Goal: Transaction & Acquisition: Purchase product/service

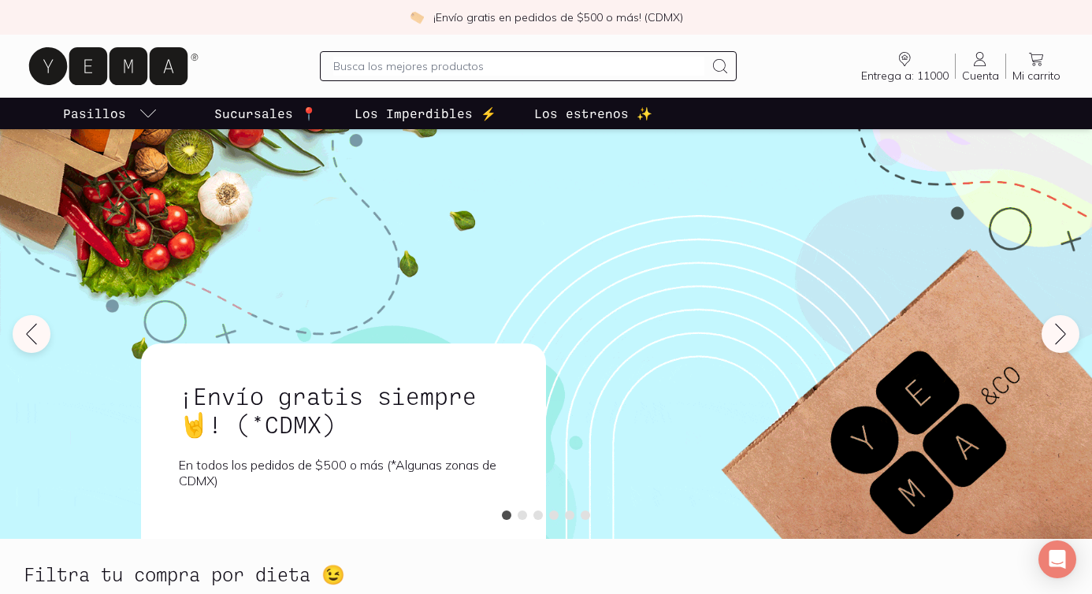
click at [469, 69] on input "text" at bounding box center [518, 66] width 371 height 19
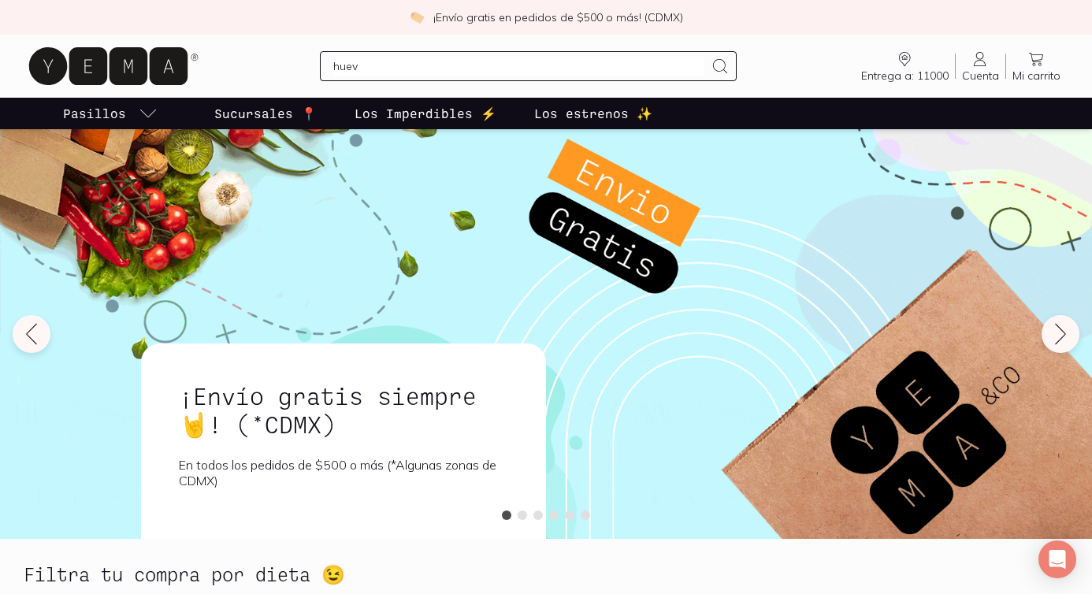
type input "huevo"
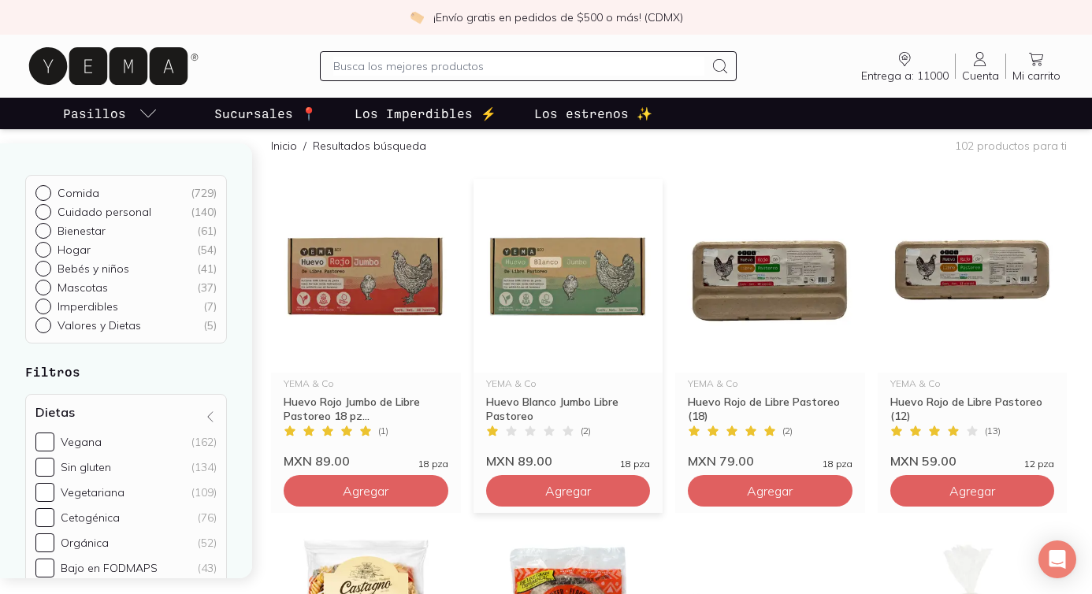
scroll to position [202, 0]
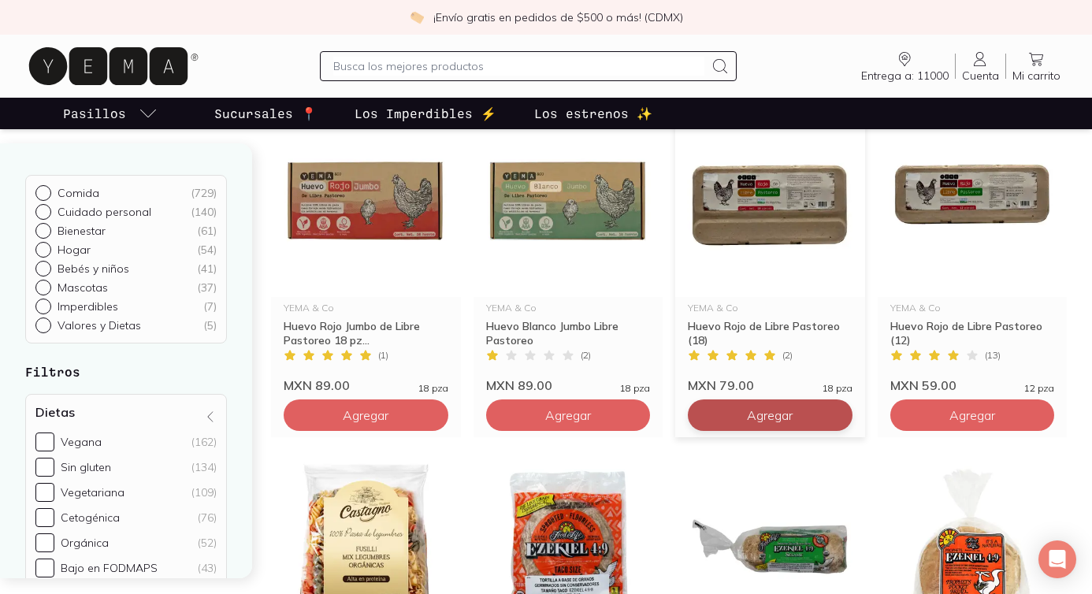
click at [388, 420] on span "Agregar" at bounding box center [366, 415] width 46 height 16
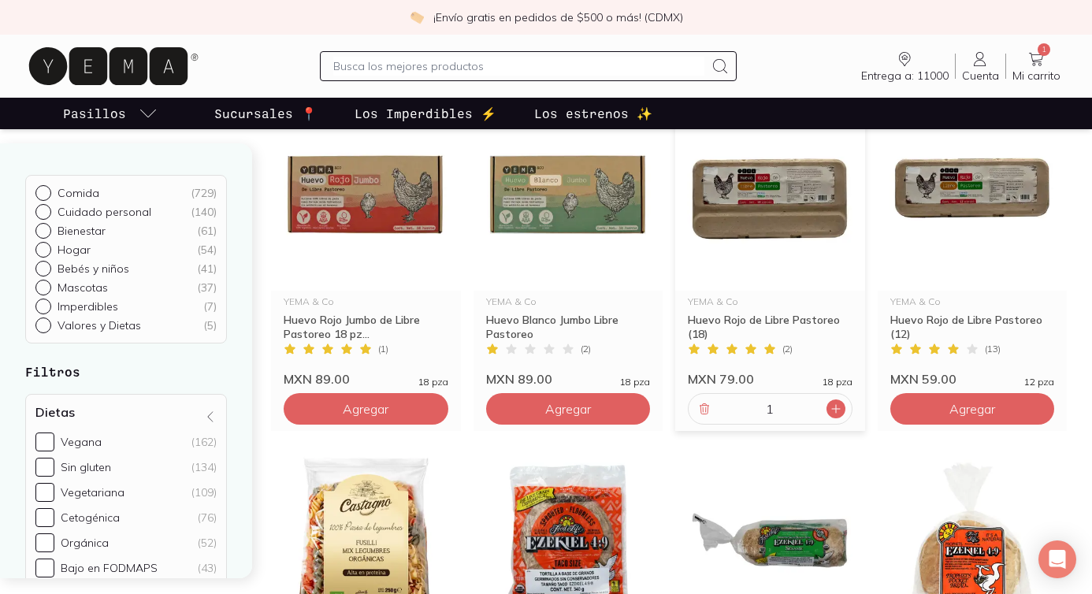
click at [832, 410] on icon at bounding box center [836, 409] width 13 height 13
type input "3"
click at [541, 76] on div at bounding box center [528, 66] width 417 height 30
click at [509, 72] on input "text" at bounding box center [518, 66] width 371 height 19
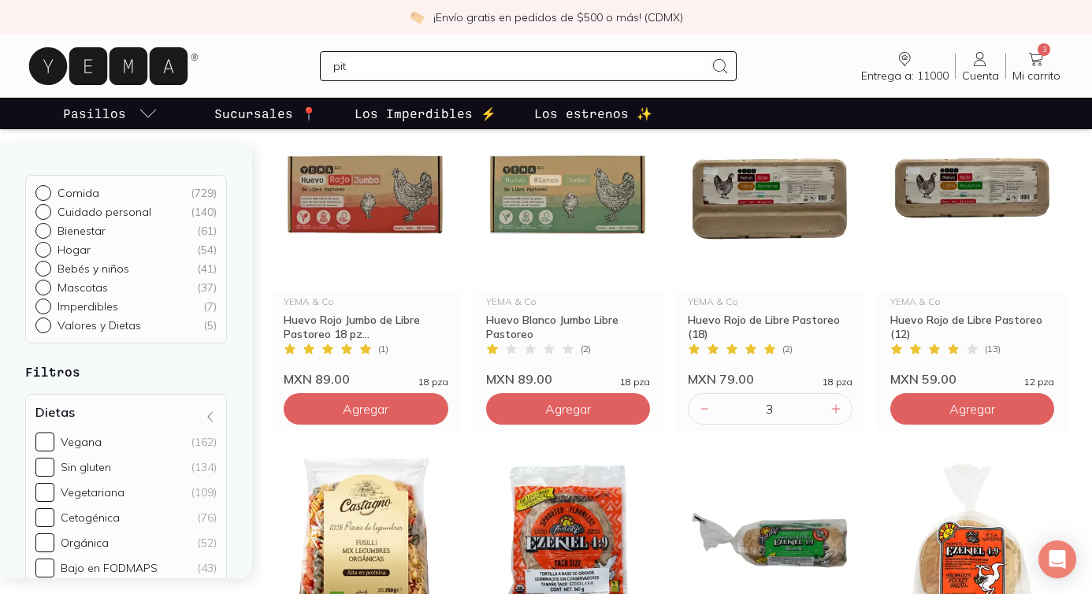
type input "pita"
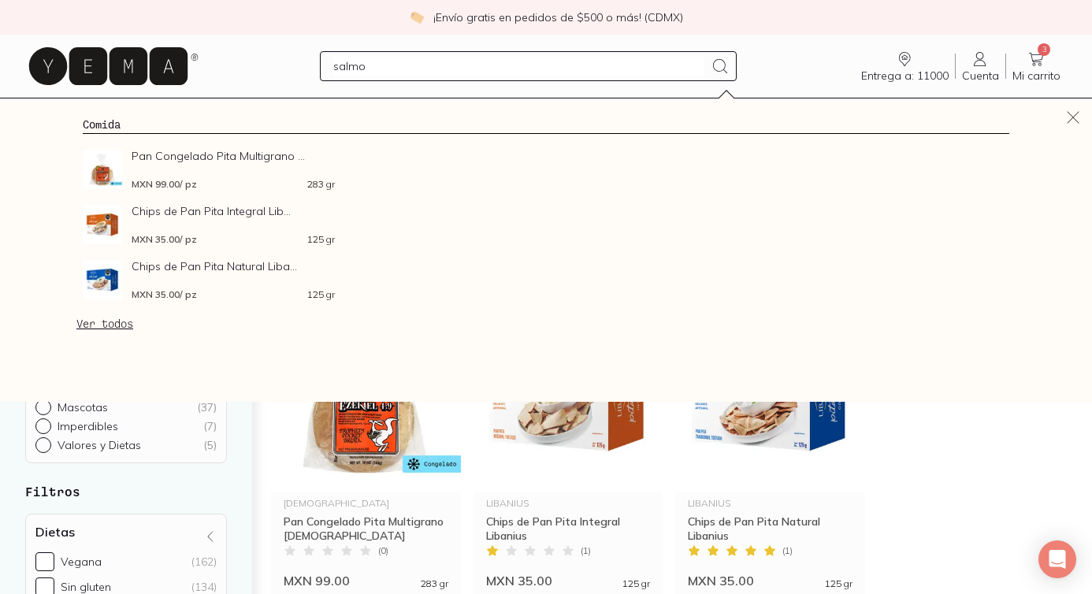
type input "salmon"
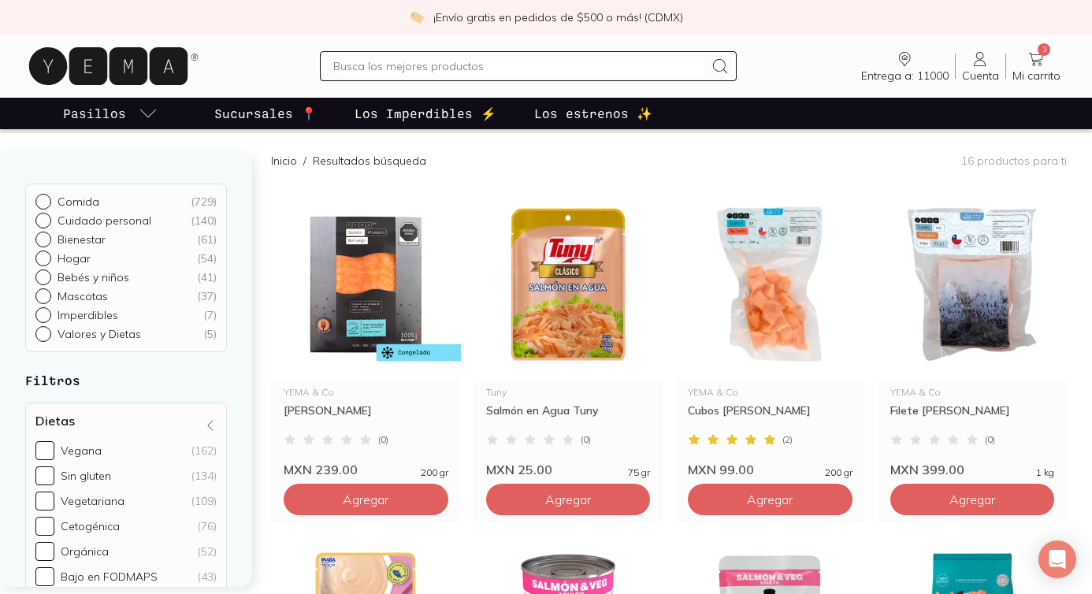
scroll to position [113, 0]
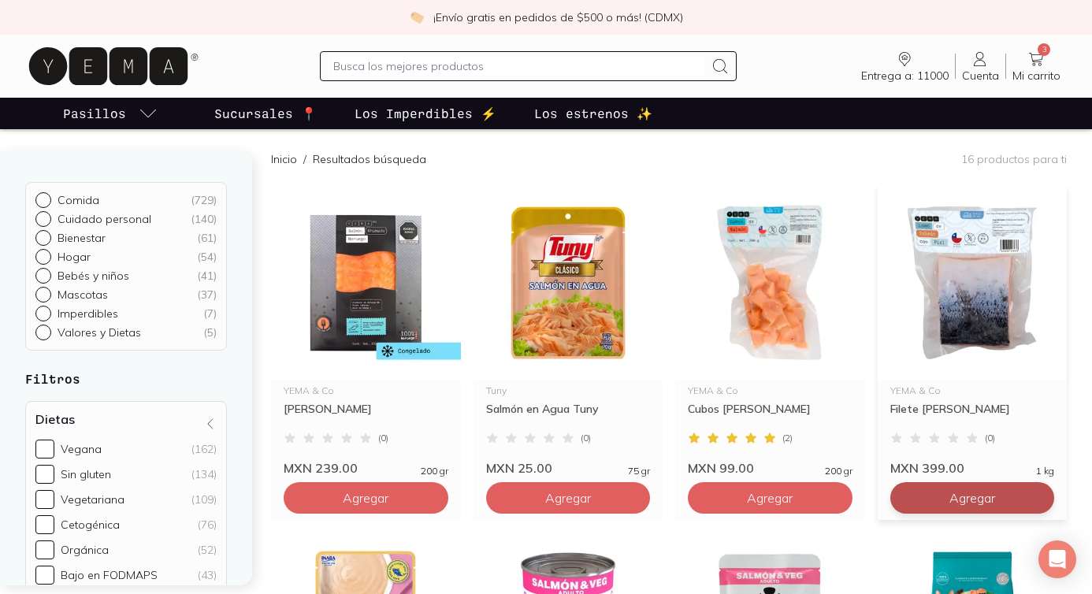
click at [388, 505] on span "Agregar" at bounding box center [366, 498] width 46 height 16
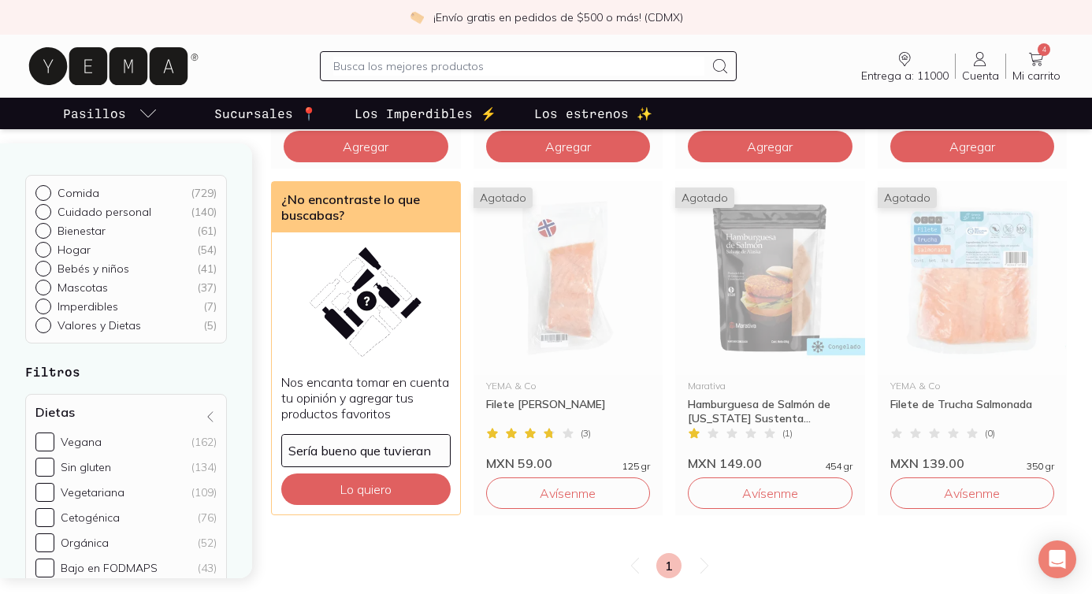
scroll to position [1197, 0]
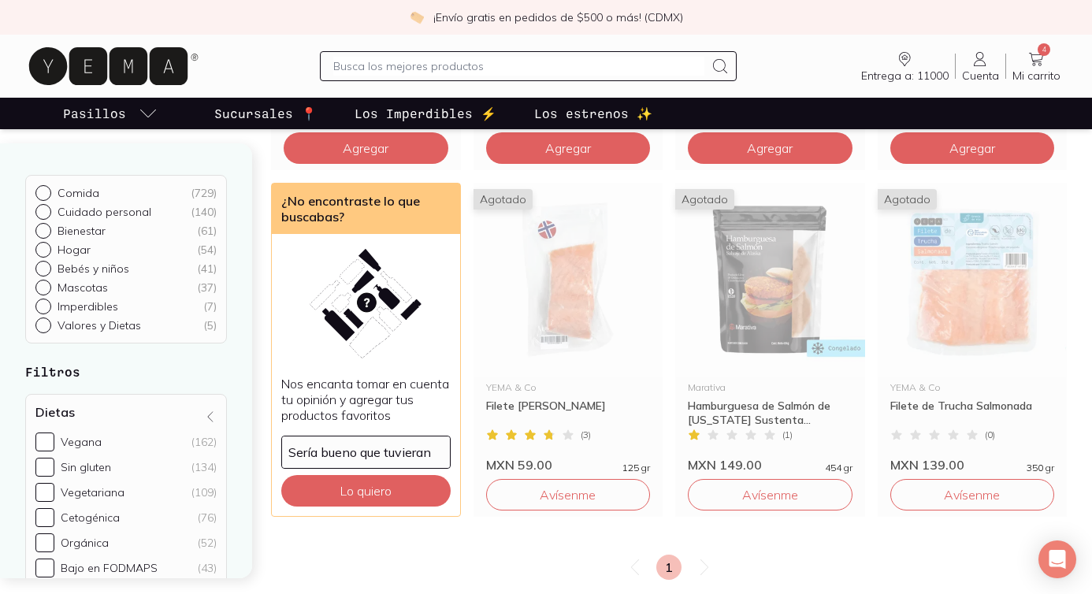
click at [508, 61] on input "text" at bounding box center [518, 66] width 371 height 19
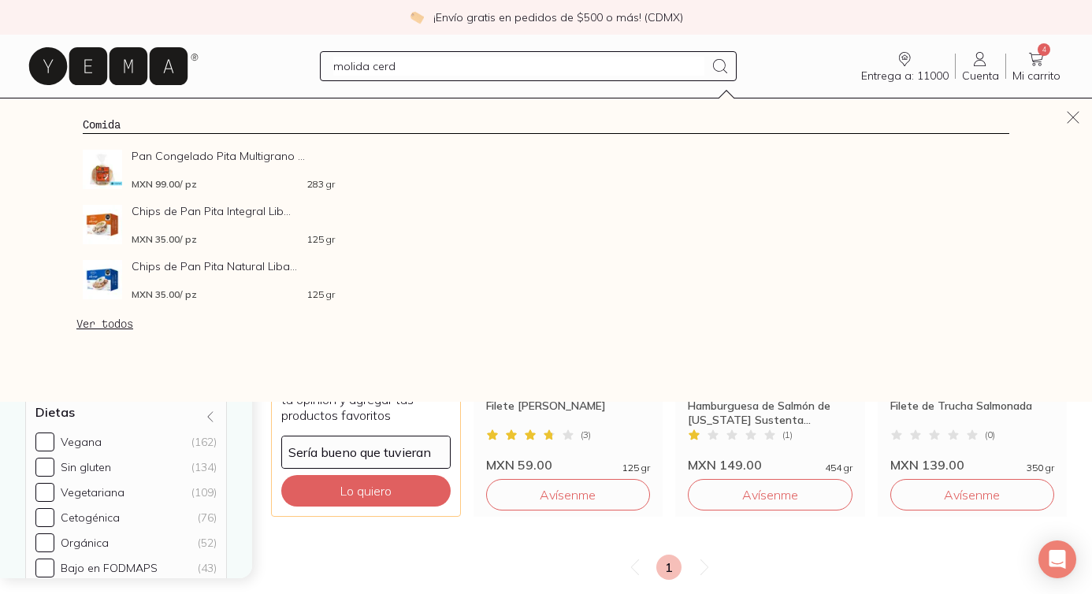
type input "molida cerdo"
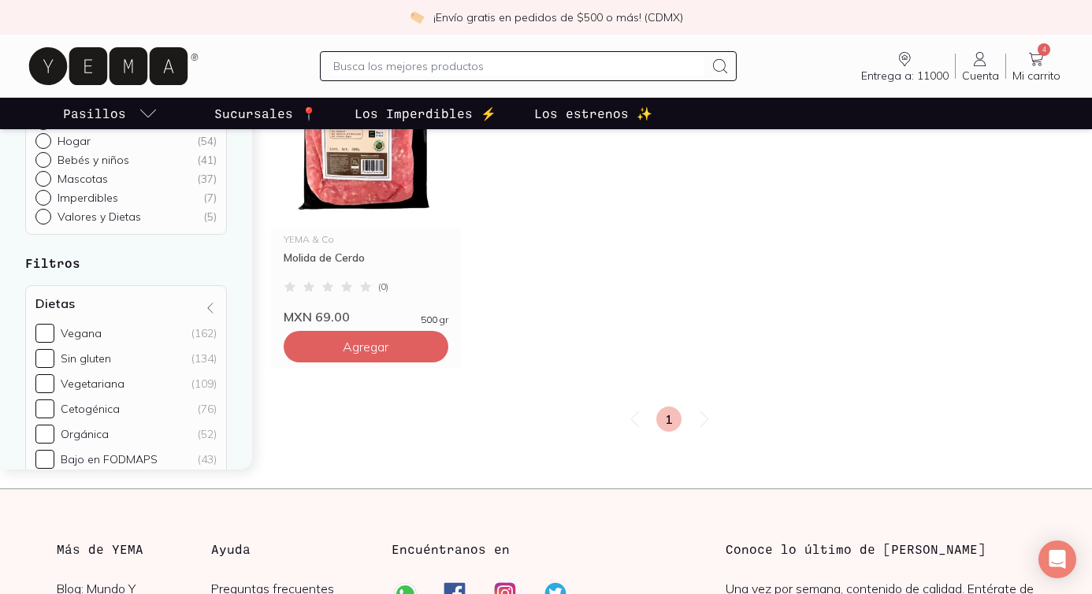
scroll to position [267, 0]
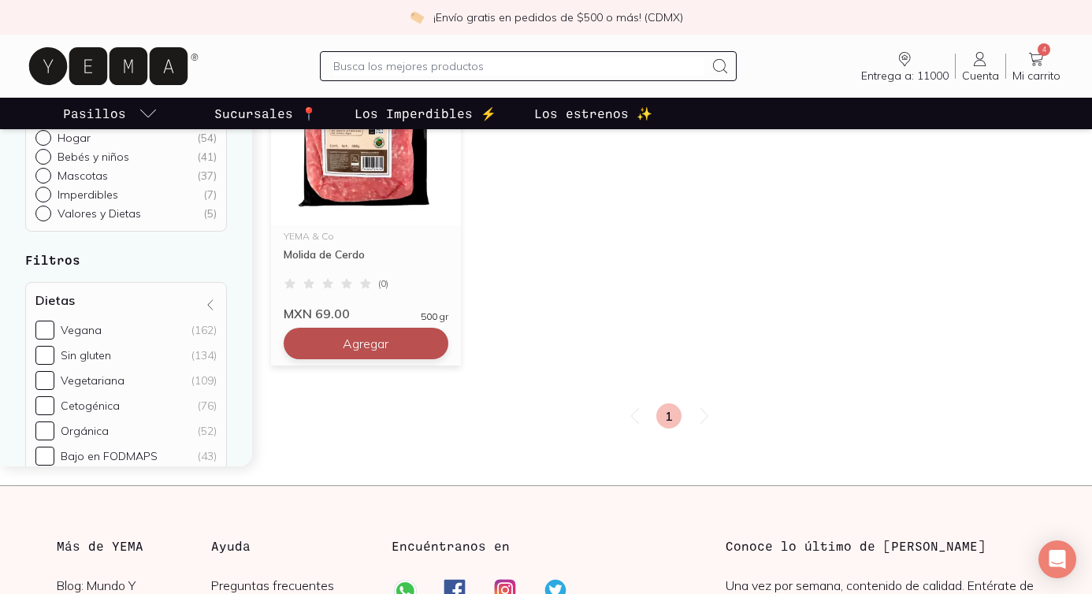
click at [390, 347] on button "Agregar" at bounding box center [366, 344] width 165 height 32
click at [429, 347] on icon at bounding box center [431, 343] width 13 height 13
type input "4"
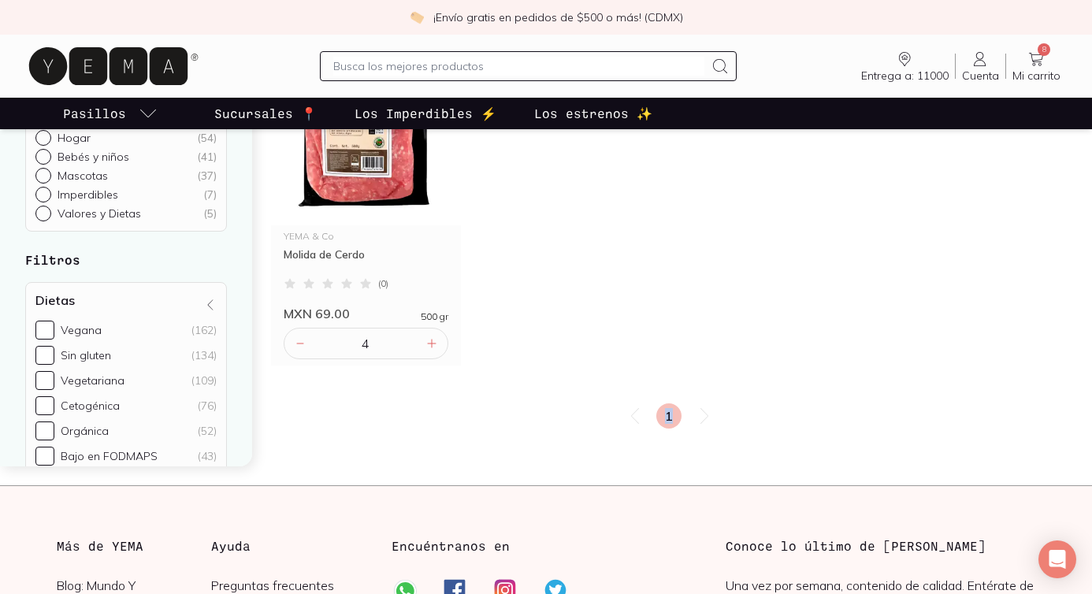
click at [394, 58] on input "text" at bounding box center [518, 66] width 371 height 19
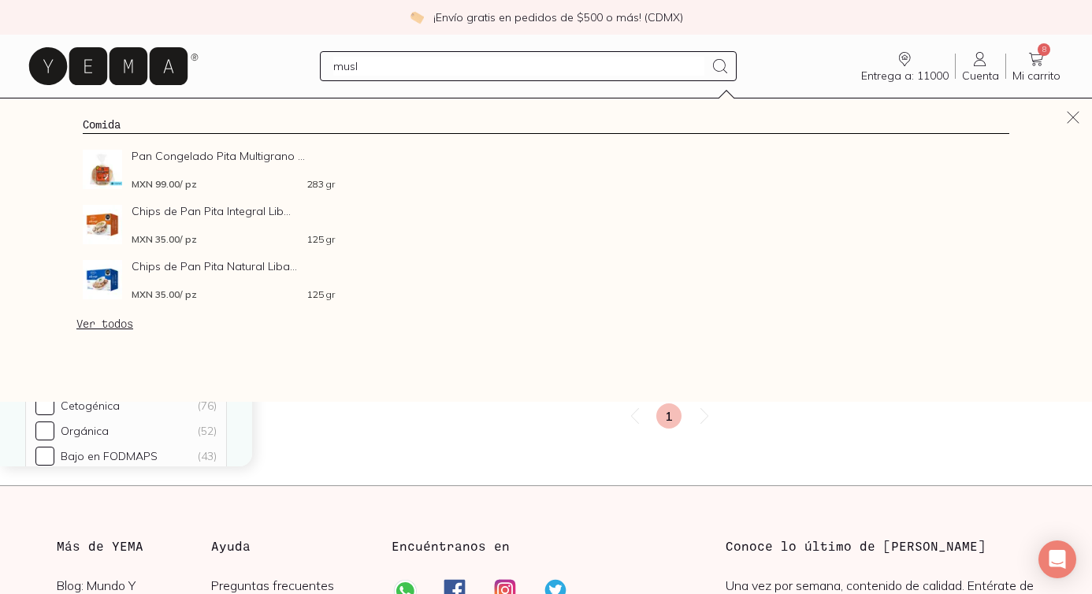
type input "muslo"
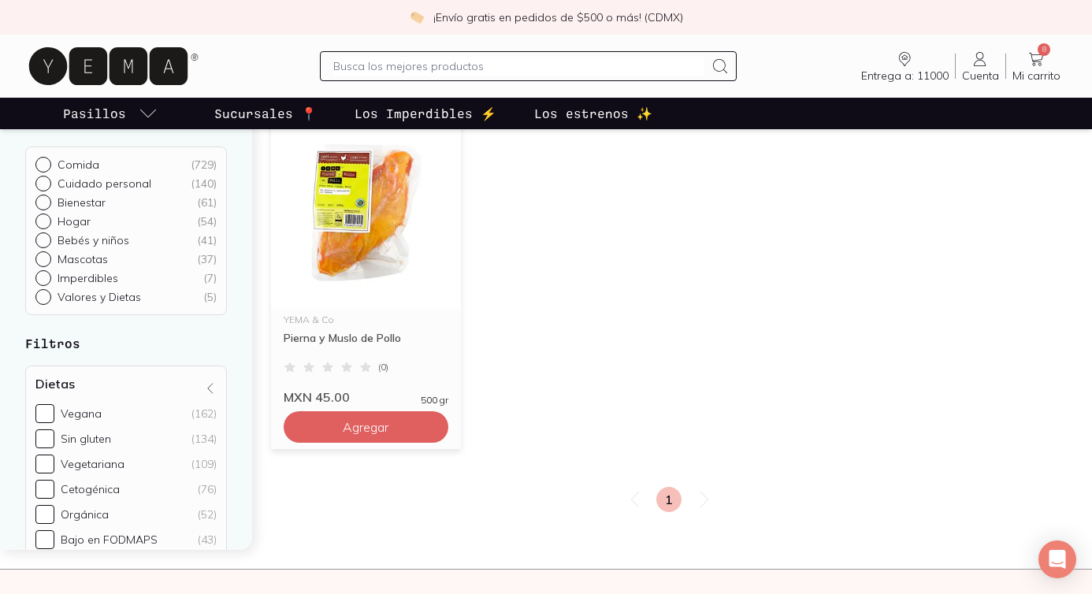
scroll to position [209, 0]
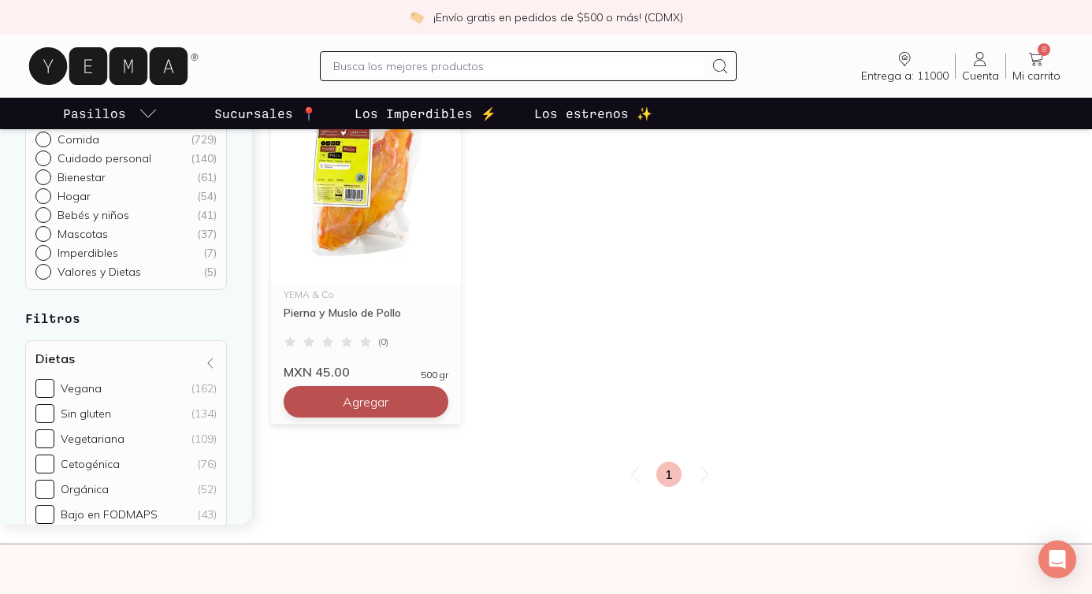
click at [366, 392] on button "Agregar" at bounding box center [366, 402] width 165 height 32
click at [370, 66] on input "text" at bounding box center [518, 66] width 371 height 19
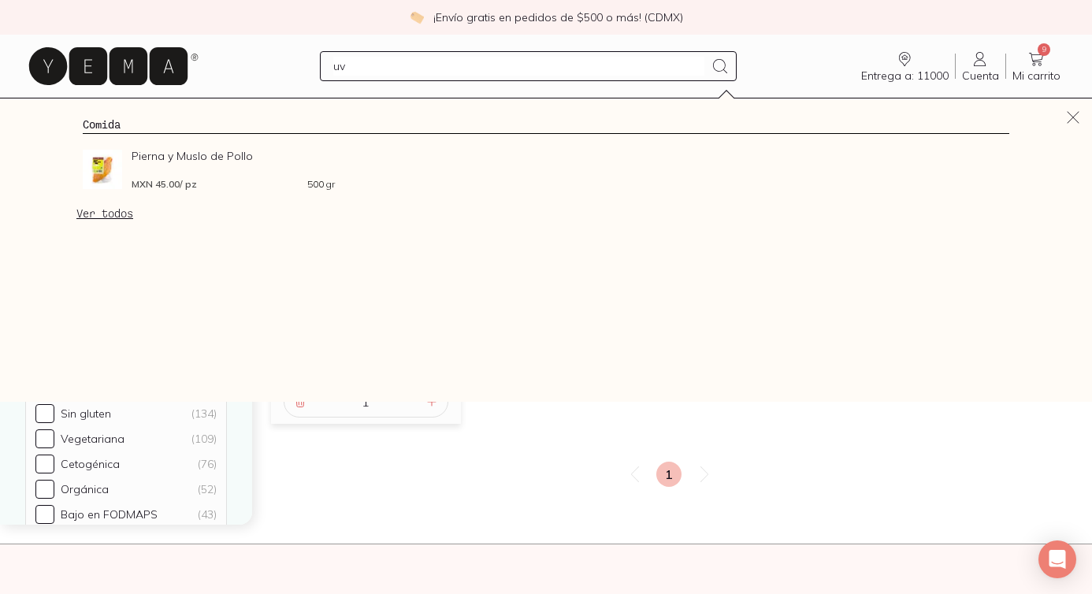
type input "uva"
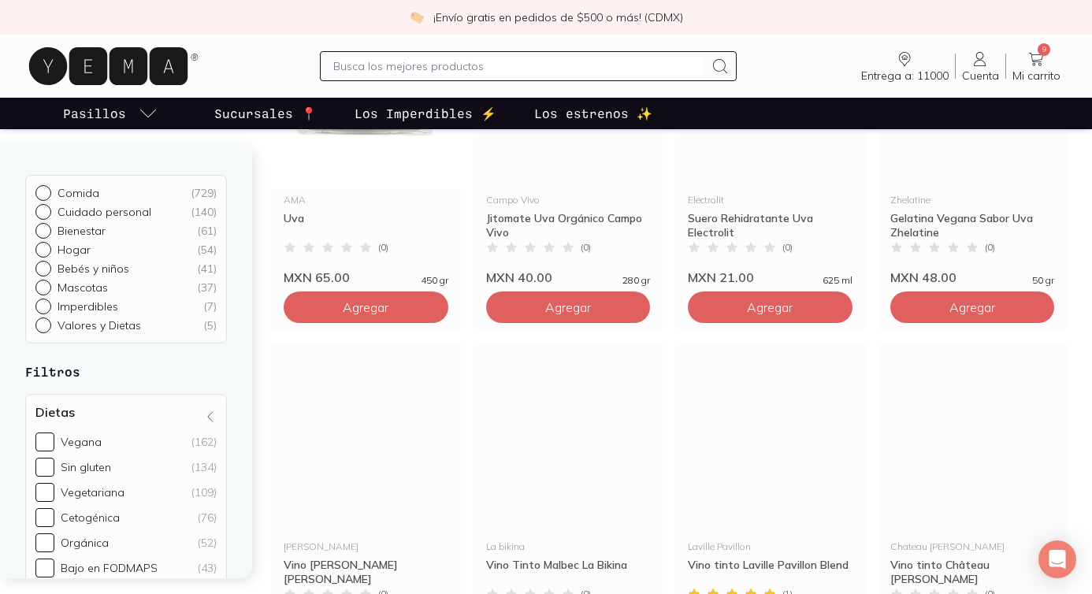
scroll to position [252, 0]
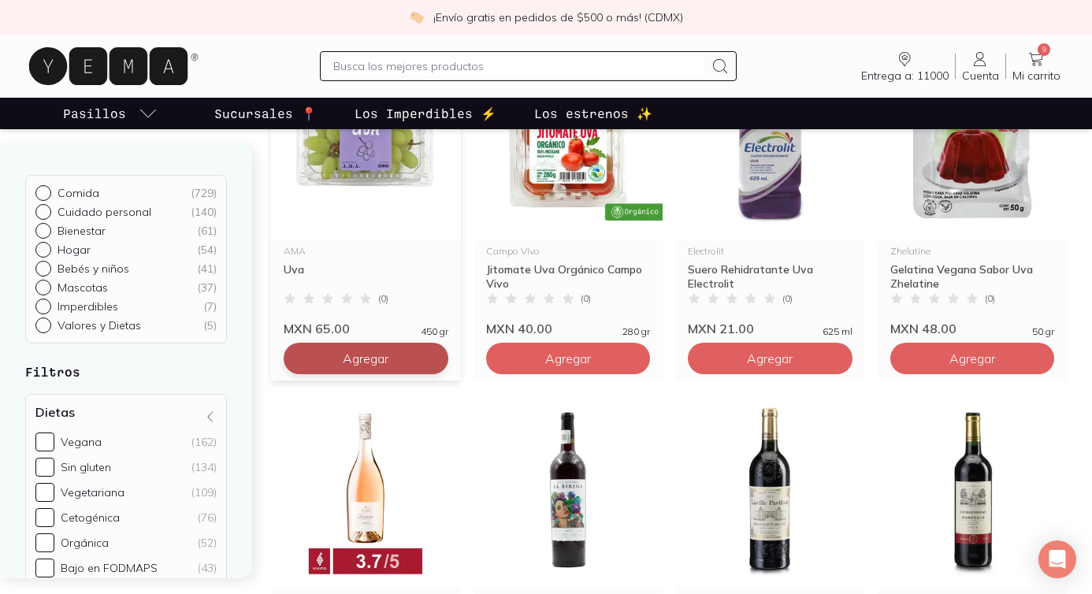
click at [373, 369] on button "Agregar" at bounding box center [366, 359] width 165 height 32
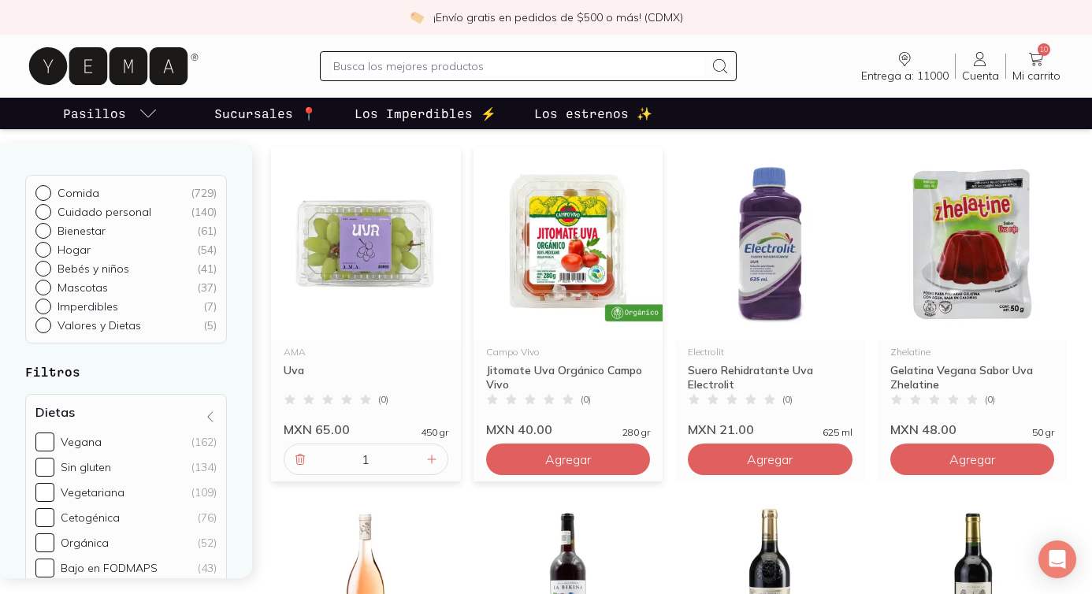
scroll to position [161, 0]
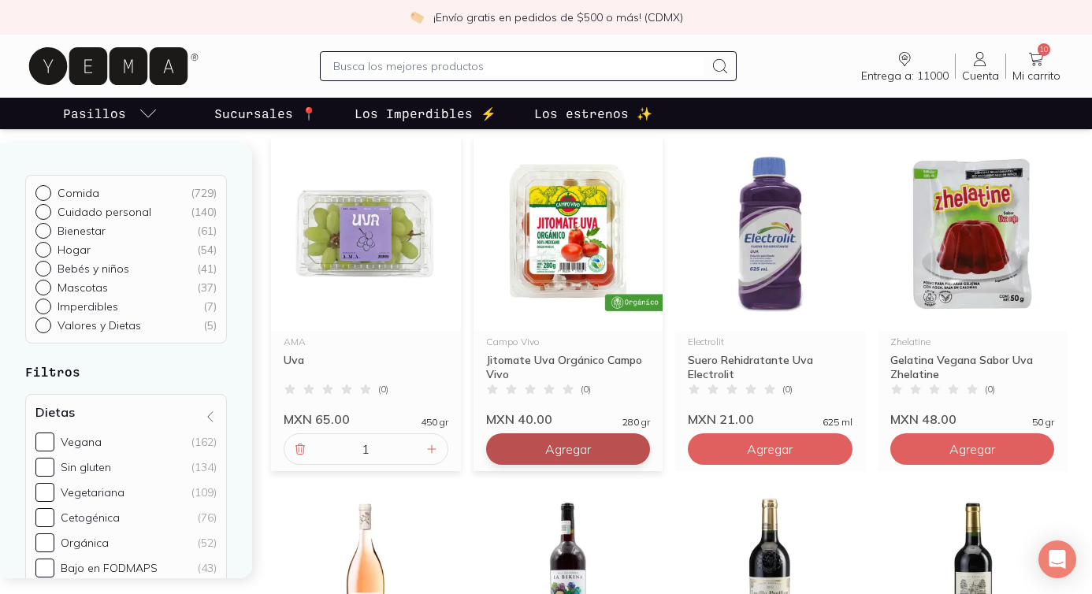
click at [594, 454] on button "Agregar" at bounding box center [568, 449] width 165 height 32
click at [357, 70] on input "text" at bounding box center [518, 66] width 371 height 19
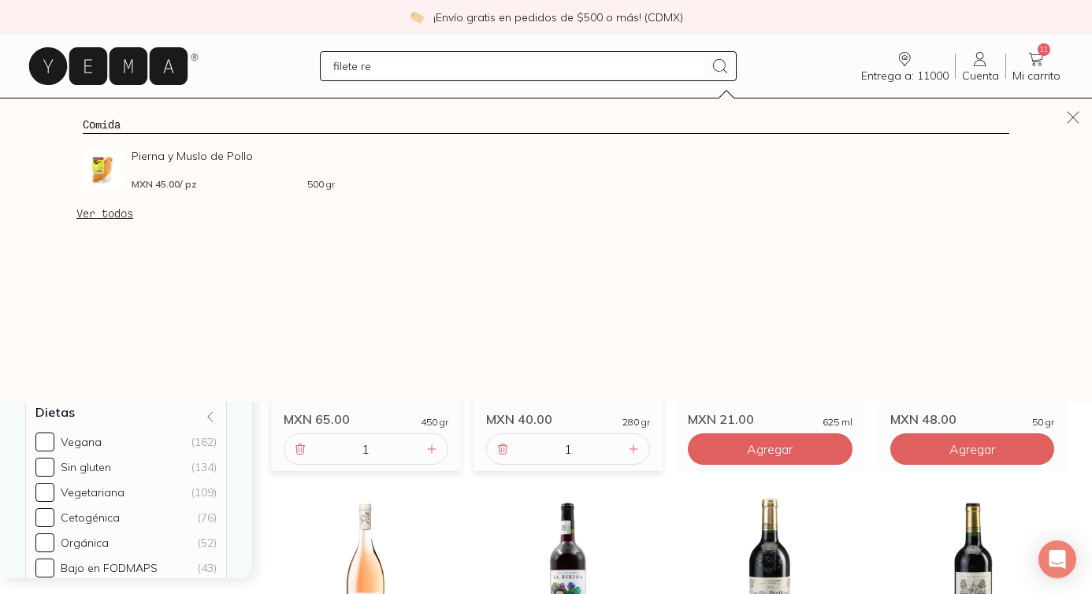
type input "filete res"
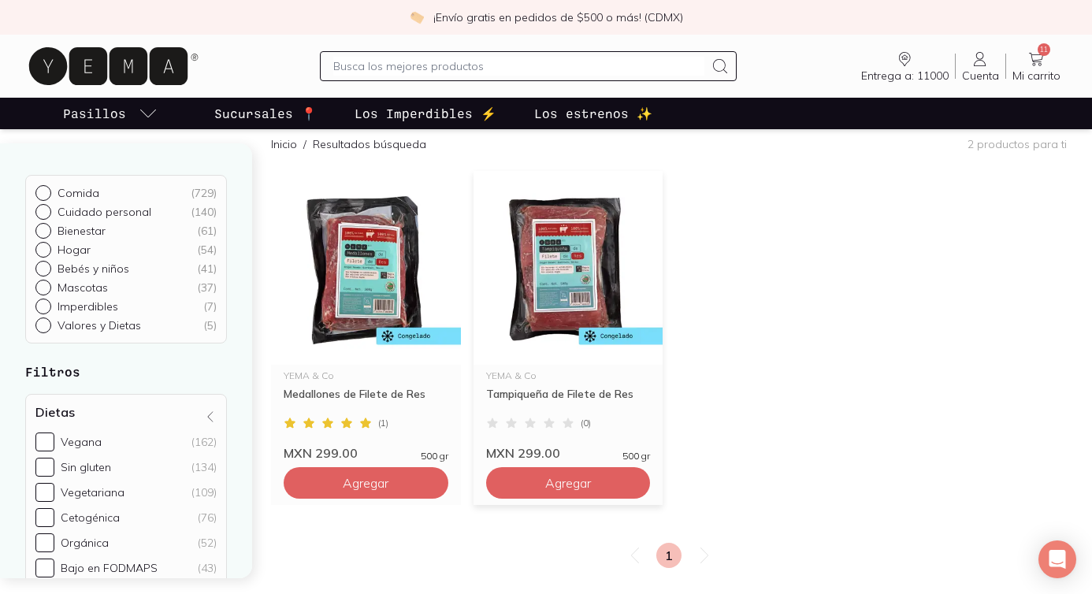
scroll to position [197, 0]
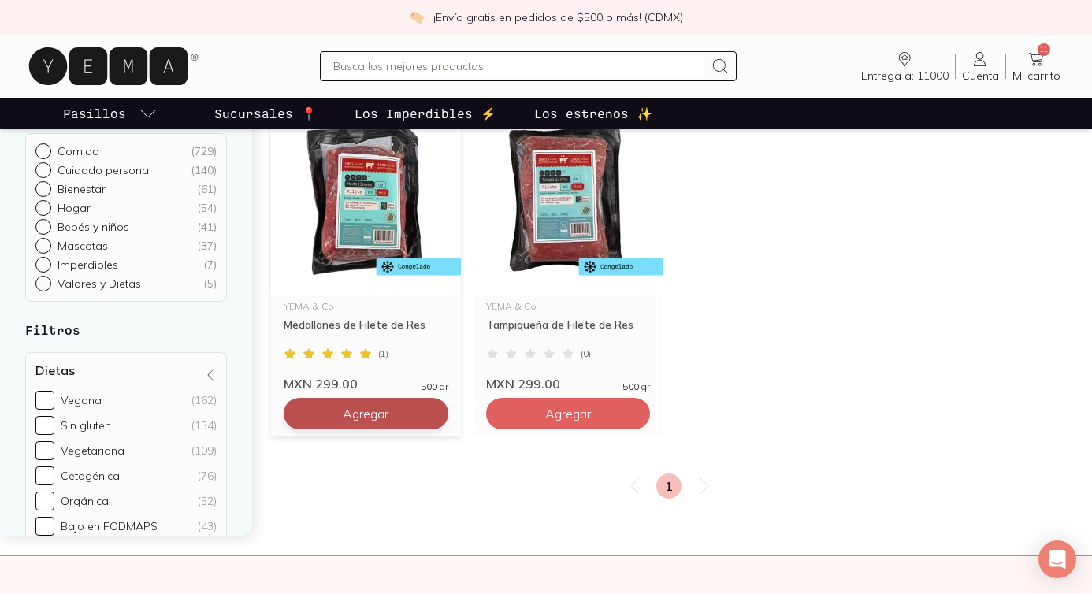
click at [393, 416] on button "Agregar" at bounding box center [366, 414] width 165 height 32
click at [436, 412] on icon at bounding box center [431, 413] width 13 height 13
type input "2"
click at [349, 65] on input "text" at bounding box center [518, 66] width 371 height 19
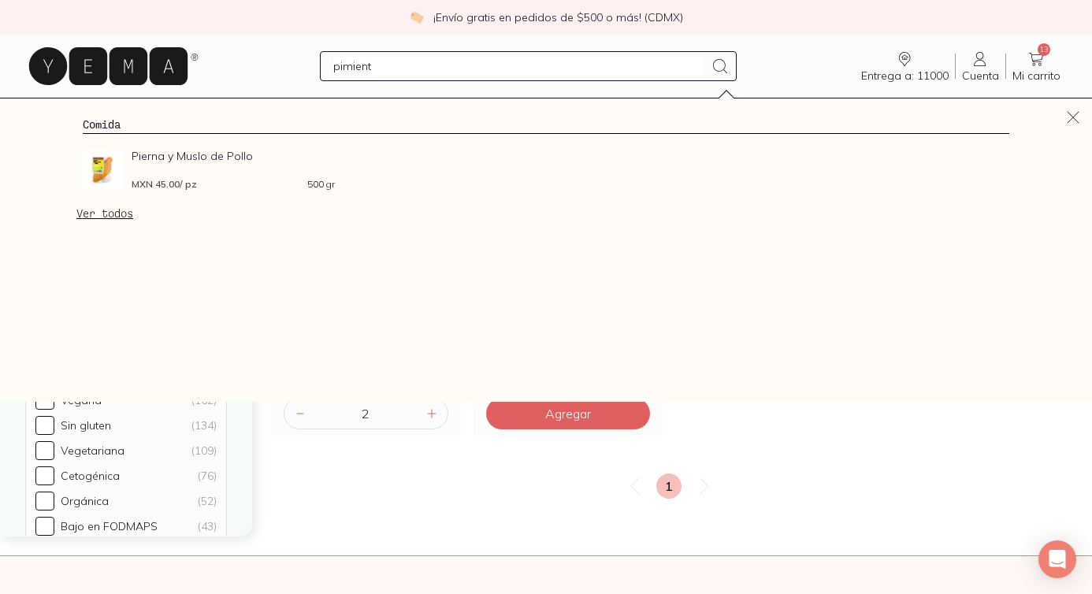
type input "pimiento"
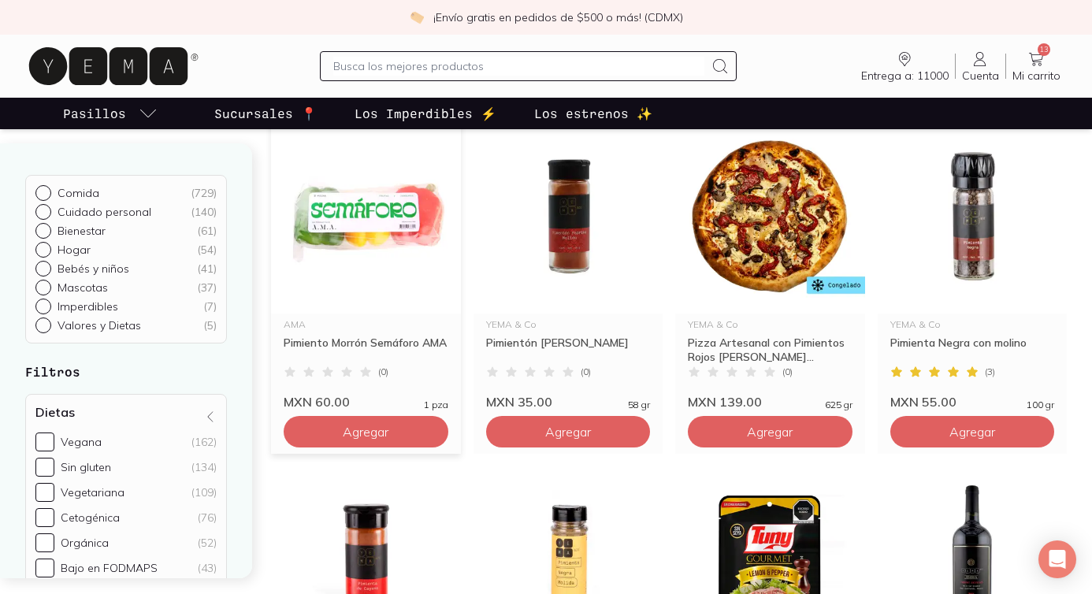
scroll to position [188, 0]
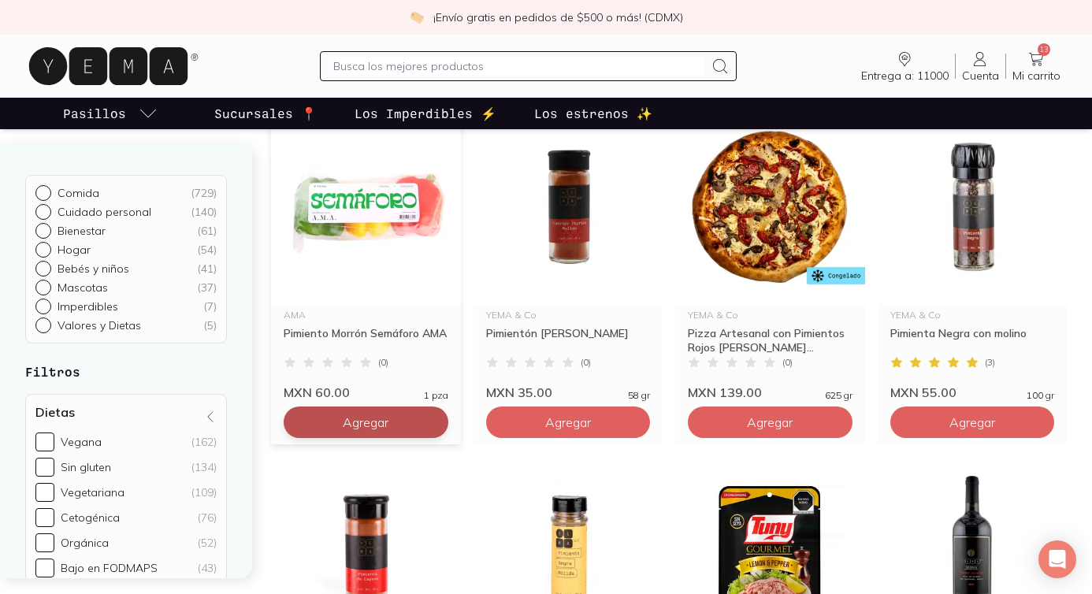
click at [369, 421] on span "Agregar" at bounding box center [366, 422] width 46 height 16
click at [348, 68] on input "text" at bounding box center [518, 66] width 371 height 19
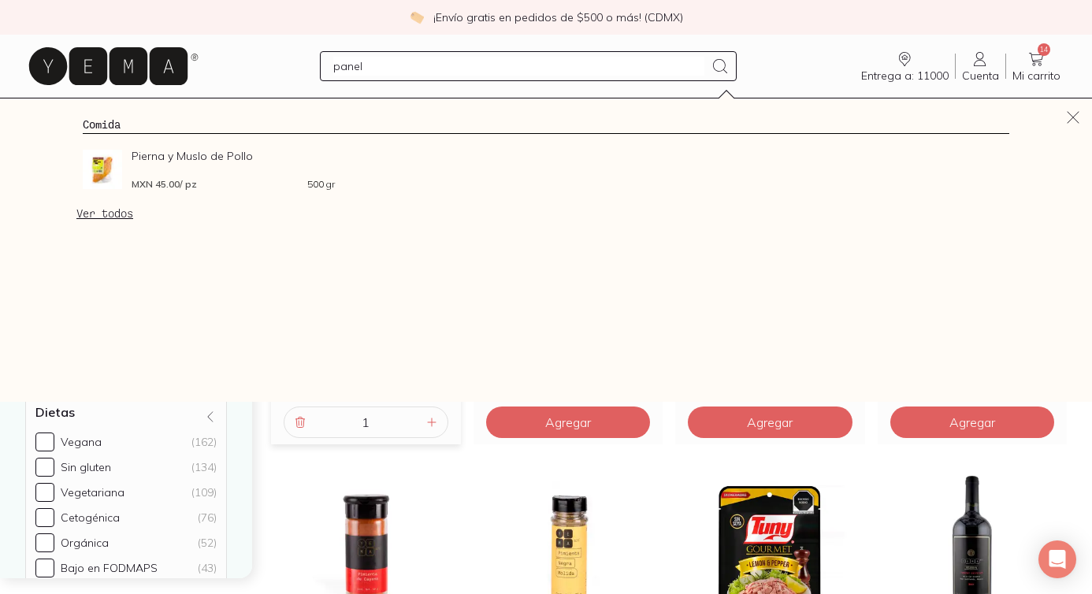
type input "panela"
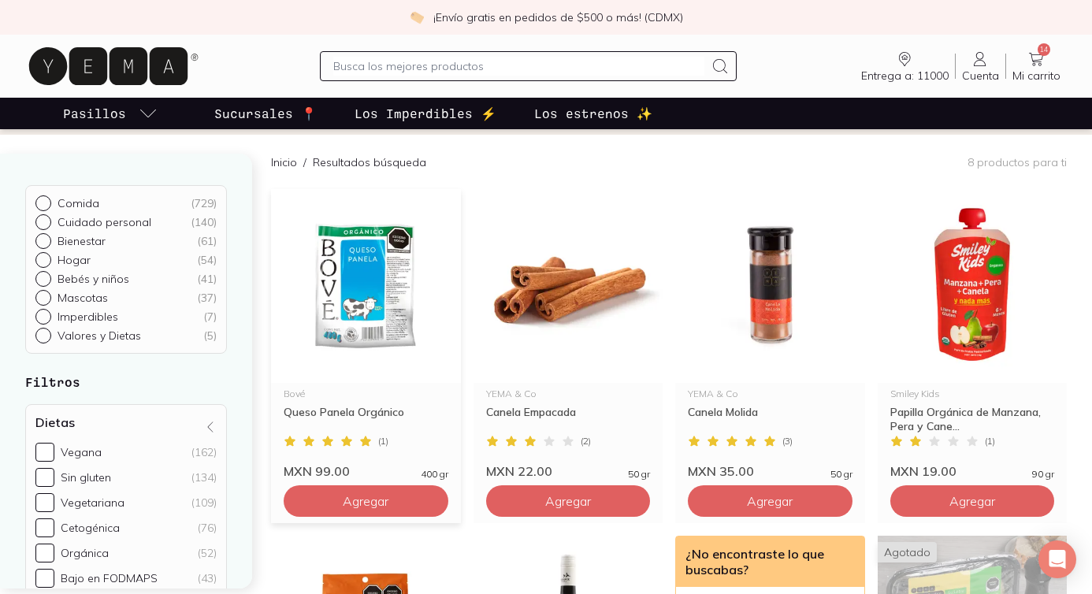
scroll to position [128, 0]
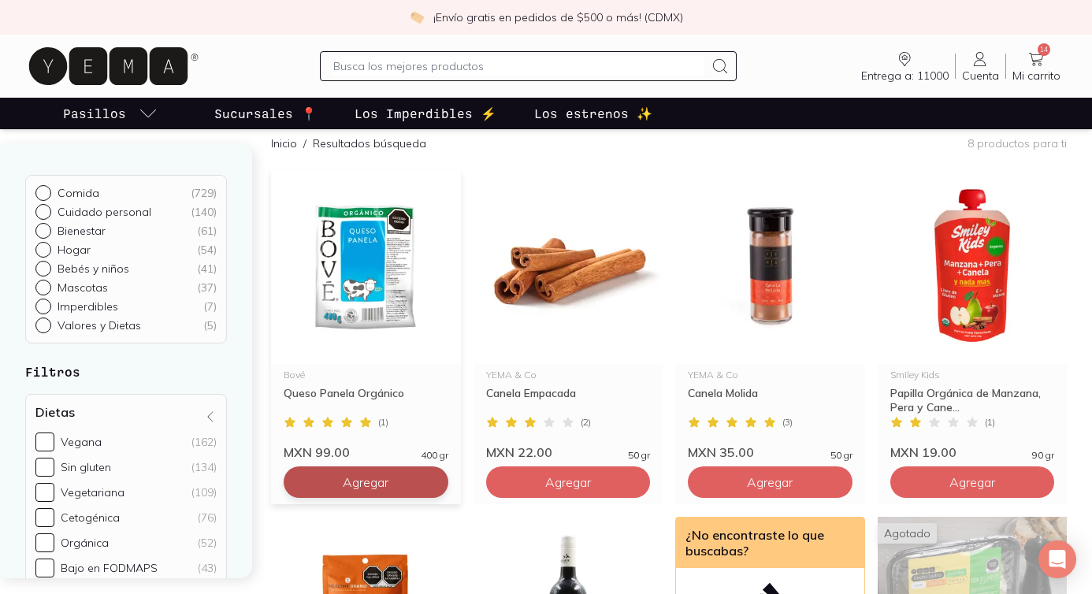
click at [388, 475] on span "Agregar" at bounding box center [366, 482] width 46 height 16
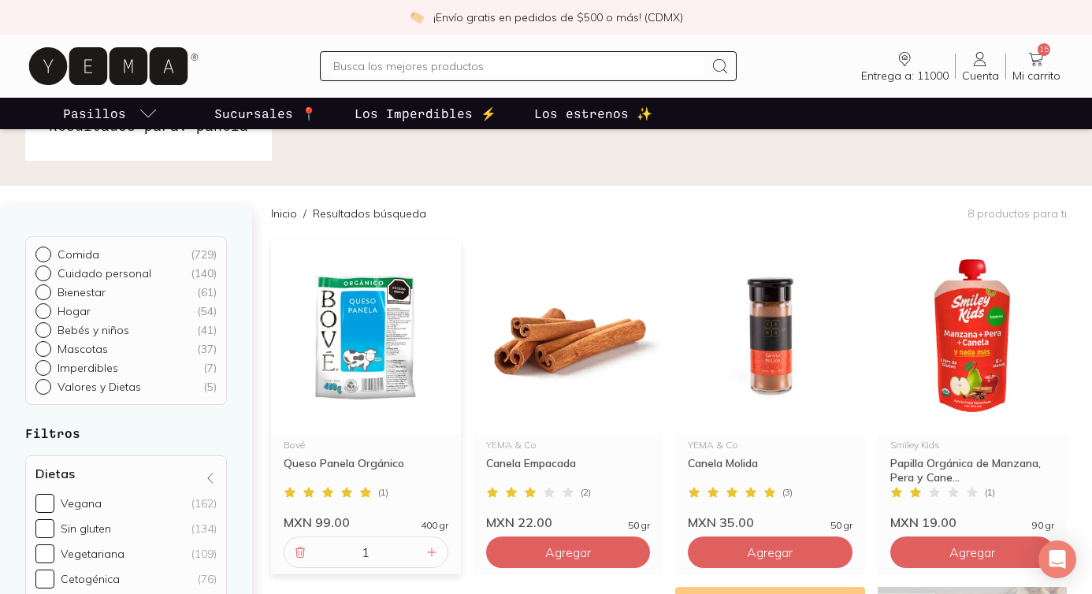
scroll to position [0, 0]
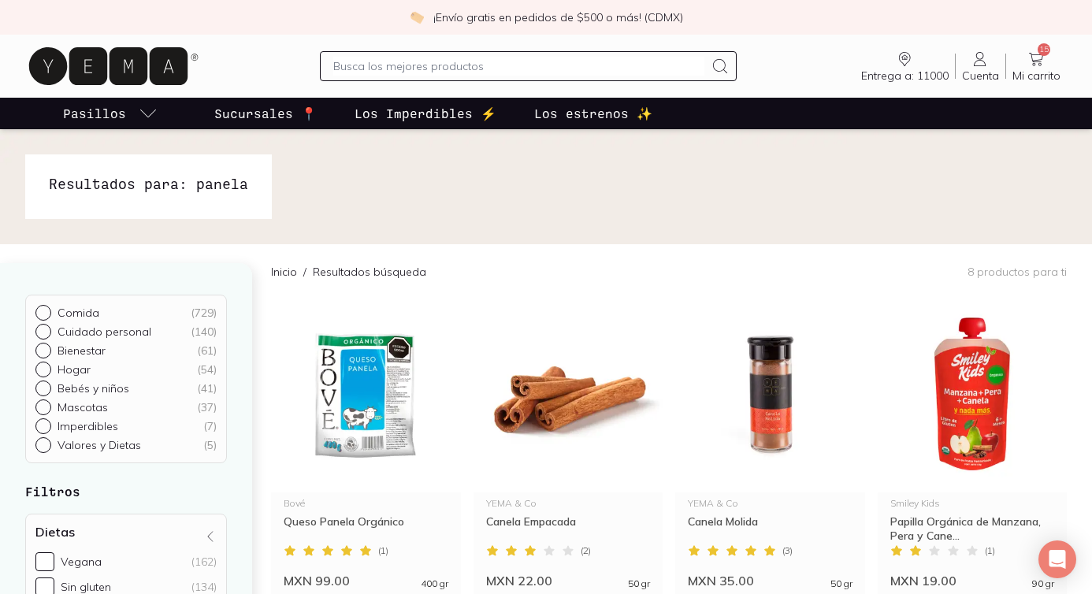
click at [365, 70] on input "text" at bounding box center [518, 66] width 371 height 19
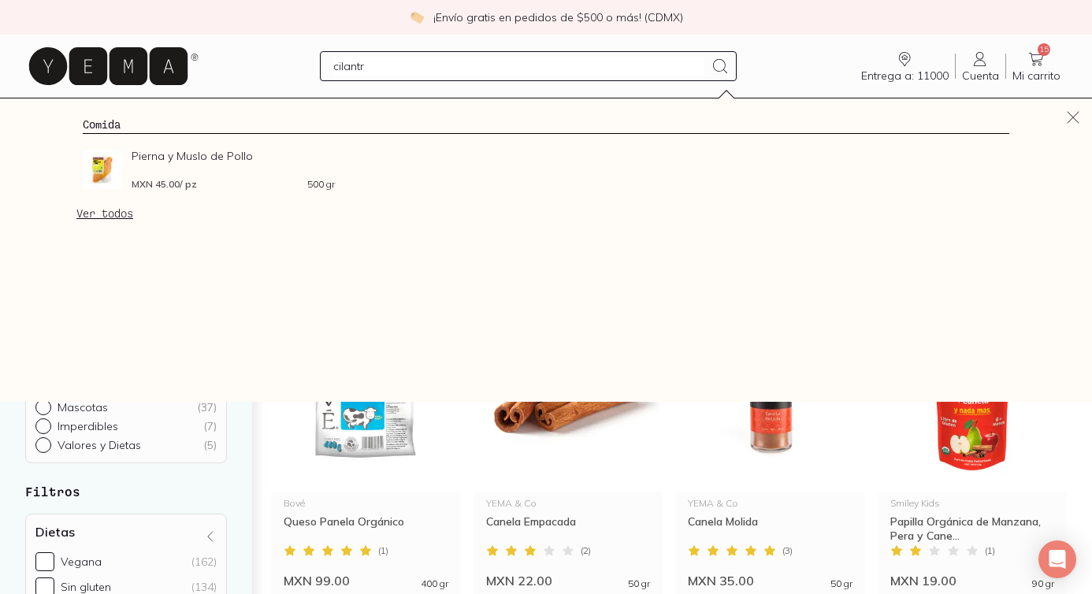
type input "cilantro"
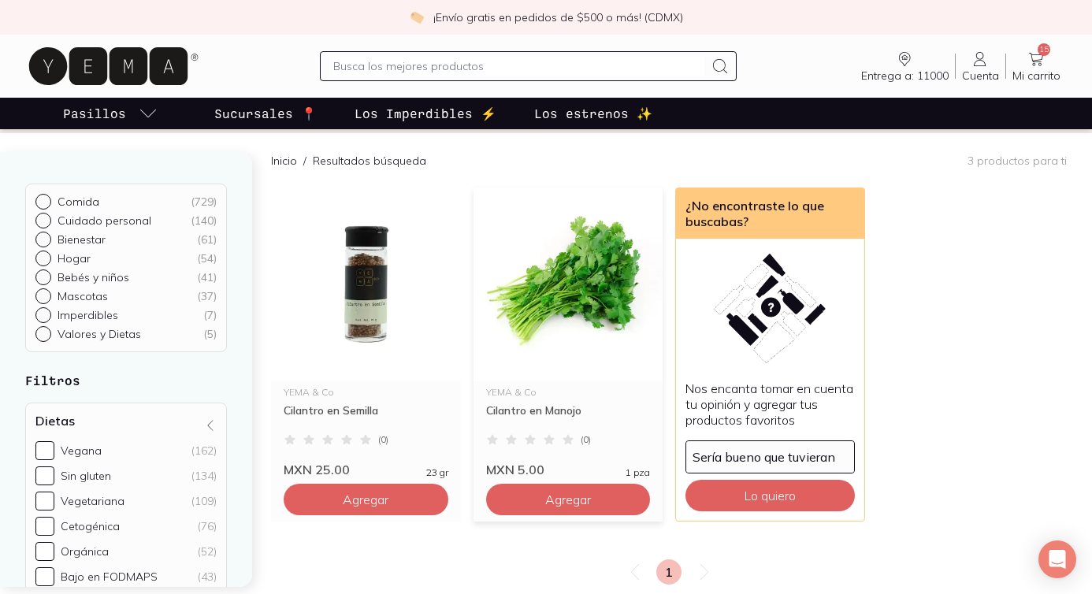
scroll to position [116, 0]
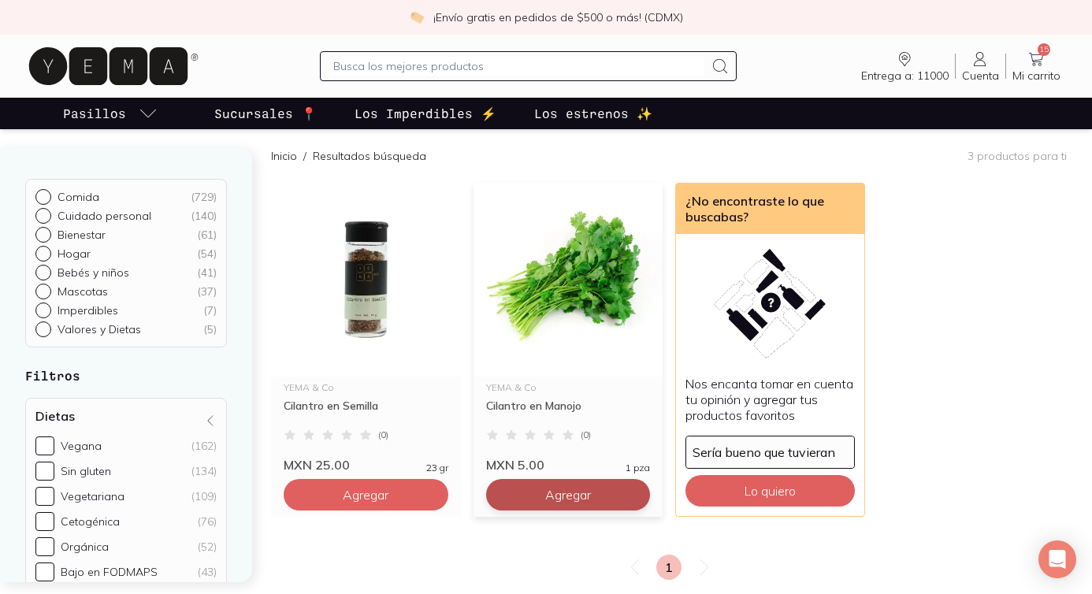
click at [388, 490] on span "Agregar" at bounding box center [366, 495] width 46 height 16
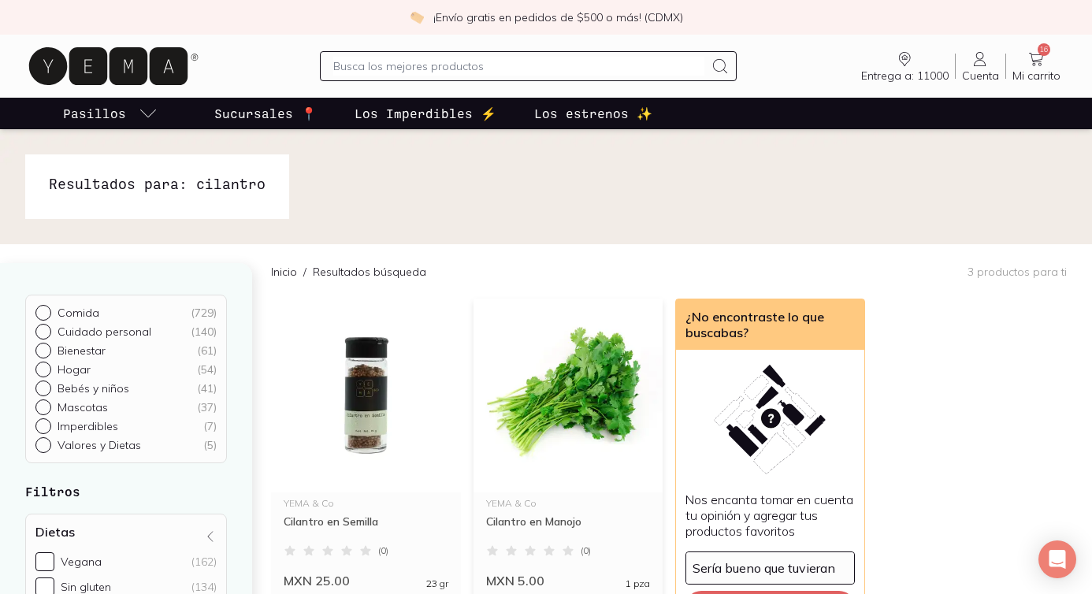
click at [369, 57] on input "text" at bounding box center [518, 66] width 371 height 19
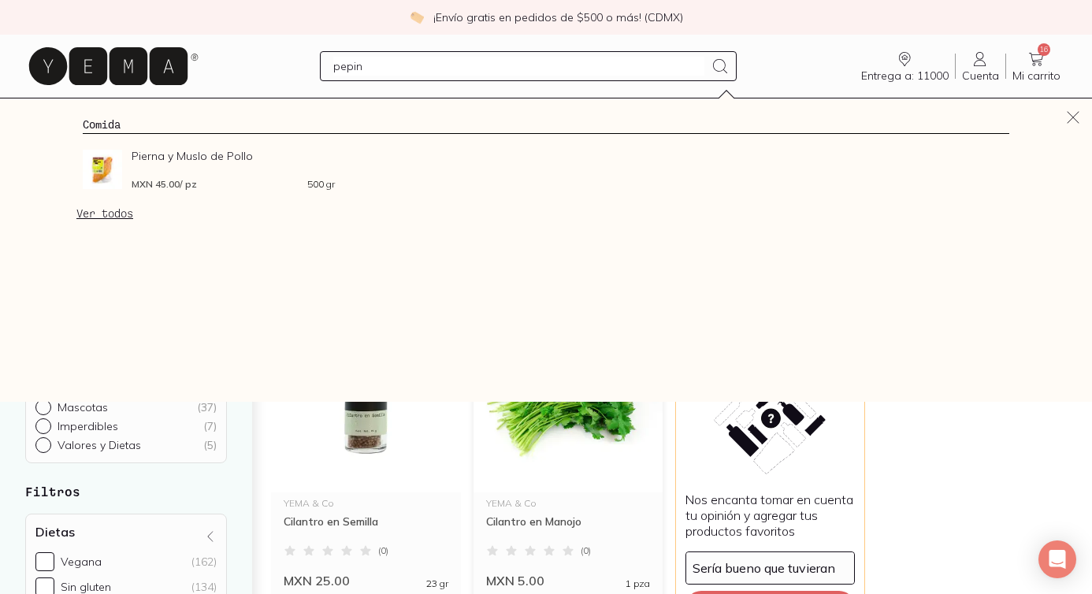
type input "pepino"
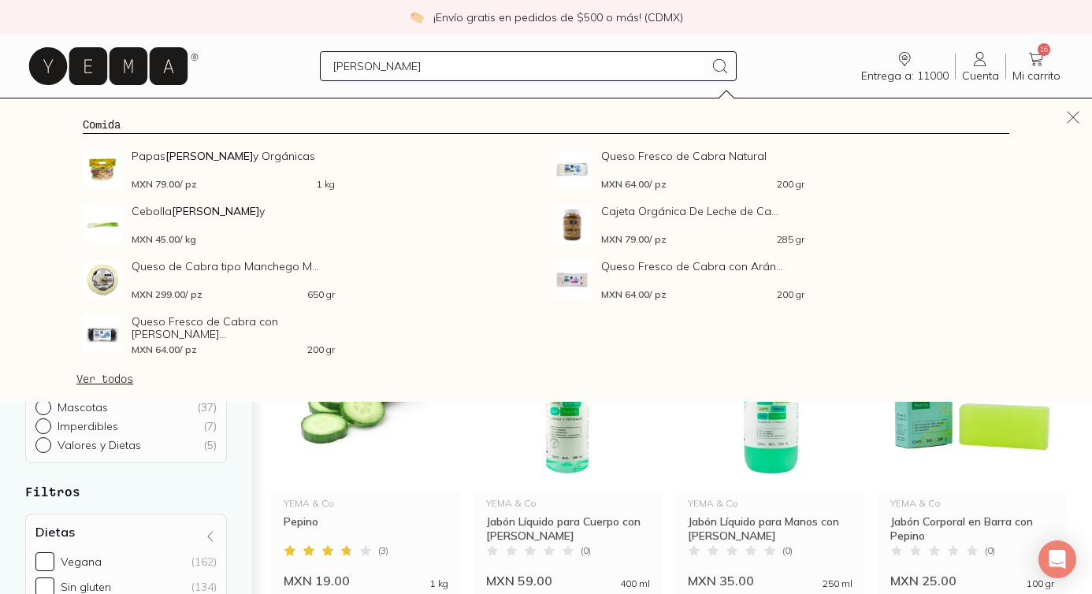
type input "cambray"
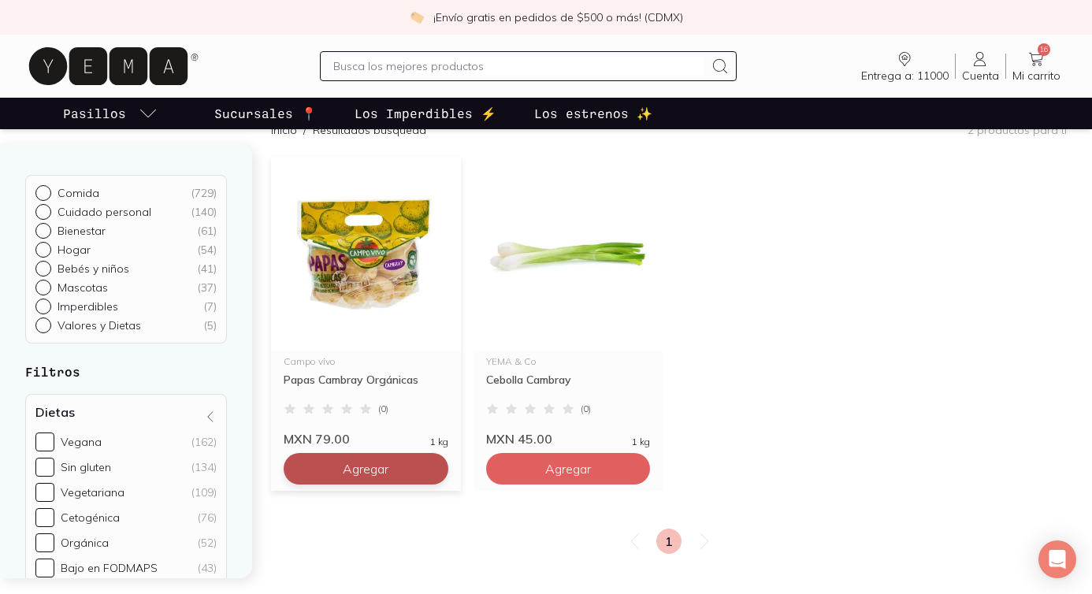
scroll to position [144, 0]
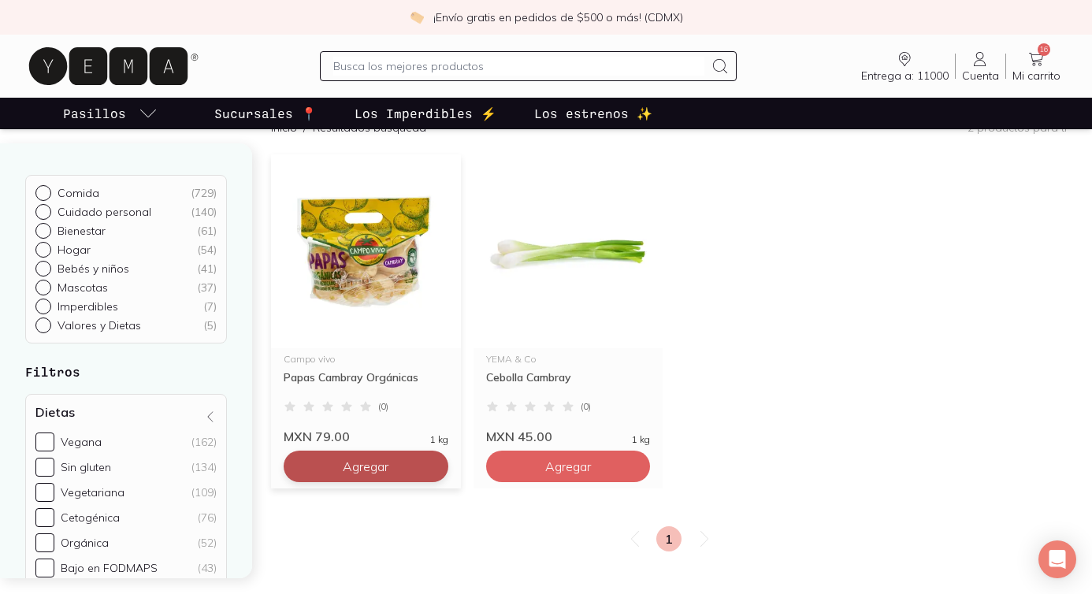
click at [399, 466] on button "Agregar" at bounding box center [366, 467] width 165 height 32
click at [369, 58] on input "text" at bounding box center [518, 66] width 371 height 19
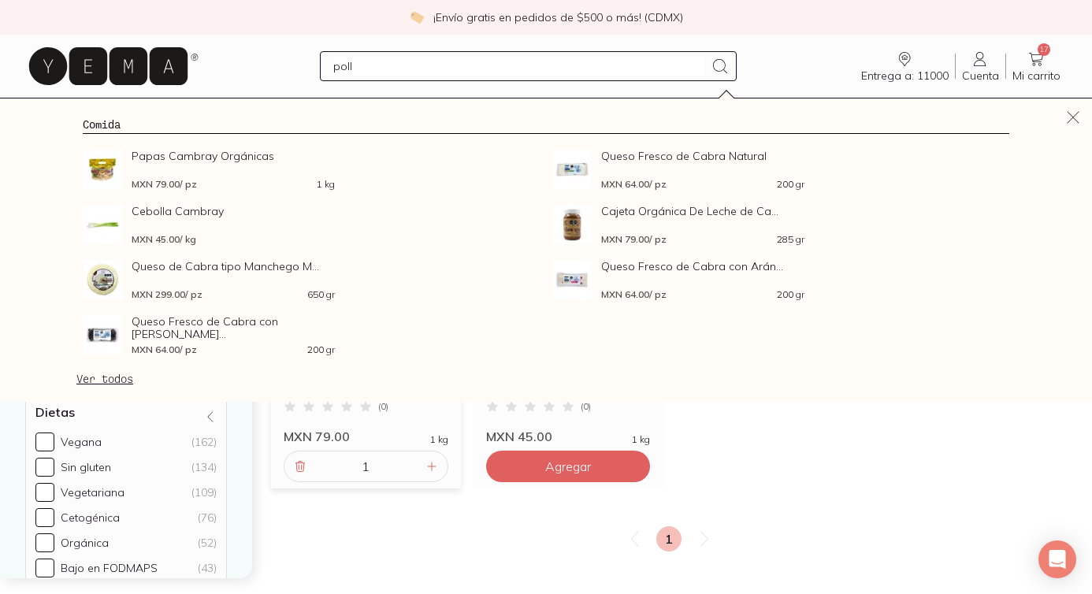
type input "pollo"
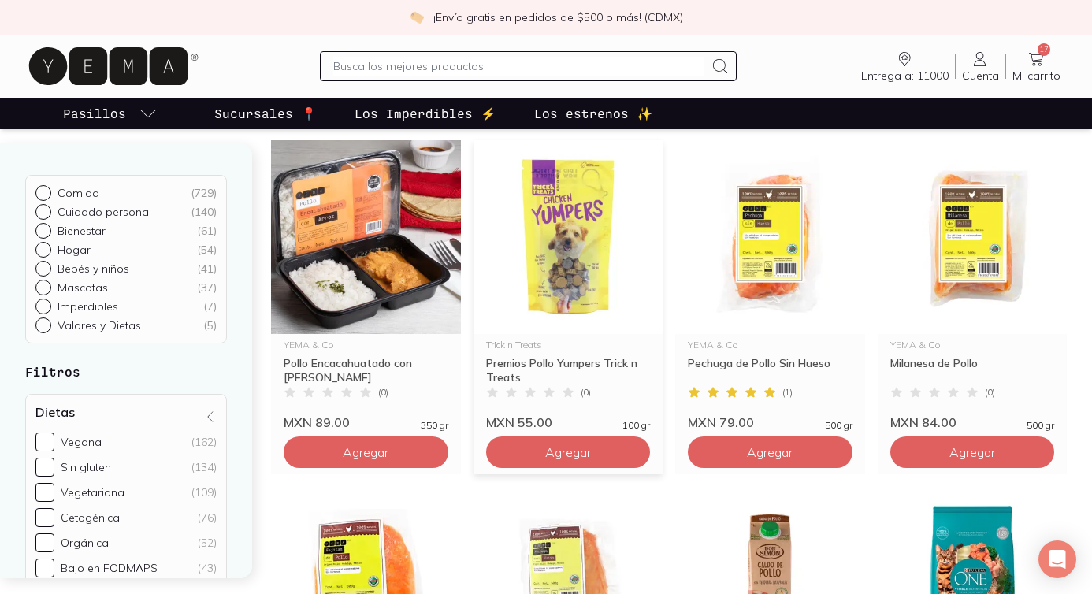
scroll to position [174, 0]
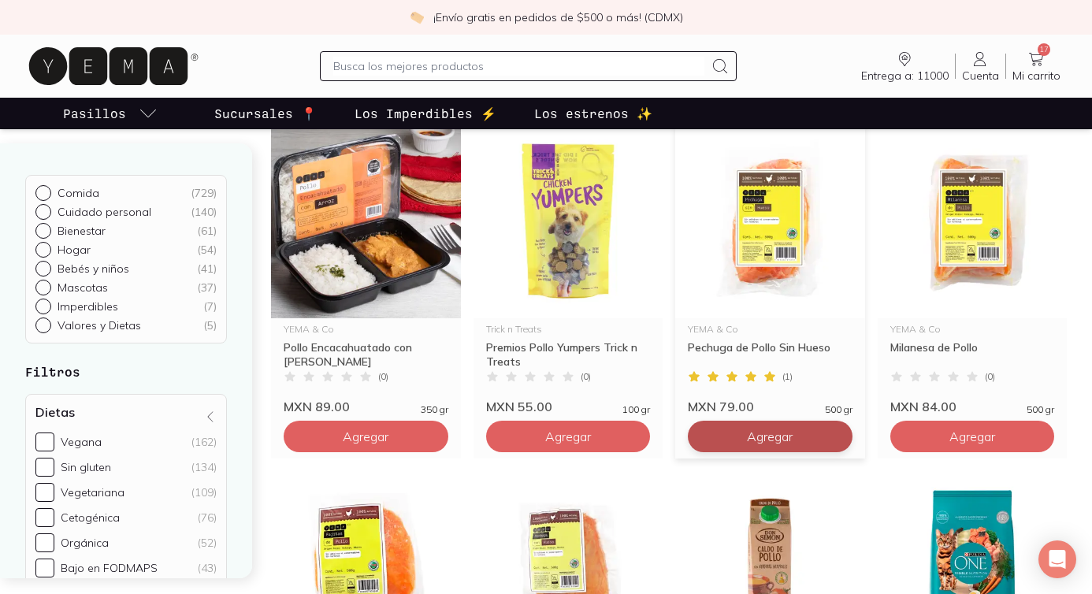
click at [388, 429] on span "Agregar" at bounding box center [366, 437] width 46 height 16
click at [392, 67] on input "text" at bounding box center [518, 66] width 371 height 19
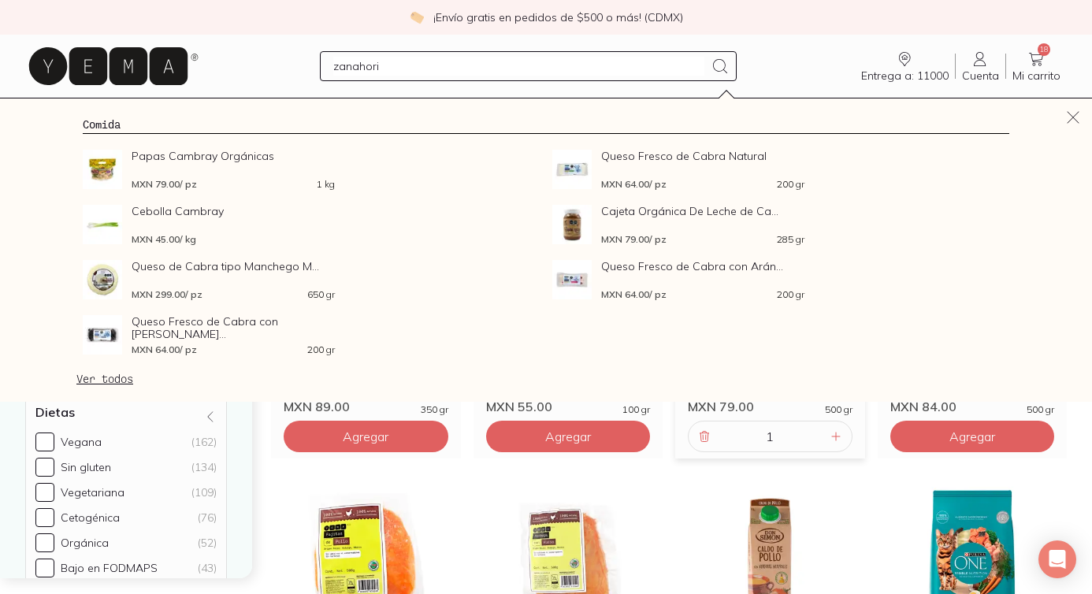
type input "zanahoria"
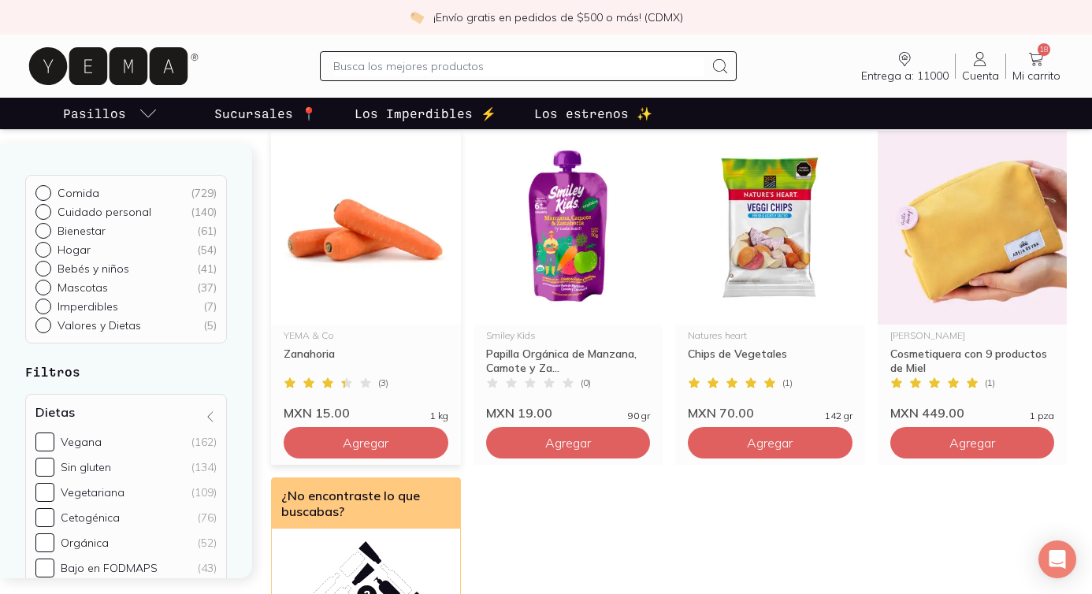
scroll to position [87, 0]
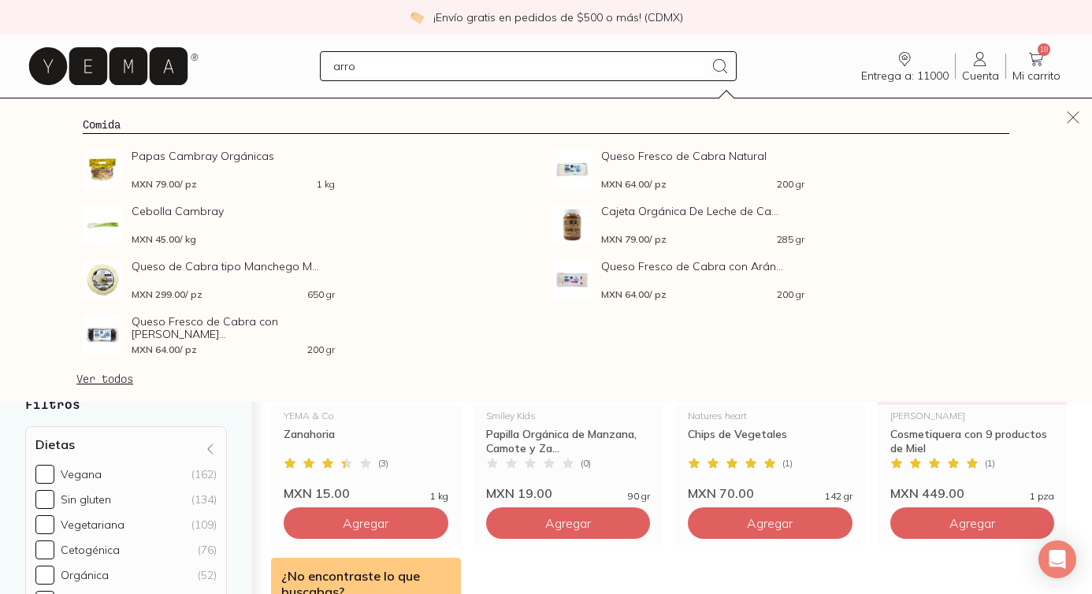
type input "arroz"
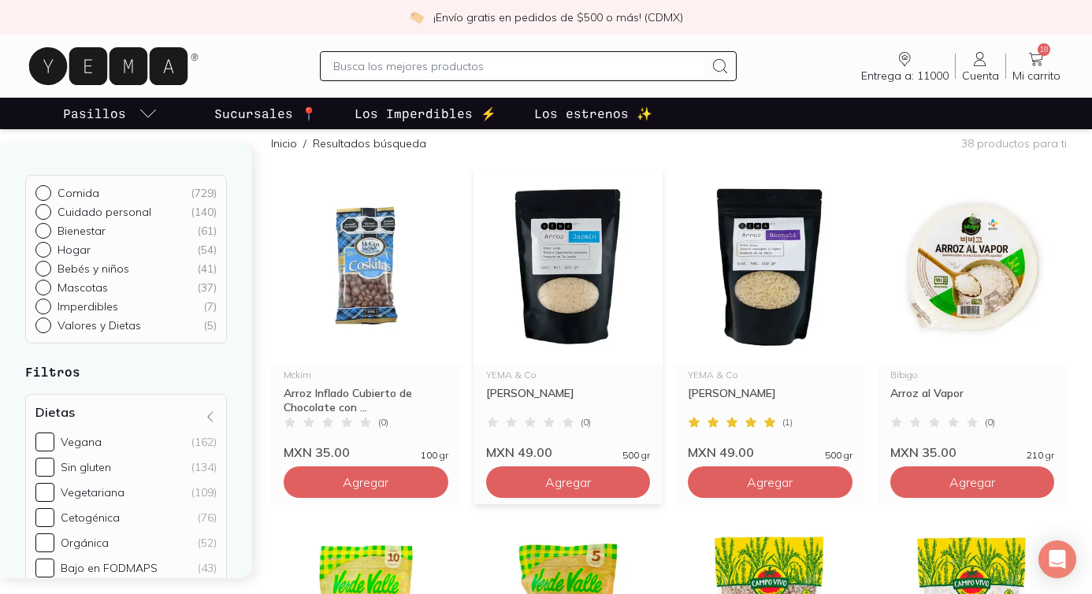
scroll to position [132, 0]
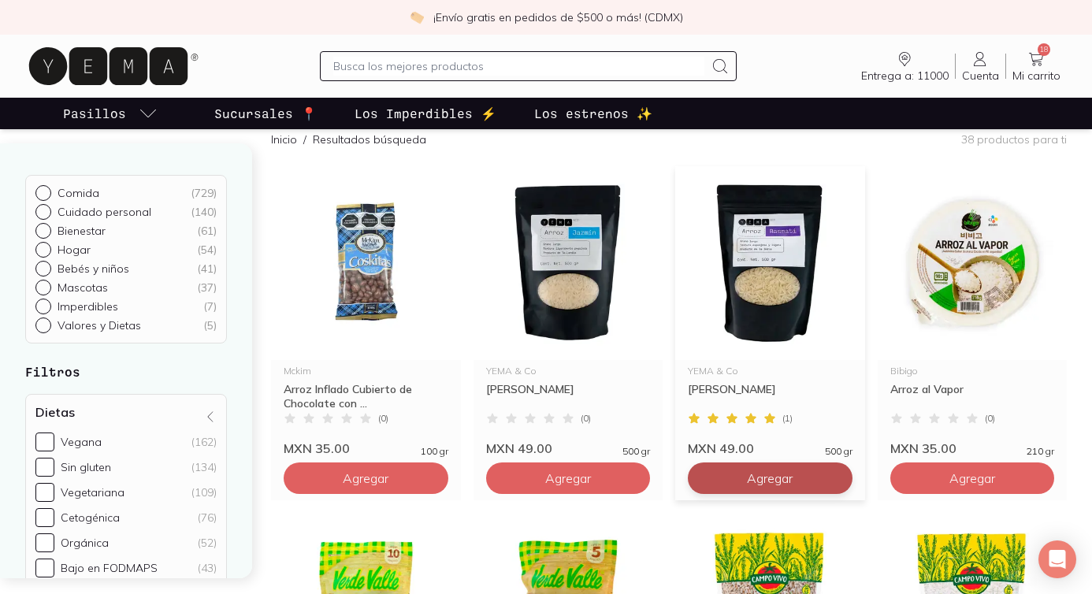
click at [388, 480] on span "Agregar" at bounding box center [366, 478] width 46 height 16
click at [373, 73] on input "text" at bounding box center [518, 66] width 371 height 19
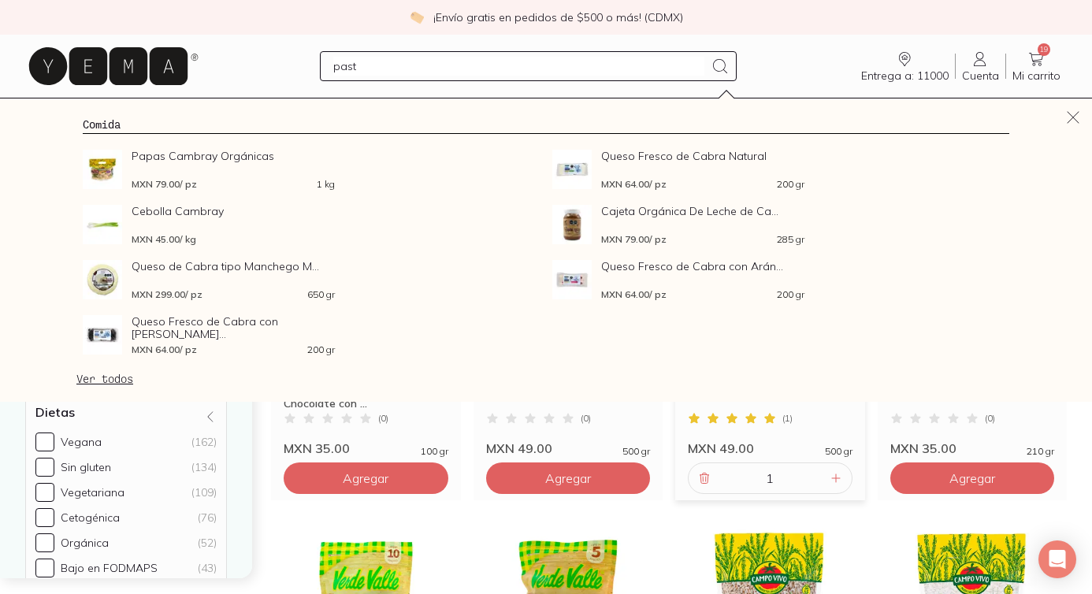
type input "pasta"
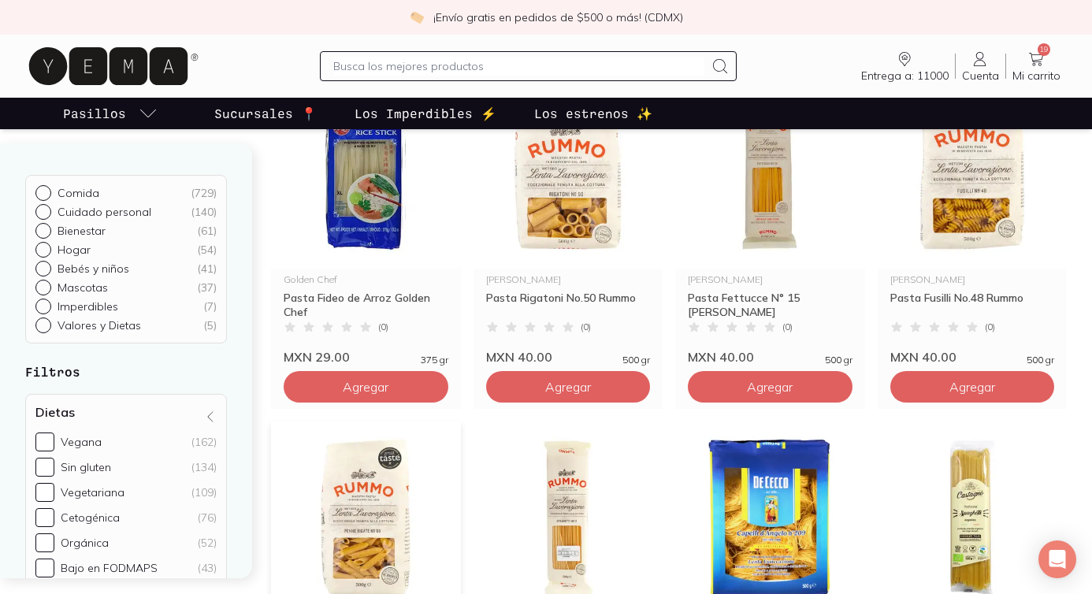
scroll to position [912, 0]
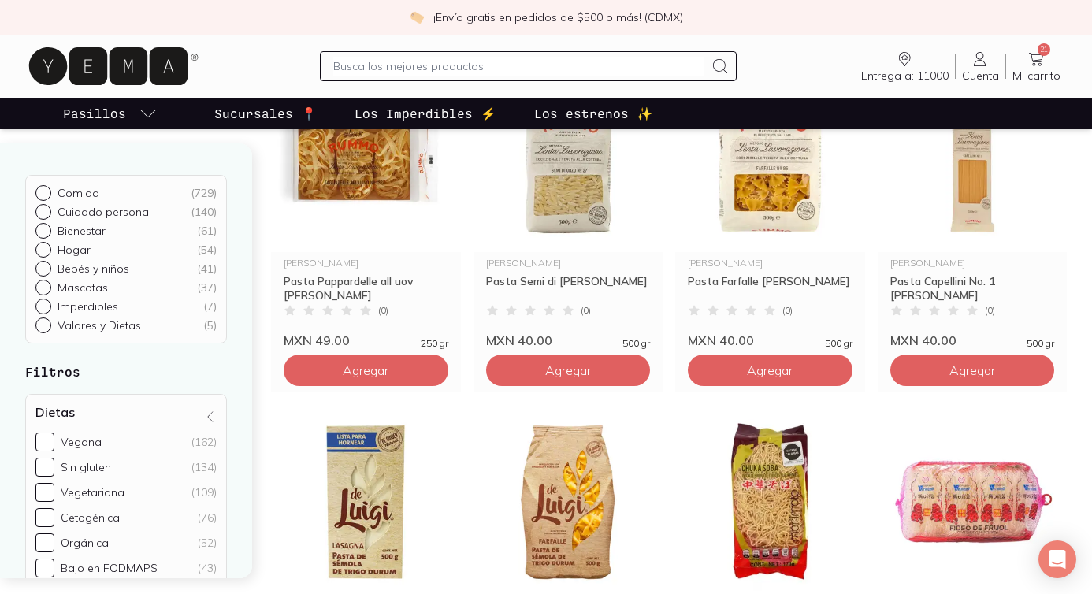
scroll to position [93, 0]
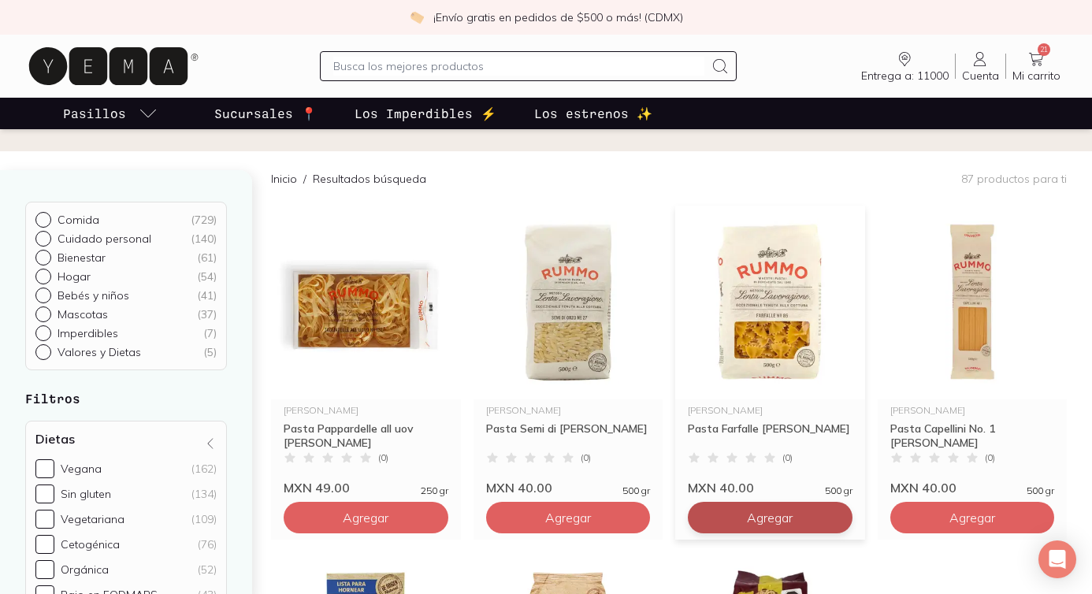
click at [448, 507] on button "Agregar" at bounding box center [366, 518] width 165 height 32
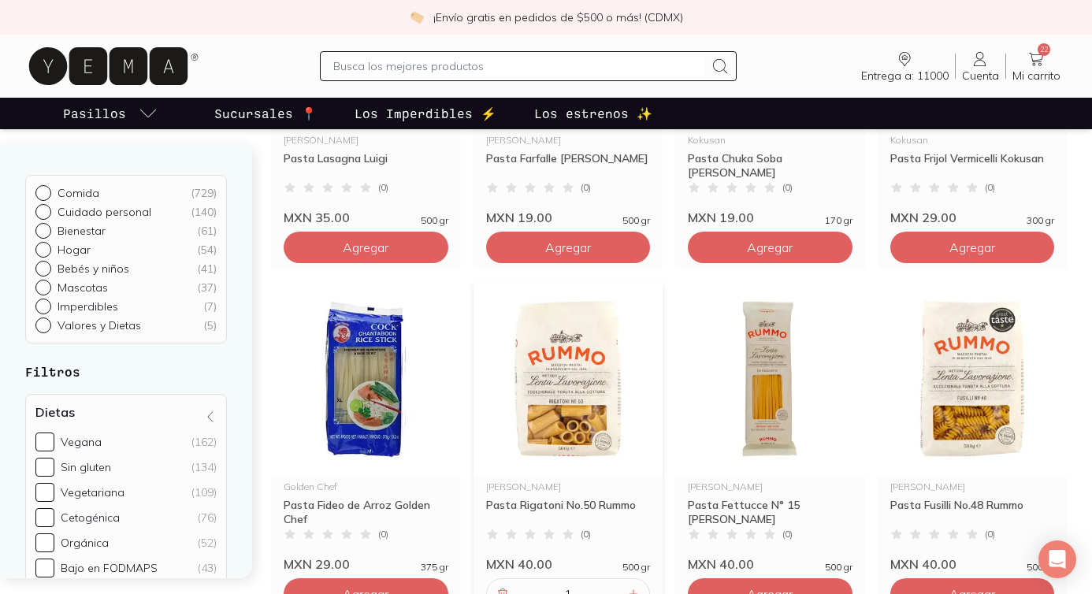
scroll to position [753, 0]
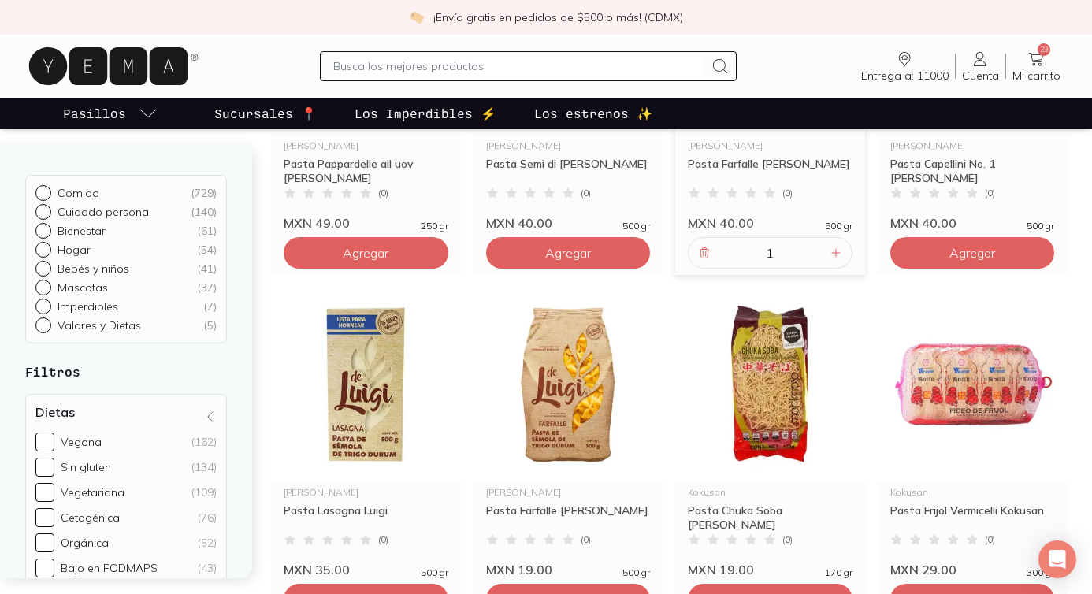
scroll to position [0, 0]
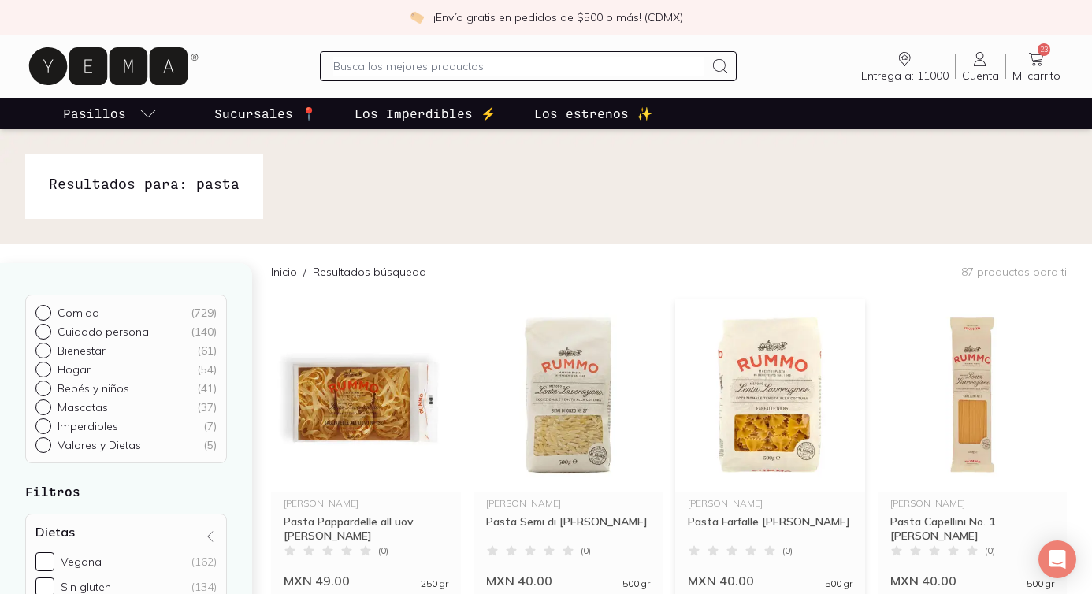
click at [644, 62] on input "text" at bounding box center [518, 66] width 371 height 19
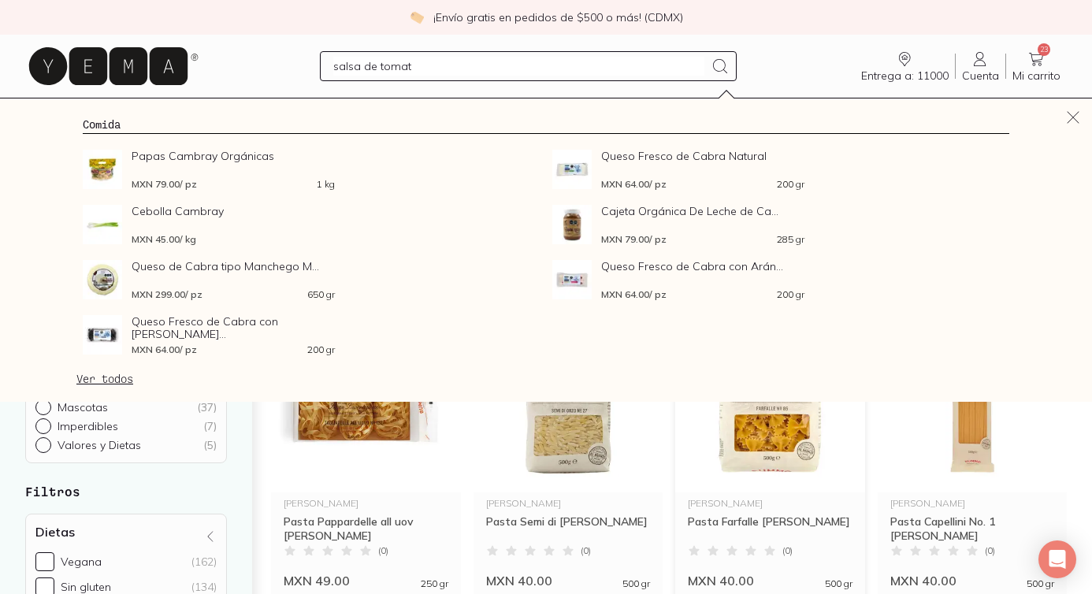
type input "salsa de tomate"
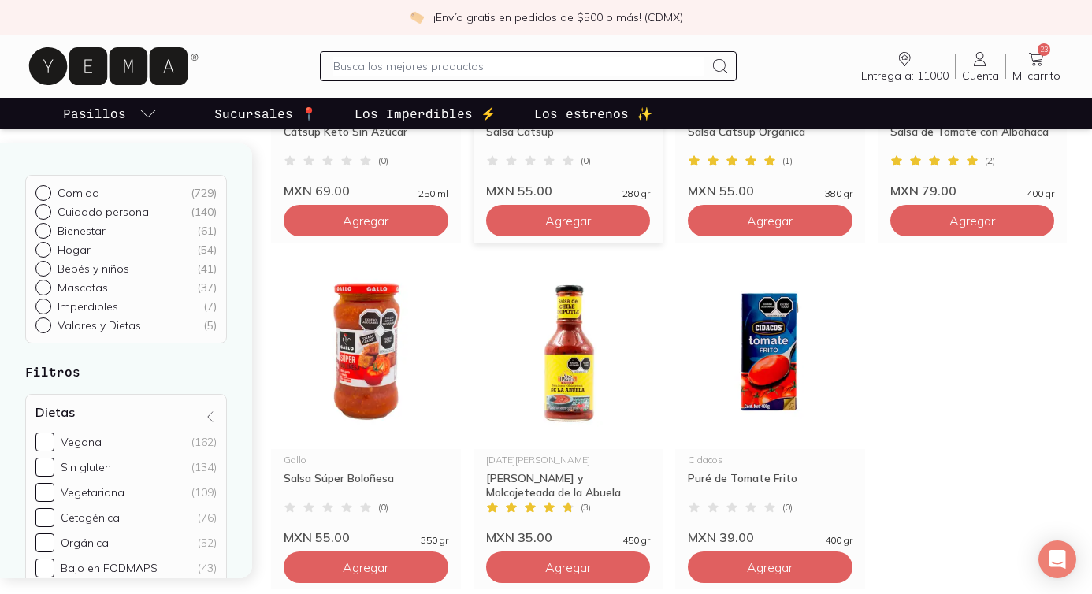
scroll to position [421, 0]
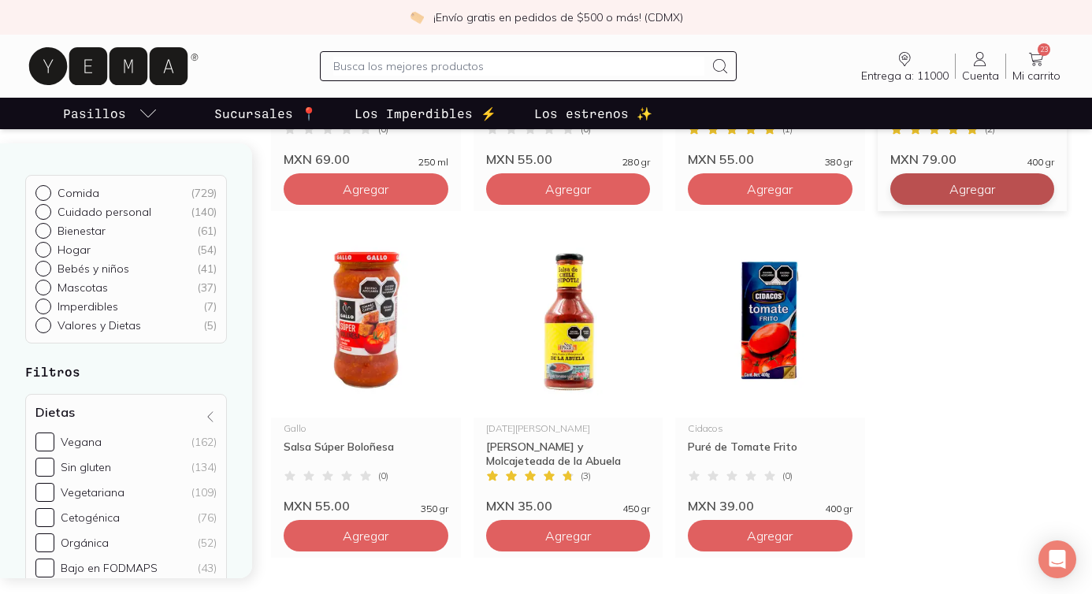
click at [388, 185] on span "Agregar" at bounding box center [366, 189] width 46 height 16
click at [522, 76] on div at bounding box center [528, 66] width 417 height 30
click at [523, 65] on input "text" at bounding box center [518, 66] width 371 height 19
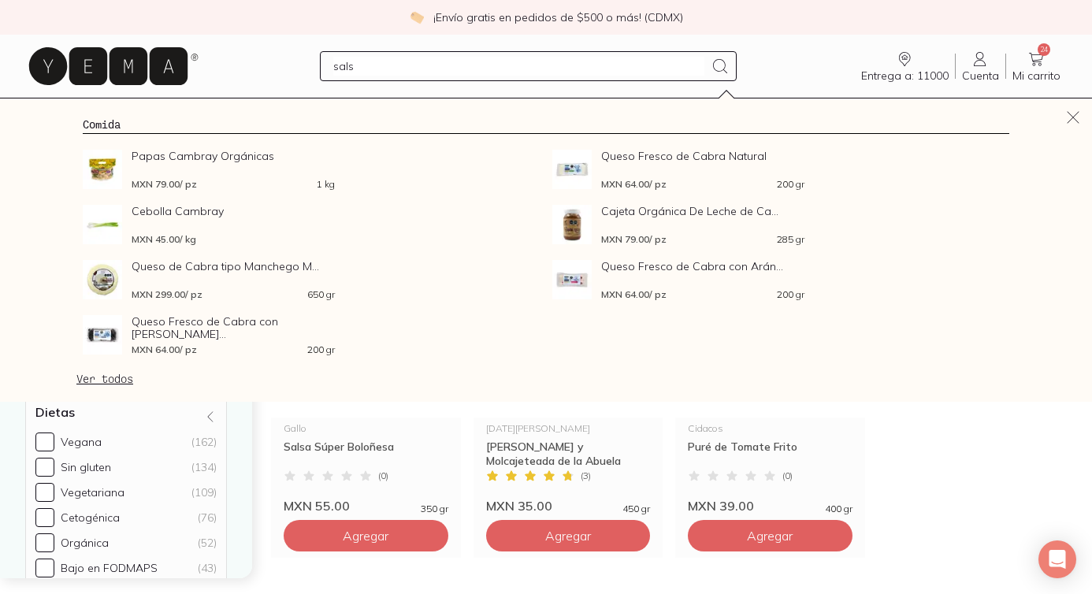
type input "salsa"
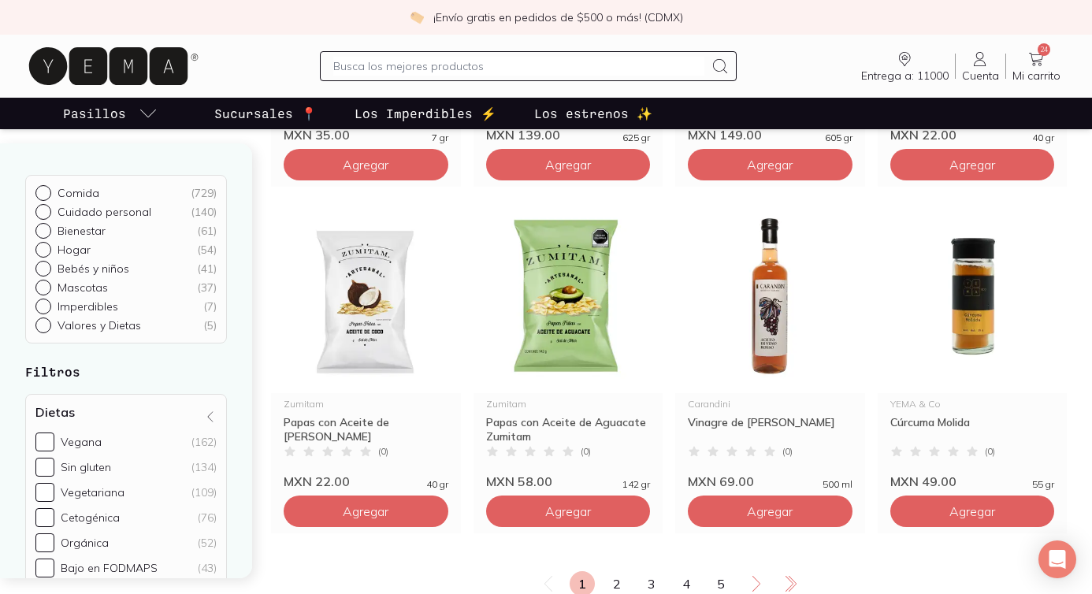
scroll to position [1834, 0]
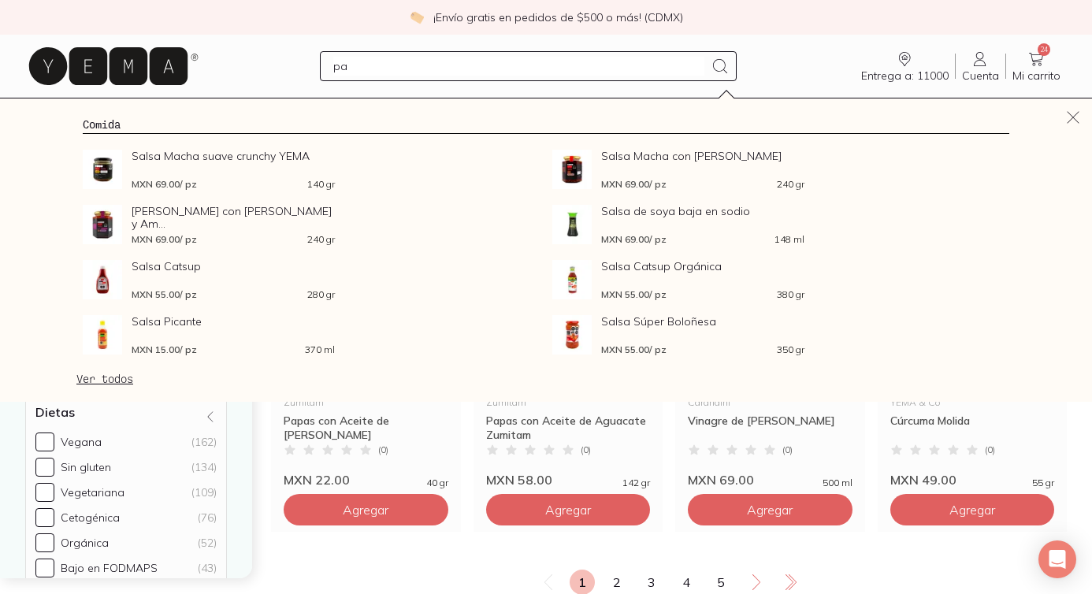
type input "p"
type input "salsa pasta"
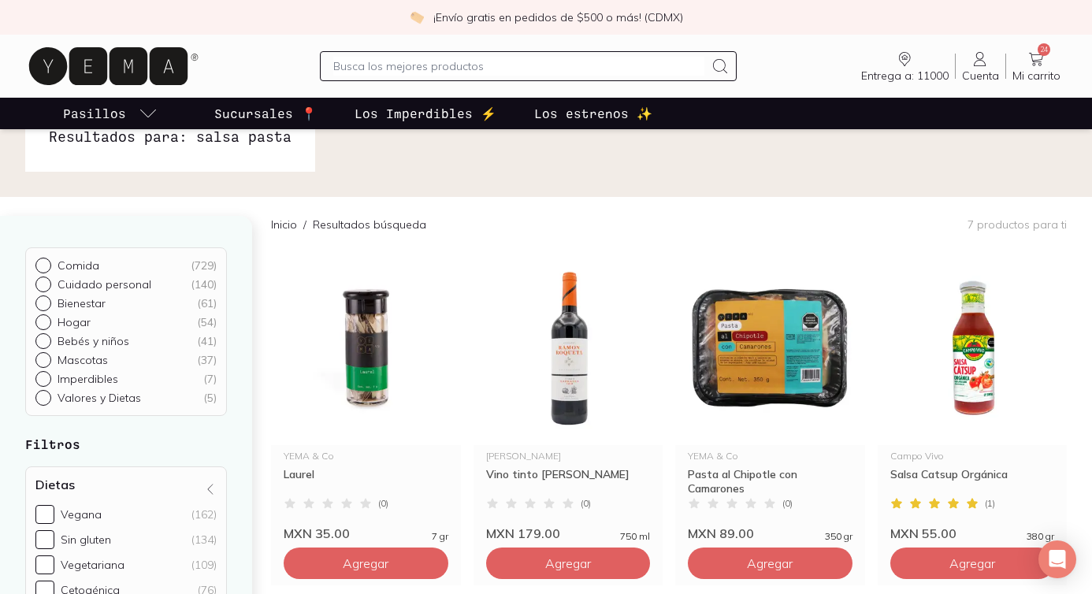
scroll to position [43, 0]
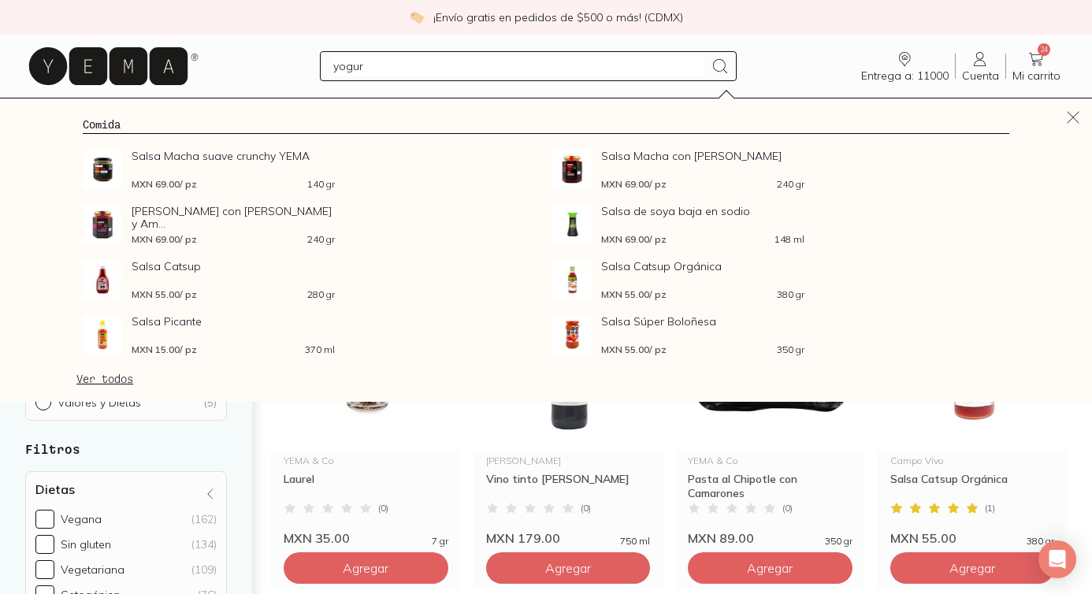
type input "yogurt"
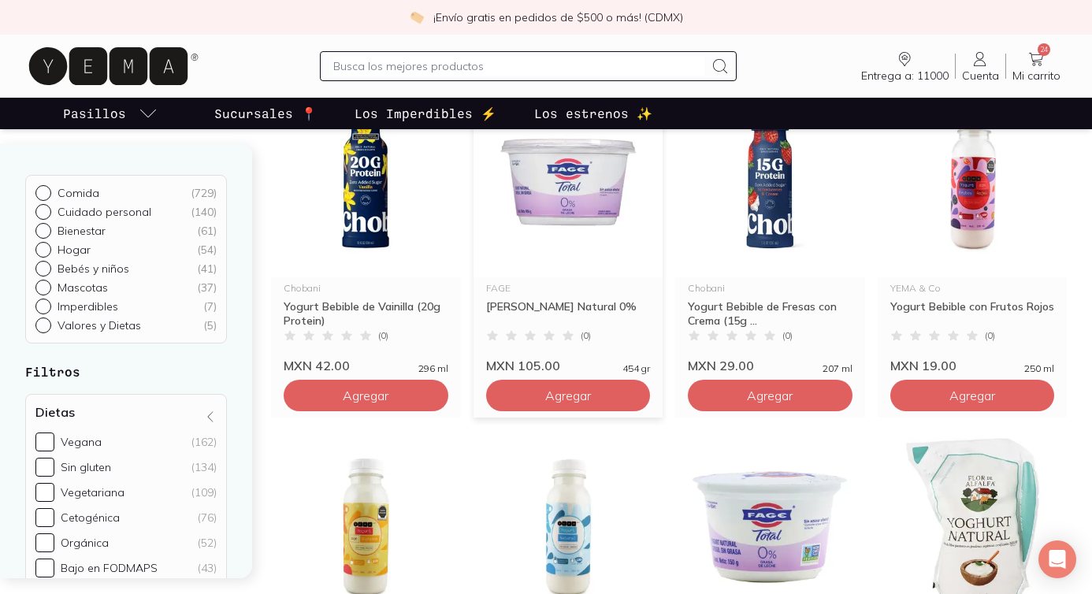
scroll to position [213, 0]
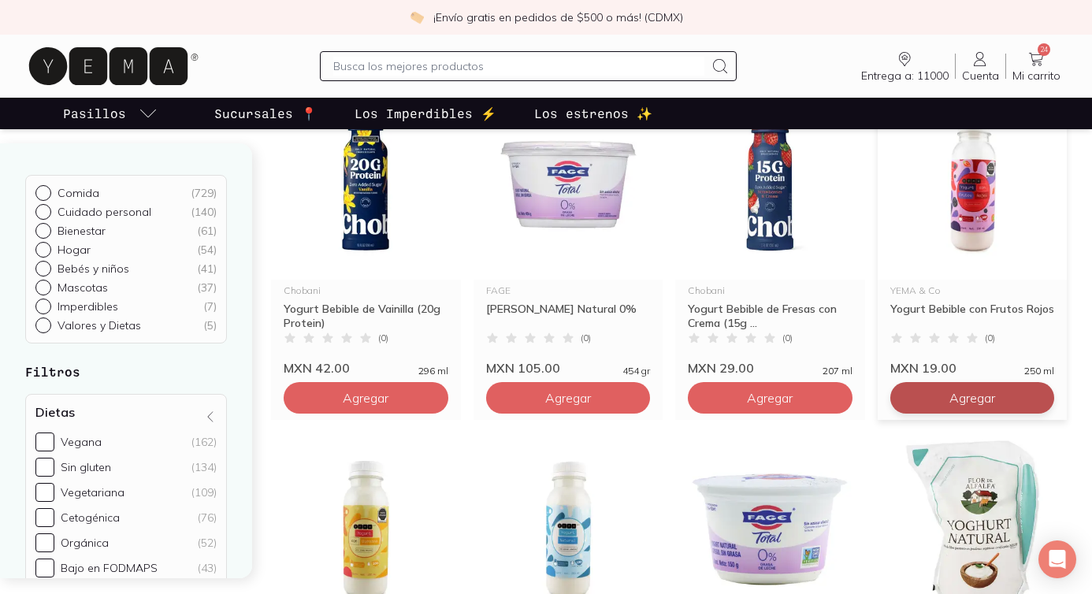
click at [388, 403] on span "Agregar" at bounding box center [366, 398] width 46 height 16
click at [1038, 394] on icon at bounding box center [1037, 398] width 13 height 13
type input "4"
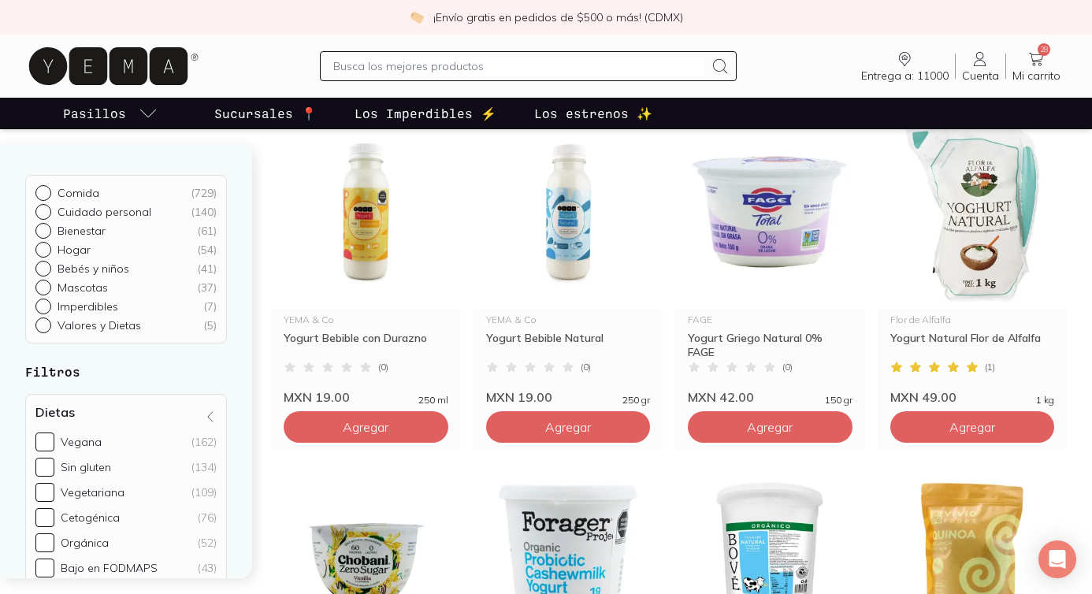
scroll to position [789, 0]
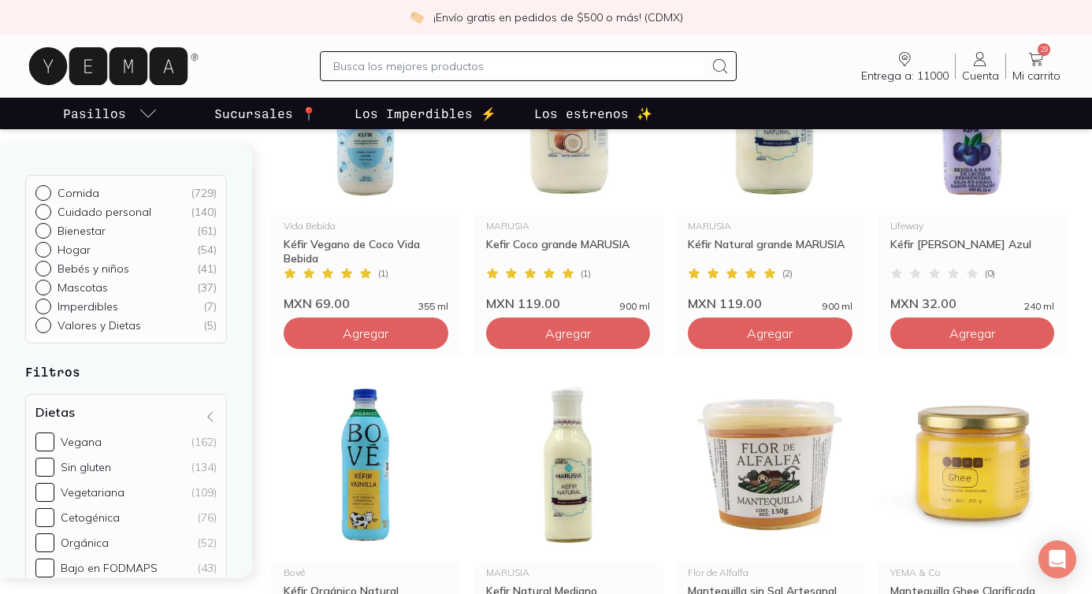
scroll to position [1308, 0]
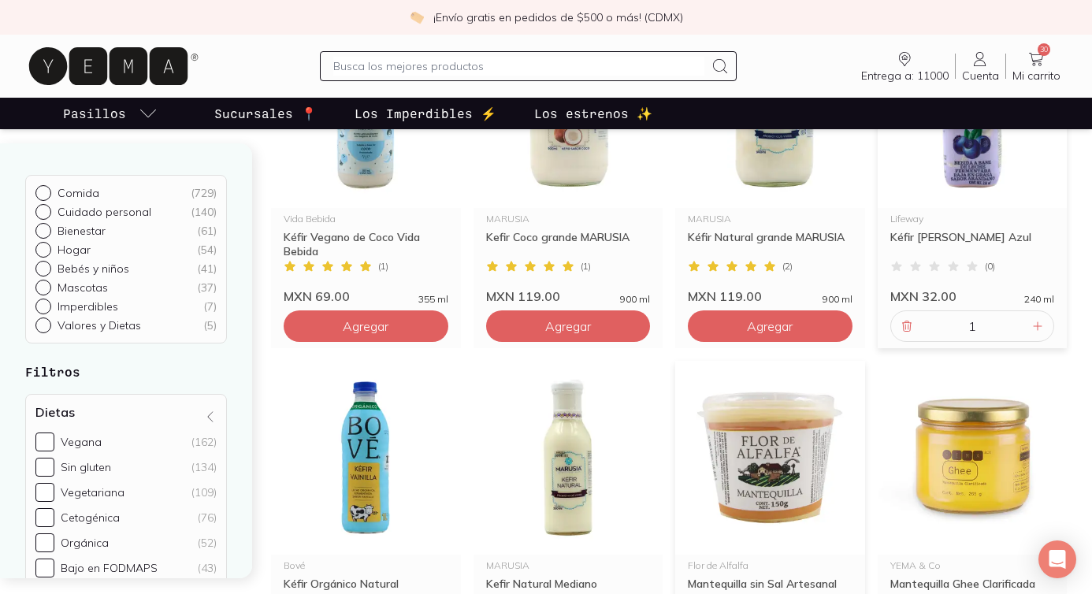
scroll to position [1331, 0]
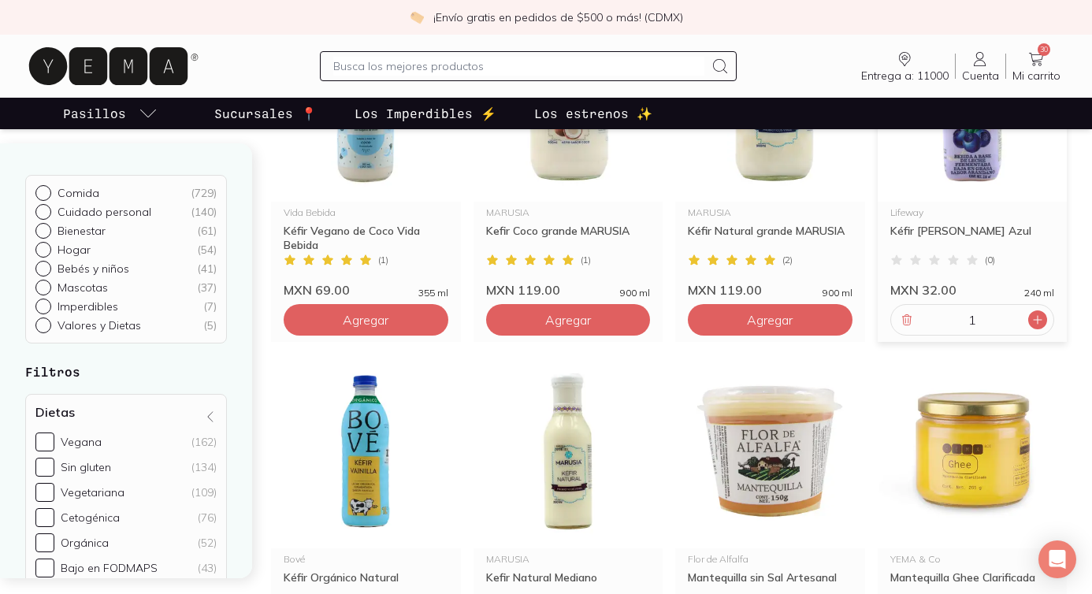
click at [1037, 320] on icon at bounding box center [1038, 320] width 8 height 8
type input "2"
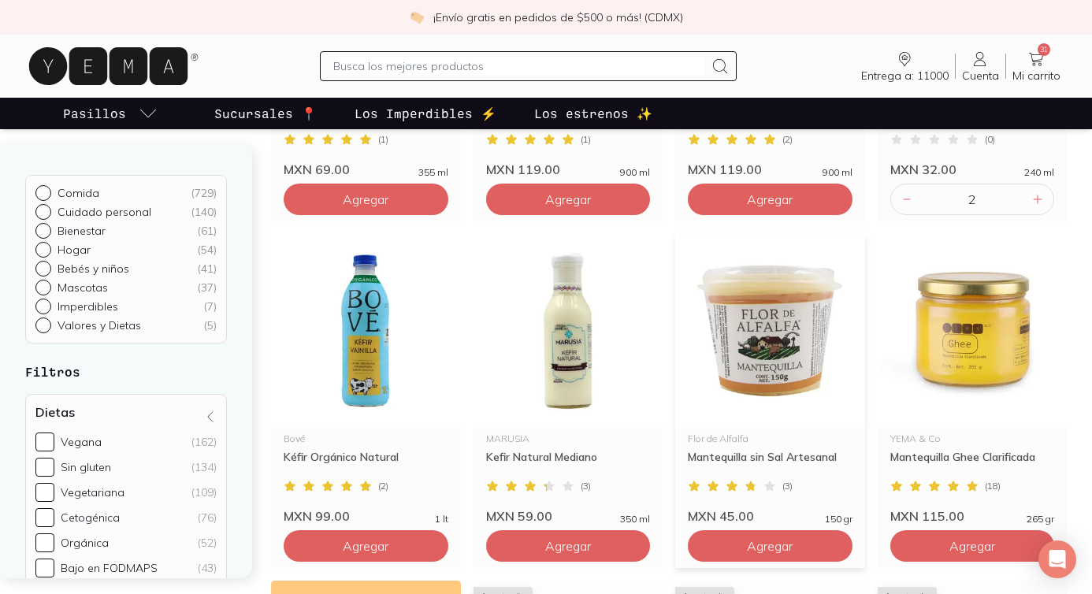
scroll to position [1736, 0]
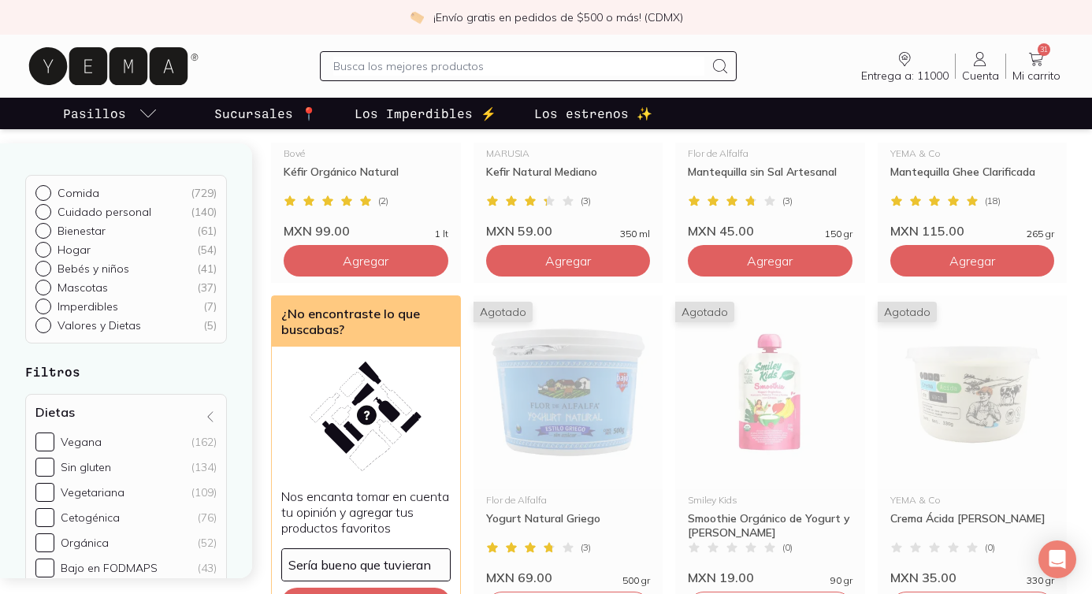
click at [355, 66] on input "text" at bounding box center [518, 66] width 371 height 19
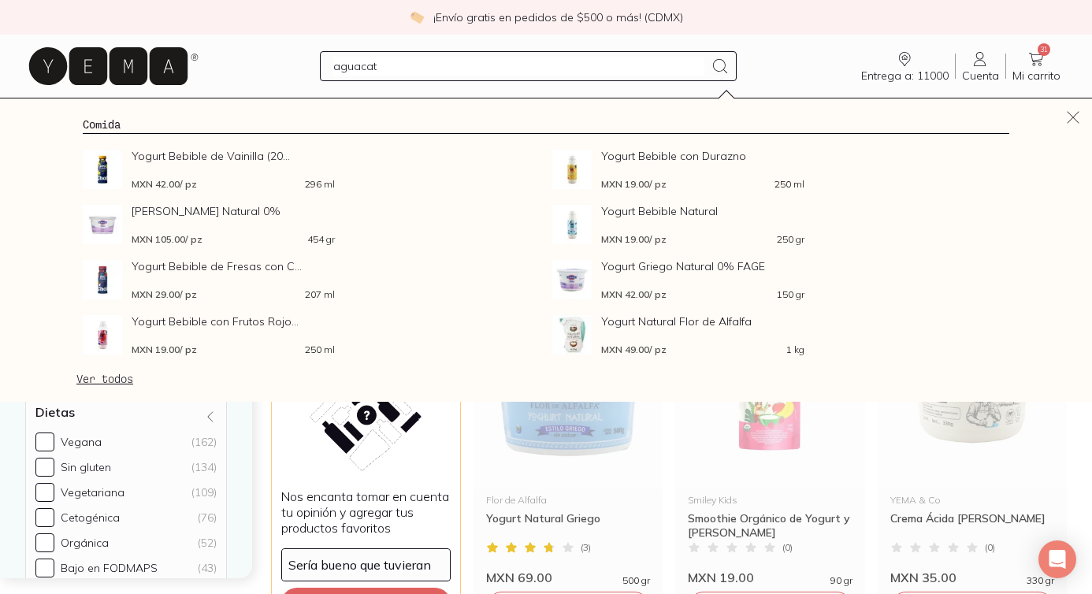
type input "aguacate"
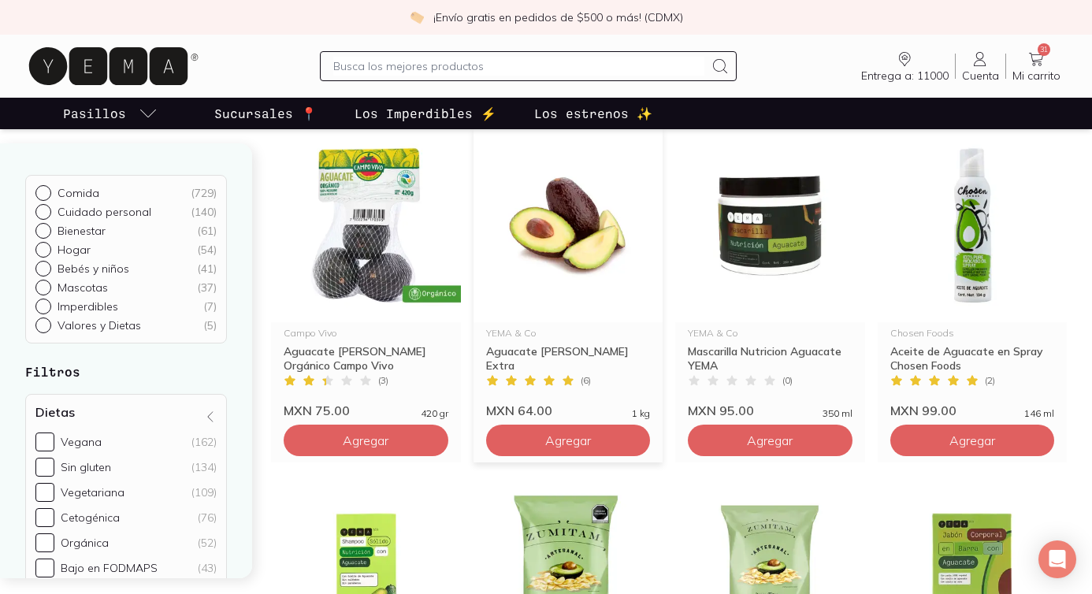
scroll to position [173, 0]
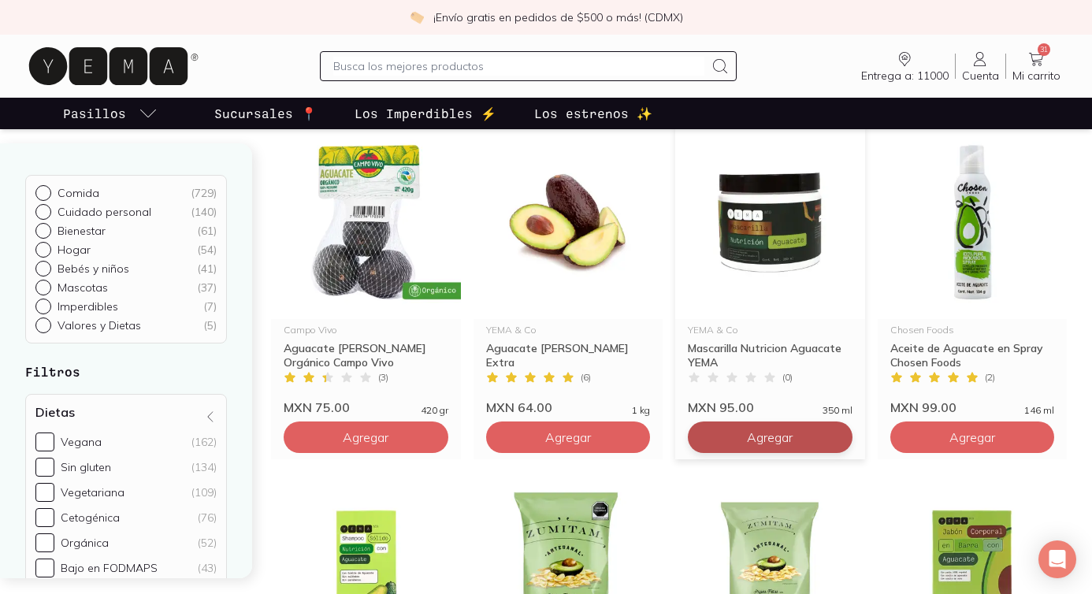
click at [448, 444] on button "Agregar" at bounding box center [366, 437] width 165 height 32
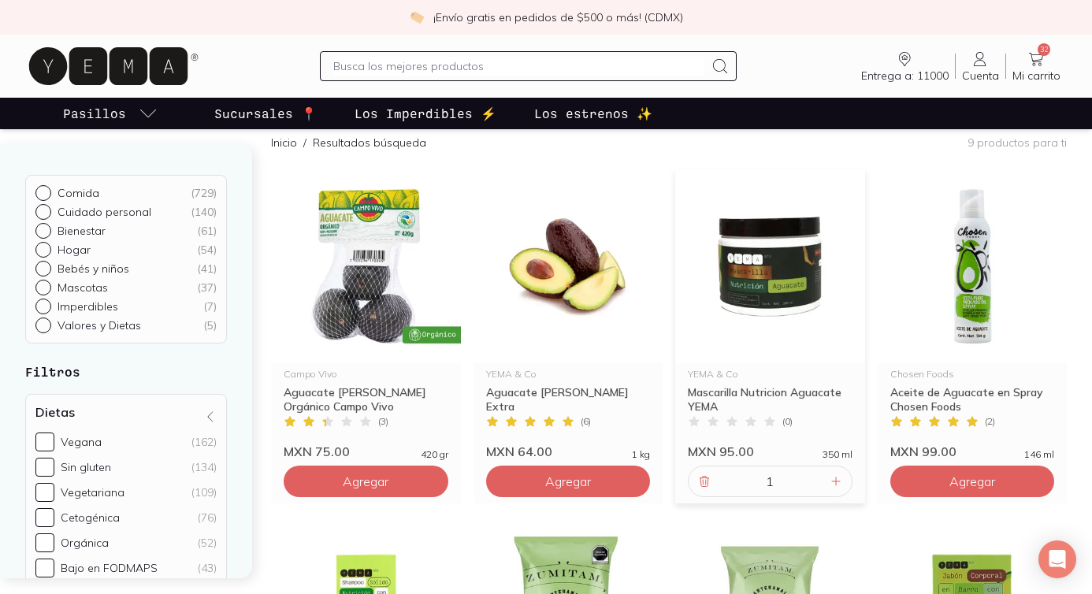
scroll to position [126, 0]
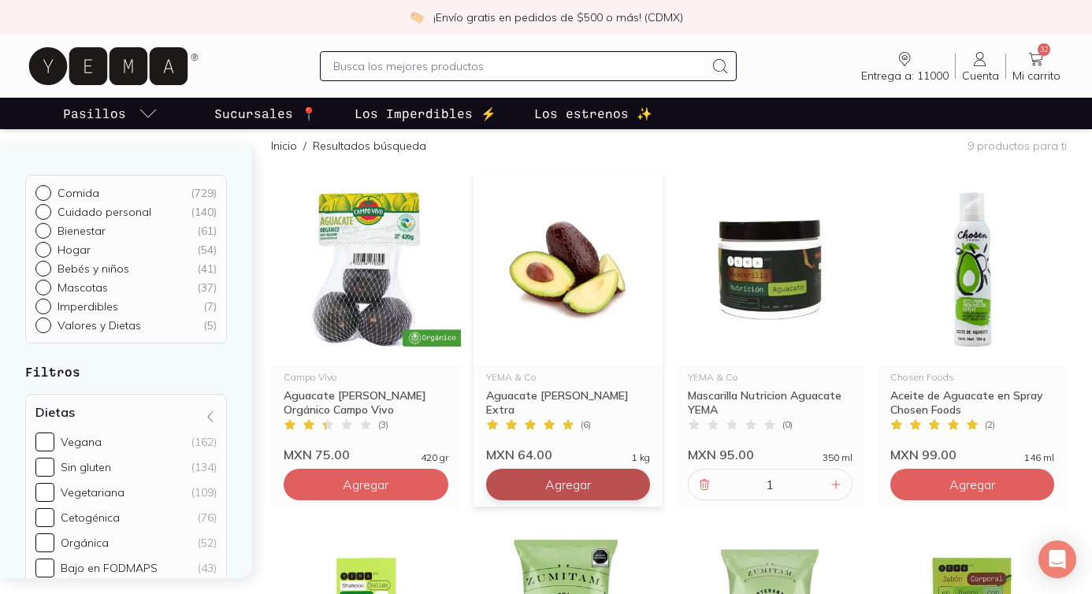
click at [388, 483] on span "Agregar" at bounding box center [366, 485] width 46 height 16
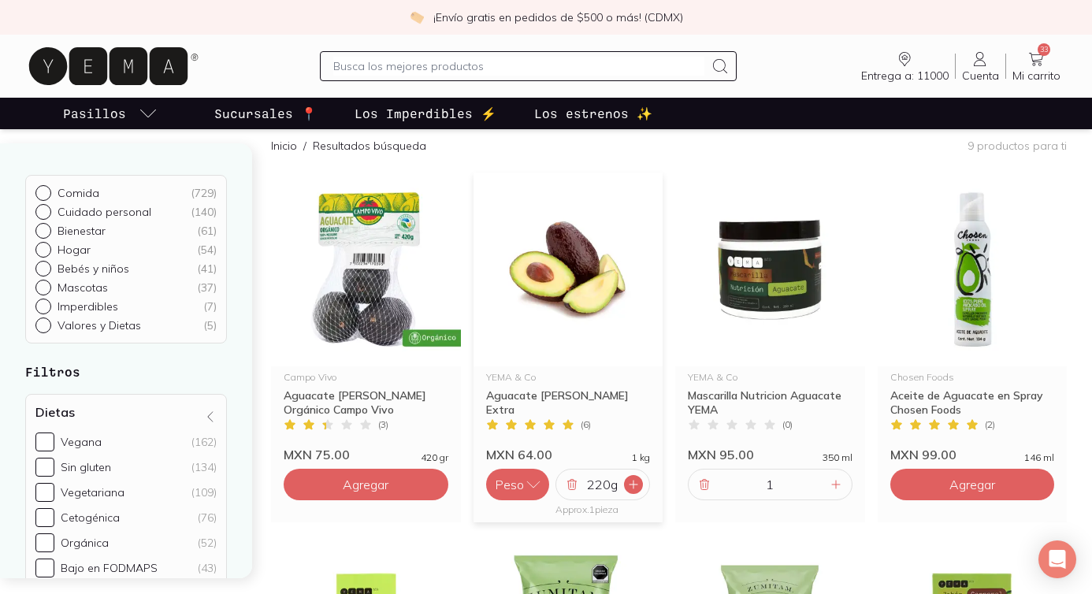
click at [624, 489] on div at bounding box center [633, 484] width 19 height 19
click at [624, 488] on div at bounding box center [633, 484] width 19 height 19
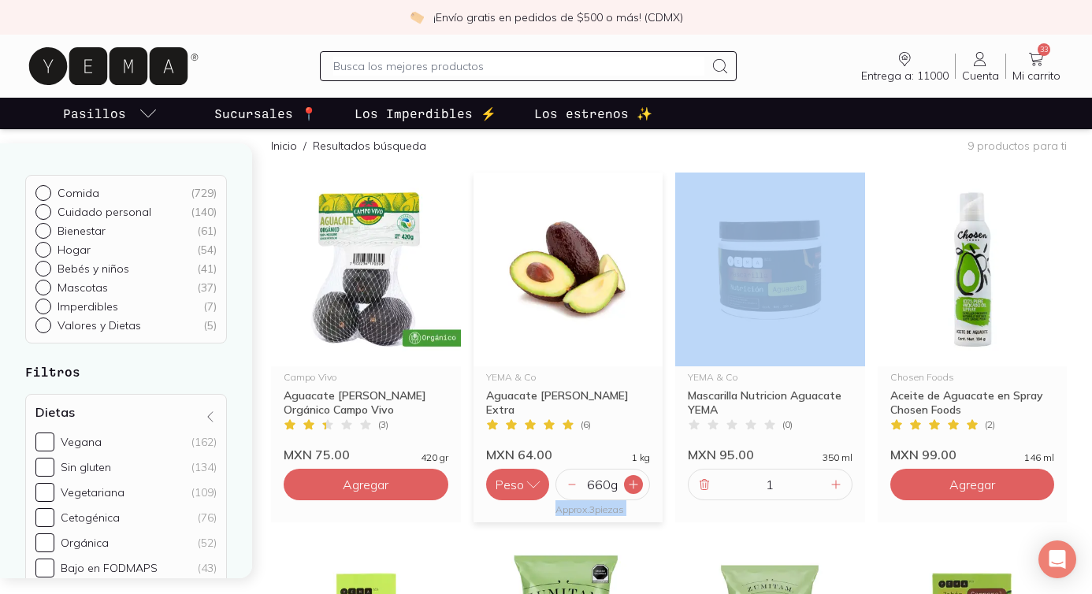
click at [624, 488] on div at bounding box center [633, 484] width 19 height 19
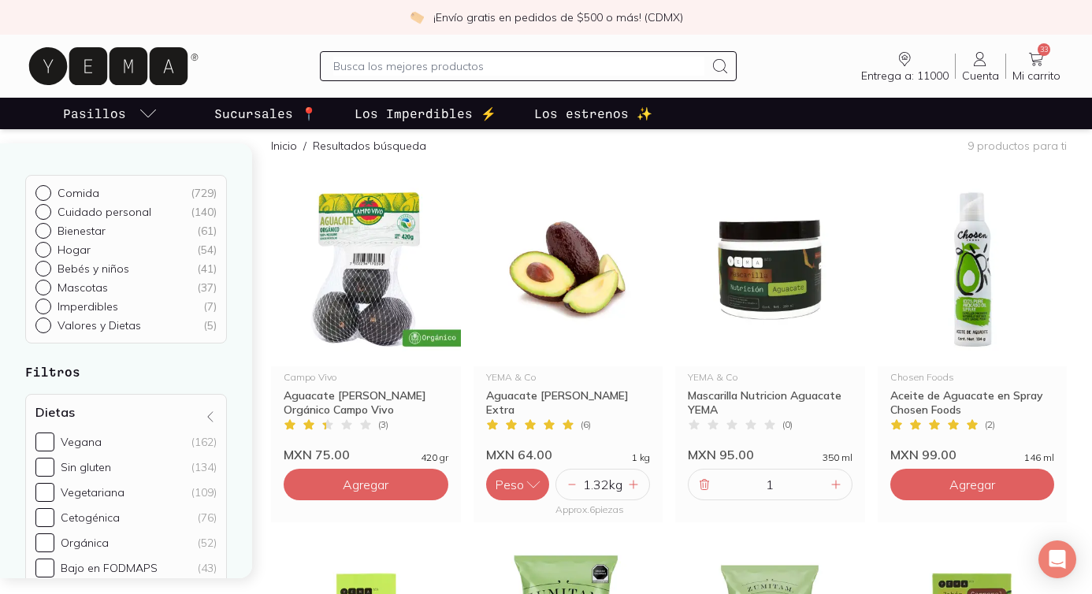
click at [388, 69] on input "text" at bounding box center [518, 66] width 371 height 19
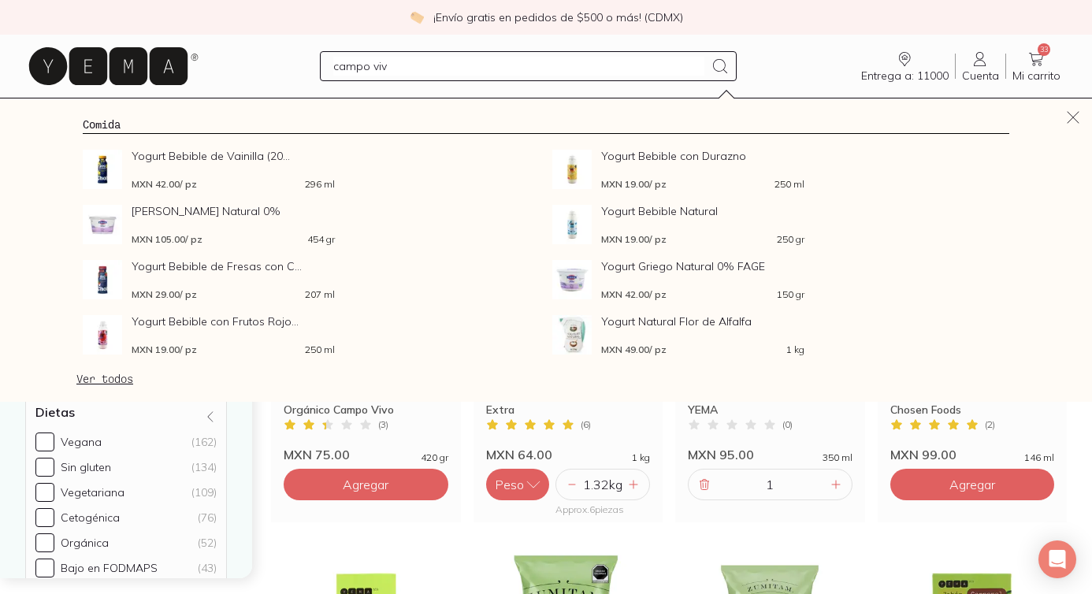
type input "campo vivo"
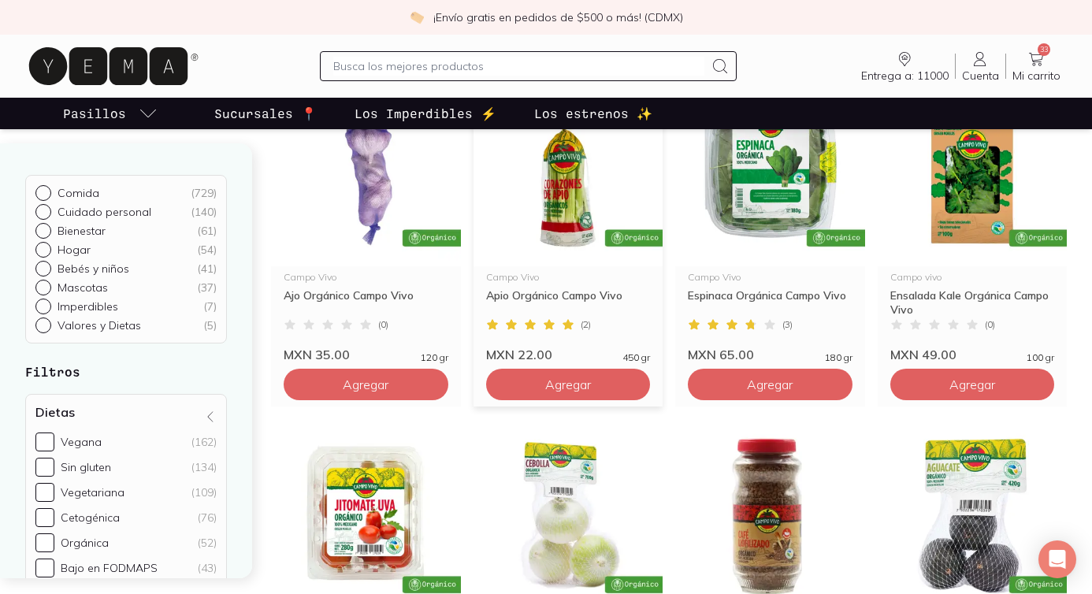
scroll to position [251, 0]
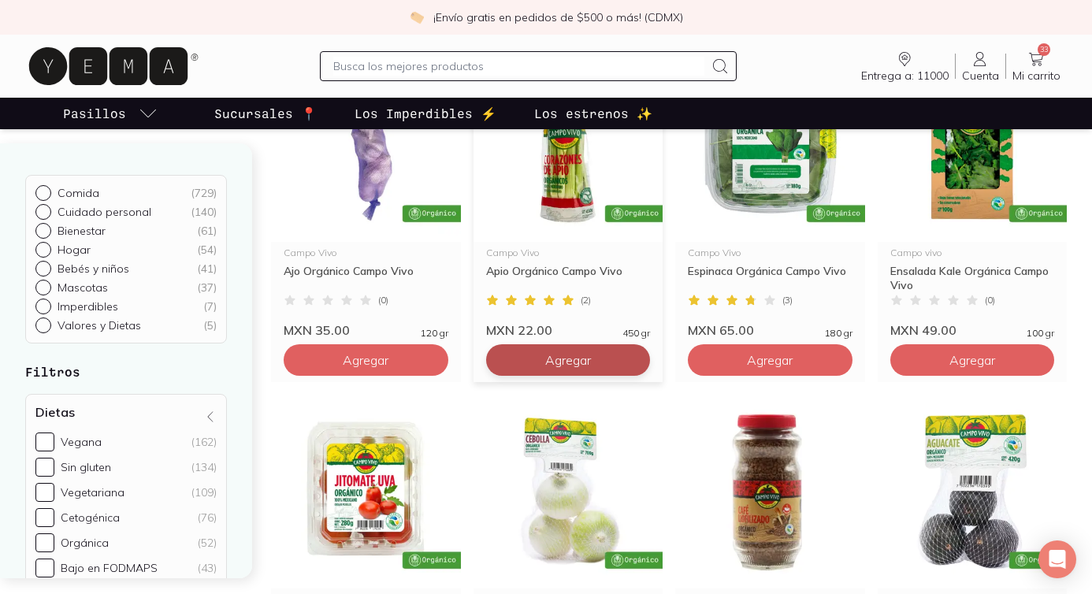
click at [388, 354] on span "Agregar" at bounding box center [366, 360] width 46 height 16
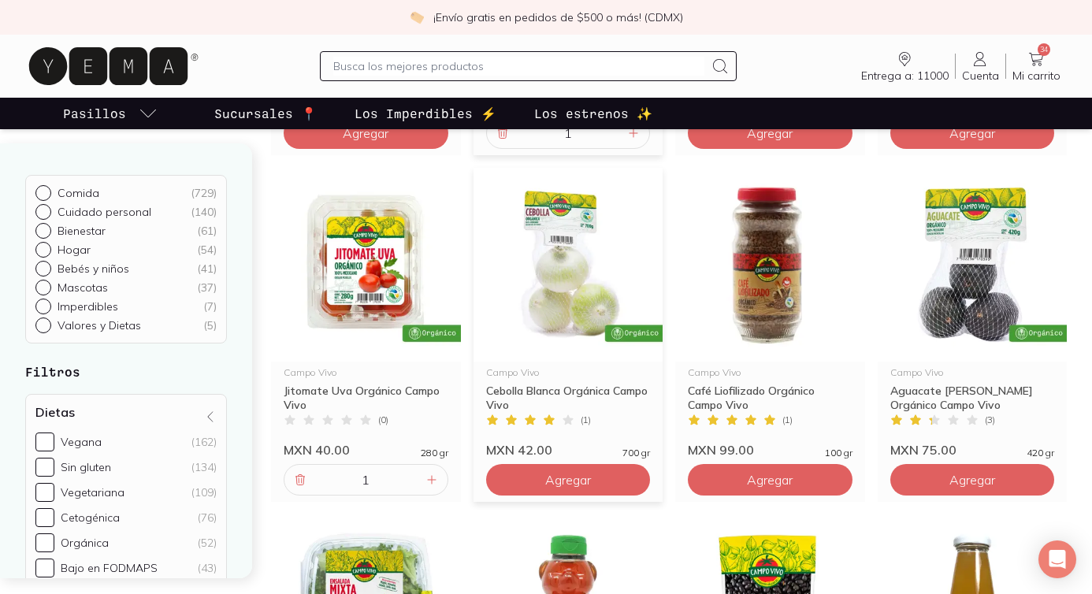
scroll to position [481, 0]
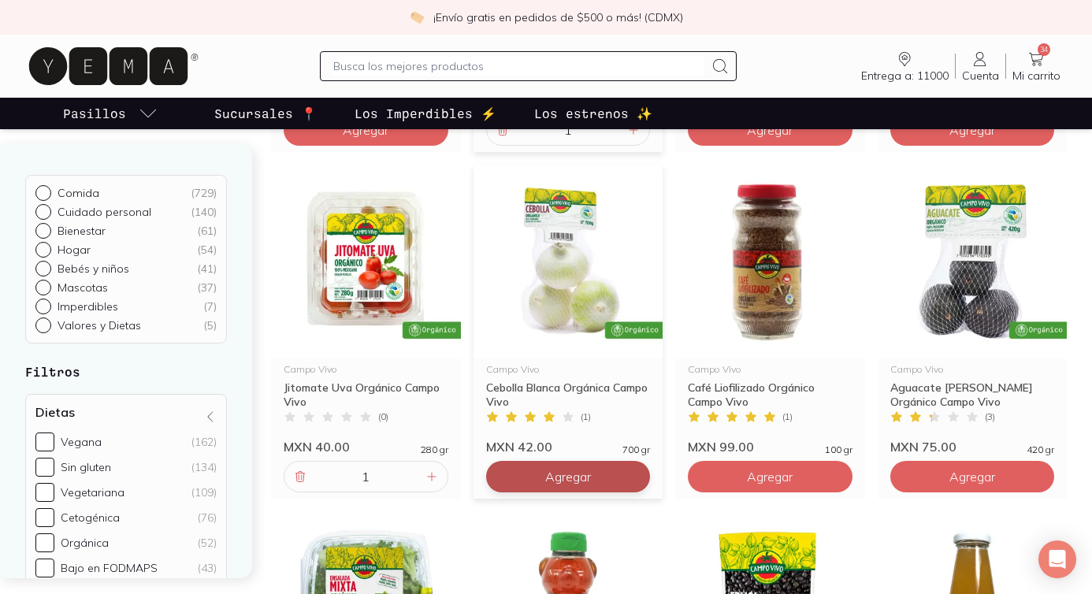
click at [448, 146] on button "Agregar" at bounding box center [366, 130] width 165 height 32
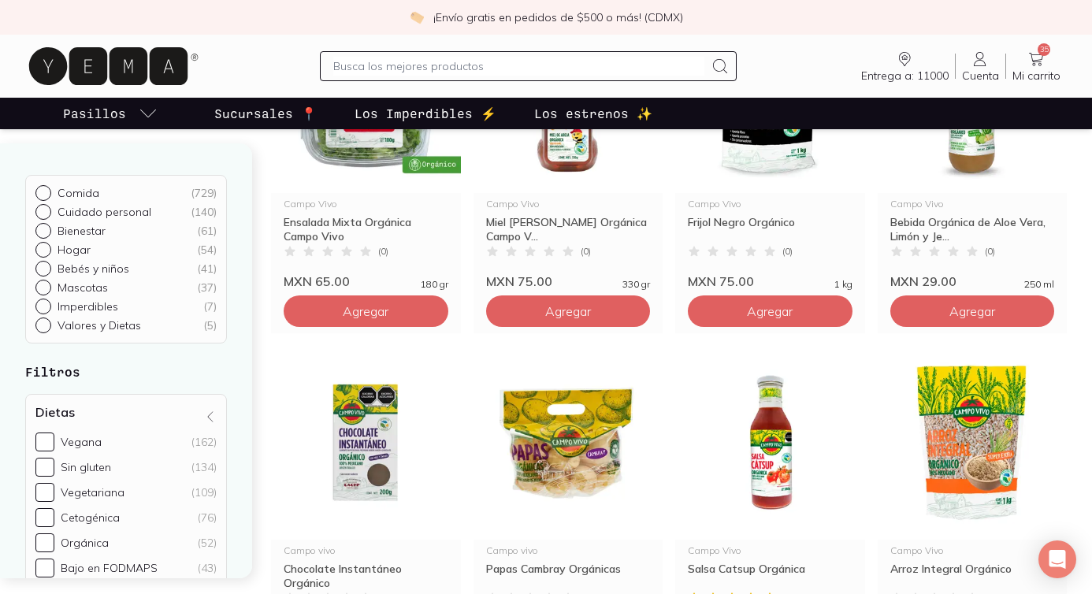
scroll to position [1020, 0]
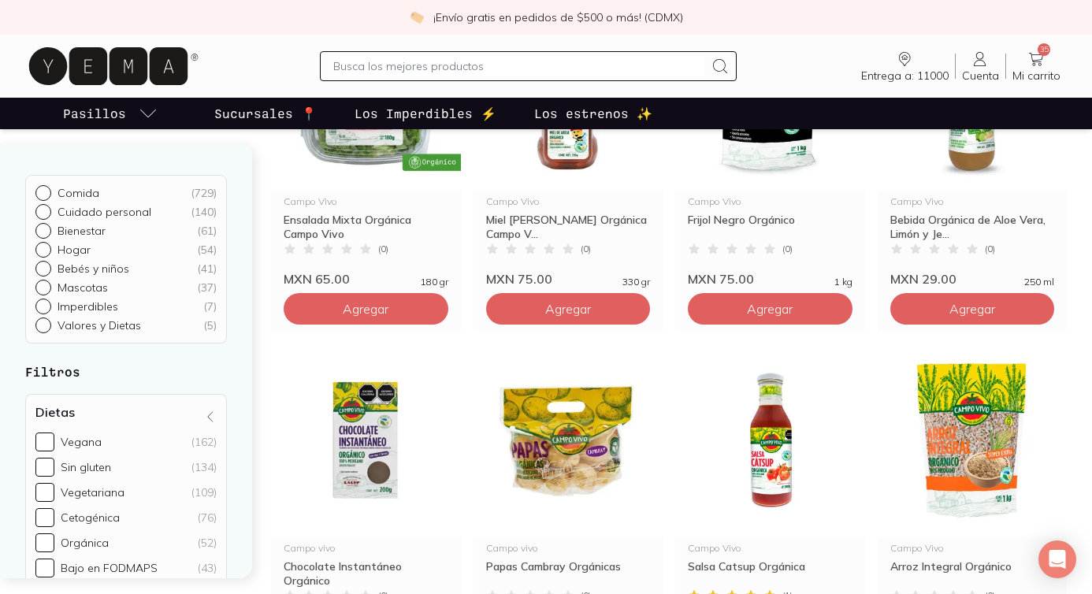
click at [361, 62] on input "text" at bounding box center [518, 66] width 371 height 19
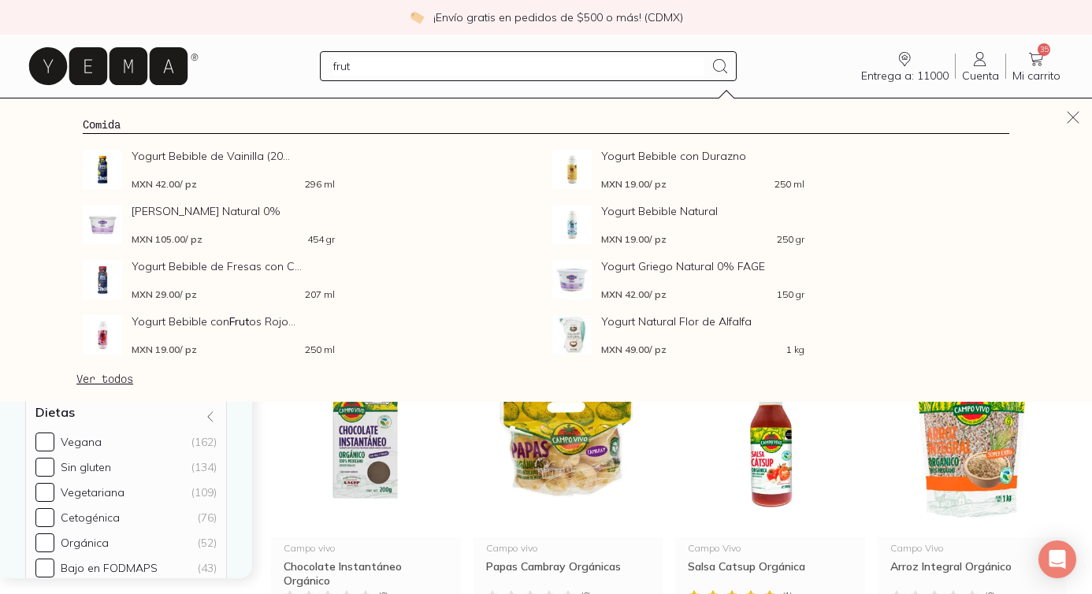
type input "fruta"
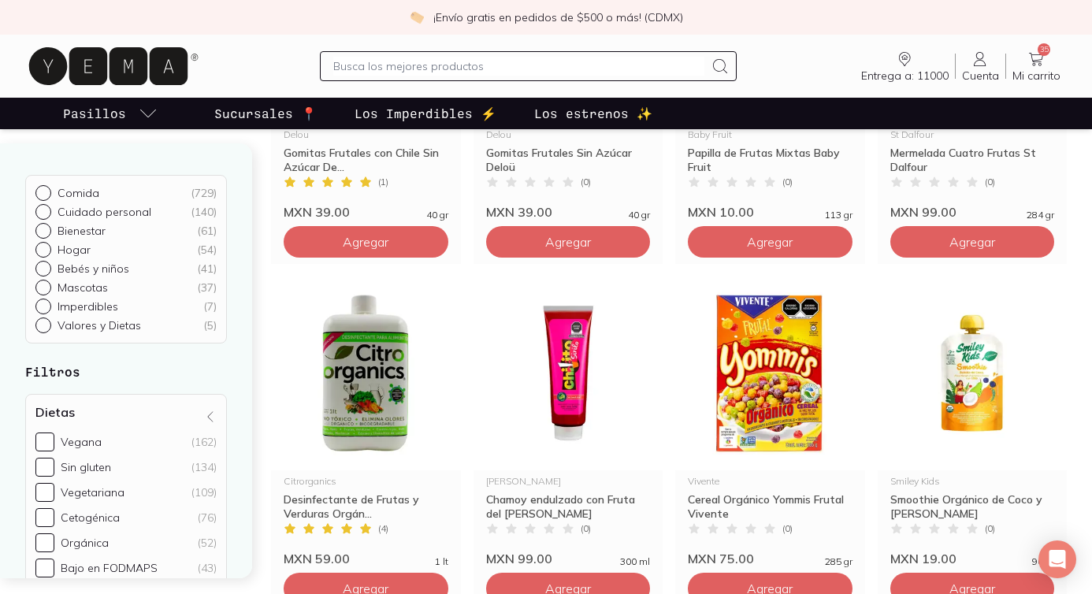
scroll to position [896, 0]
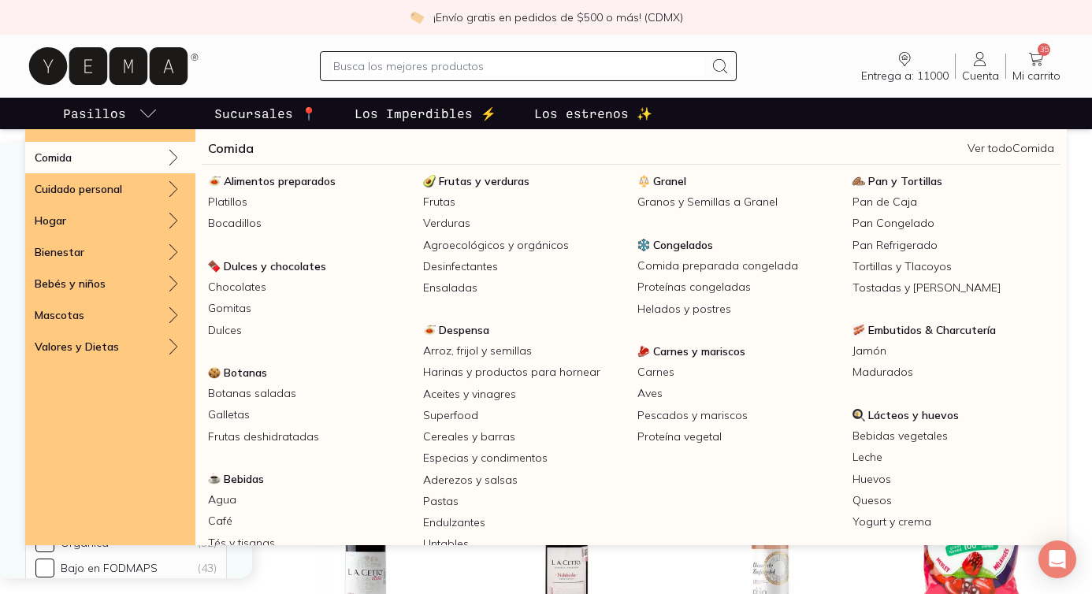
click at [114, 114] on p "Pasillos" at bounding box center [94, 113] width 63 height 19
click at [132, 113] on link "Pasillos" at bounding box center [110, 114] width 101 height 32
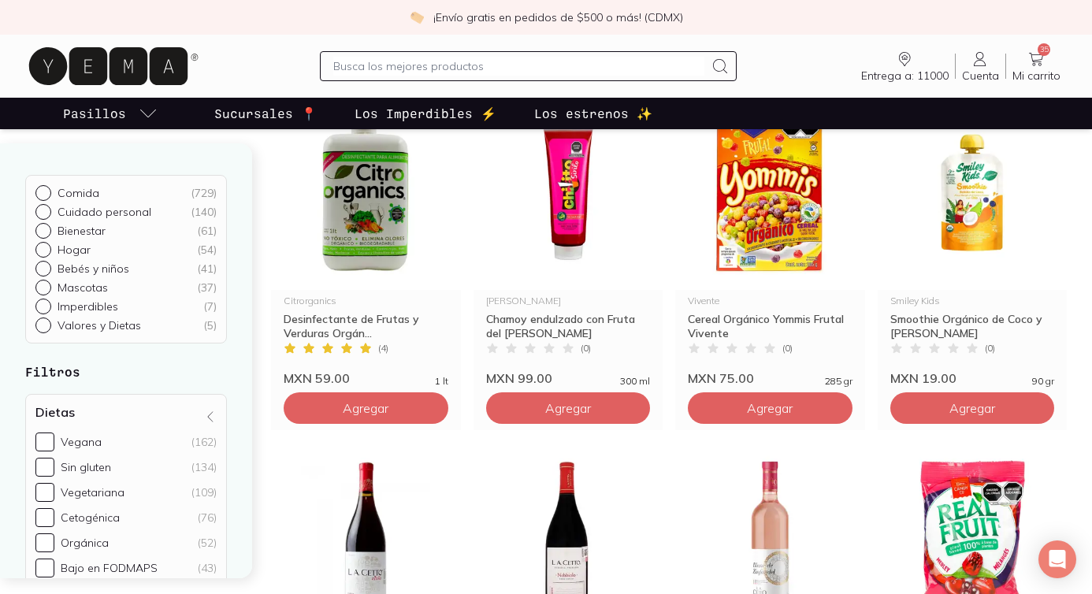
click at [132, 113] on link "Pasillos" at bounding box center [110, 114] width 101 height 32
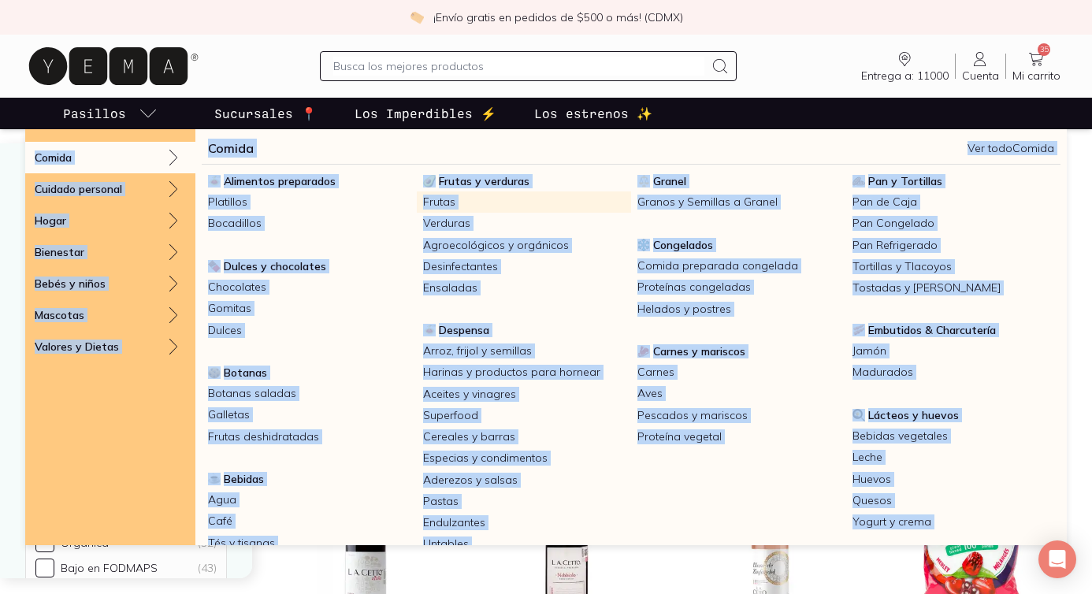
click at [429, 204] on link "Frutas" at bounding box center [524, 201] width 215 height 21
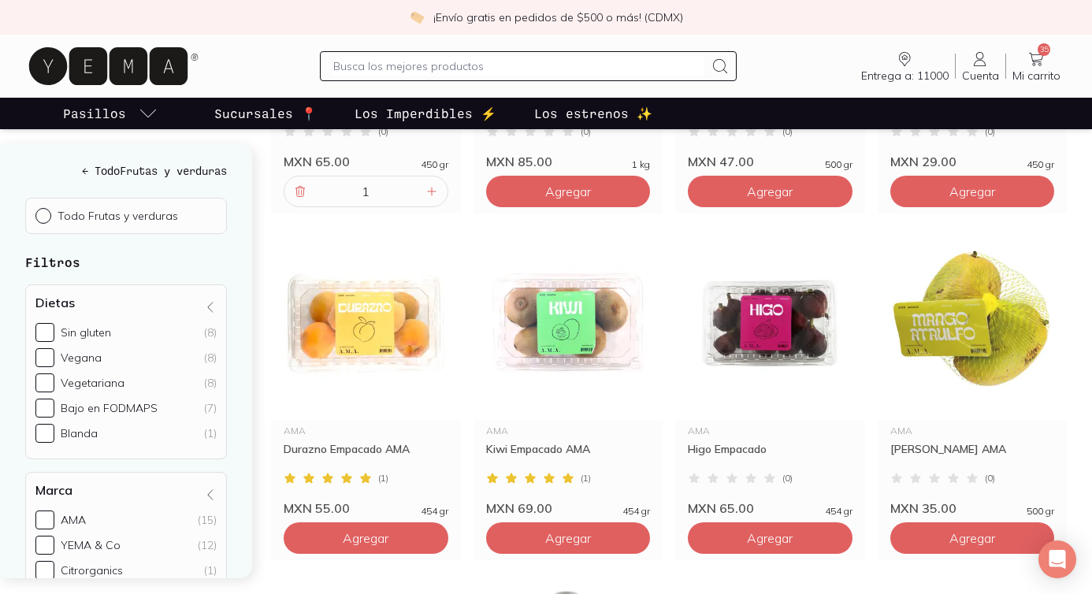
scroll to position [478, 0]
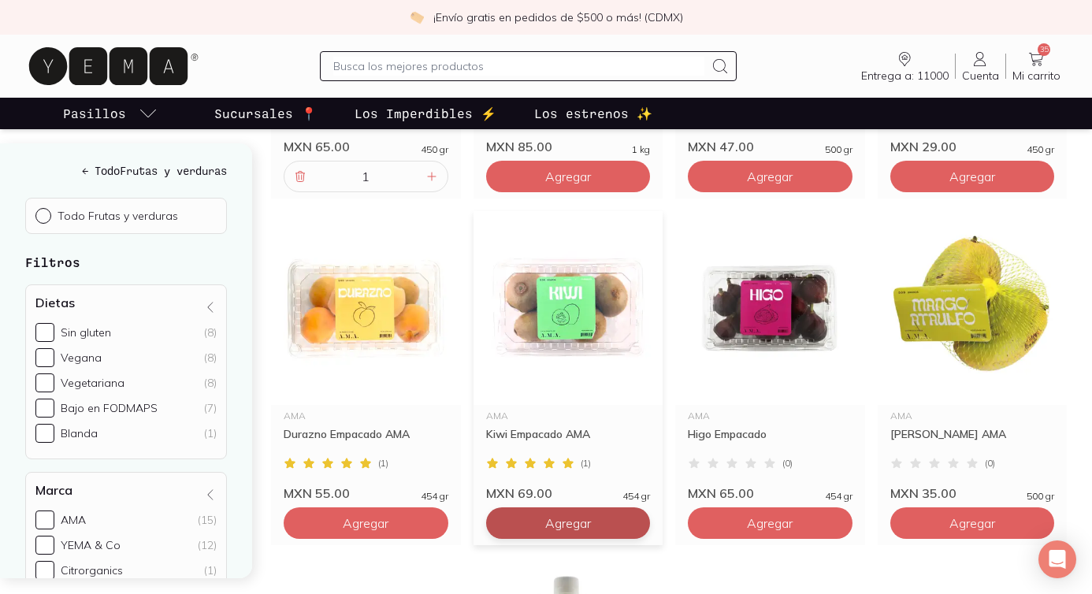
click at [522, 192] on button "Agregar" at bounding box center [568, 177] width 165 height 32
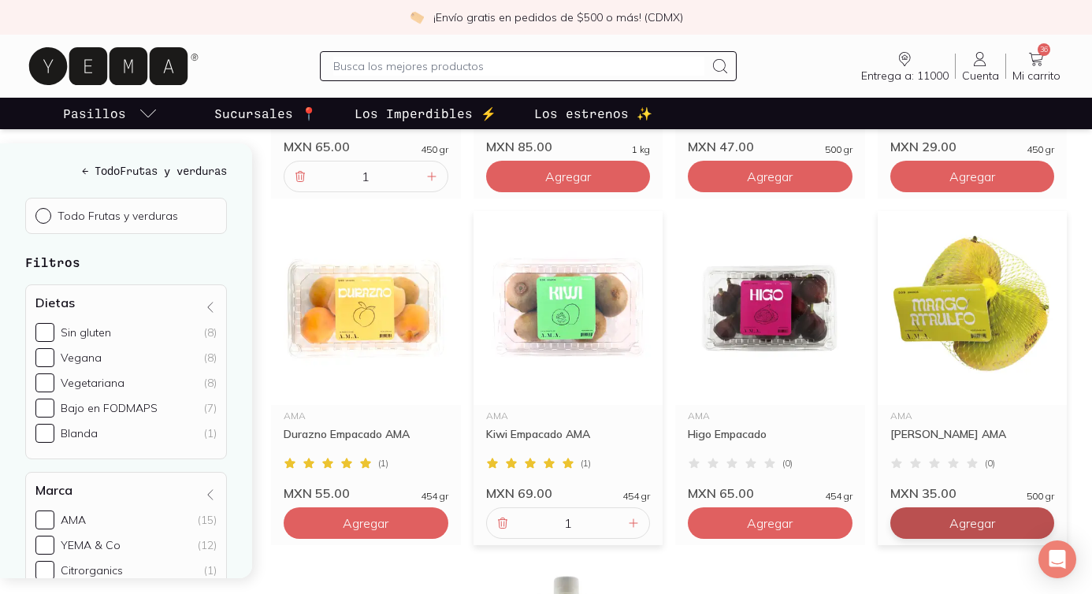
click at [591, 184] on span "Agregar" at bounding box center [568, 177] width 46 height 16
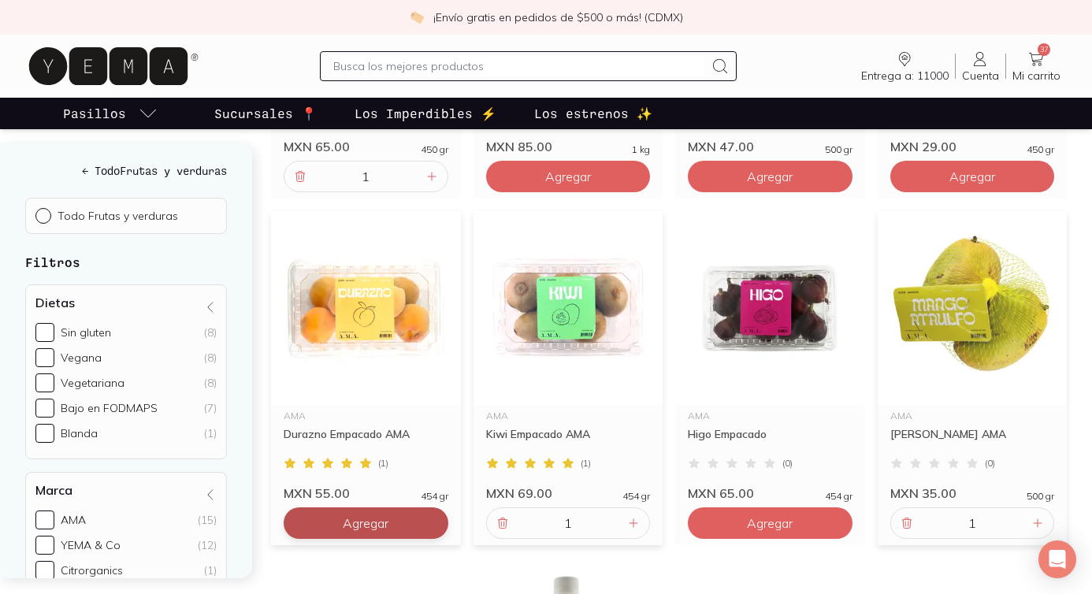
click at [545, 184] on span "Agregar" at bounding box center [568, 177] width 46 height 16
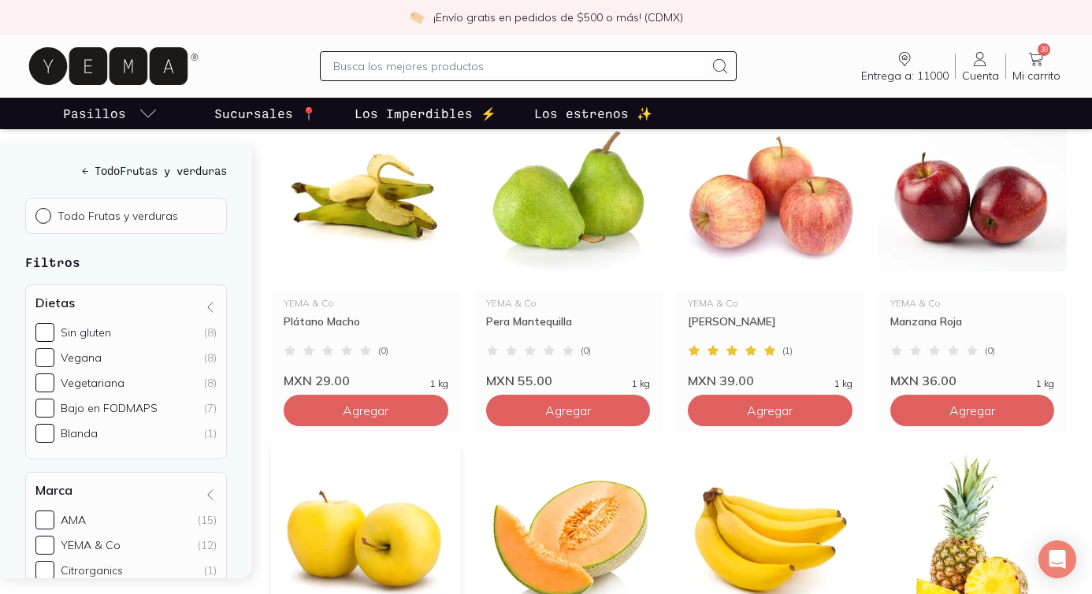
scroll to position [1267, 0]
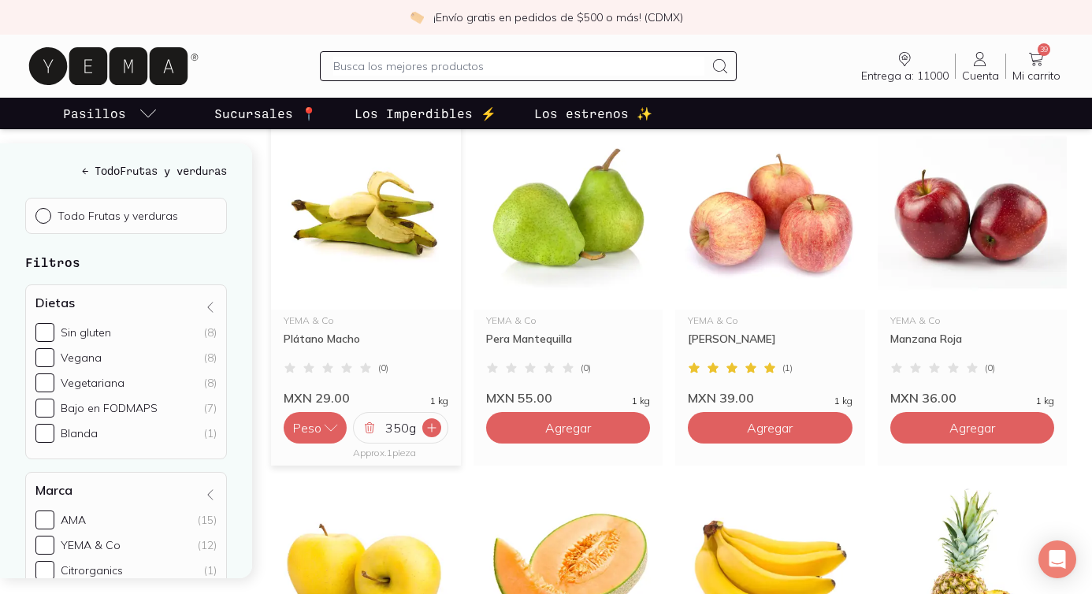
click at [425, 433] on icon at bounding box center [431, 427] width 13 height 13
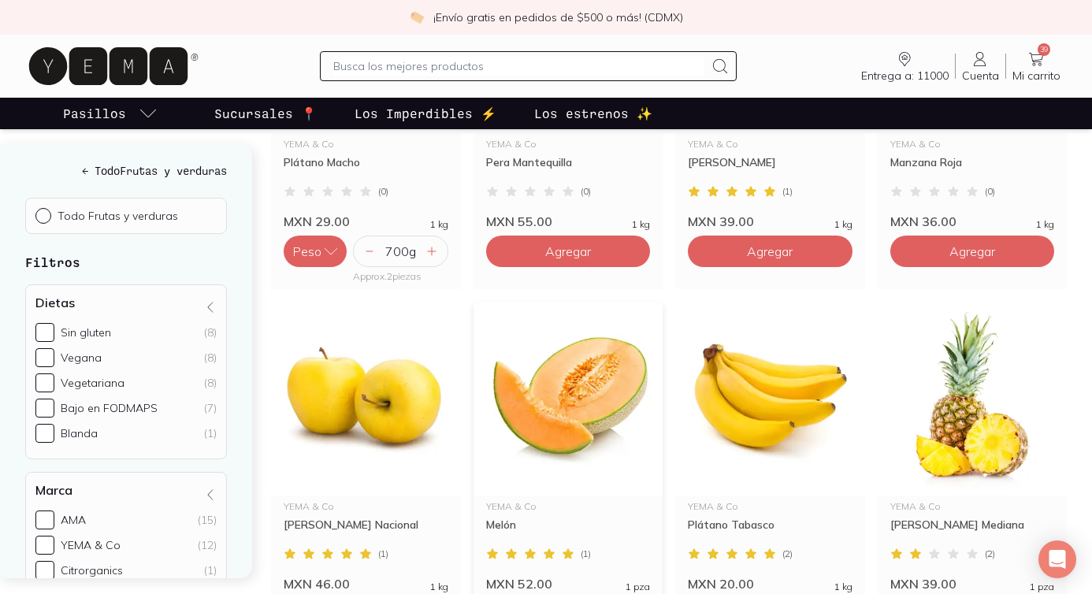
scroll to position [1497, 0]
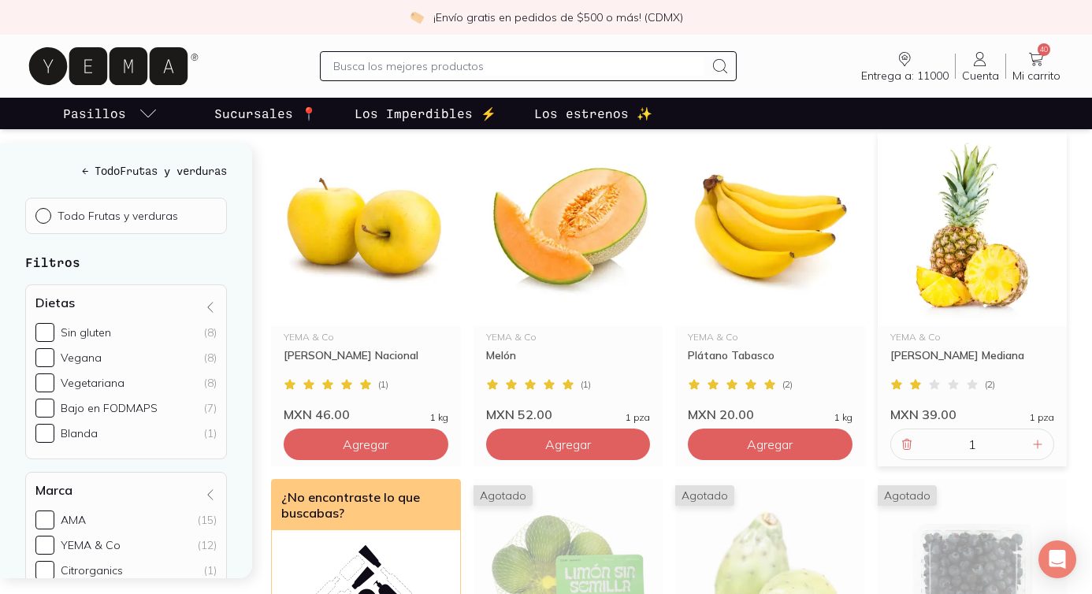
scroll to position [1711, 0]
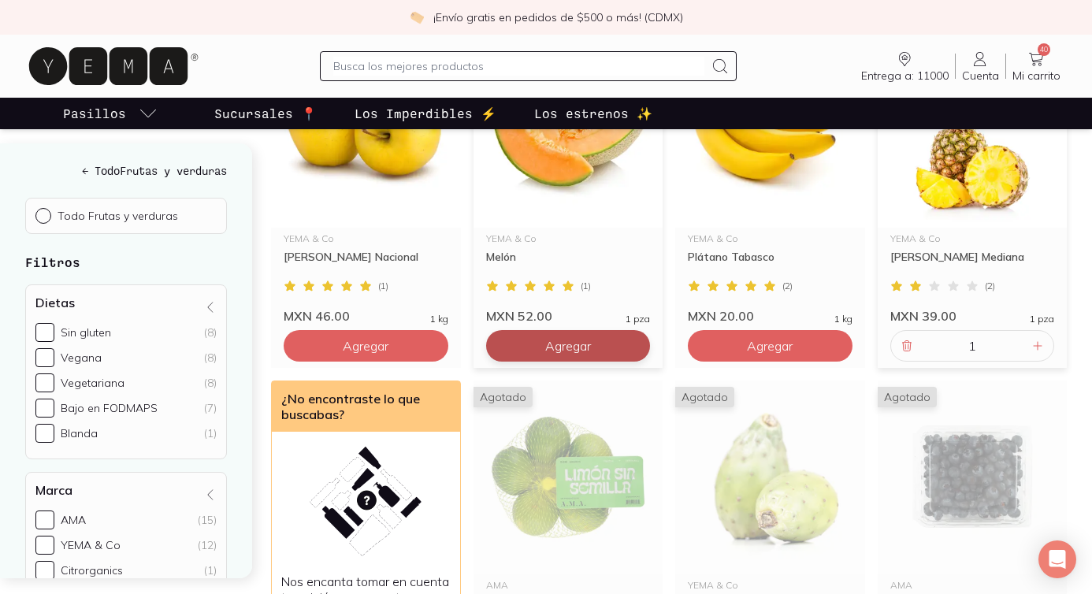
click at [371, 60] on input "text" at bounding box center [518, 66] width 371 height 19
type input "avena"
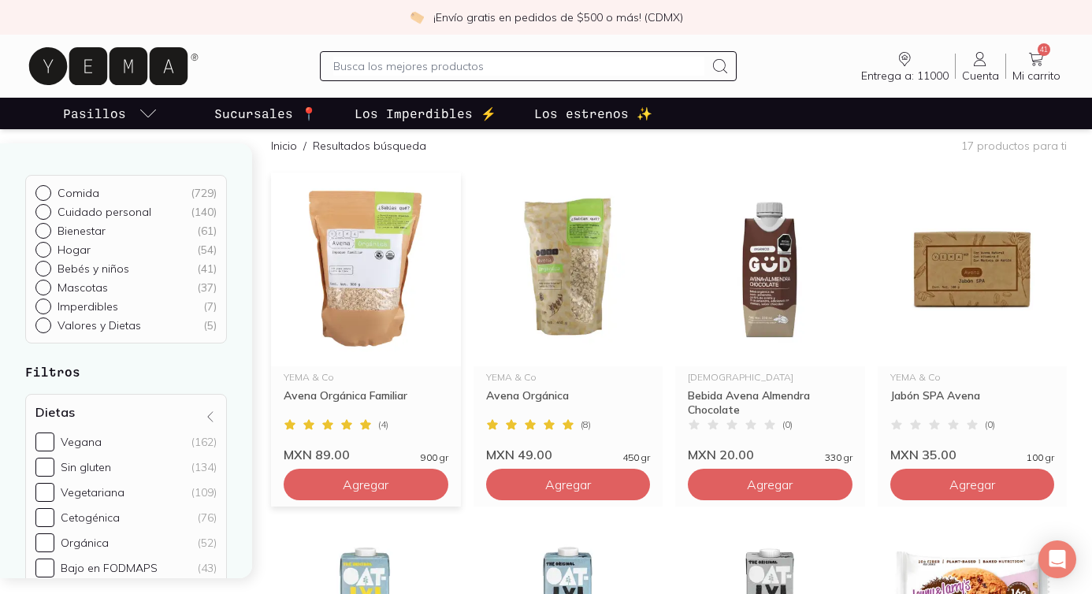
scroll to position [133, 0]
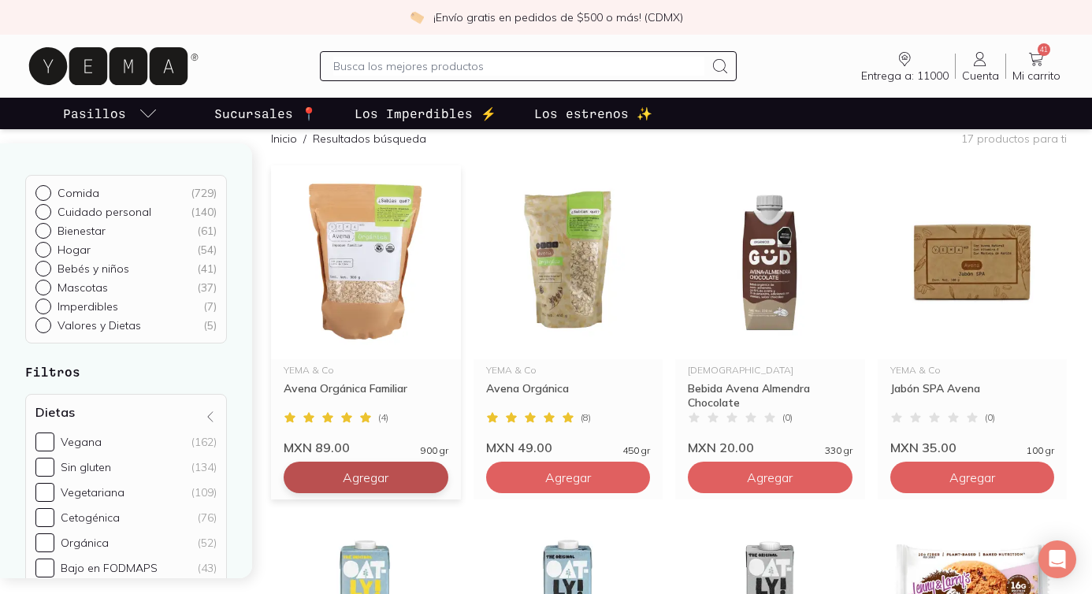
click at [384, 488] on button "Agregar" at bounding box center [366, 478] width 165 height 32
click at [399, 59] on input "text" at bounding box center [518, 66] width 371 height 19
type input "te negro"
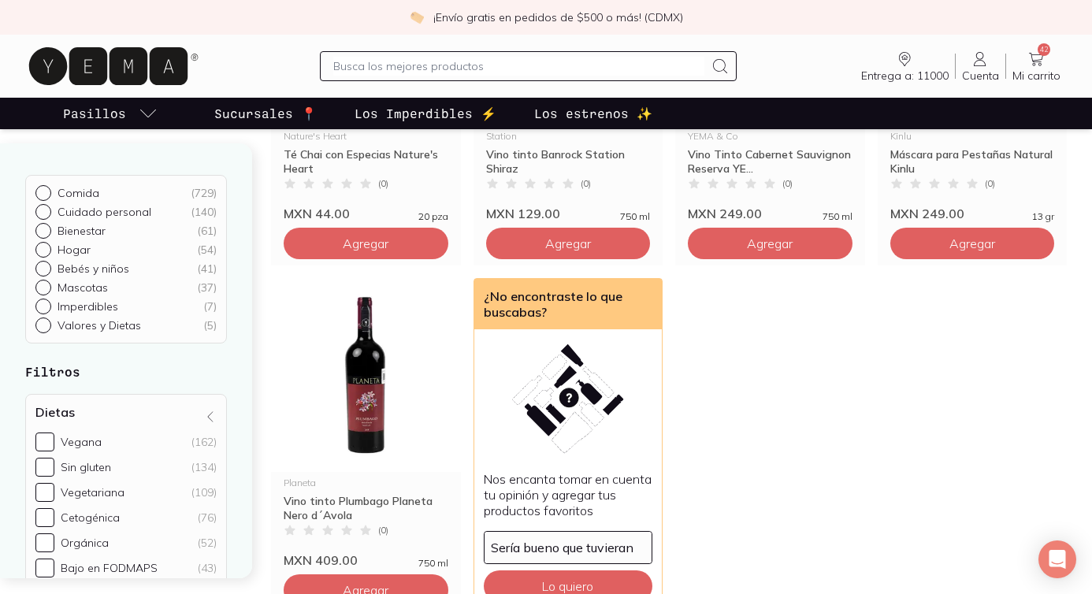
scroll to position [1413, 0]
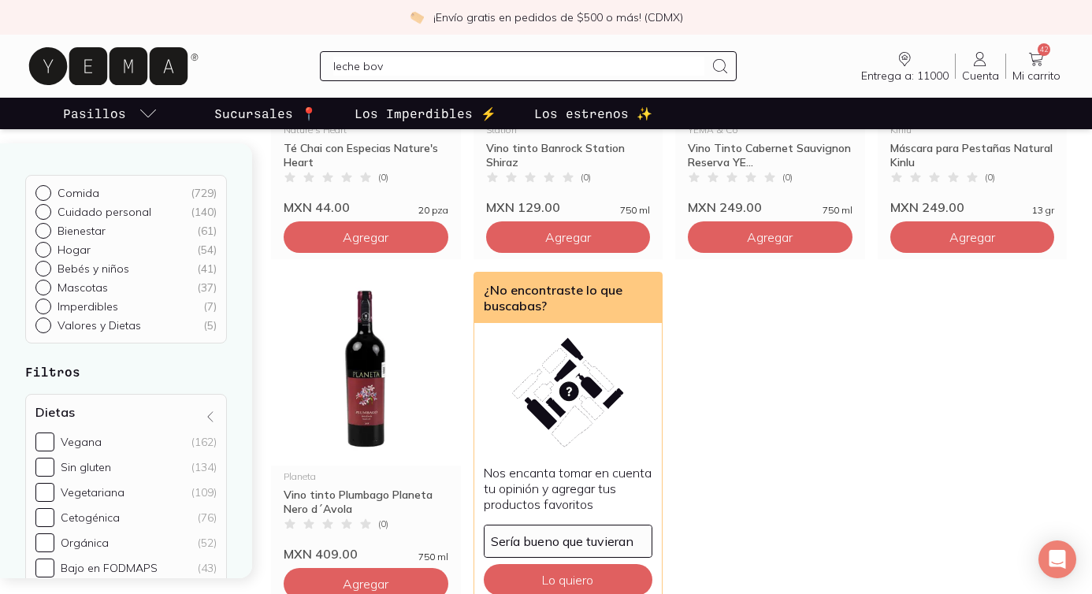
type input "leche [PERSON_NAME]"
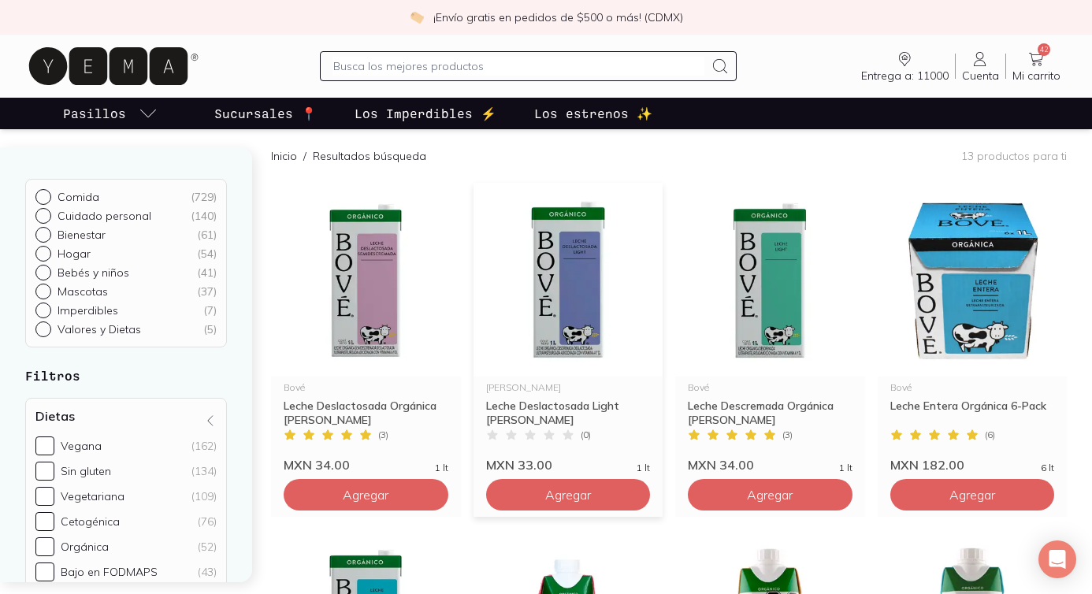
scroll to position [231, 0]
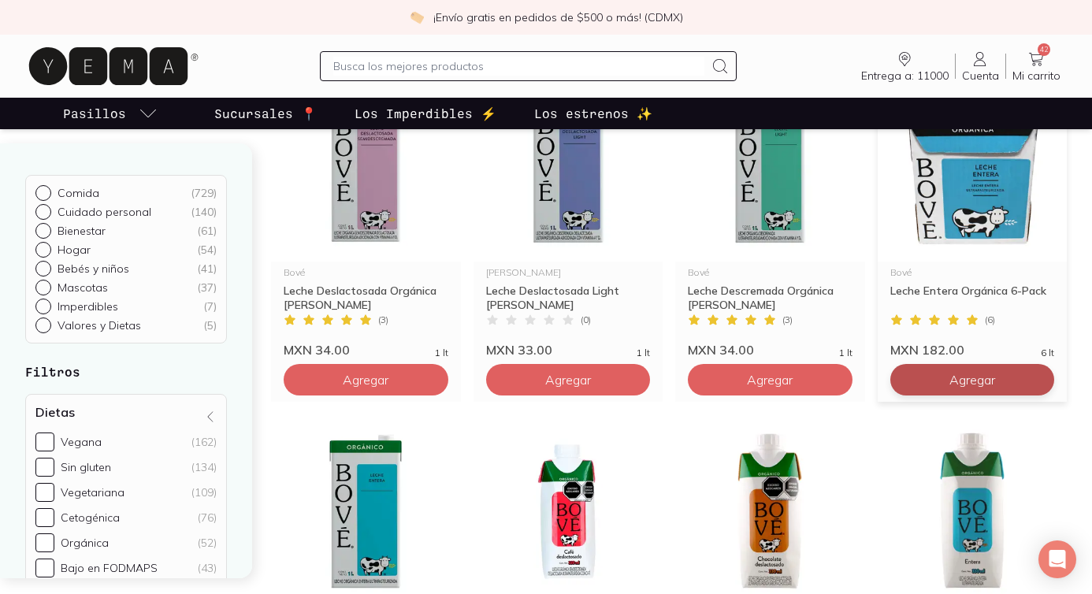
click at [448, 388] on button "Agregar" at bounding box center [366, 380] width 165 height 32
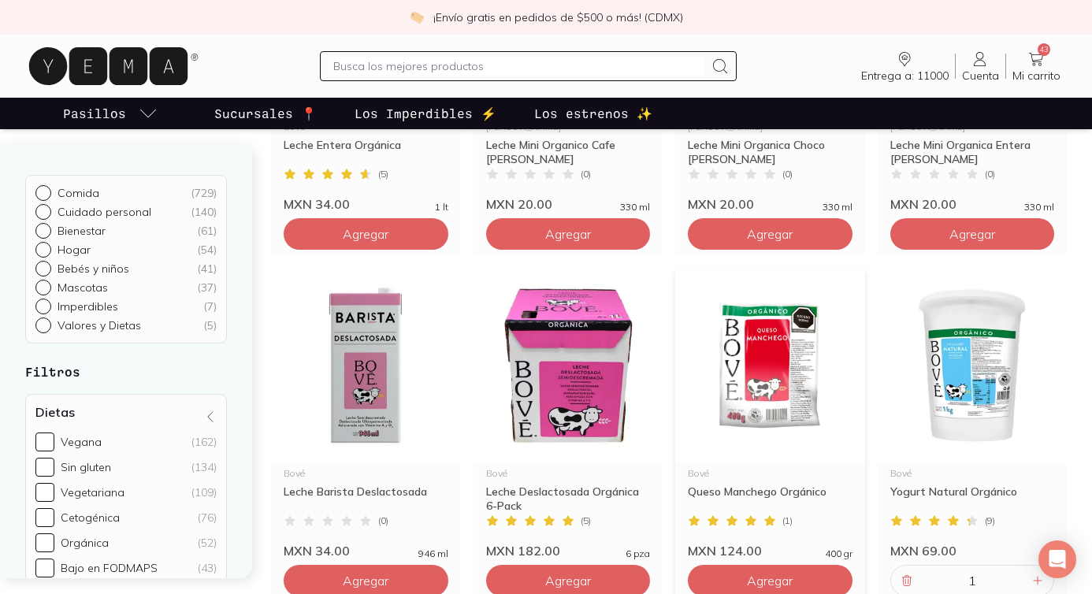
scroll to position [727, 0]
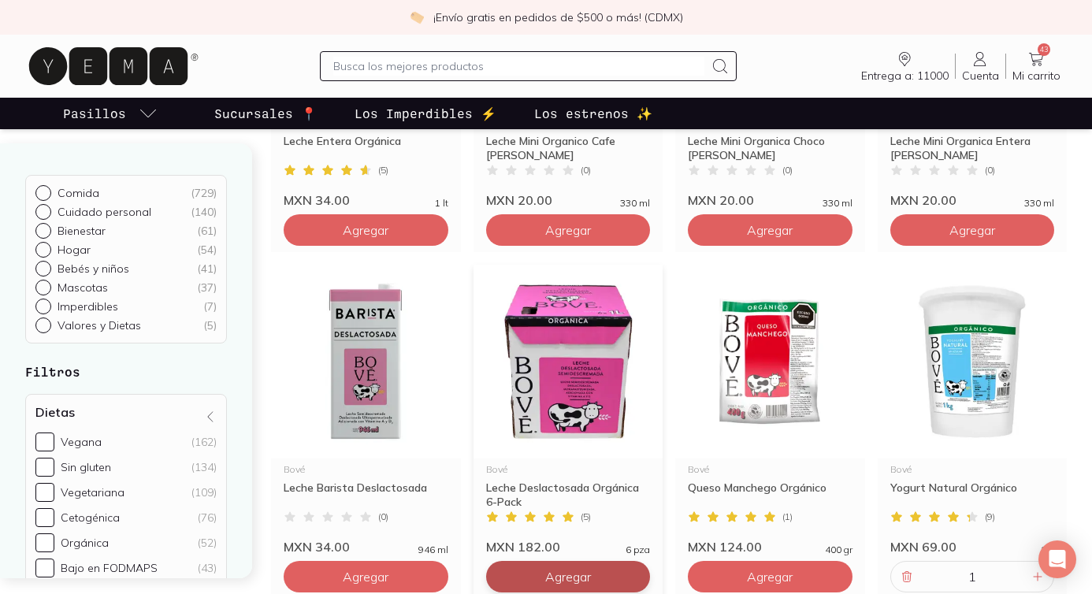
click at [388, 66] on input "text" at bounding box center [518, 66] width 371 height 19
type input "salsa soya"
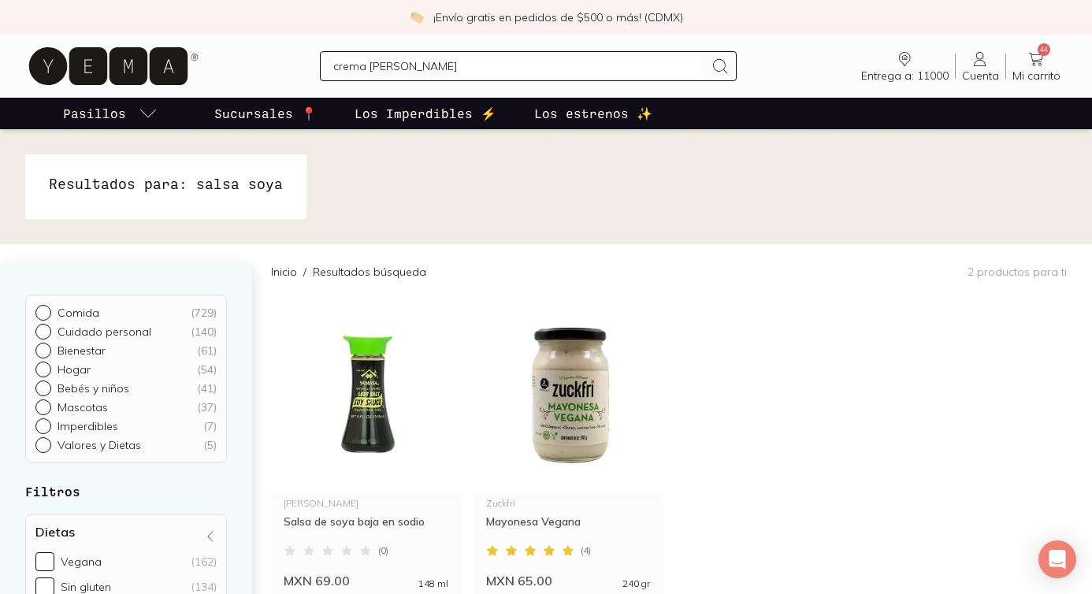
type input "crema almendras"
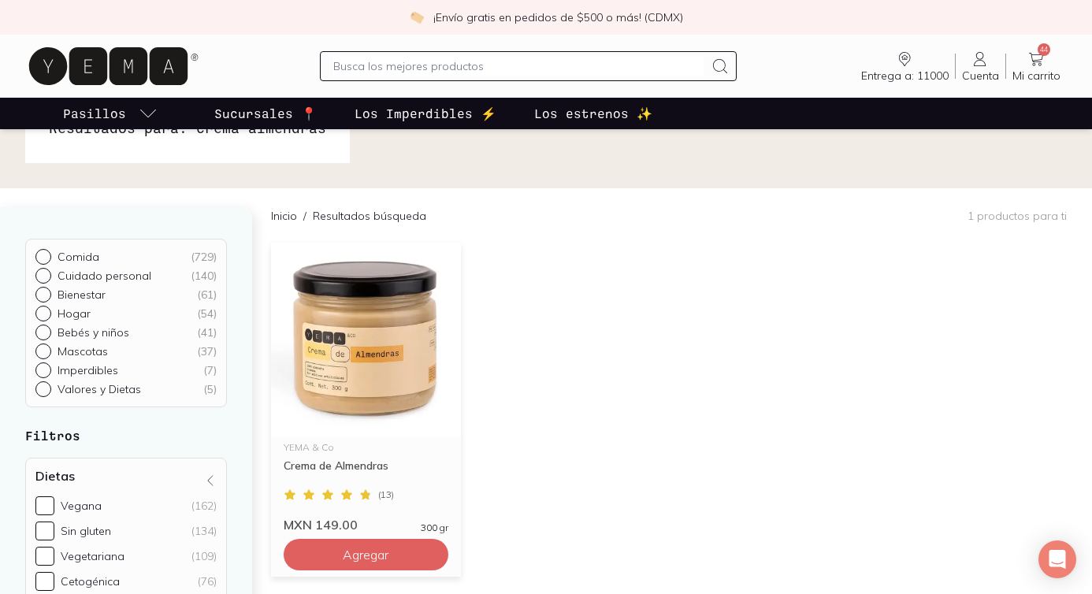
scroll to position [101, 0]
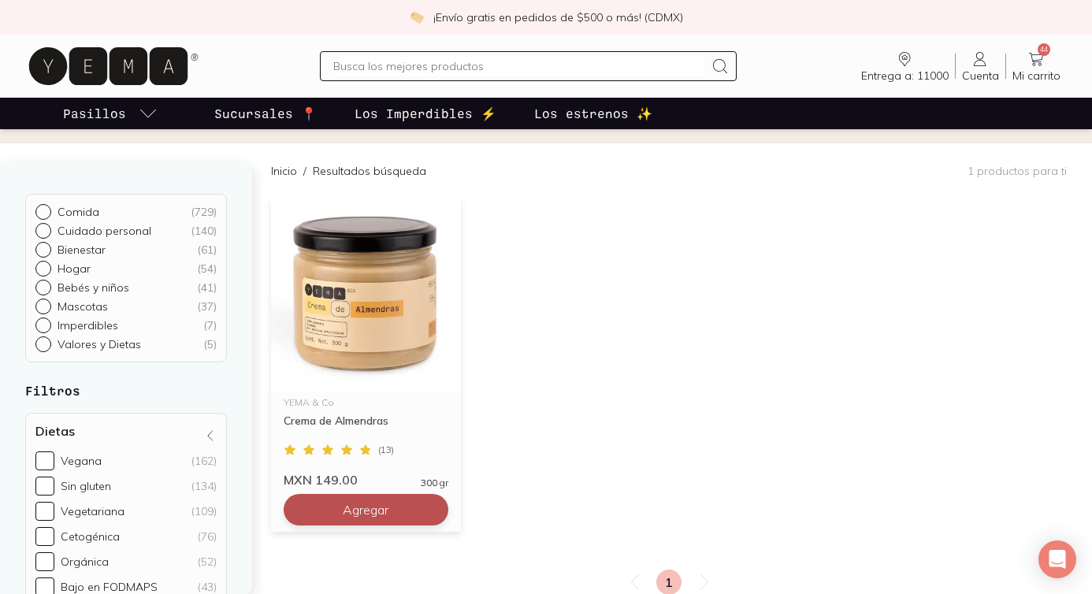
click at [344, 505] on span "Agregar" at bounding box center [366, 510] width 46 height 16
click at [374, 54] on div at bounding box center [528, 66] width 417 height 30
click at [379, 62] on input "text" at bounding box center [518, 66] width 371 height 19
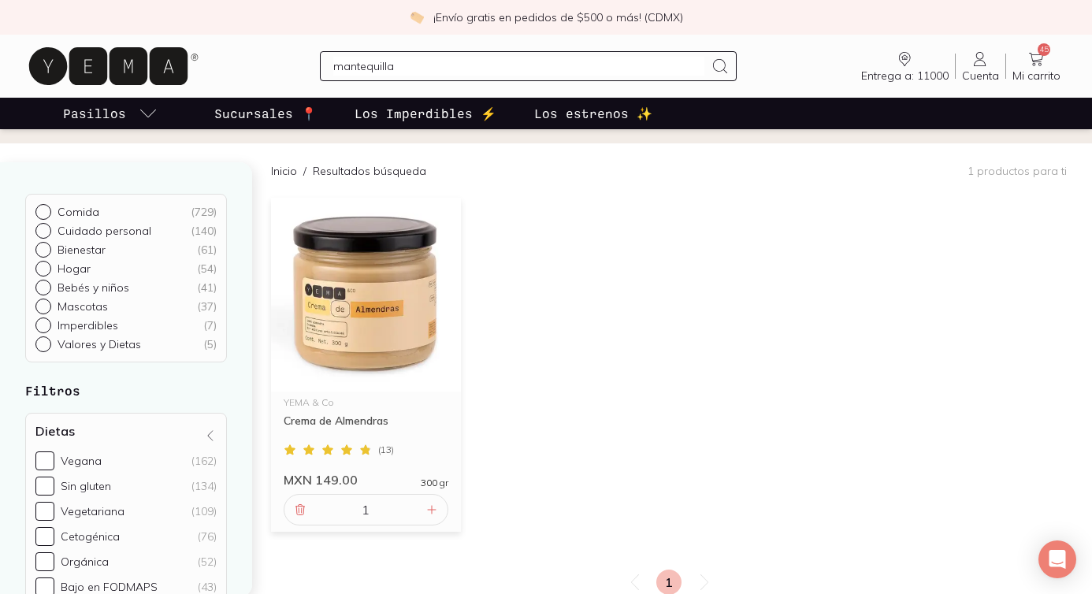
type input "mantequilla"
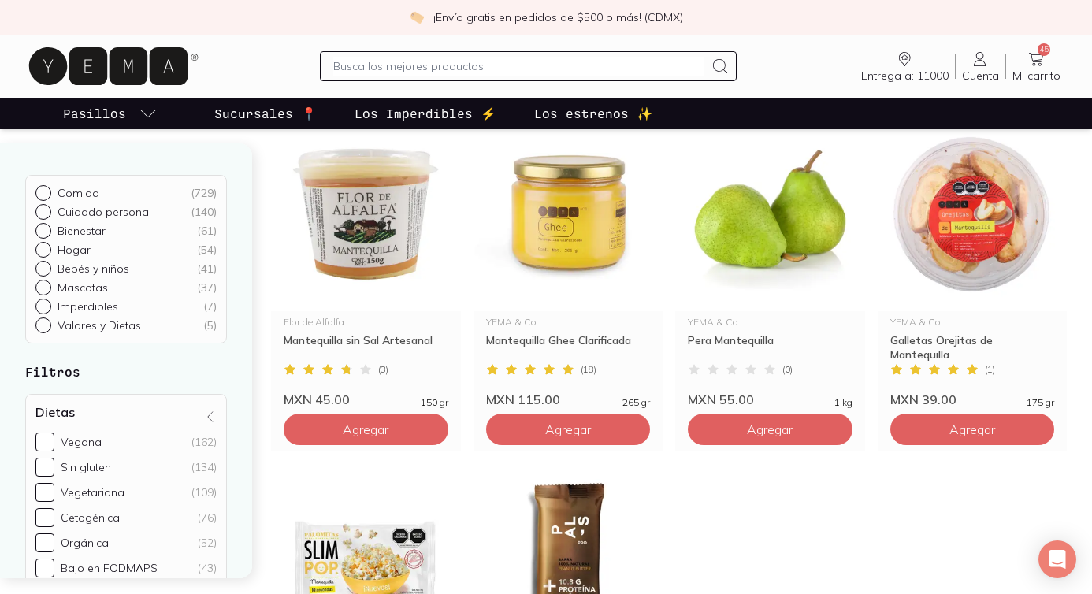
scroll to position [195, 0]
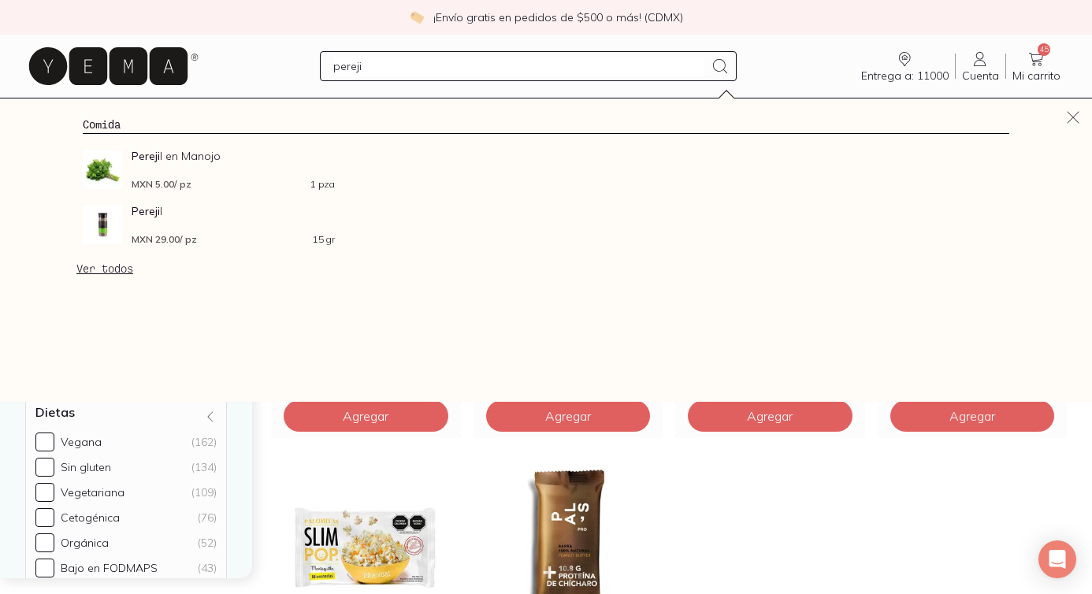
type input "perejil"
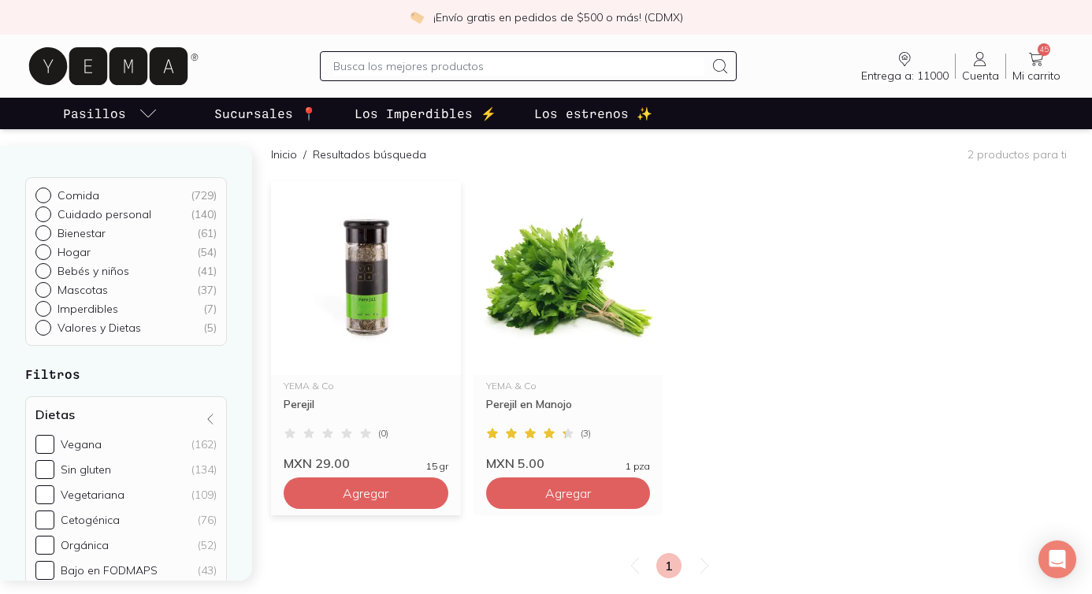
scroll to position [136, 0]
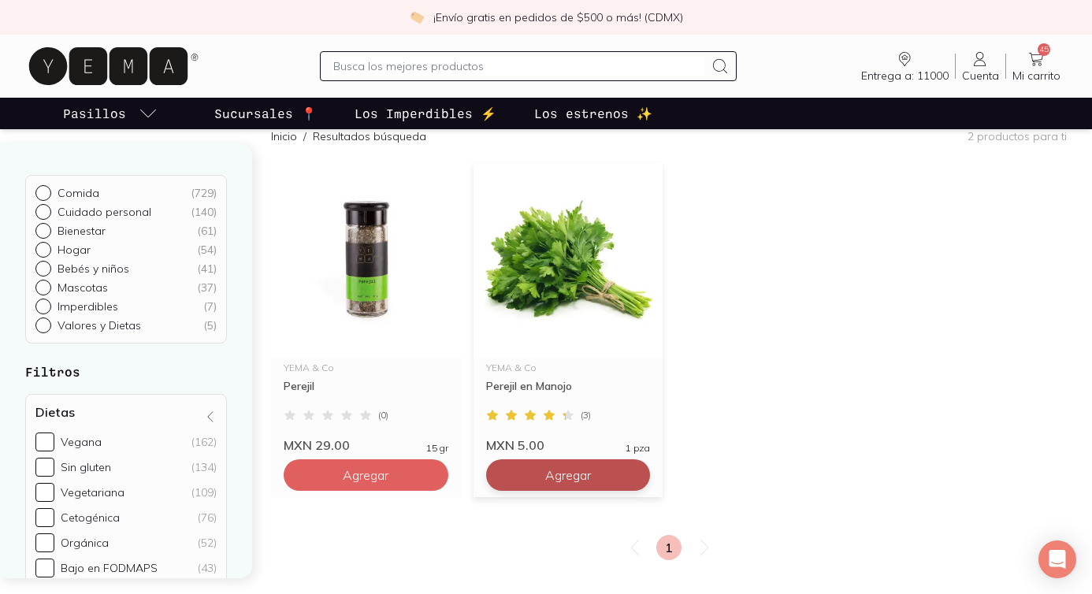
click at [448, 464] on button "Agregar" at bounding box center [366, 475] width 165 height 32
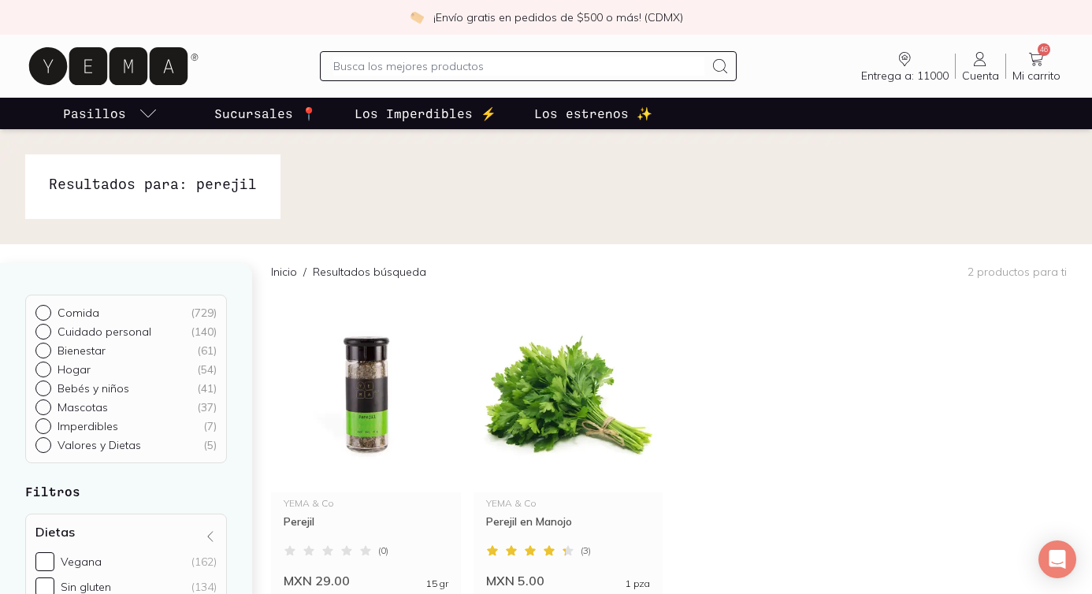
click at [445, 76] on div at bounding box center [528, 66] width 417 height 30
click at [452, 70] on input "text" at bounding box center [518, 66] width 371 height 19
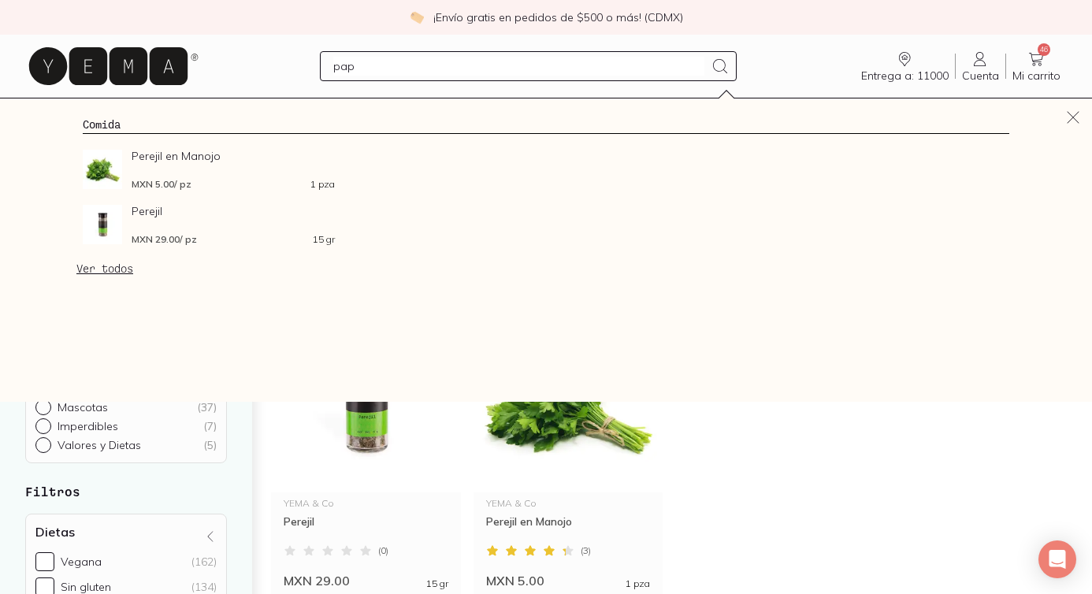
type input "papa"
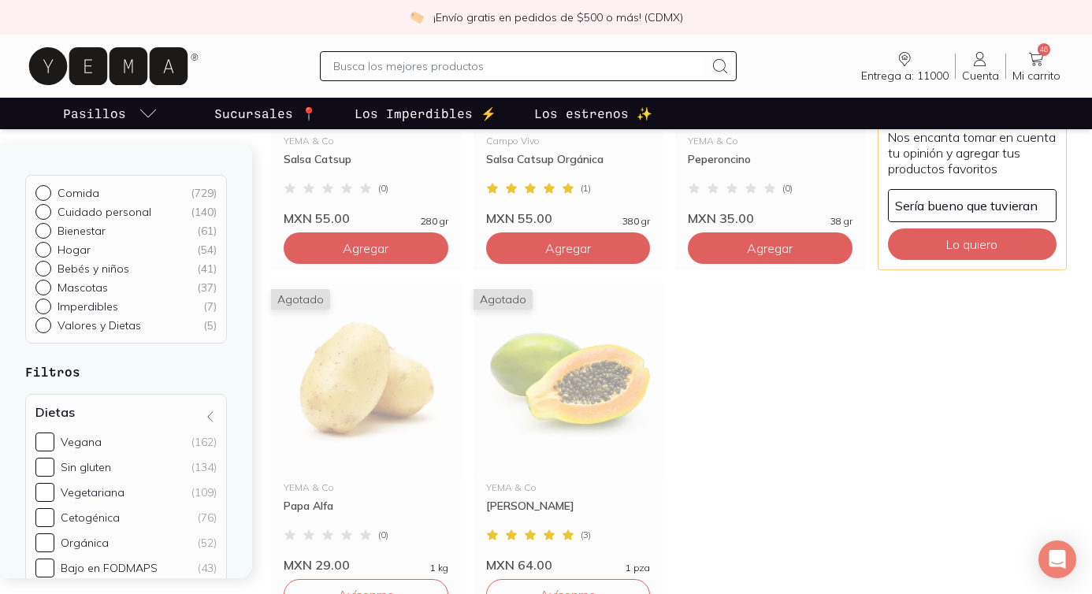
scroll to position [1755, 0]
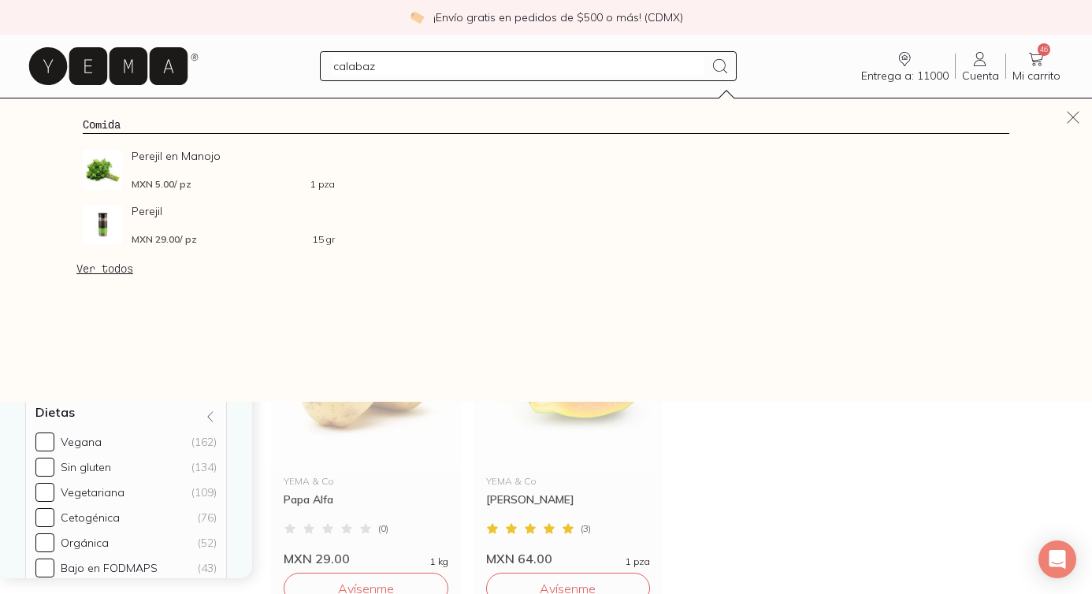
type input "calabaza"
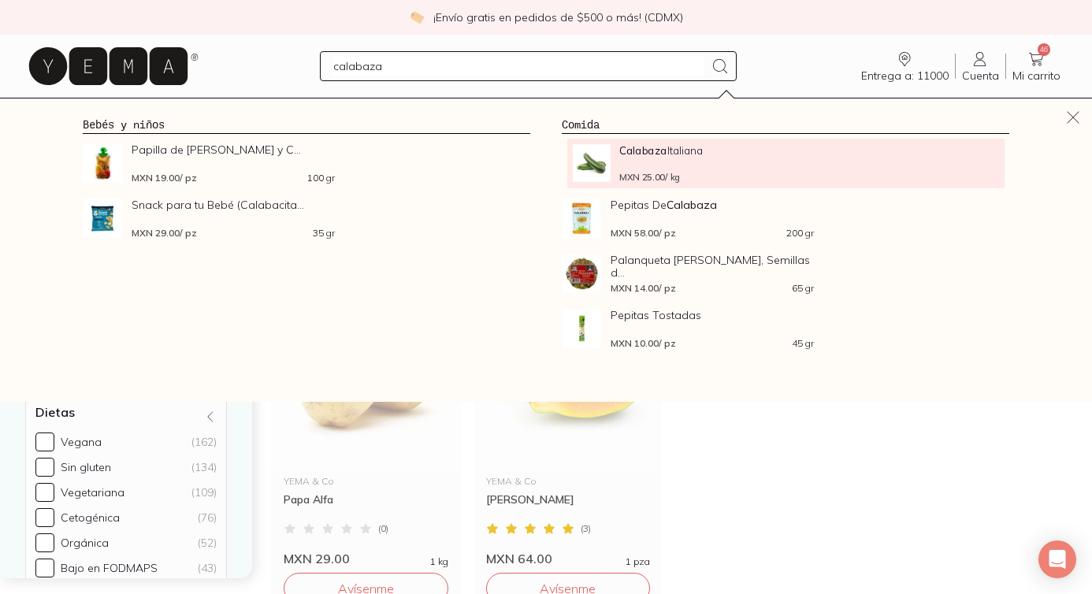
click at [682, 164] on div "Calabaza Italiana MXN 25.00 / kg" at bounding box center [715, 163] width 193 height 38
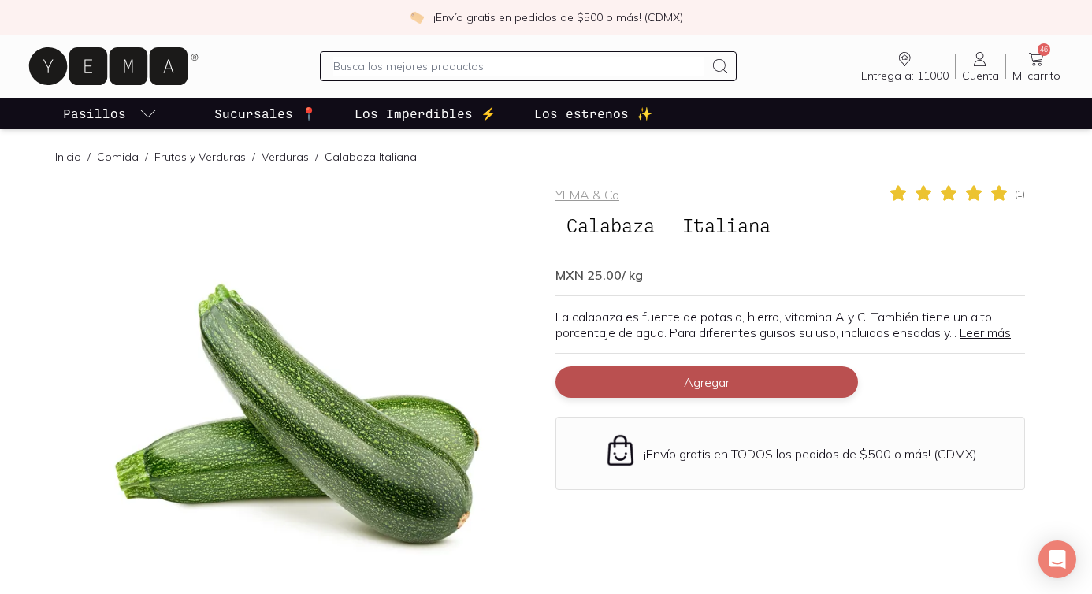
click at [730, 374] on button "Agregar" at bounding box center [706, 382] width 303 height 32
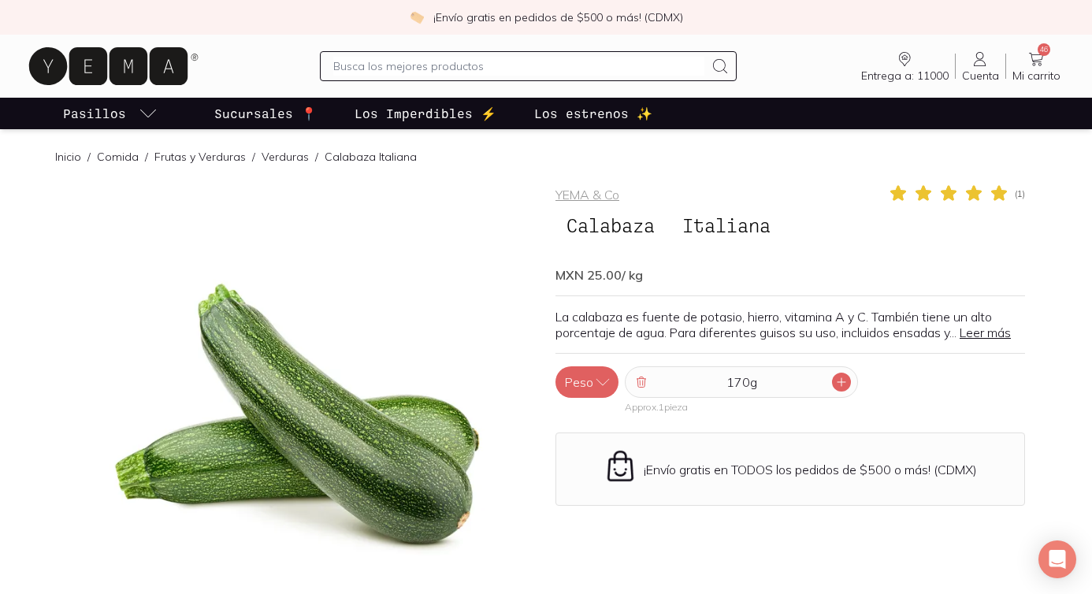
click at [843, 382] on icon at bounding box center [841, 382] width 8 height 8
click at [342, 56] on div at bounding box center [528, 66] width 417 height 30
click at [350, 65] on input "text" at bounding box center [518, 66] width 371 height 19
type input "detergente"
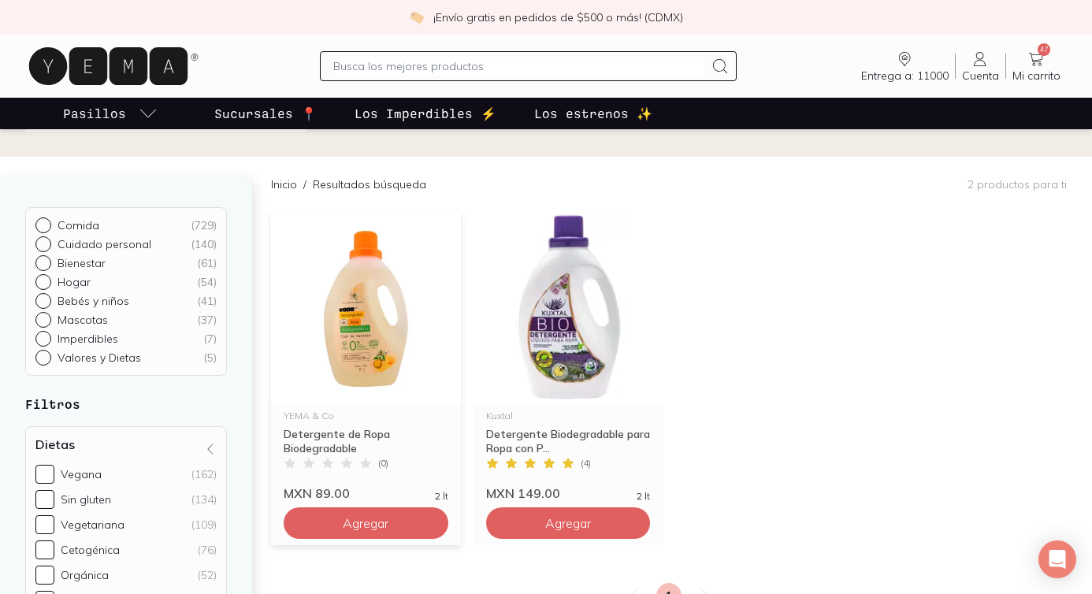
scroll to position [94, 0]
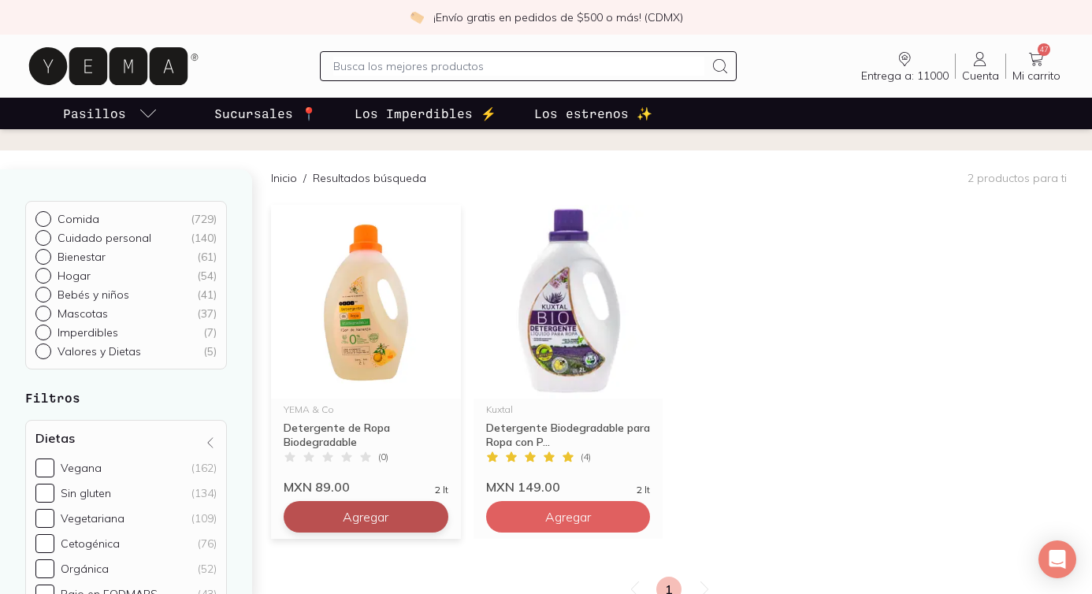
click at [399, 511] on button "Agregar" at bounding box center [366, 517] width 165 height 32
click at [411, 74] on input "text" at bounding box center [518, 66] width 371 height 19
type input "suavizante"
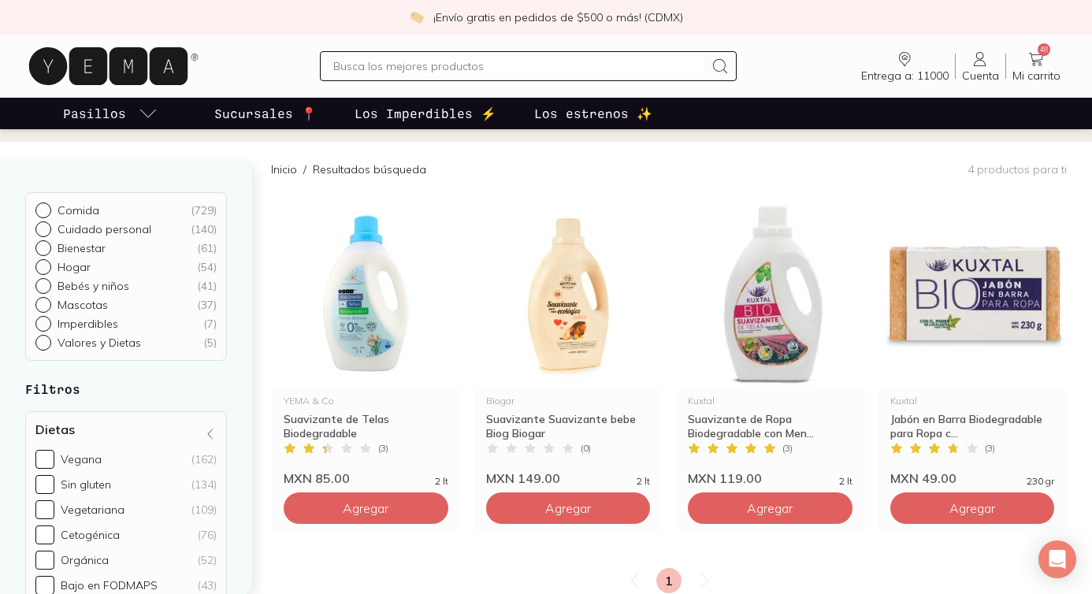
scroll to position [114, 0]
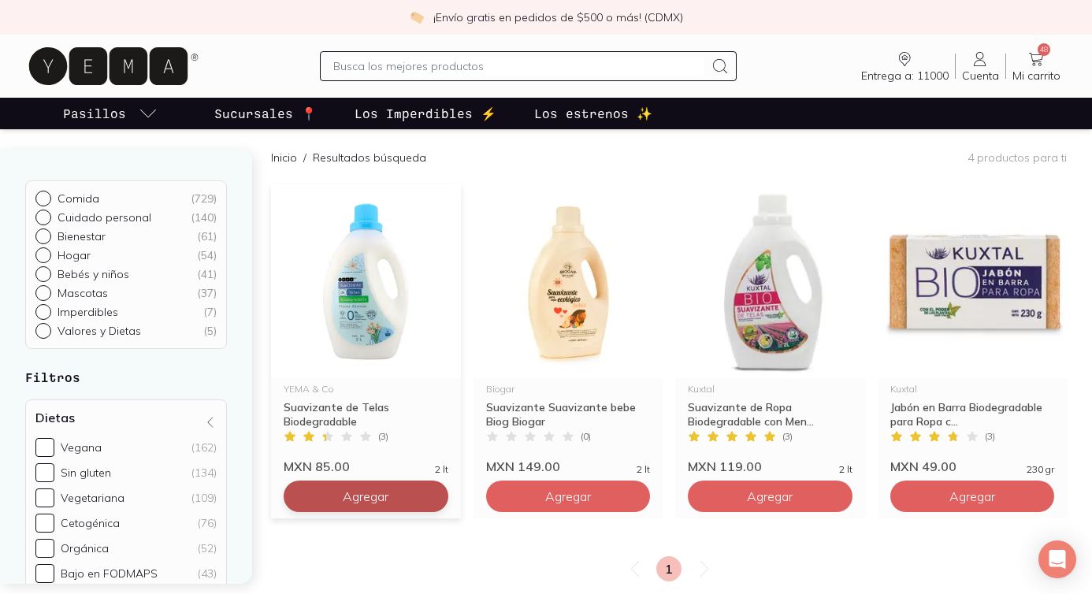
click at [376, 503] on span "Agregar" at bounding box center [366, 496] width 46 height 16
click at [361, 65] on input "text" at bounding box center [518, 66] width 371 height 19
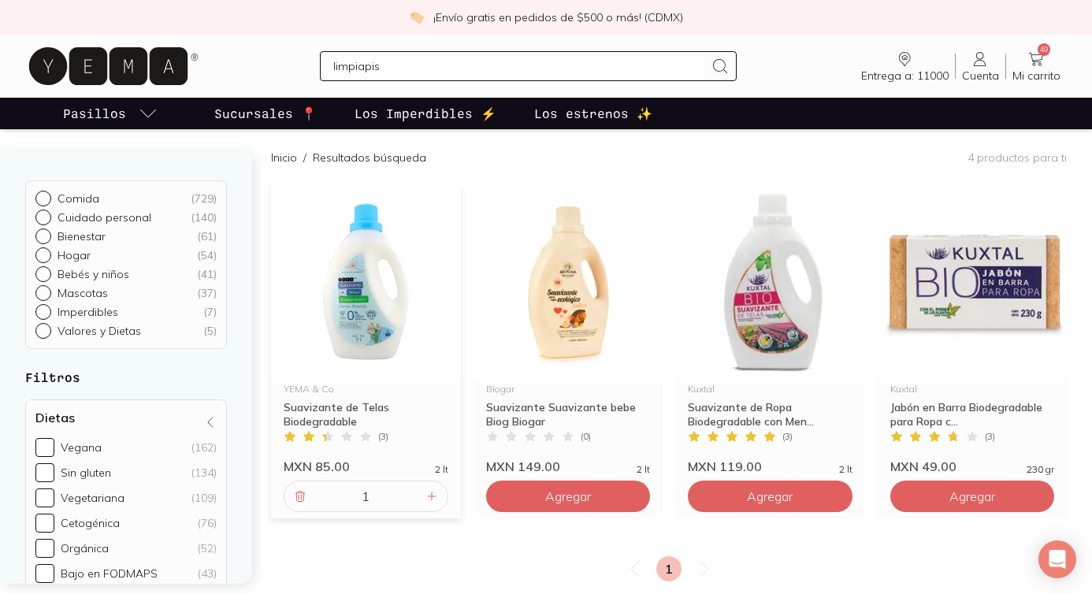
type input "limpiapiso"
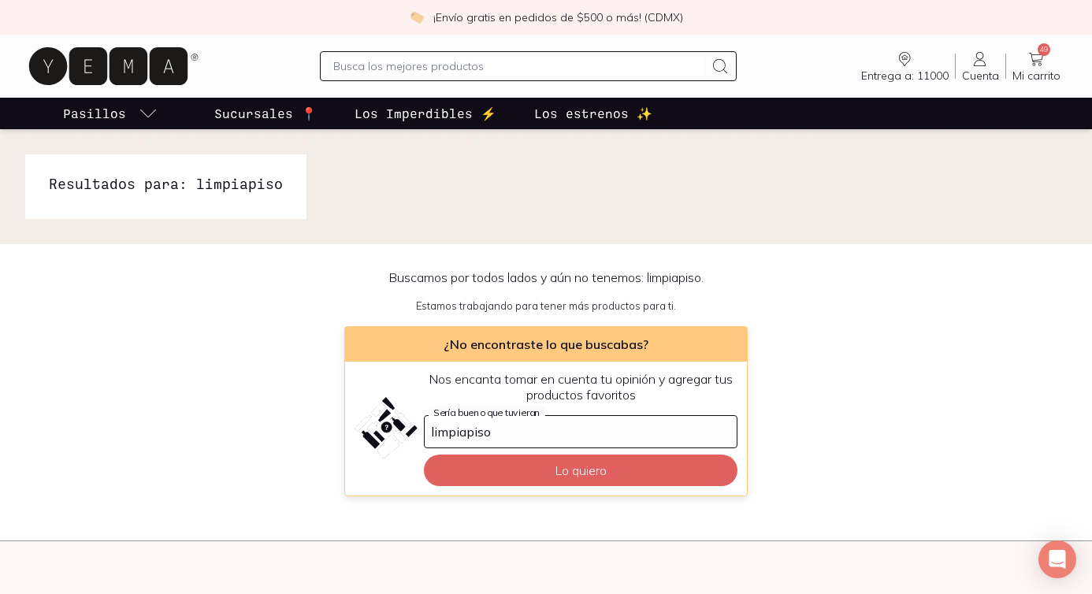
click at [410, 68] on input "text" at bounding box center [518, 66] width 371 height 19
type input "limpia piso"
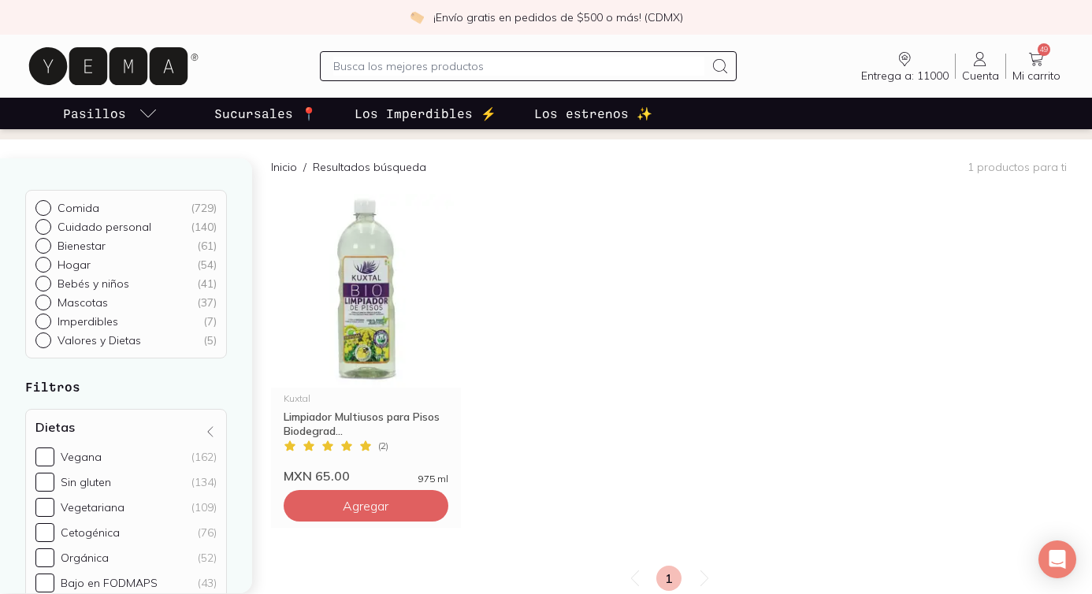
scroll to position [106, 0]
click at [431, 60] on input "text" at bounding box center [518, 66] width 371 height 19
type input "limpiador"
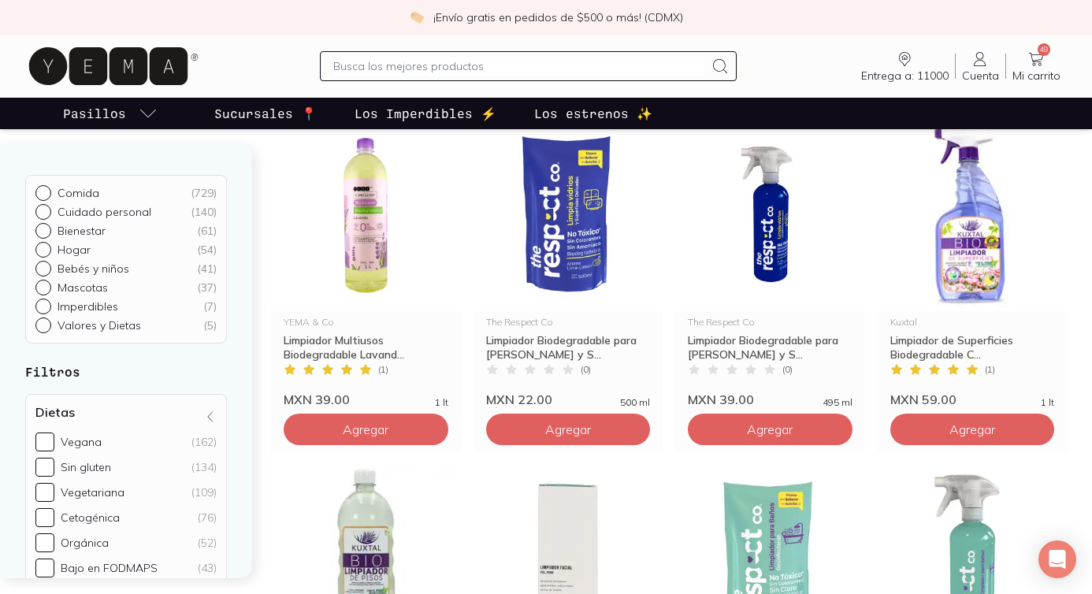
scroll to position [199, 0]
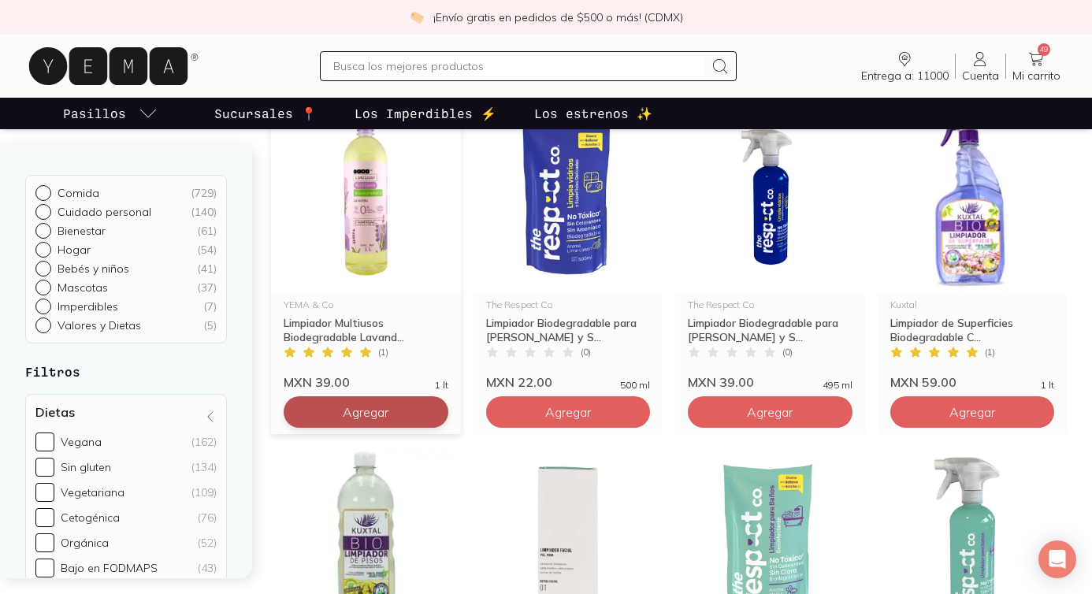
click at [412, 417] on button "Agregar" at bounding box center [366, 412] width 165 height 32
click at [1049, 64] on link "50 Mi carrito Carrito" at bounding box center [1036, 66] width 61 height 33
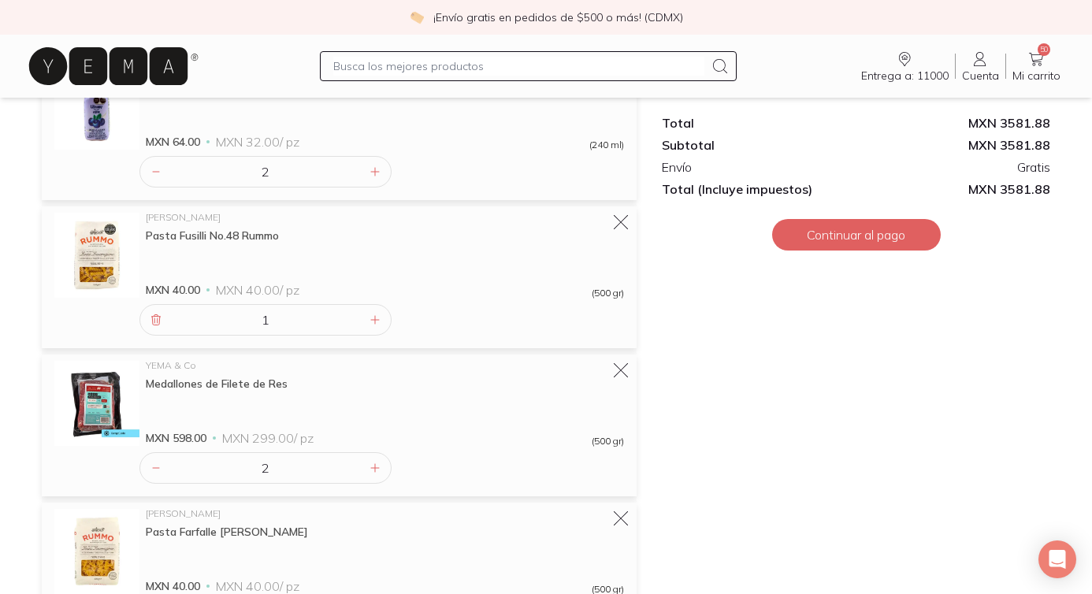
scroll to position [3575, 0]
click at [384, 65] on input "text" at bounding box center [518, 66] width 371 height 19
type input "electrolito"
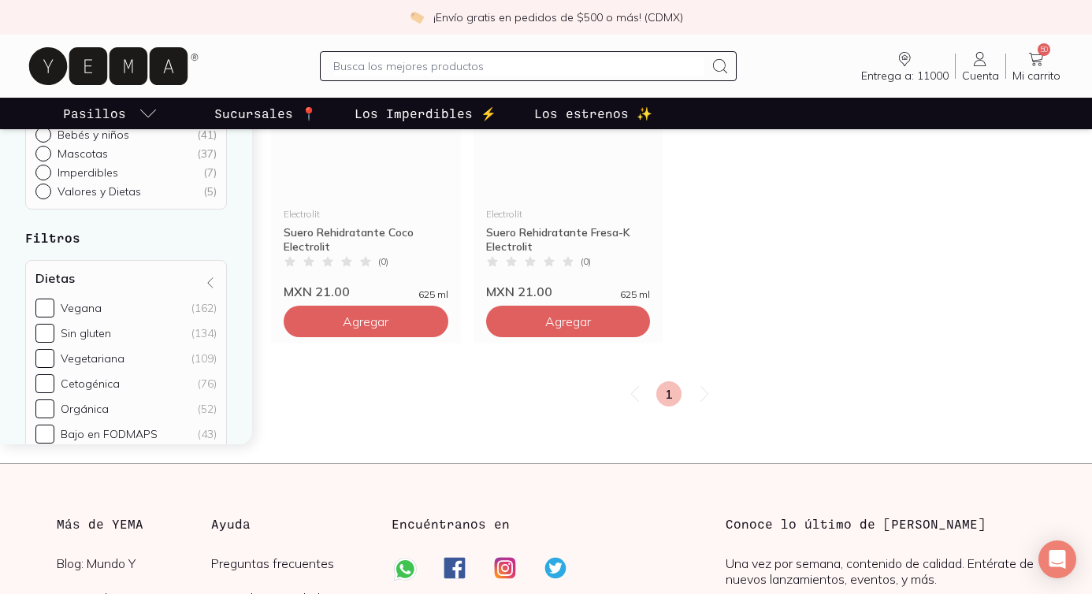
scroll to position [1070, 0]
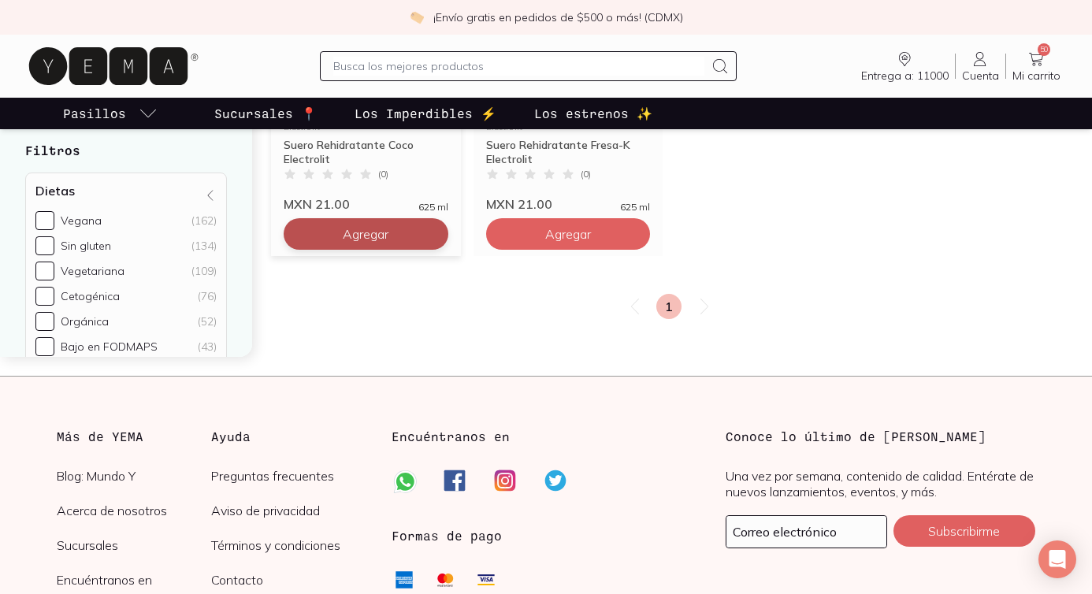
click at [426, 234] on icon at bounding box center [431, 234] width 13 height 13
type input "2"
click at [401, 68] on input "text" at bounding box center [518, 66] width 371 height 19
click at [1029, 74] on span "Mi carrito" at bounding box center [1036, 76] width 48 height 14
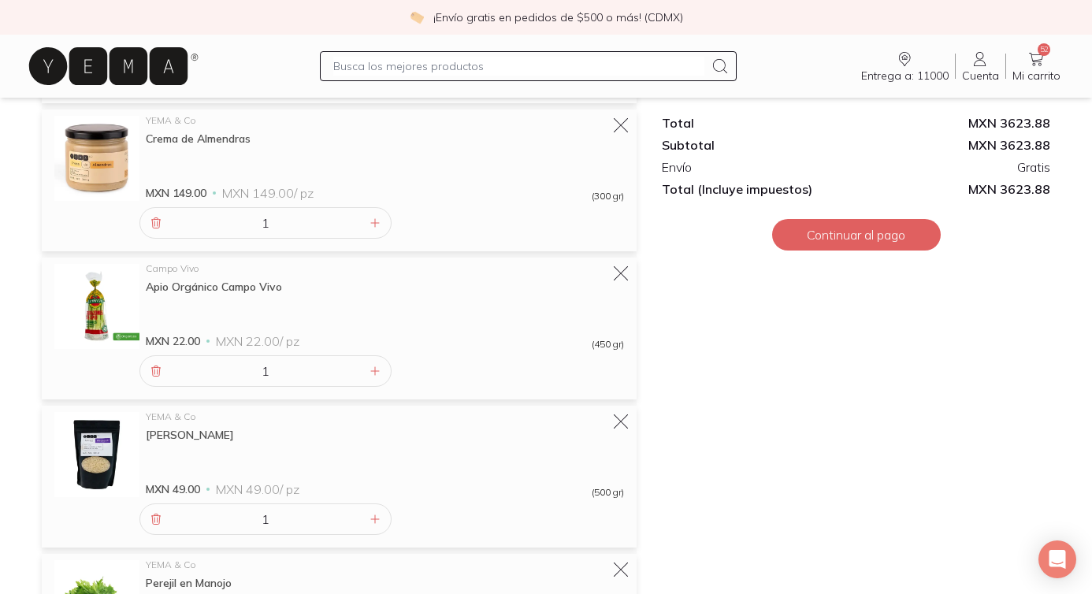
scroll to position [4273, 0]
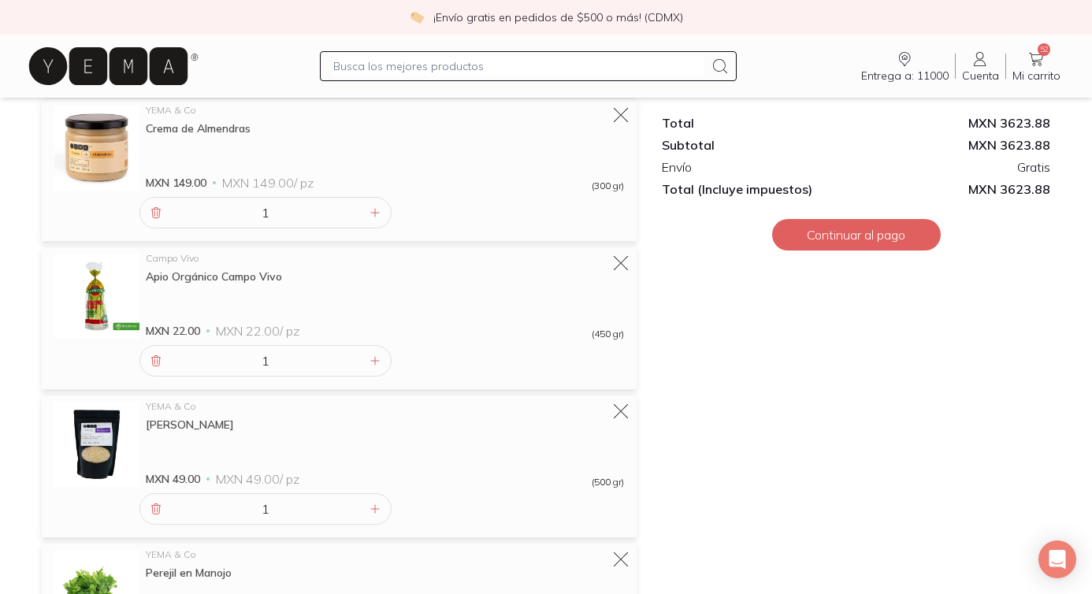
click at [399, 68] on input "text" at bounding box center [518, 66] width 371 height 19
type input "leche coco"
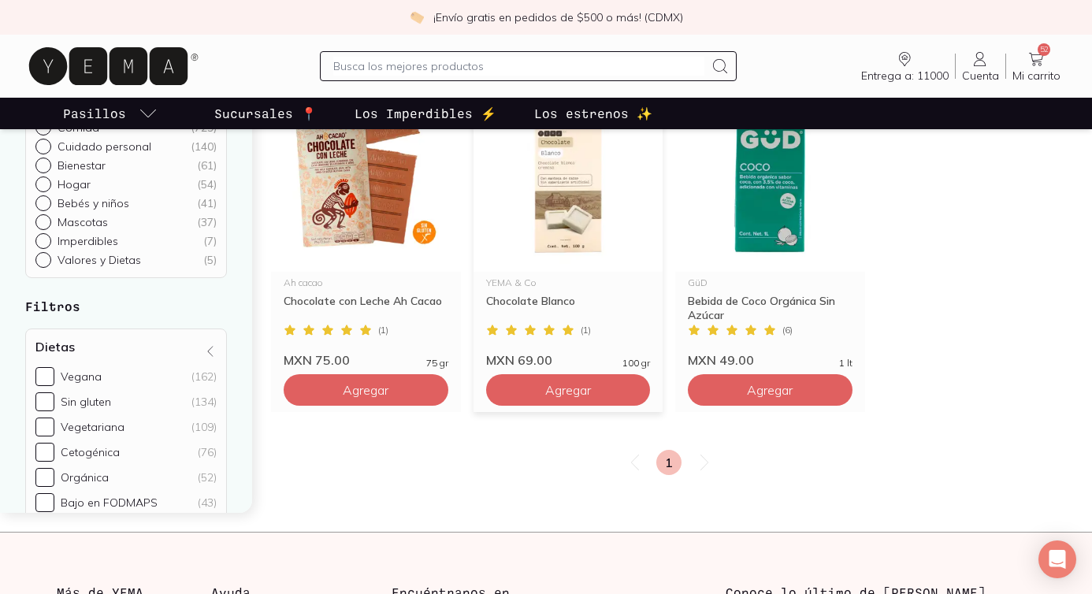
scroll to position [96, 0]
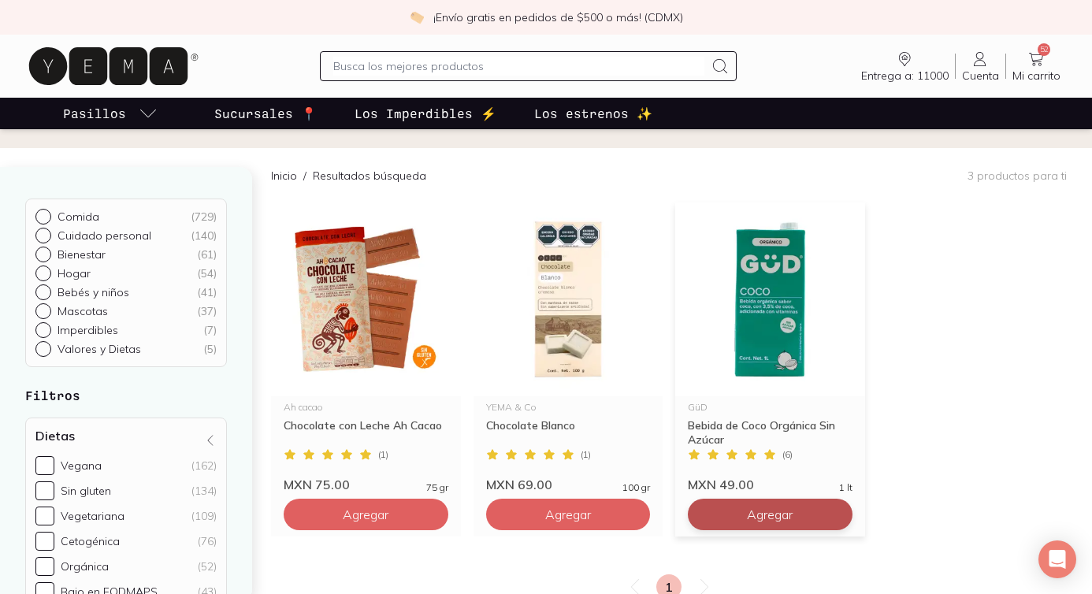
click at [448, 510] on button "Agregar" at bounding box center [366, 515] width 165 height 32
click at [1033, 58] on icon at bounding box center [1036, 59] width 19 height 19
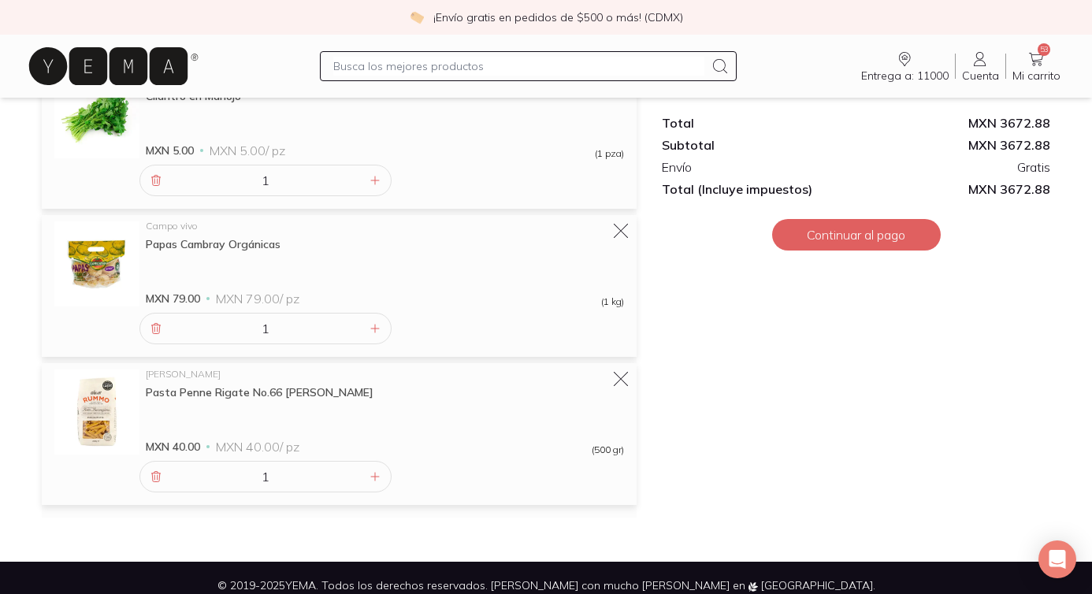
scroll to position [6113, 0]
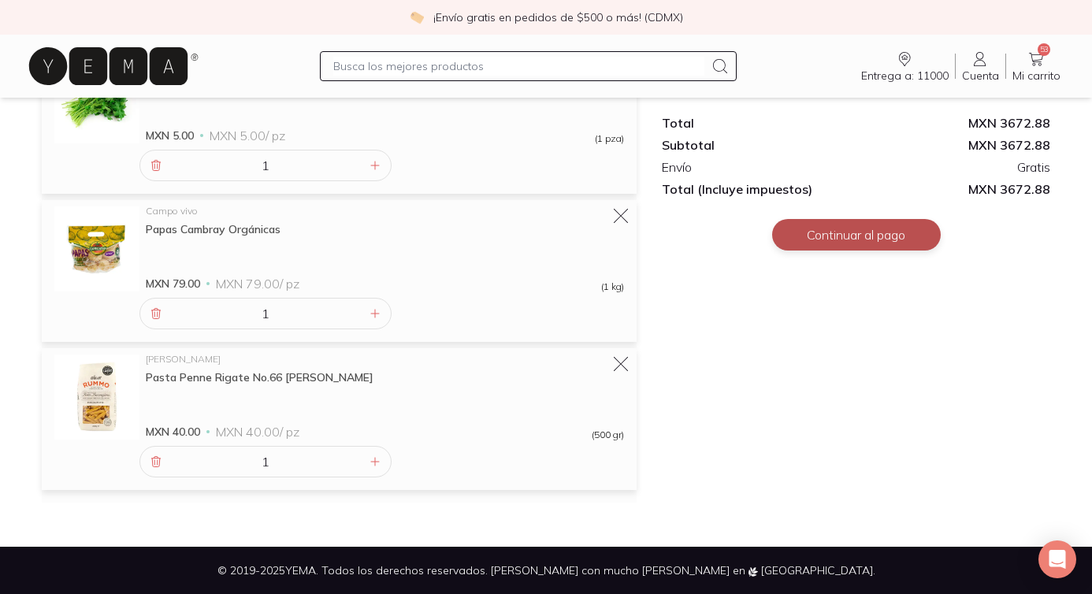
click at [847, 228] on button "Continuar al pago" at bounding box center [856, 235] width 169 height 32
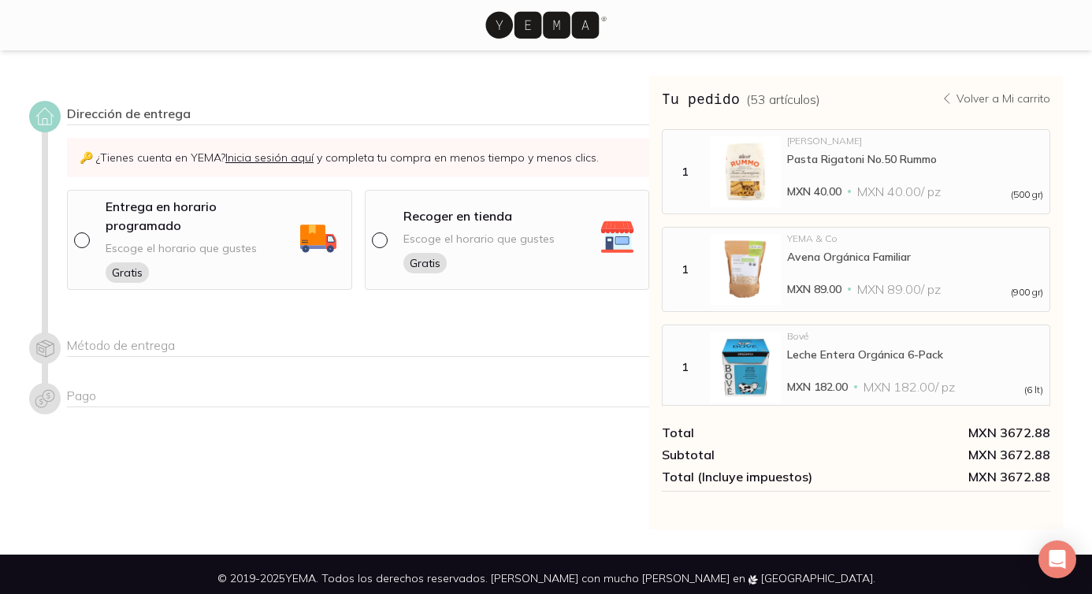
click at [269, 162] on link "Inicia sesión aquí" at bounding box center [269, 157] width 88 height 14
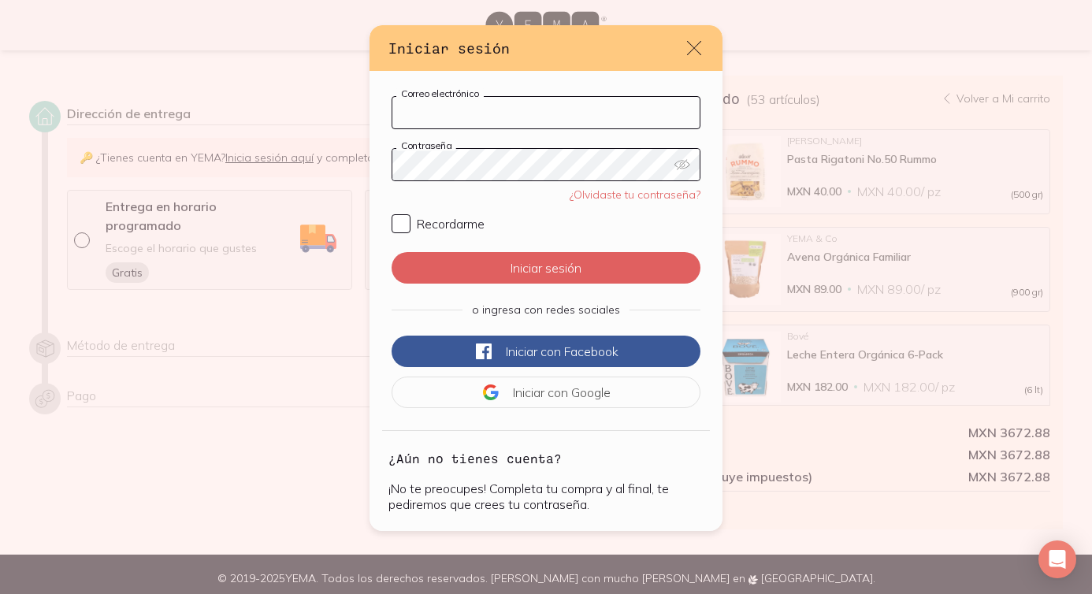
type input "[PERSON_NAME][EMAIL_ADDRESS][DOMAIN_NAME]"
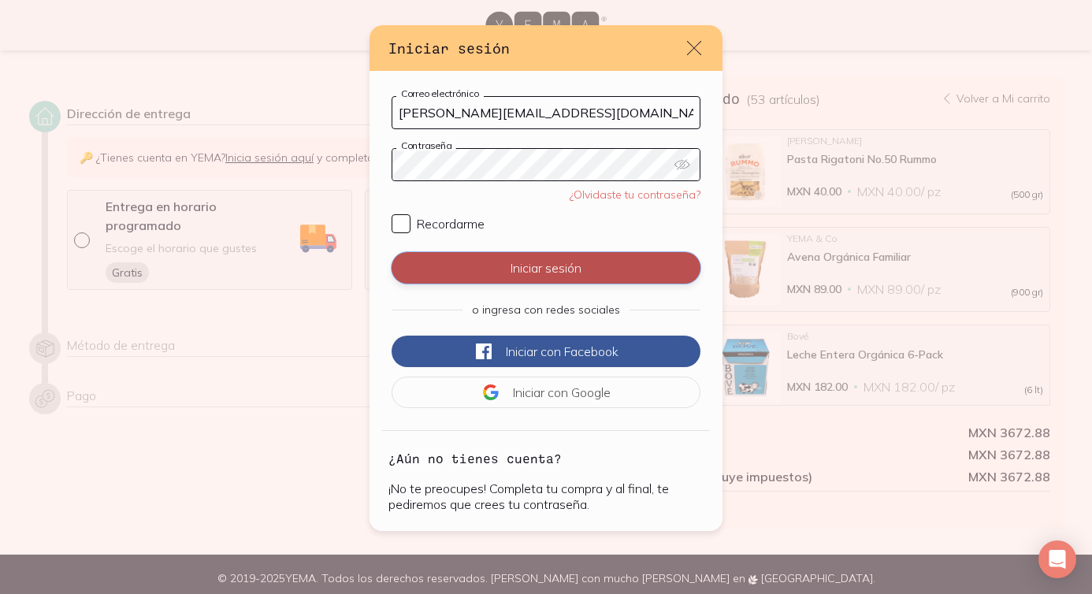
click at [568, 273] on button "Iniciar sesión" at bounding box center [546, 268] width 309 height 32
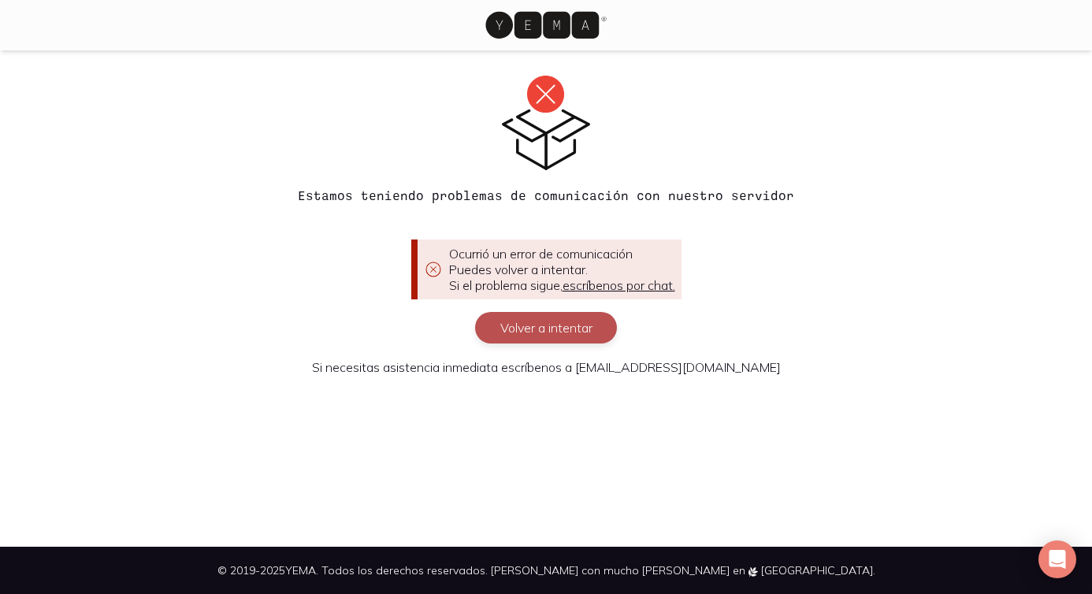
click at [560, 329] on button "Volver a intentar" at bounding box center [546, 328] width 142 height 32
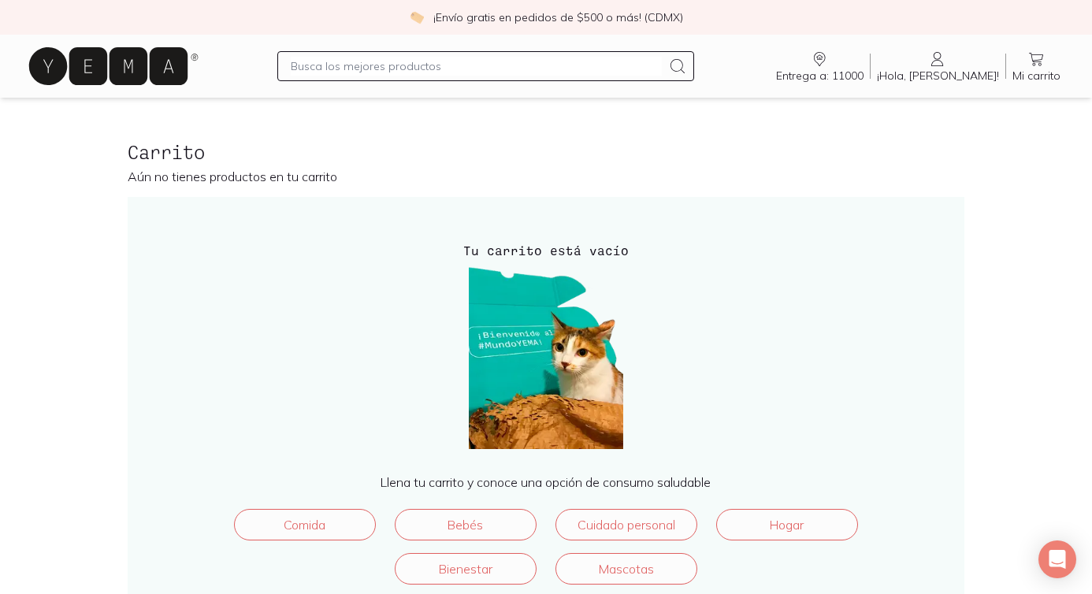
click at [504, 72] on input "text" at bounding box center [476, 66] width 371 height 19
click at [106, 58] on icon at bounding box center [108, 66] width 158 height 38
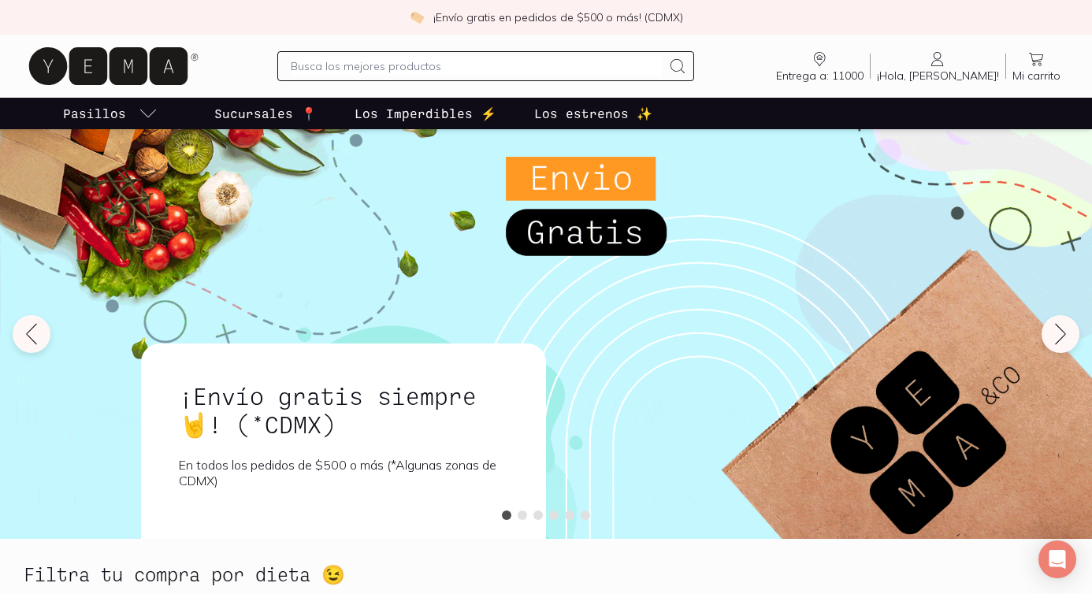
click at [414, 61] on input "text" at bounding box center [476, 66] width 371 height 19
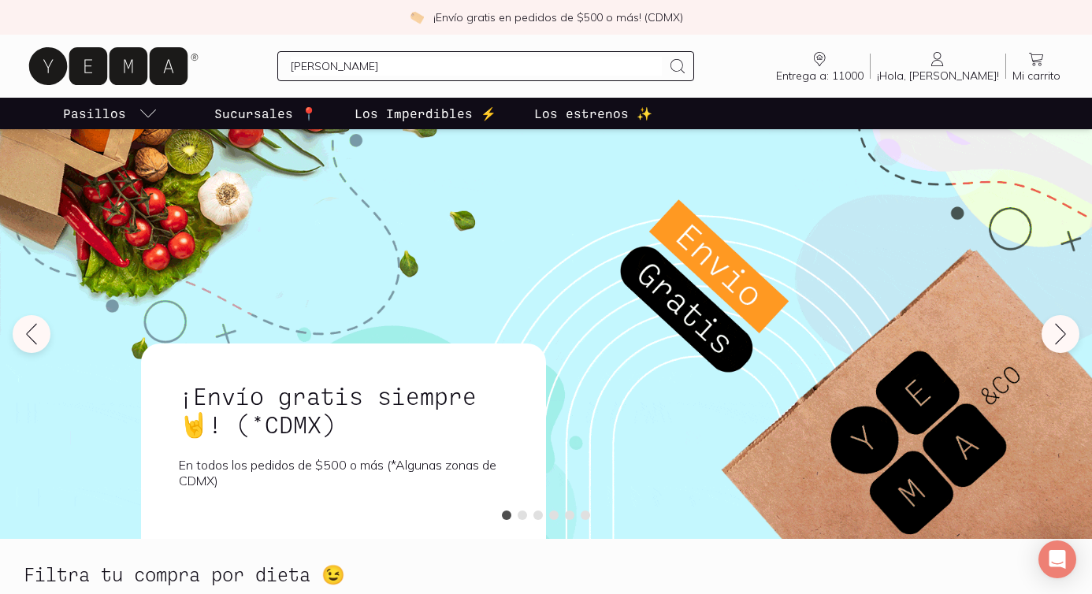
type input "leche"
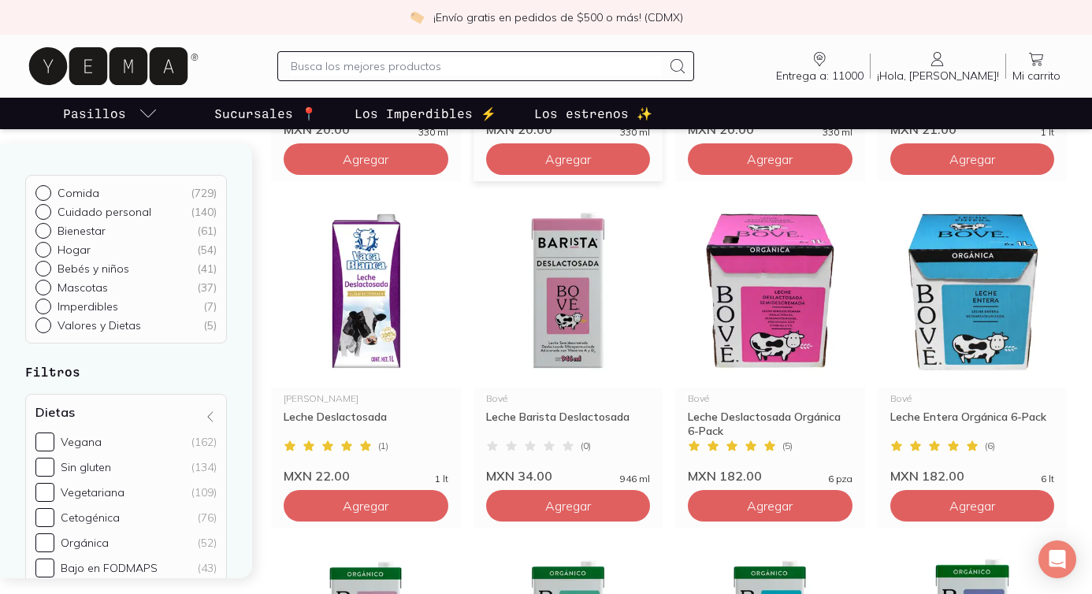
scroll to position [485, 0]
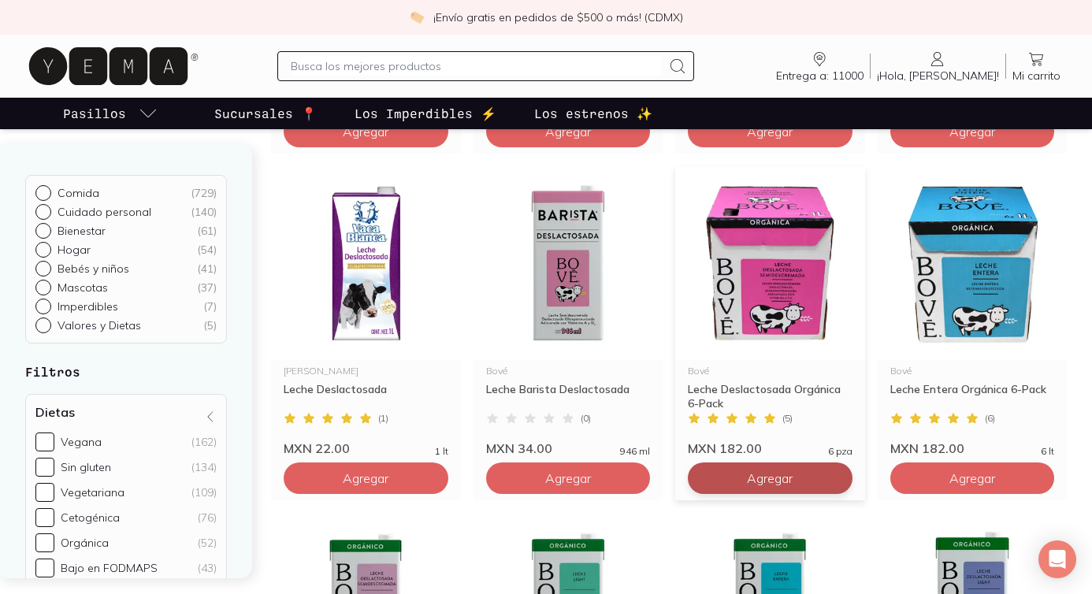
click at [448, 147] on button "Agregar" at bounding box center [366, 132] width 165 height 32
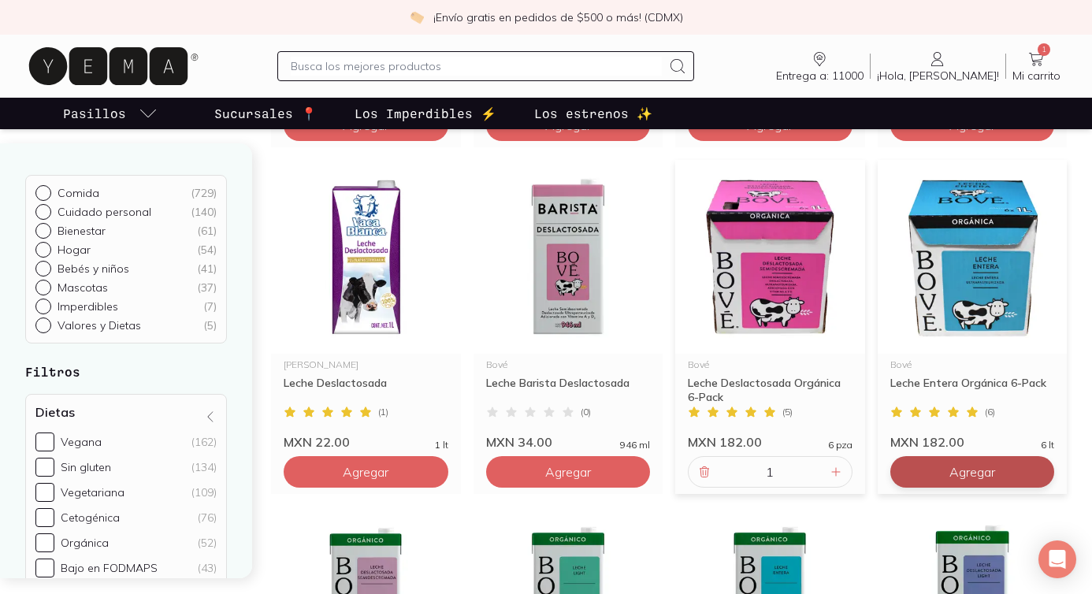
click at [448, 141] on button "Agregar" at bounding box center [366, 126] width 165 height 32
click at [863, 69] on span "Entrega a: 11000" at bounding box center [819, 76] width 87 height 14
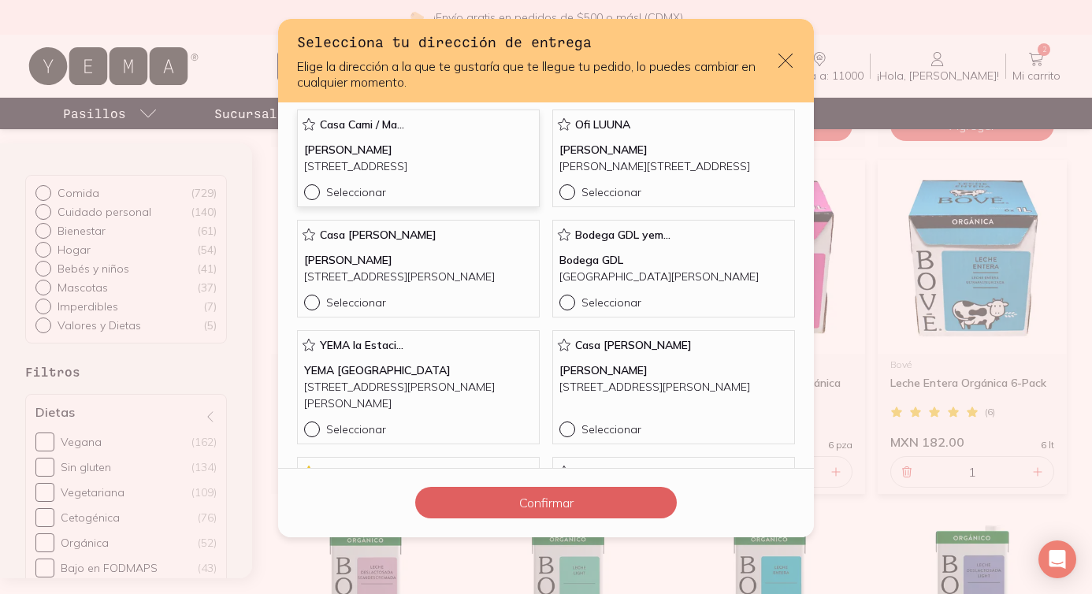
scroll to position [507, 0]
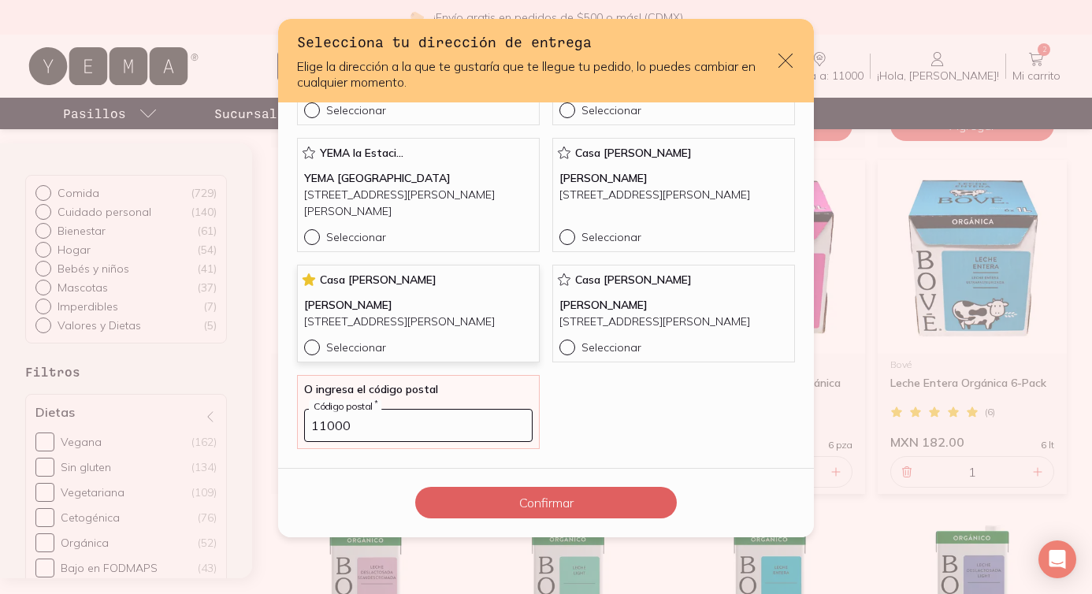
click at [386, 320] on p "Avenida Monte Blanco 850 11000 Ciudad de México" at bounding box center [418, 322] width 228 height 17
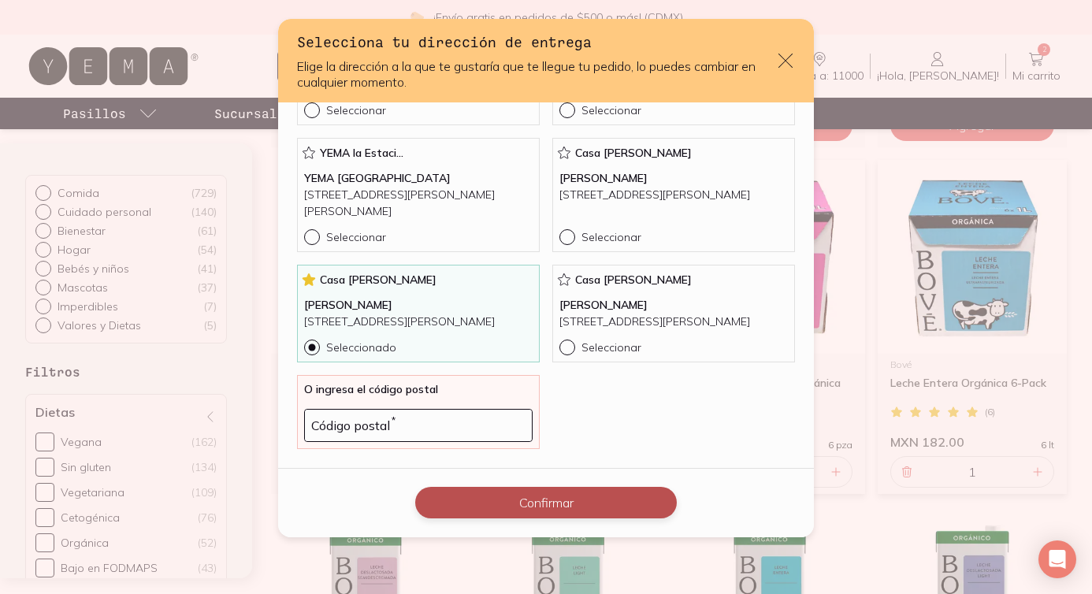
click at [577, 499] on button "Confirmar" at bounding box center [546, 503] width 262 height 32
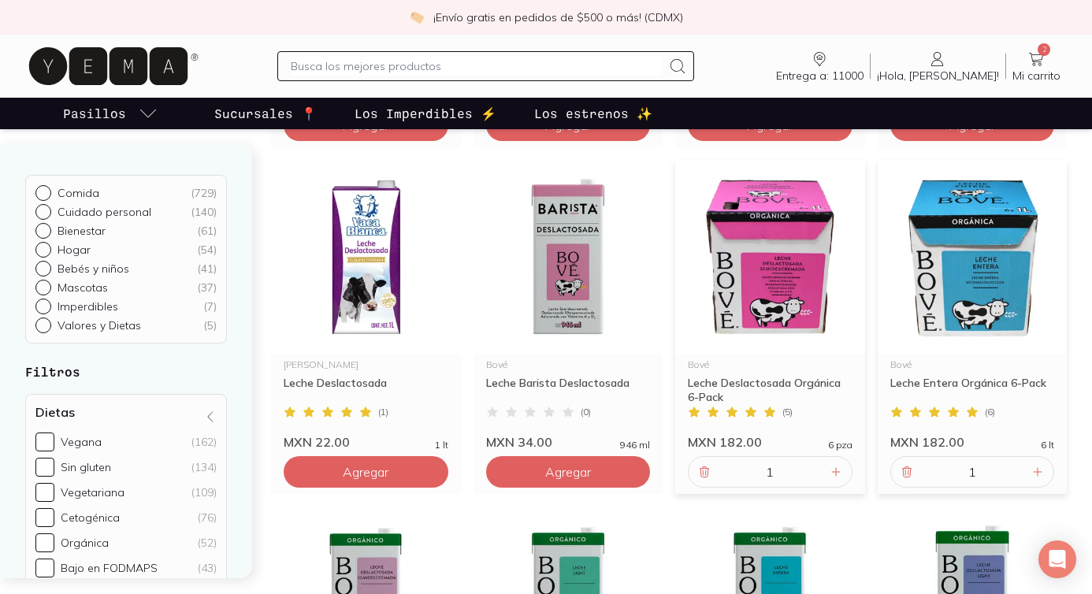
click at [513, 58] on input "text" at bounding box center [476, 66] width 371 height 19
type input "p"
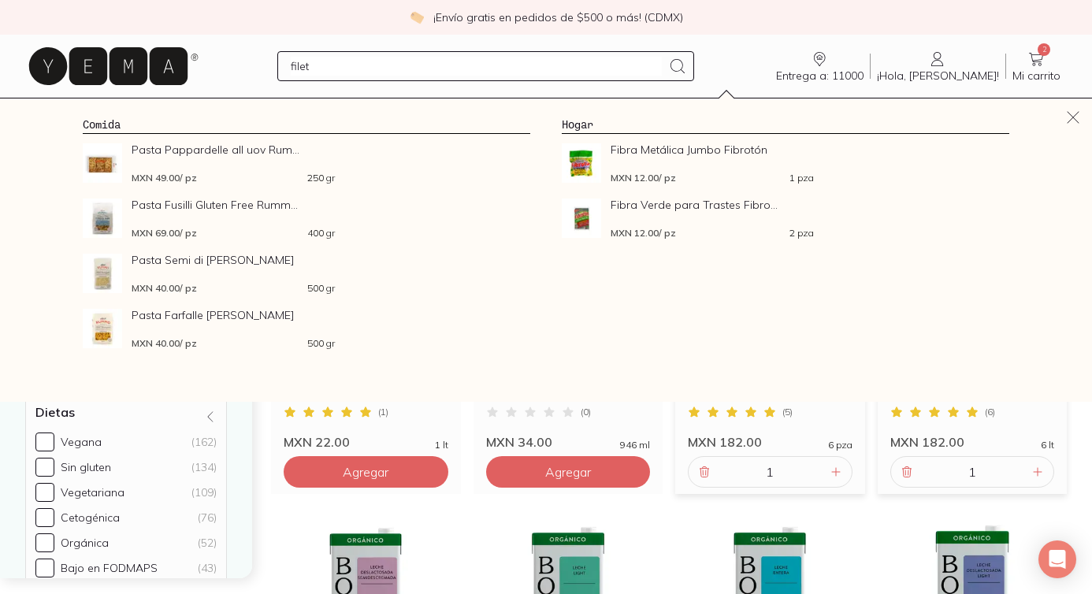
type input "filete"
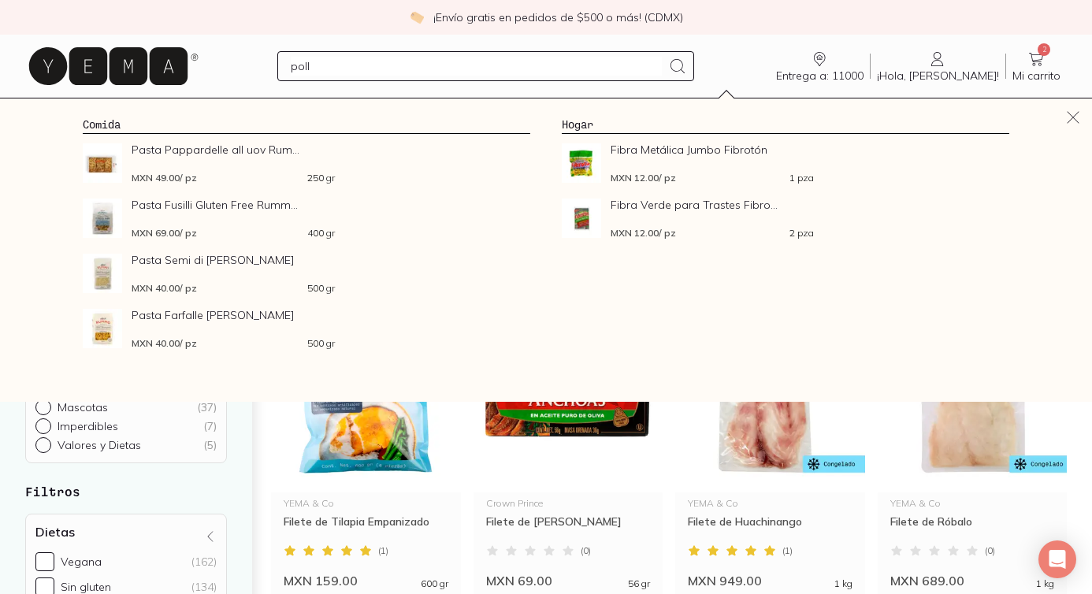
type input "pollo"
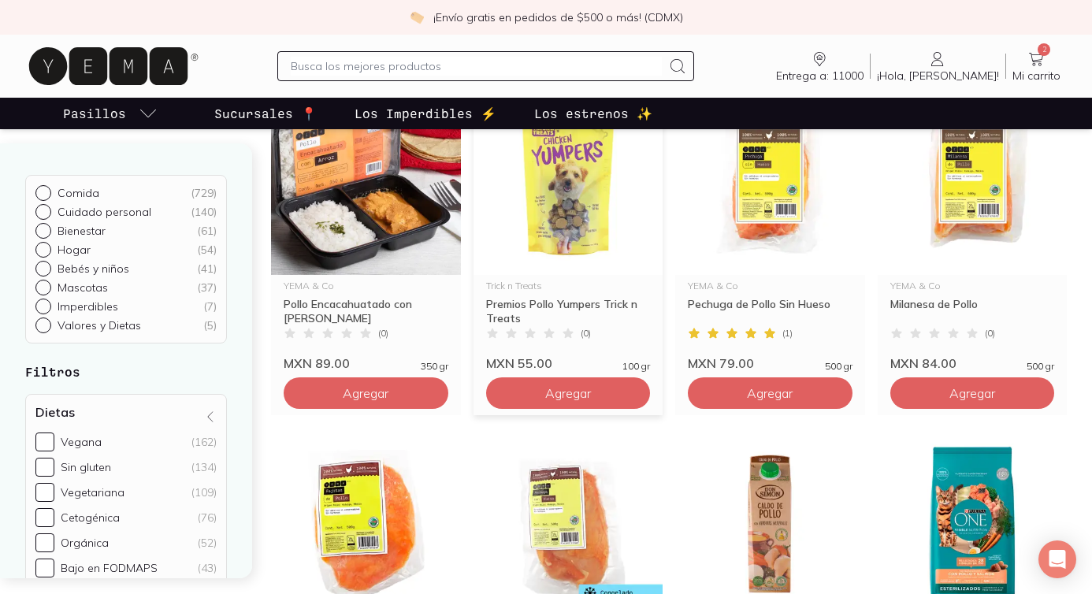
scroll to position [291, 0]
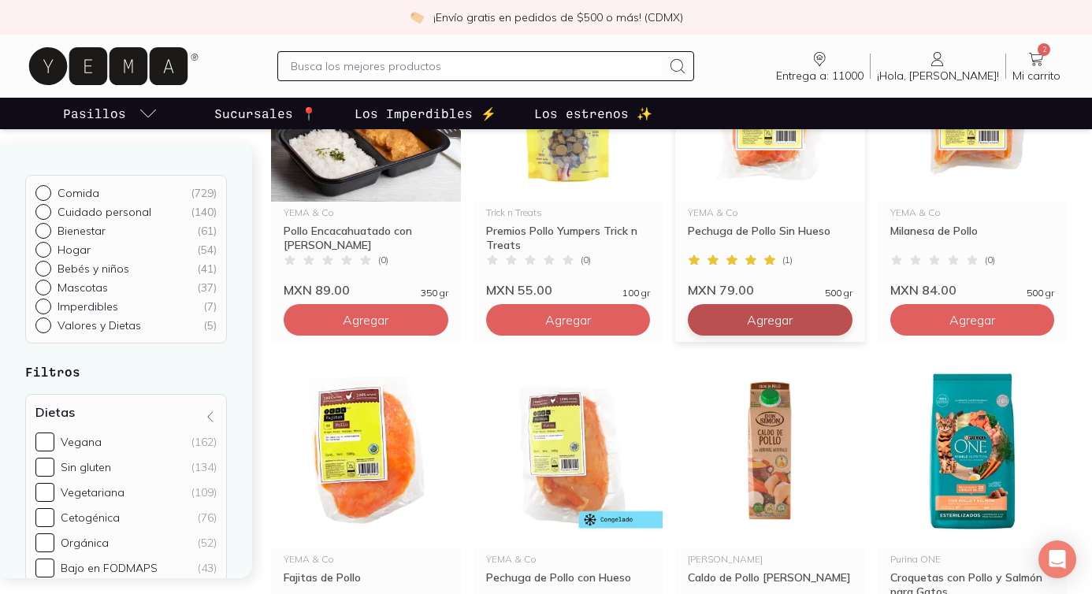
click at [448, 333] on button "Agregar" at bounding box center [366, 320] width 165 height 32
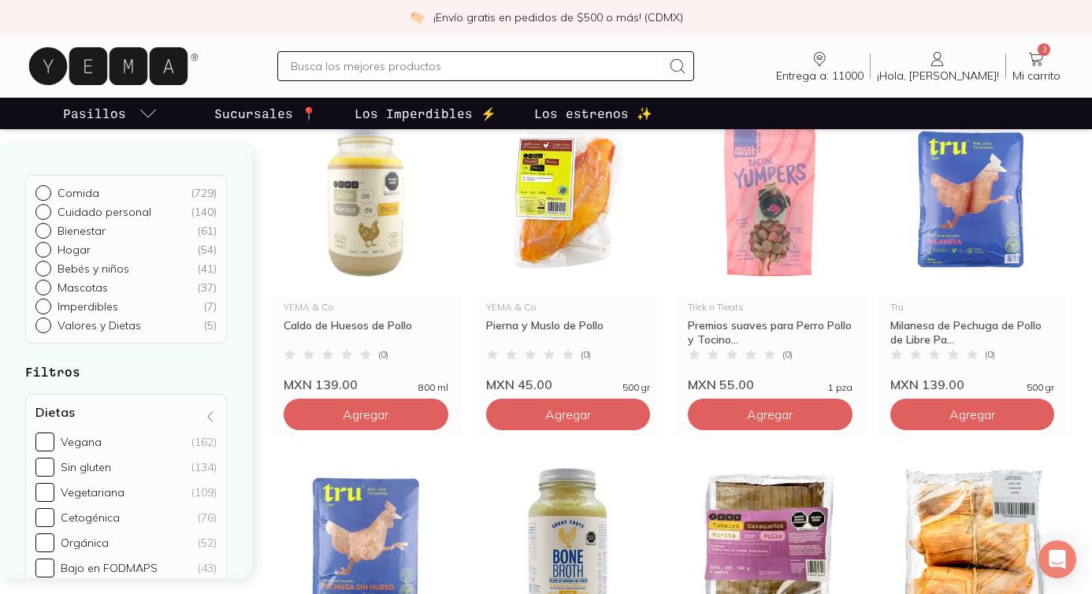
scroll to position [1663, 0]
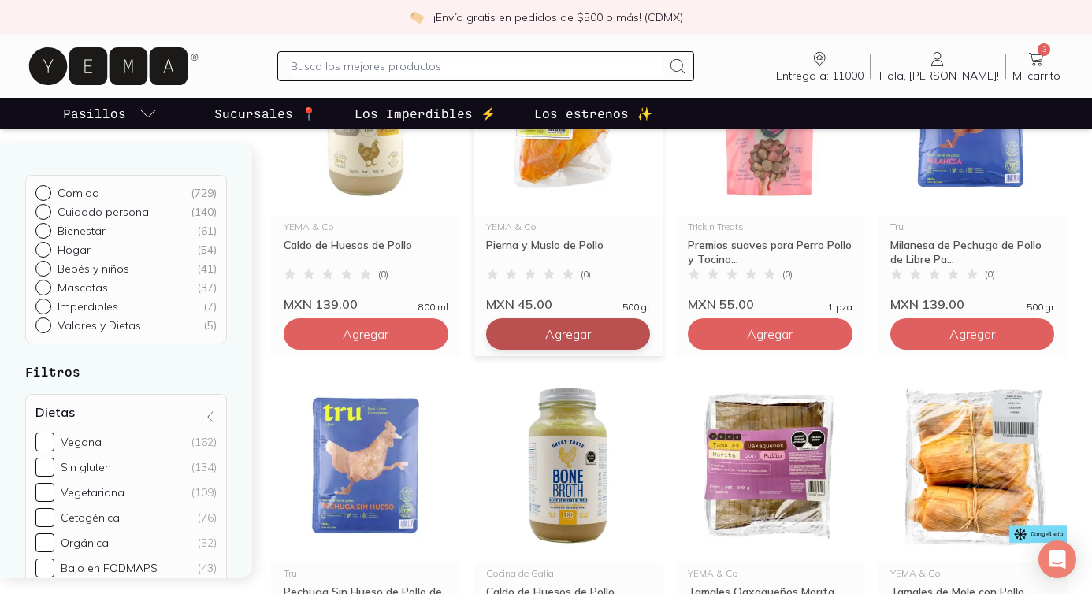
click at [429, 62] on input "text" at bounding box center [476, 66] width 371 height 19
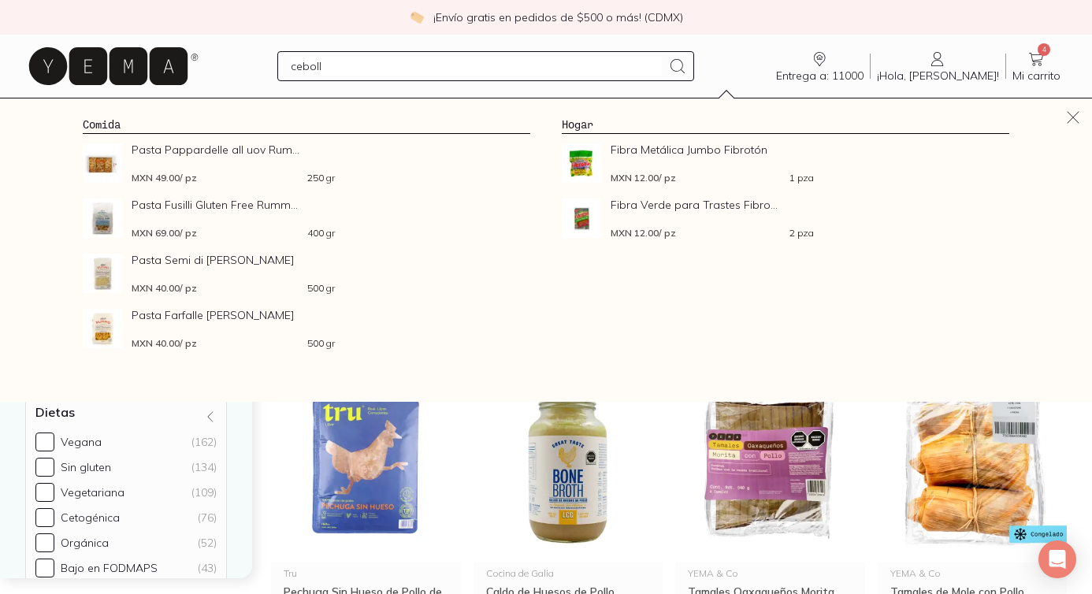
type input "cebolla"
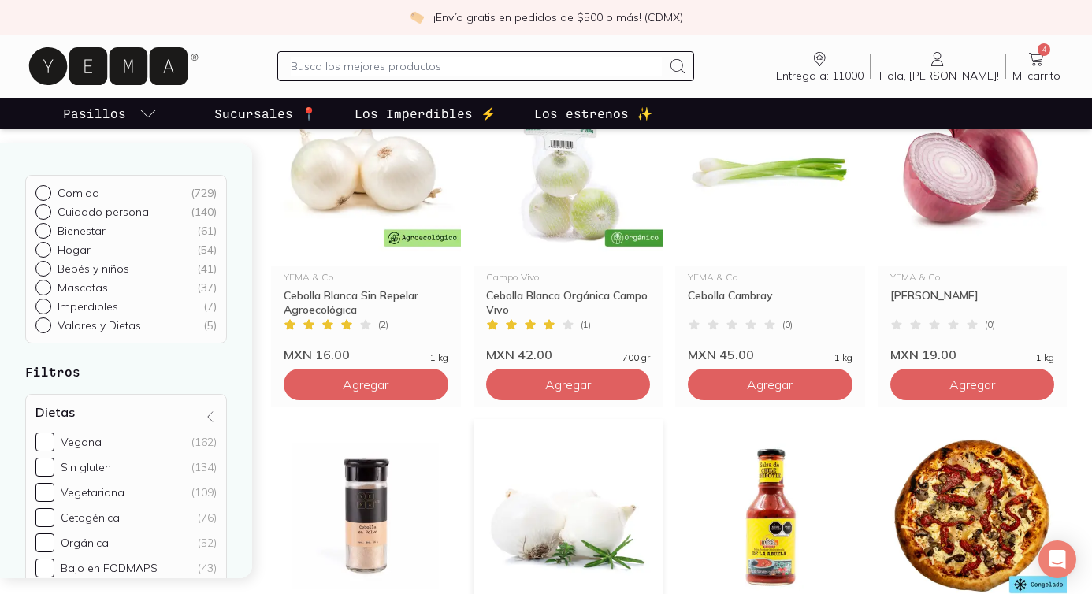
scroll to position [241, 0]
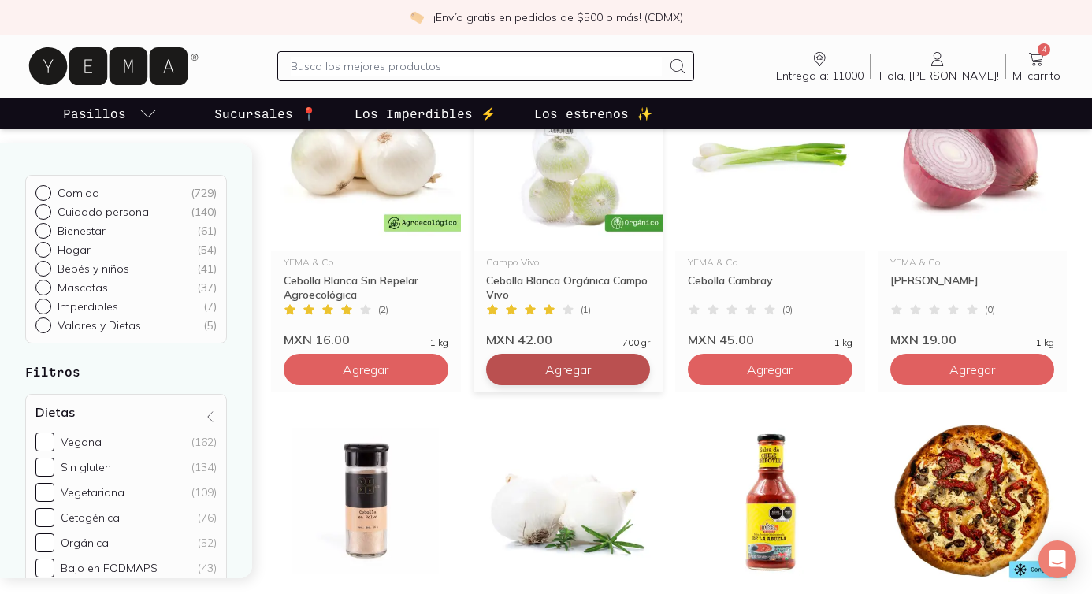
click at [448, 378] on button "Agregar" at bounding box center [366, 370] width 165 height 32
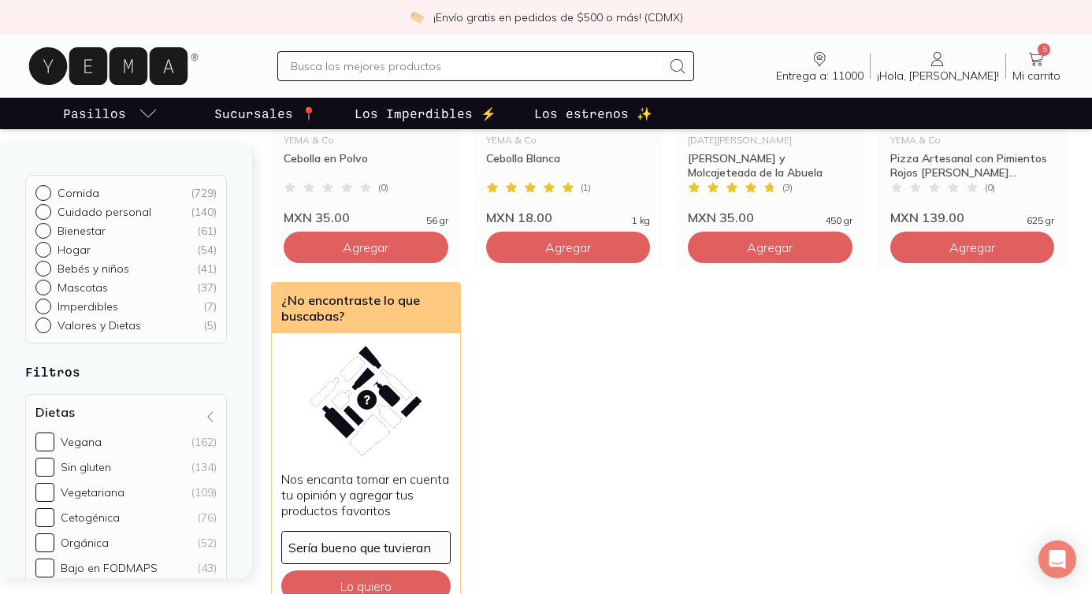
scroll to position [1090, 0]
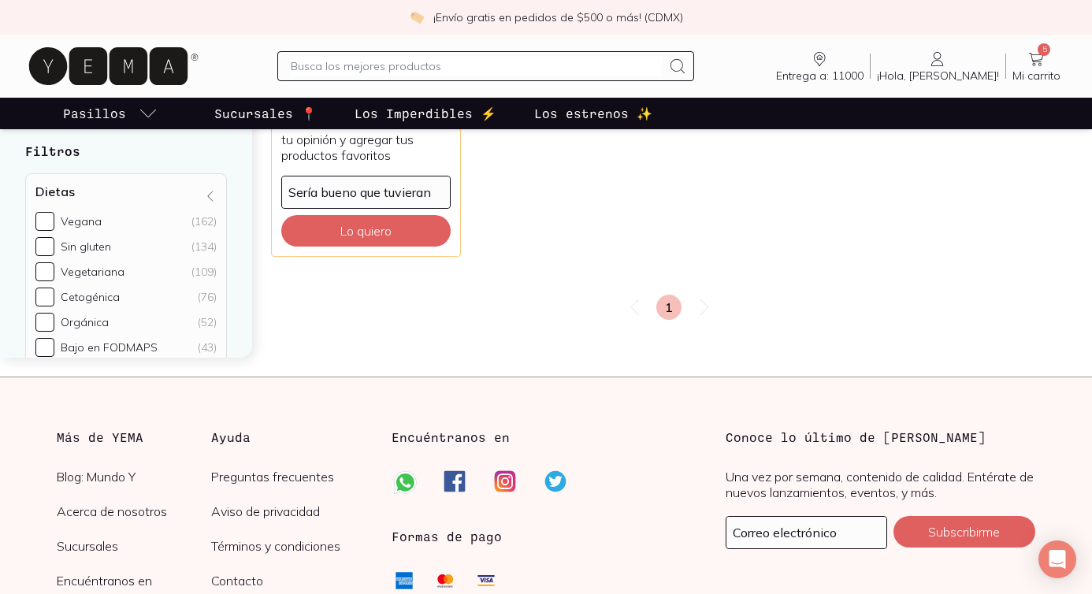
click at [452, 74] on input "text" at bounding box center [476, 66] width 371 height 19
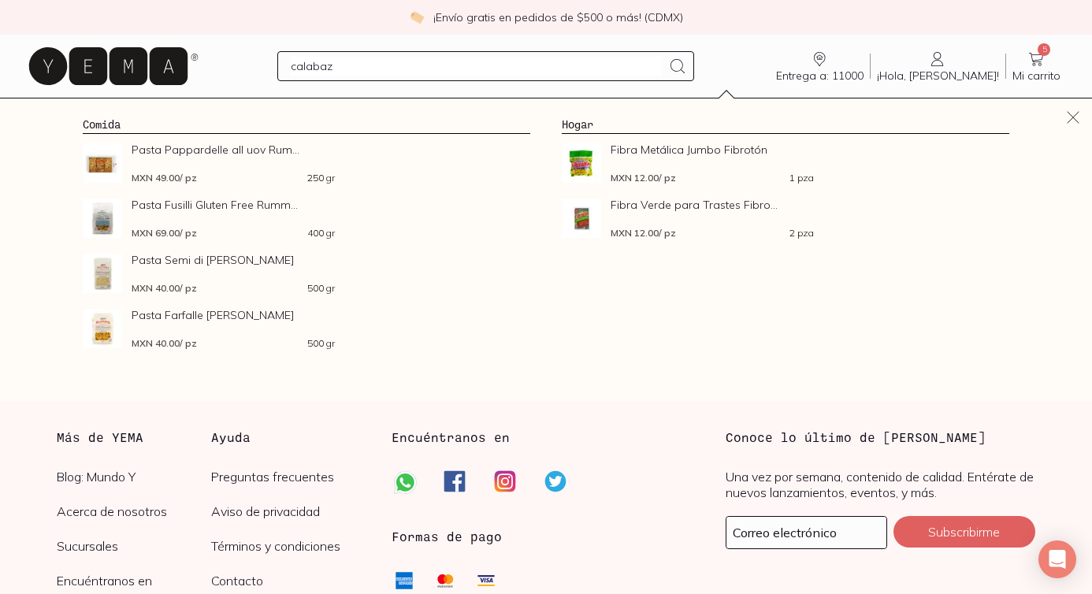
type input "calabaza"
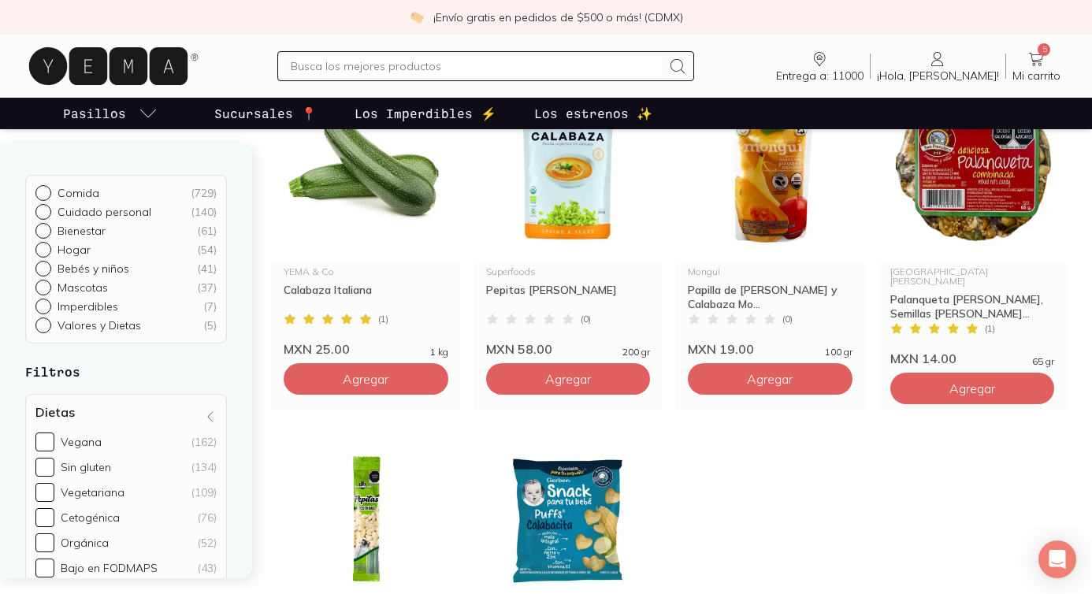
scroll to position [244, 0]
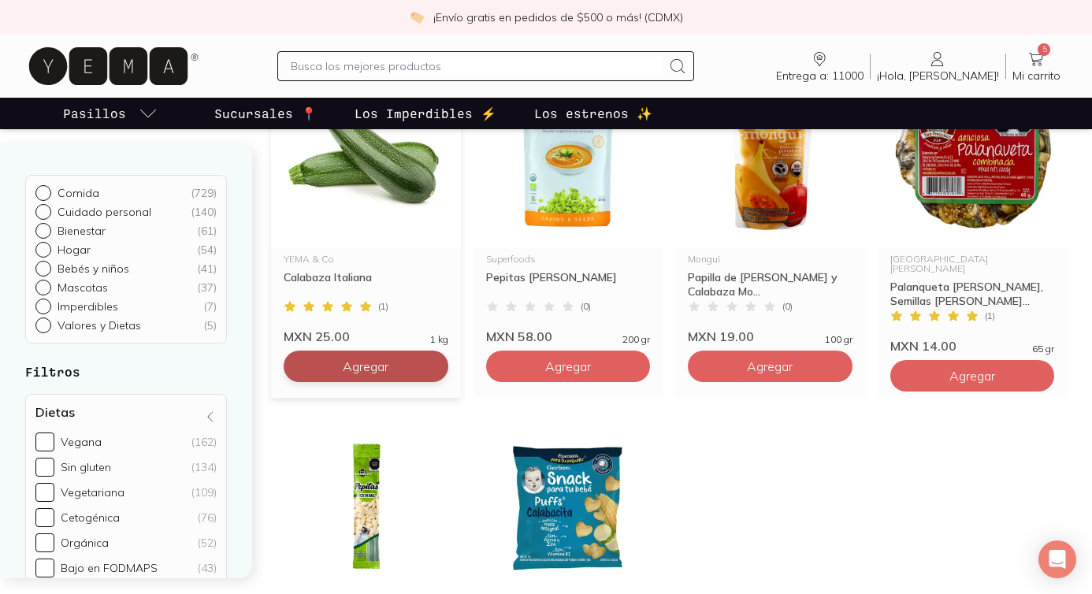
click at [416, 376] on button "Agregar" at bounding box center [366, 367] width 165 height 32
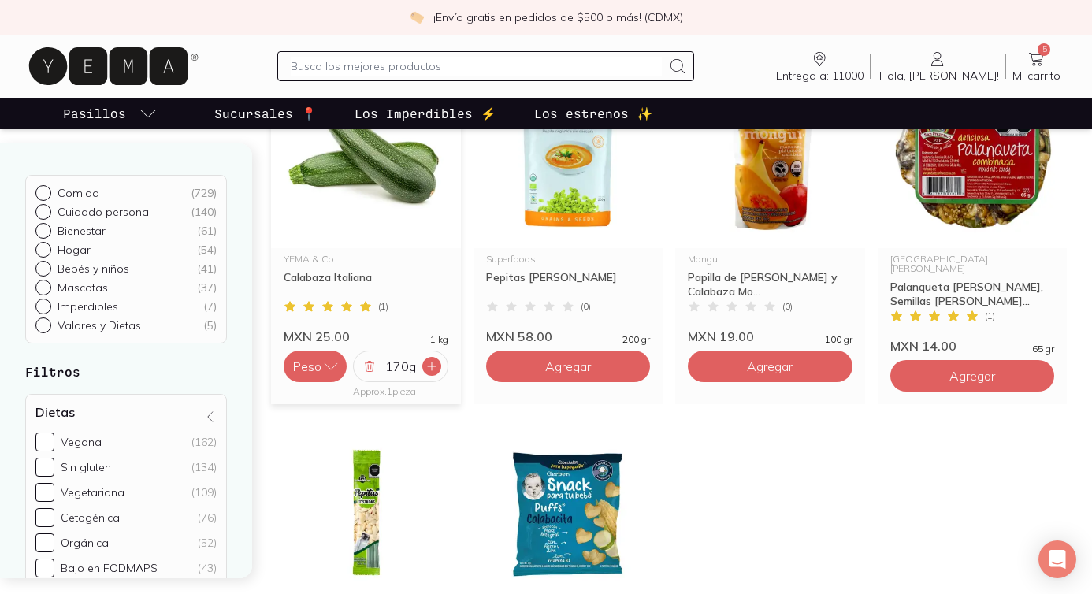
click at [436, 373] on div at bounding box center [431, 366] width 19 height 19
click at [428, 72] on input "text" at bounding box center [476, 66] width 371 height 19
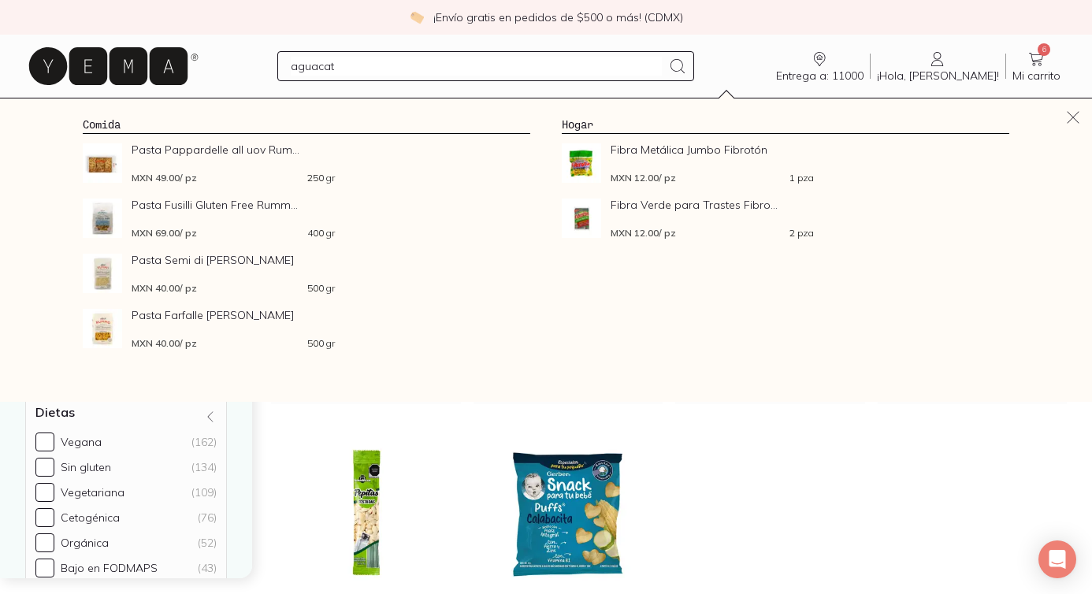
type input "aguacate"
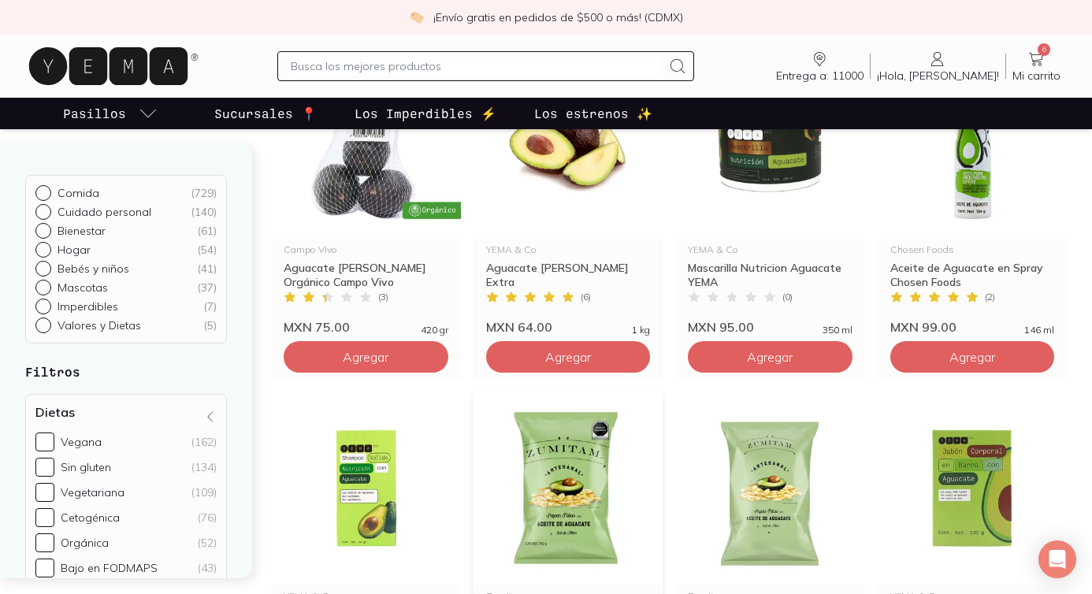
scroll to position [403, 0]
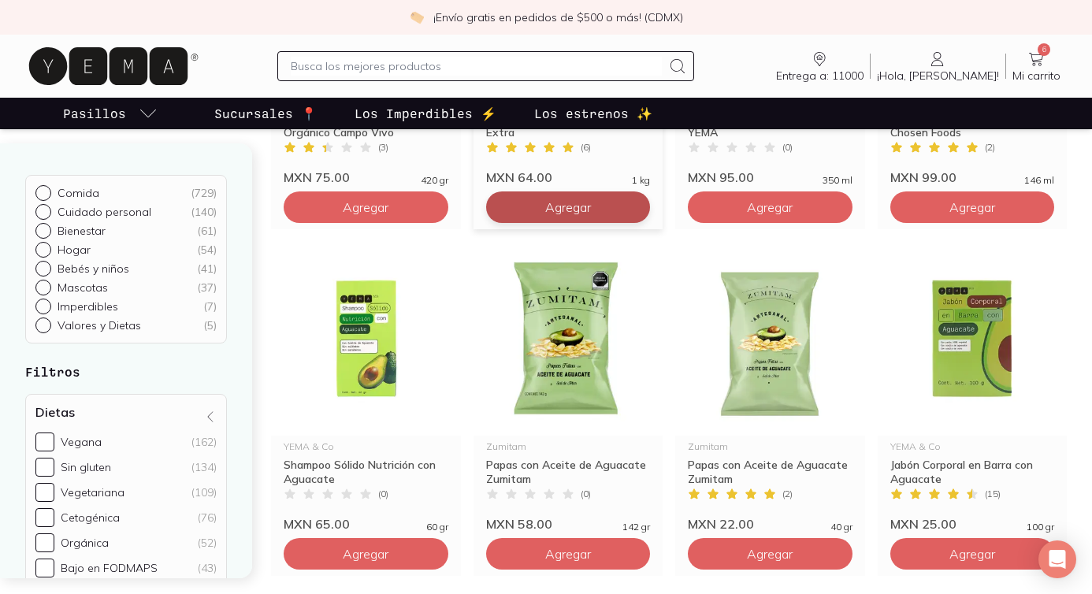
click at [448, 191] on button "Agregar" at bounding box center [366, 207] width 165 height 32
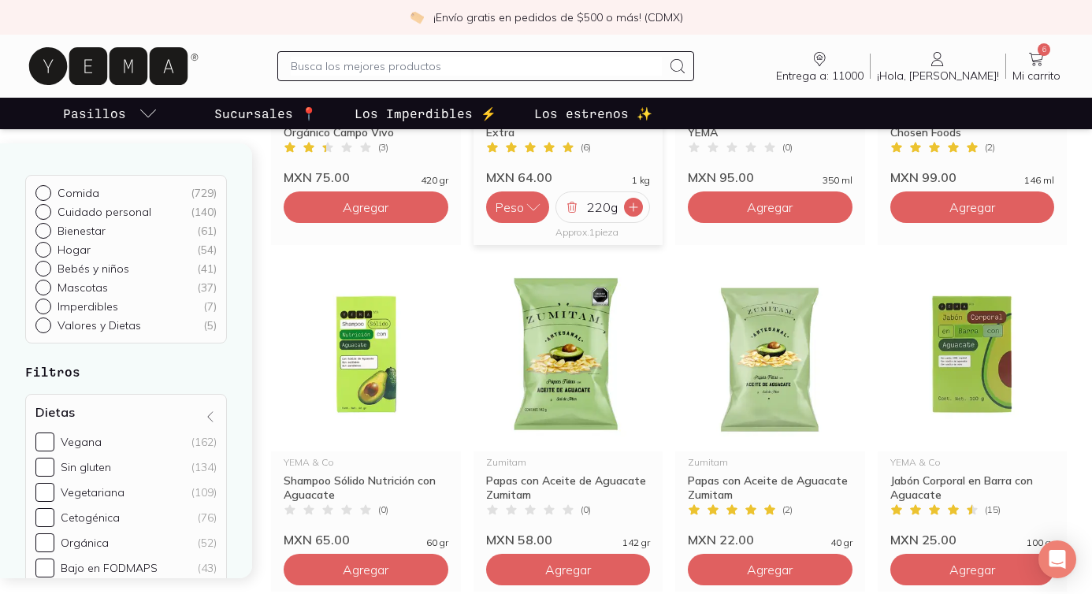
click at [635, 208] on icon at bounding box center [633, 207] width 13 height 13
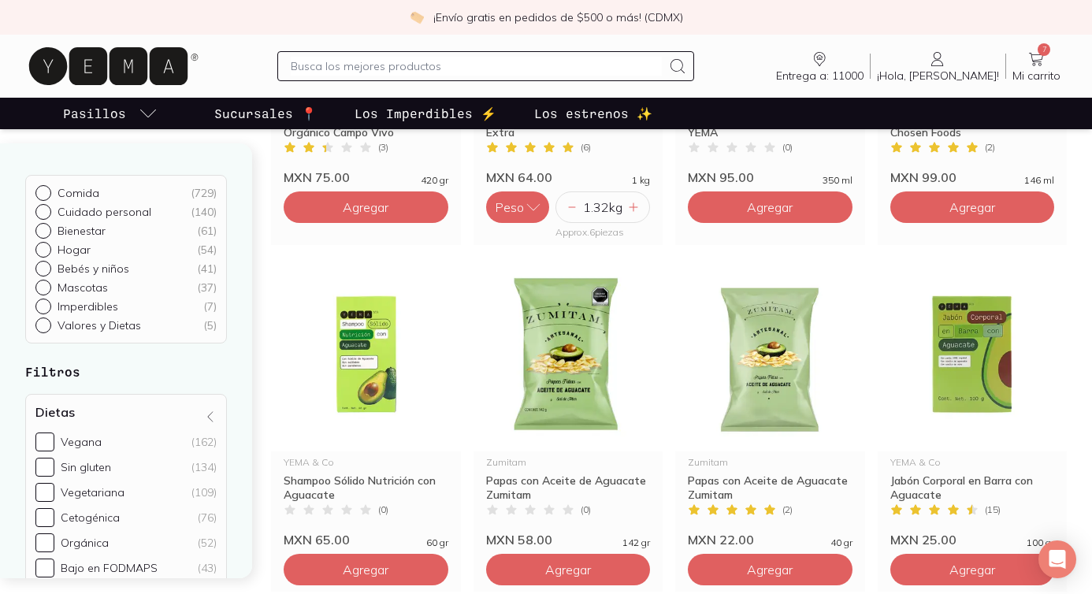
click at [447, 69] on input "text" at bounding box center [476, 66] width 371 height 19
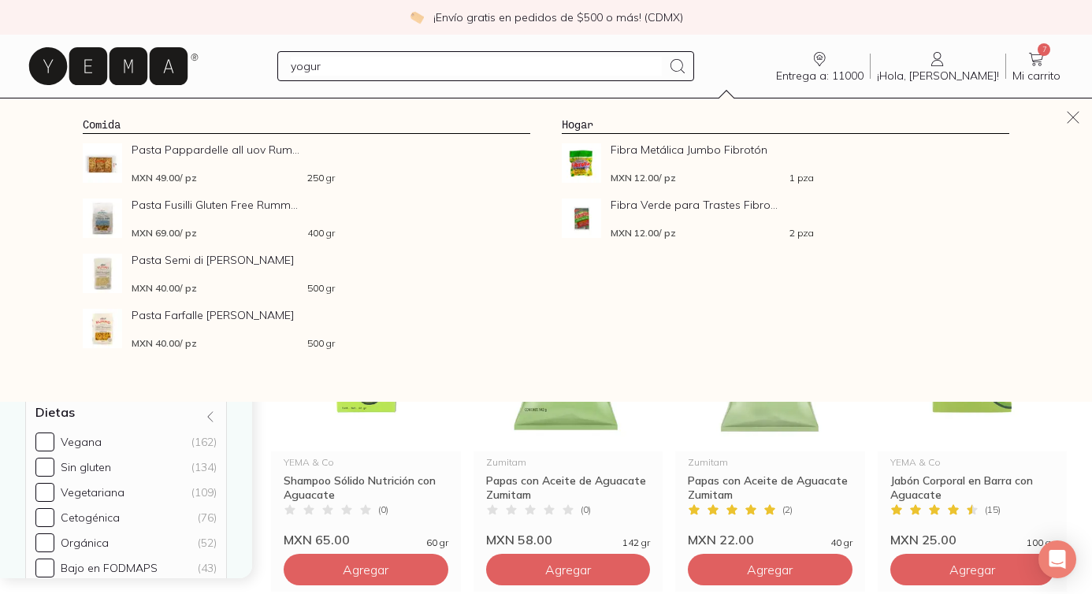
type input "yogurt"
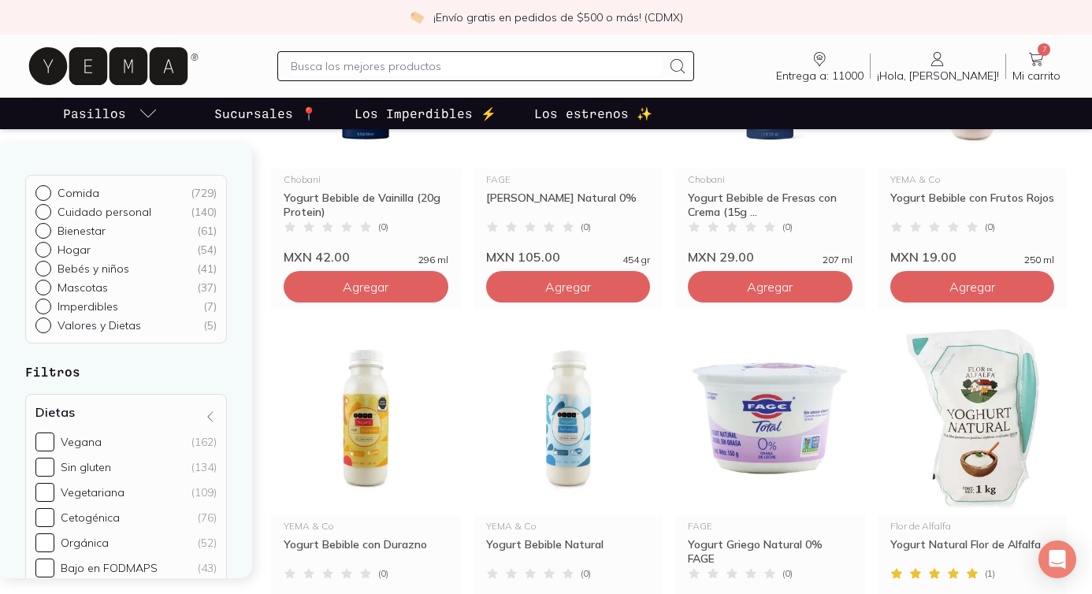
scroll to position [375, 0]
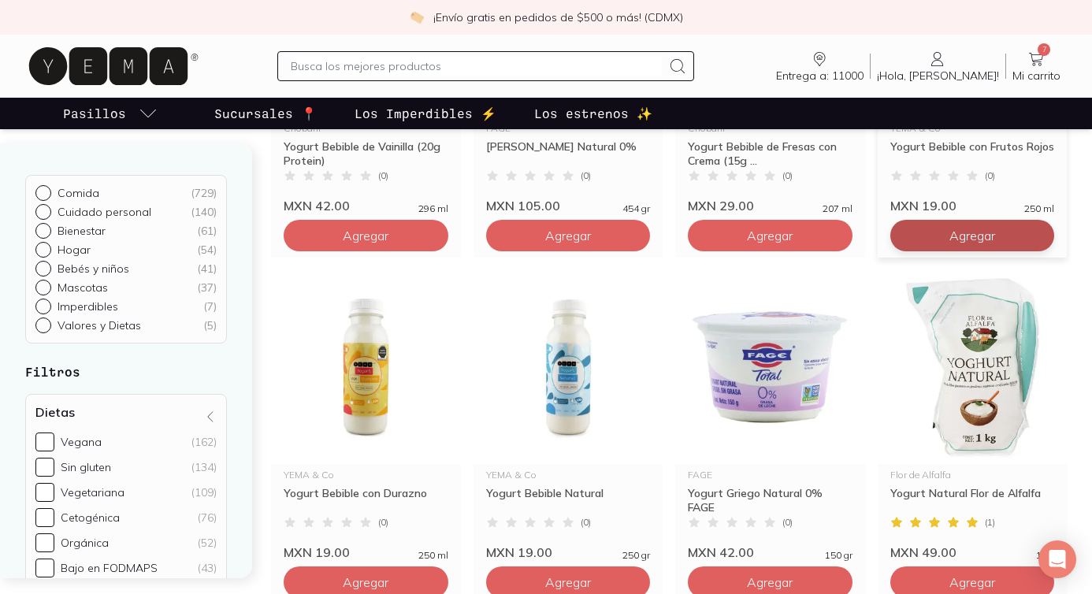
click at [388, 241] on span "Agregar" at bounding box center [366, 236] width 46 height 16
click at [1034, 238] on icon at bounding box center [1037, 235] width 13 height 13
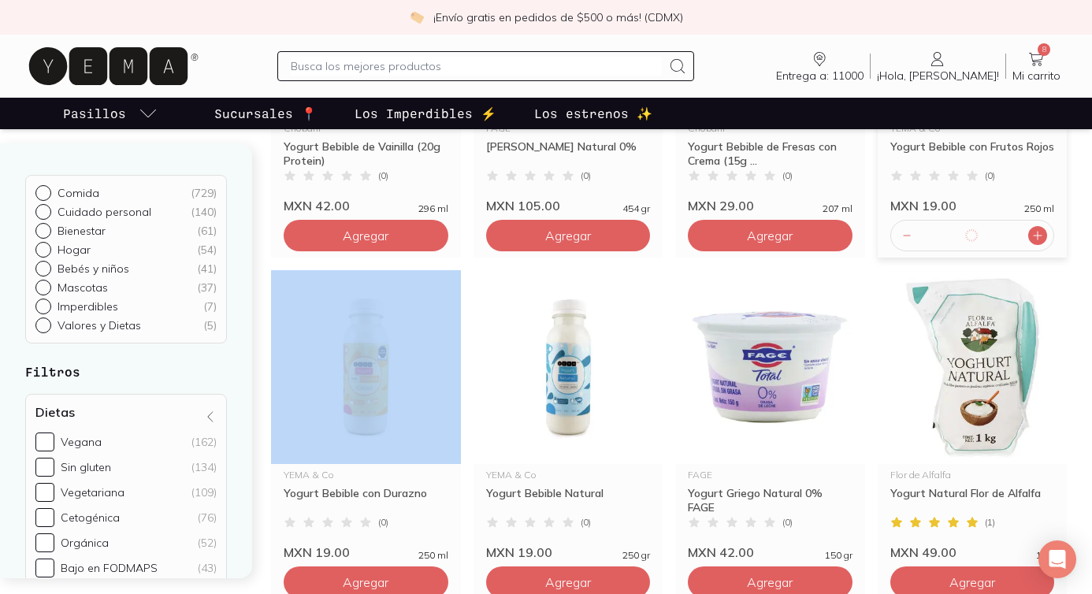
click at [1034, 238] on icon at bounding box center [1037, 235] width 13 height 13
type input "4"
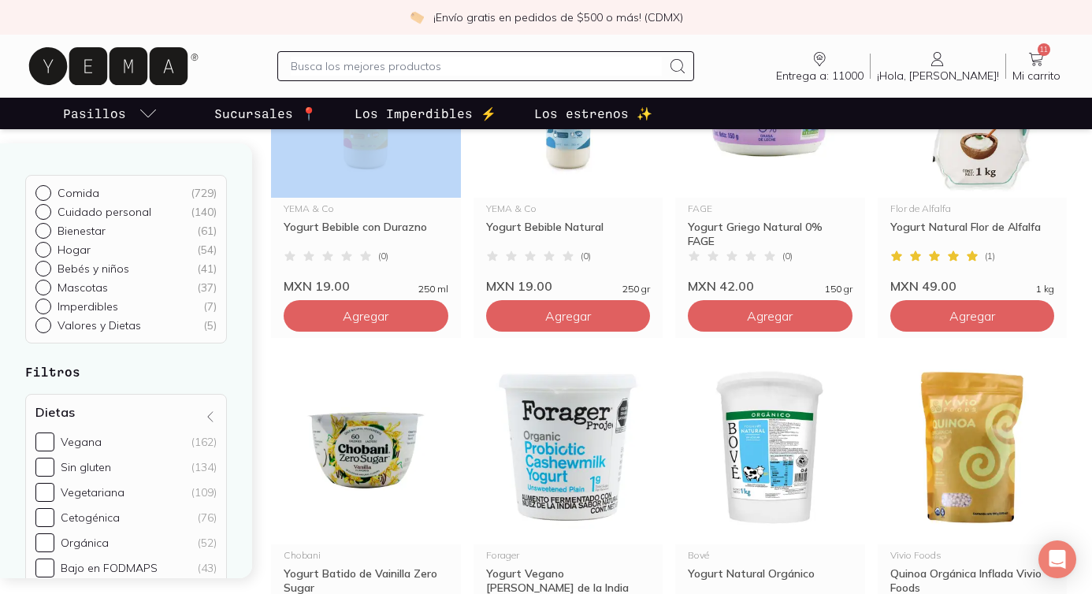
scroll to position [770, 0]
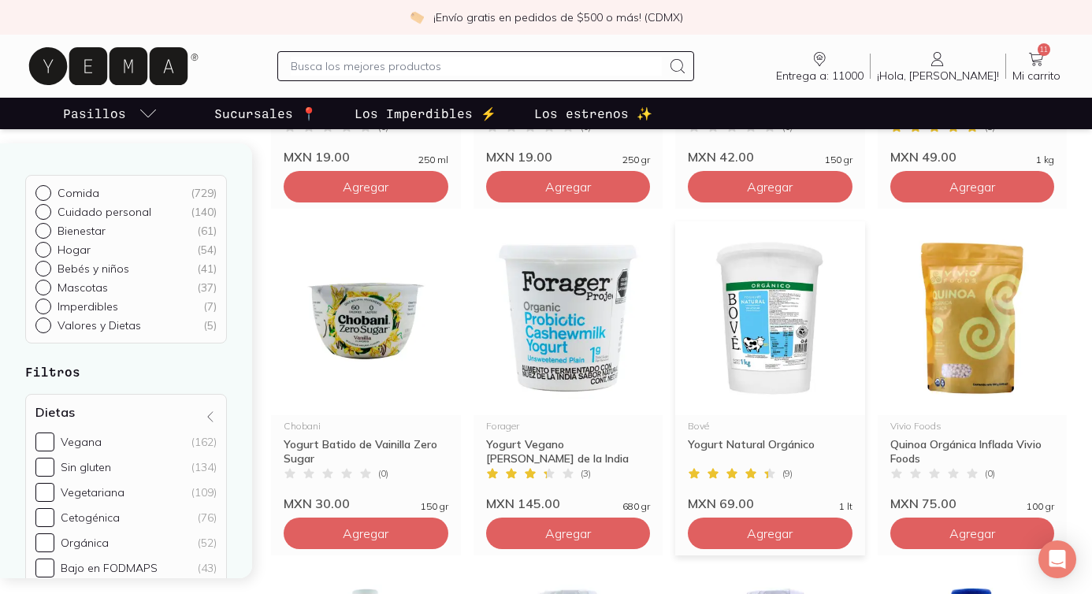
click at [752, 553] on div "Bové Yogurt Natural Orgánico ( 9 ) MXN 69.00 1 lt Agregar" at bounding box center [770, 388] width 190 height 334
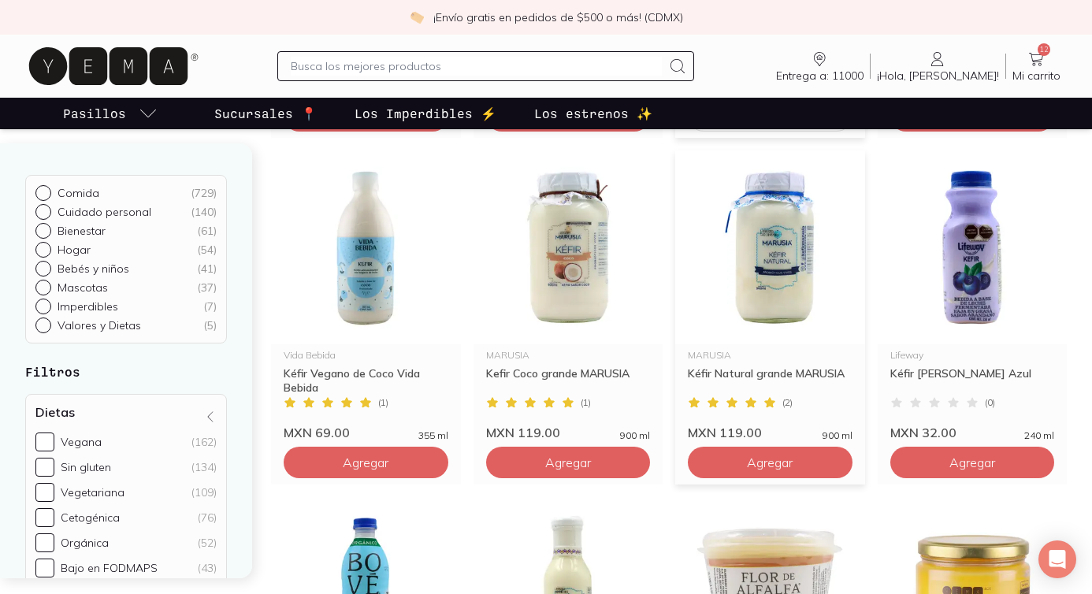
scroll to position [1301, 0]
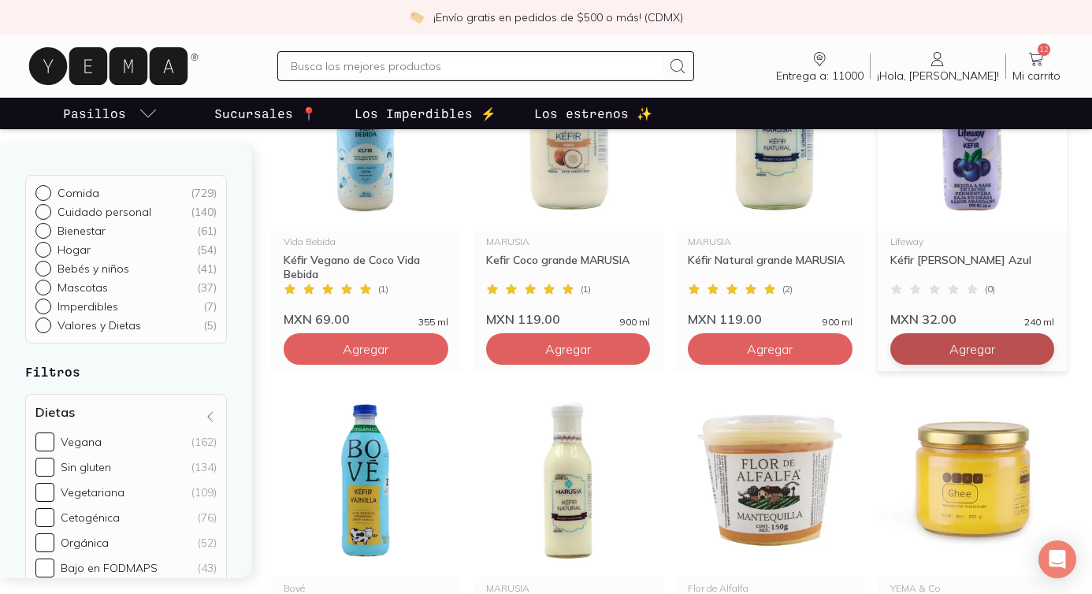
click at [1040, 351] on icon at bounding box center [1037, 349] width 13 height 13
type input "2"
click at [588, 65] on input "text" at bounding box center [476, 66] width 371 height 19
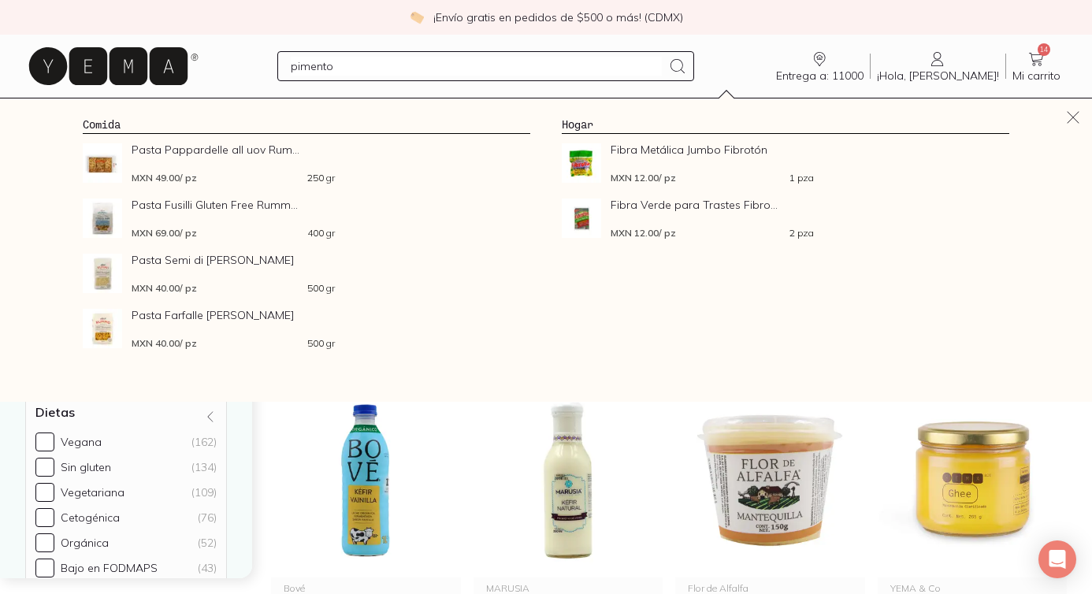
type input "pimenton"
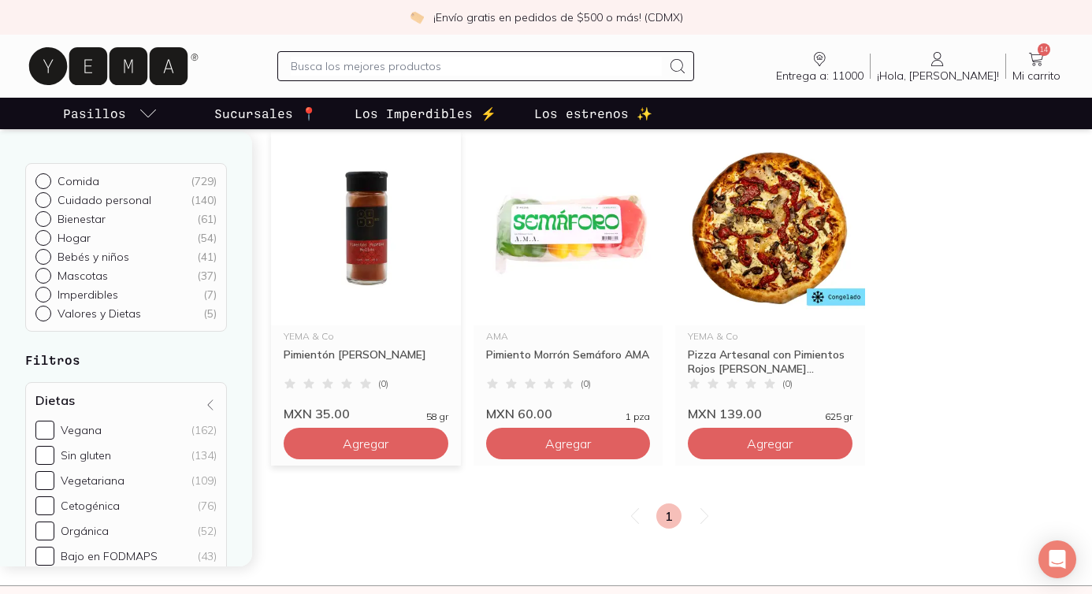
scroll to position [186, 0]
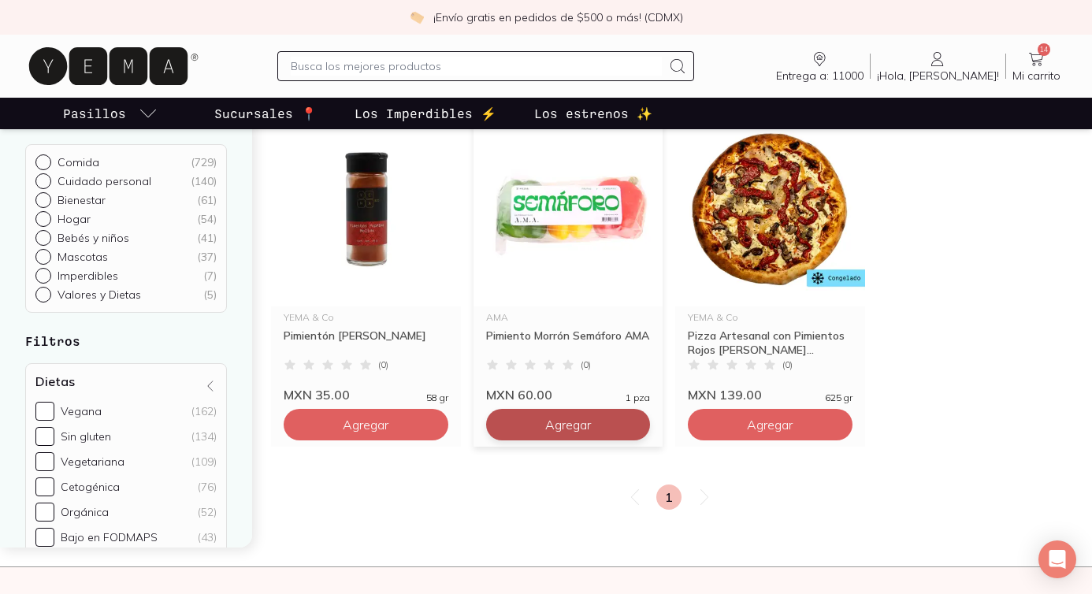
click at [388, 431] on span "Agregar" at bounding box center [366, 425] width 46 height 16
click at [407, 52] on div at bounding box center [485, 66] width 417 height 30
click at [407, 61] on input "text" at bounding box center [476, 66] width 371 height 19
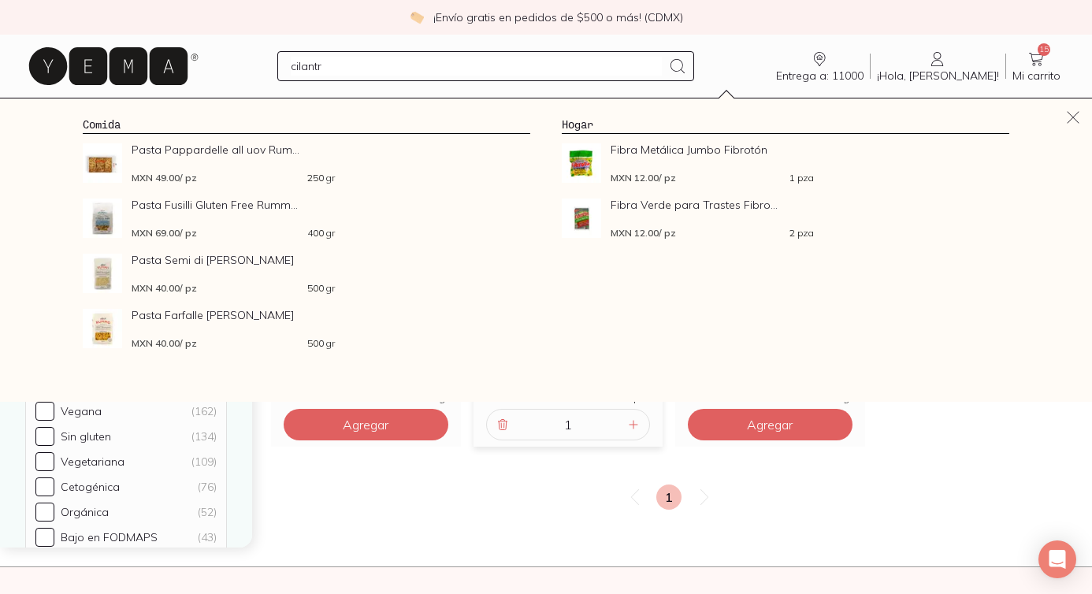
type input "cilantro"
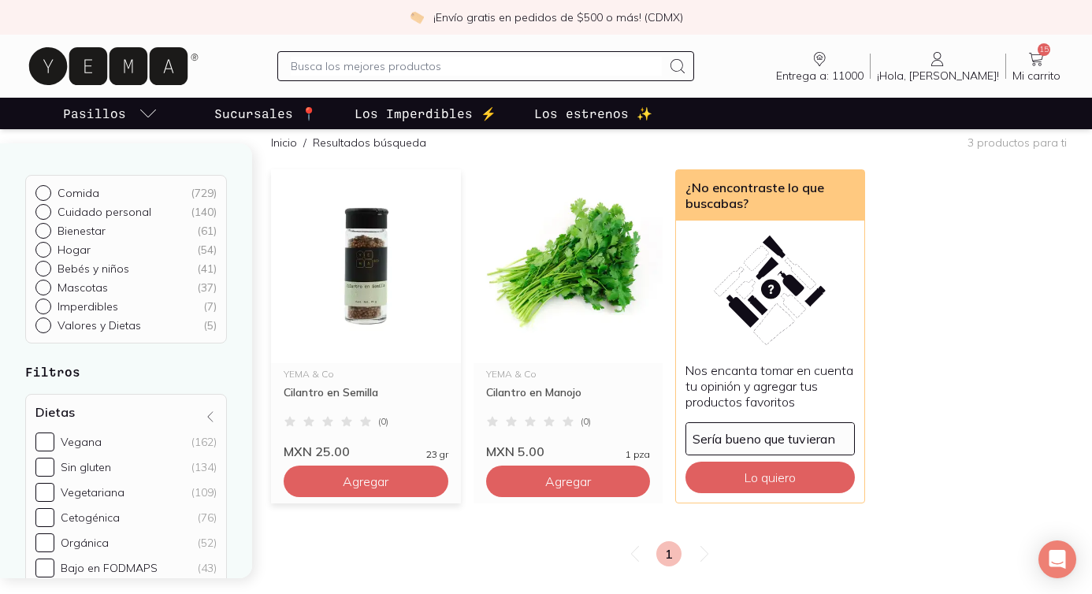
scroll to position [300, 0]
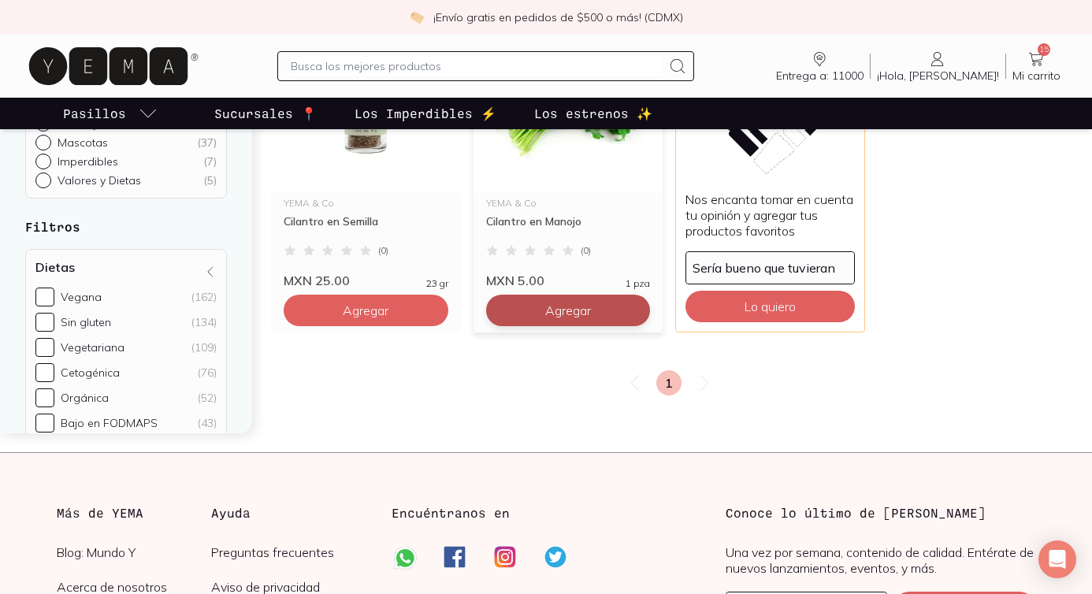
click at [388, 314] on span "Agregar" at bounding box center [366, 311] width 46 height 16
click at [461, 67] on input "text" at bounding box center [476, 66] width 371 height 19
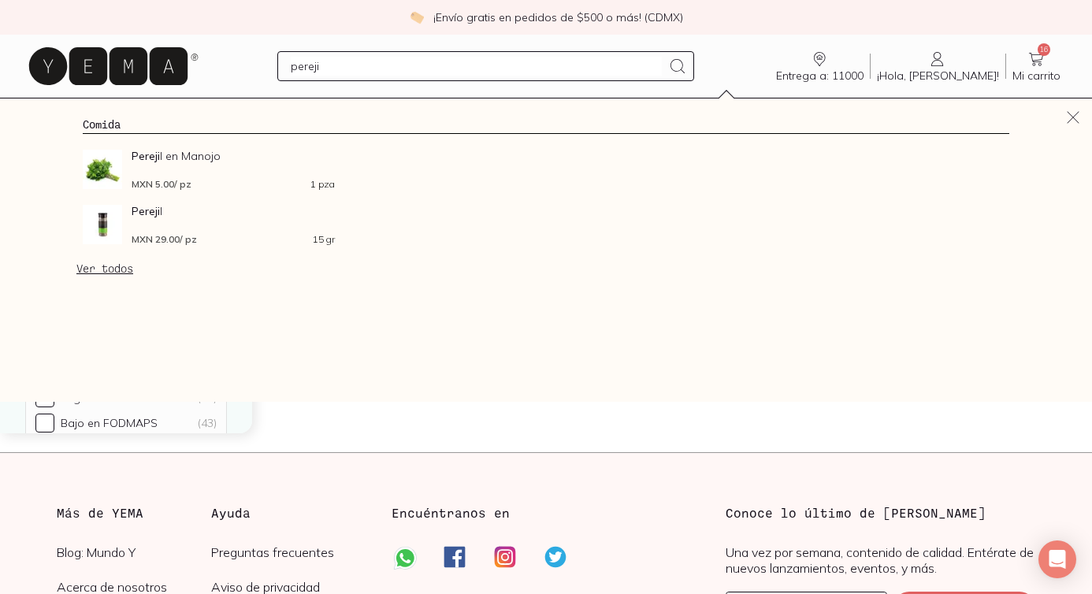
type input "perejil"
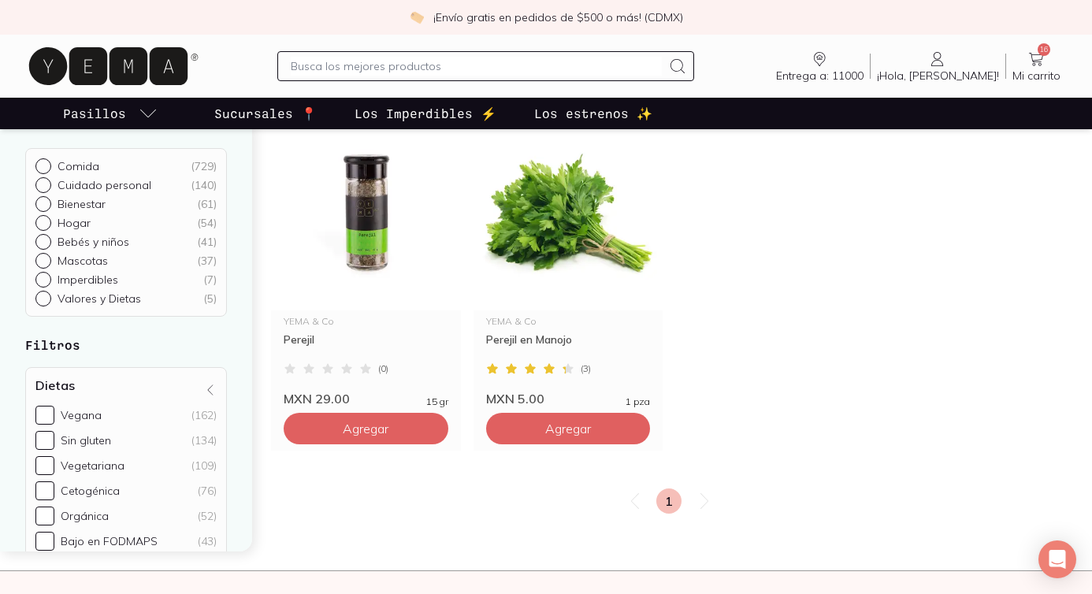
scroll to position [258, 0]
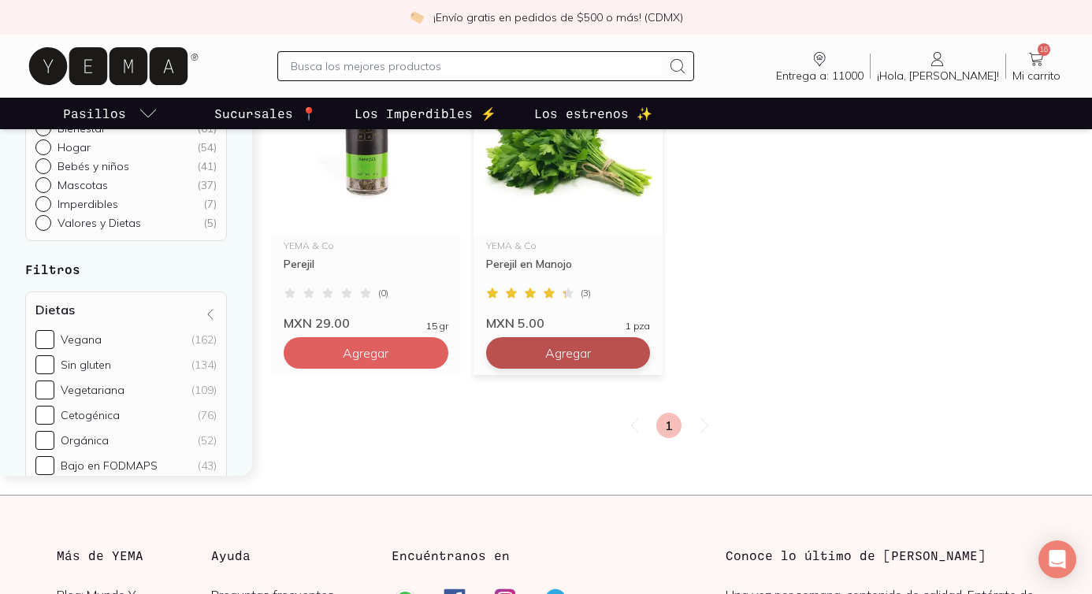
click at [448, 365] on button "Agregar" at bounding box center [366, 353] width 165 height 32
click at [489, 68] on input "text" at bounding box center [476, 66] width 371 height 19
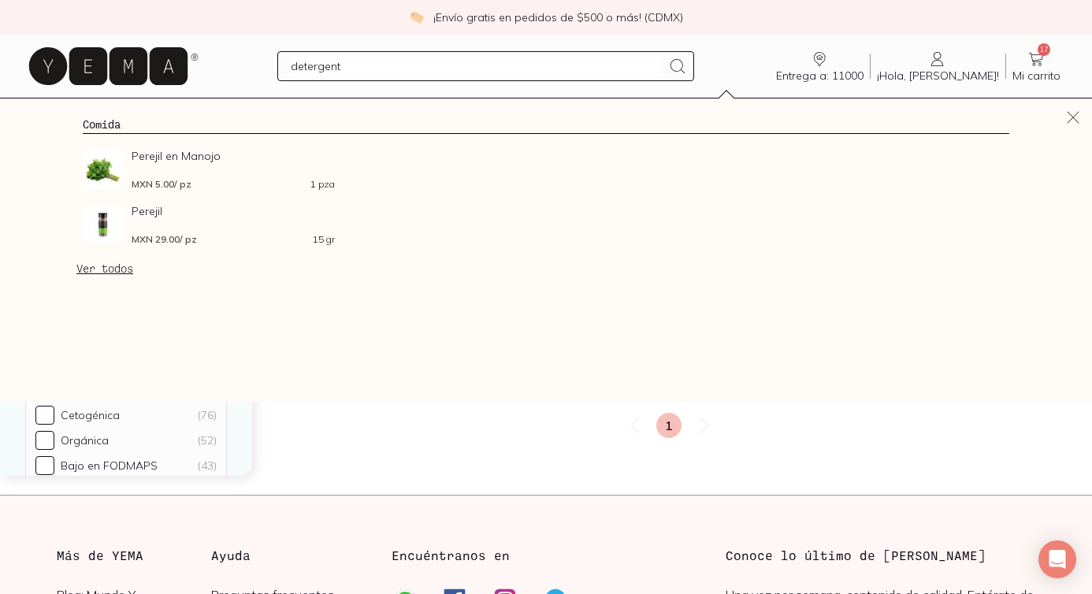
type input "detergente"
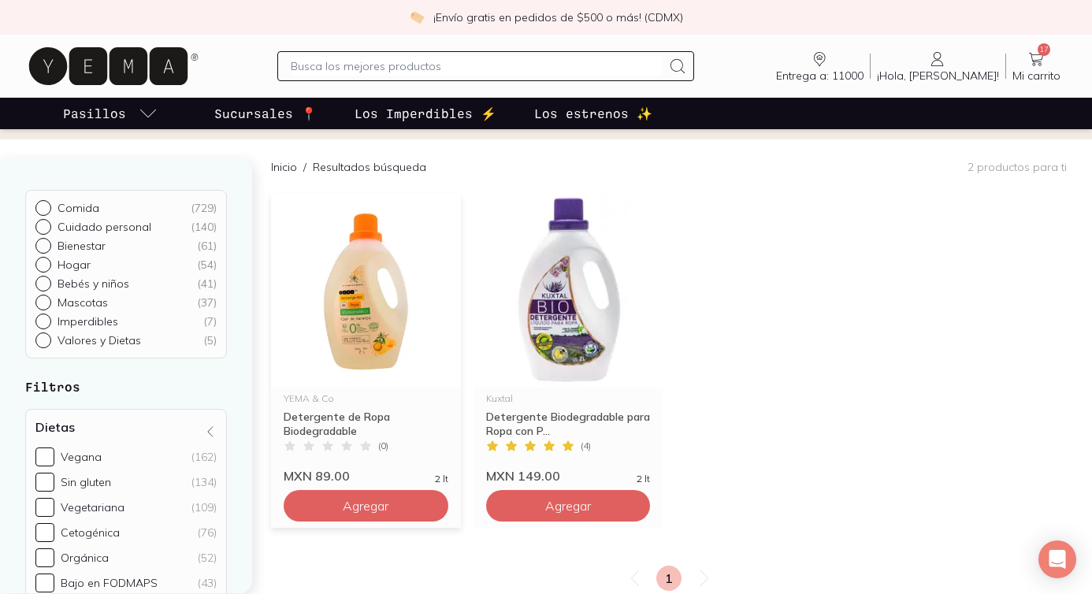
scroll to position [134, 0]
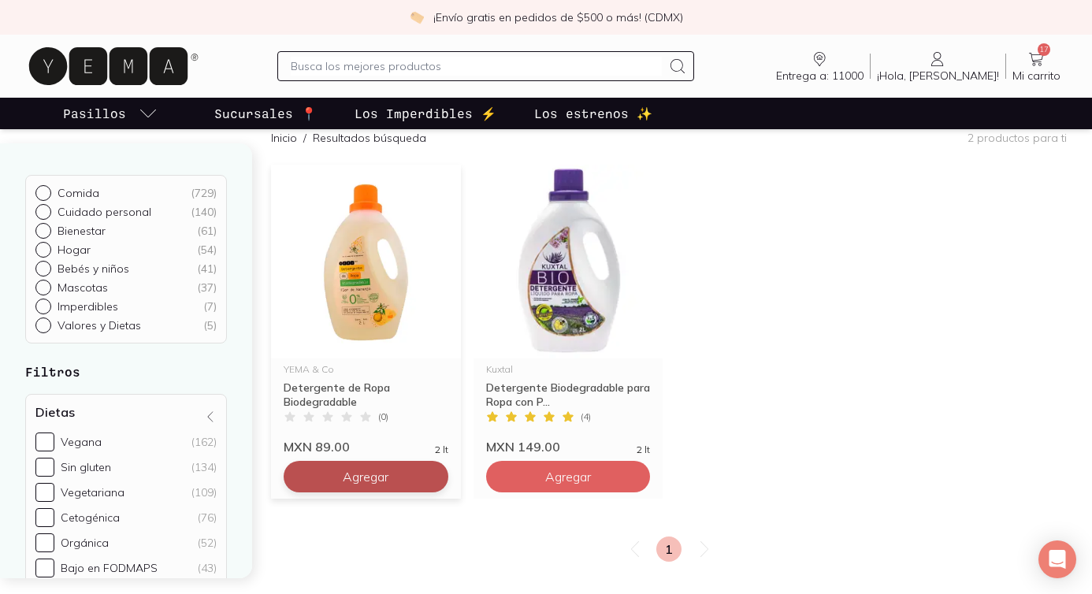
click at [366, 473] on span "Agregar" at bounding box center [366, 477] width 46 height 16
click at [339, 72] on input "text" at bounding box center [476, 66] width 371 height 19
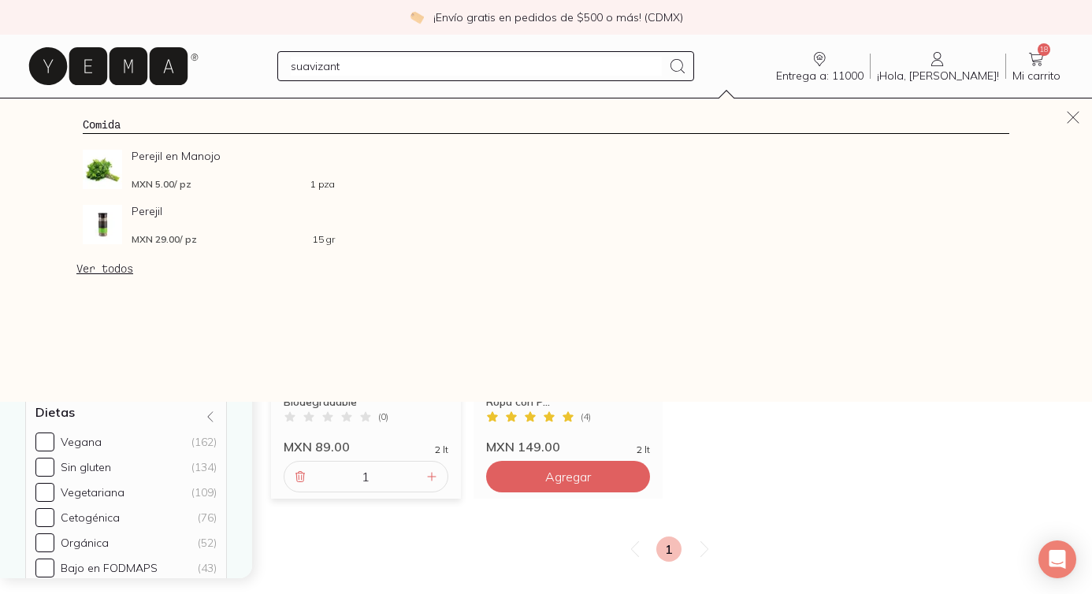
type input "suavizante"
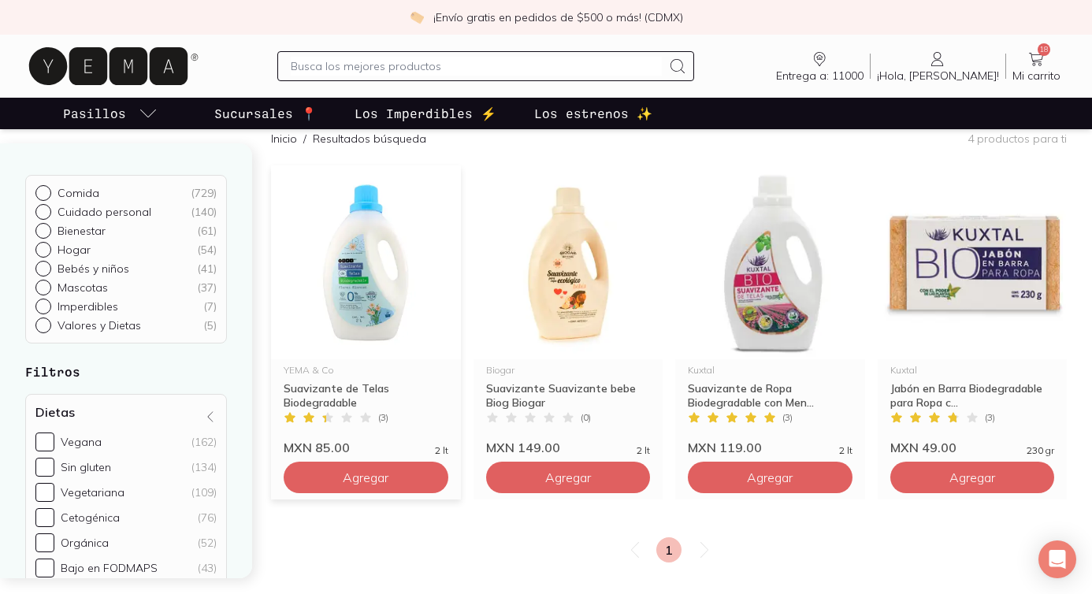
scroll to position [172, 0]
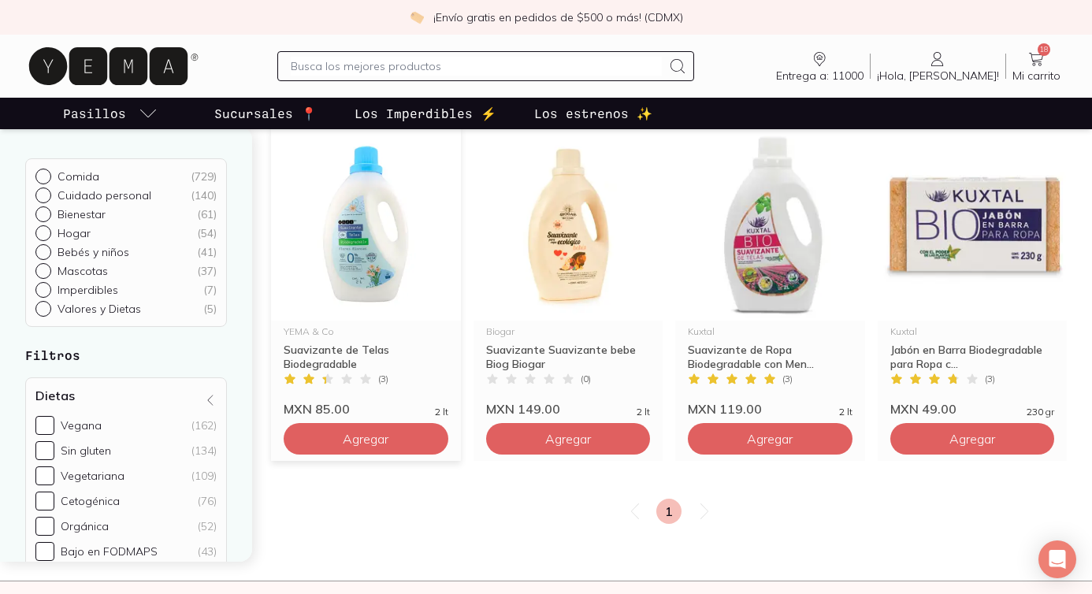
drag, startPoint x: 379, startPoint y: 434, endPoint x: 379, endPoint y: 417, distance: 17.3
click at [379, 434] on span "Agregar" at bounding box center [366, 439] width 46 height 16
click at [408, 58] on input "text" at bounding box center [476, 66] width 371 height 19
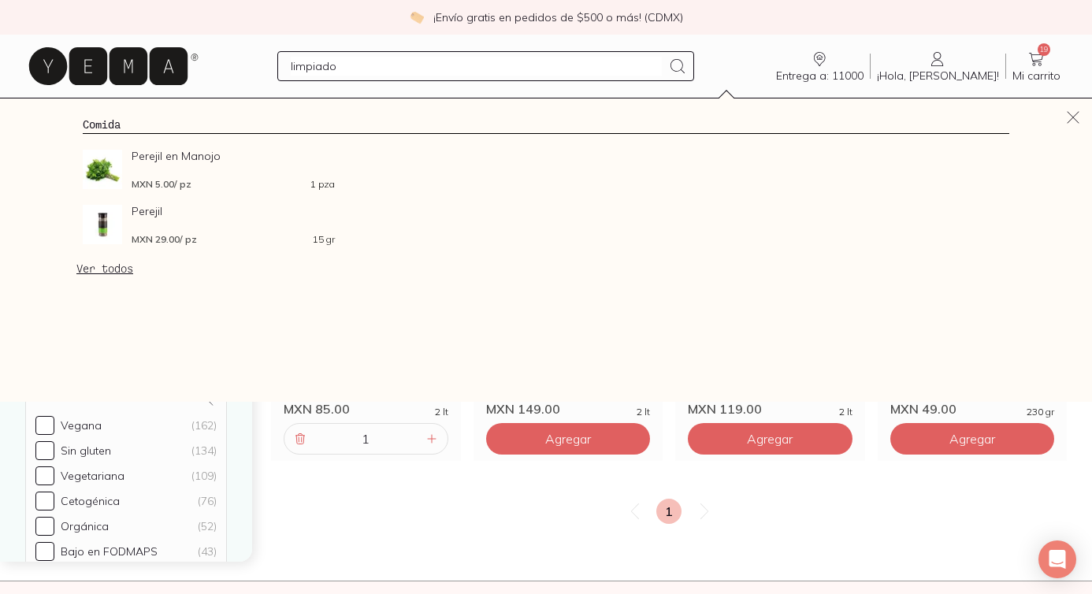
type input "limpiador"
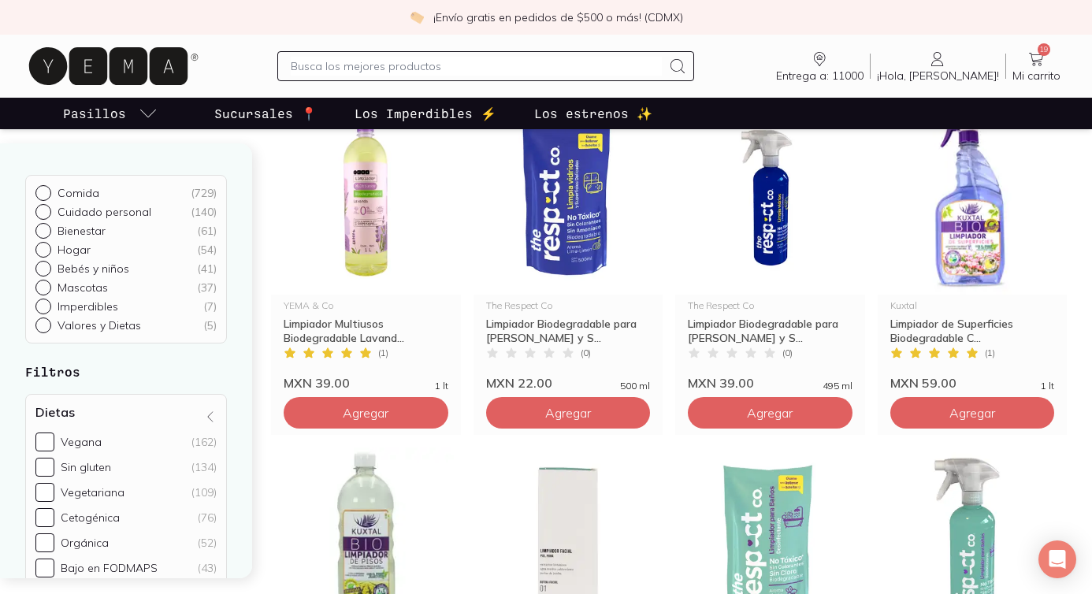
scroll to position [243, 0]
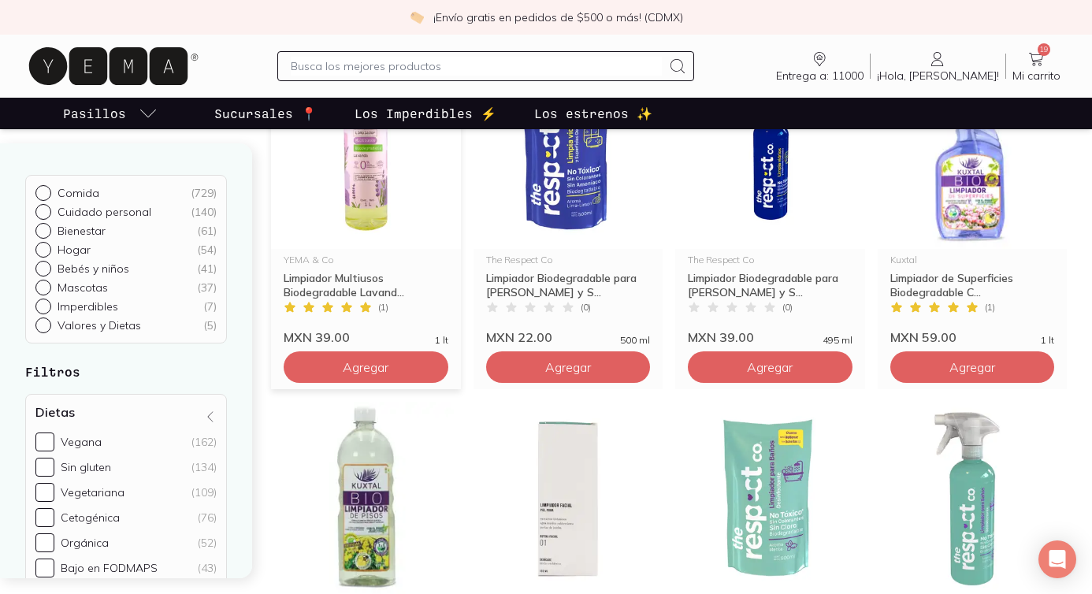
click at [399, 386] on div "YEMA & Co Limpiador Multiusos Biodegradable Lavand... Limpiador Multiusos Biode…" at bounding box center [366, 222] width 190 height 334
click at [405, 366] on button "Agregar" at bounding box center [366, 367] width 165 height 32
click at [330, 65] on input "text" at bounding box center [476, 66] width 371 height 19
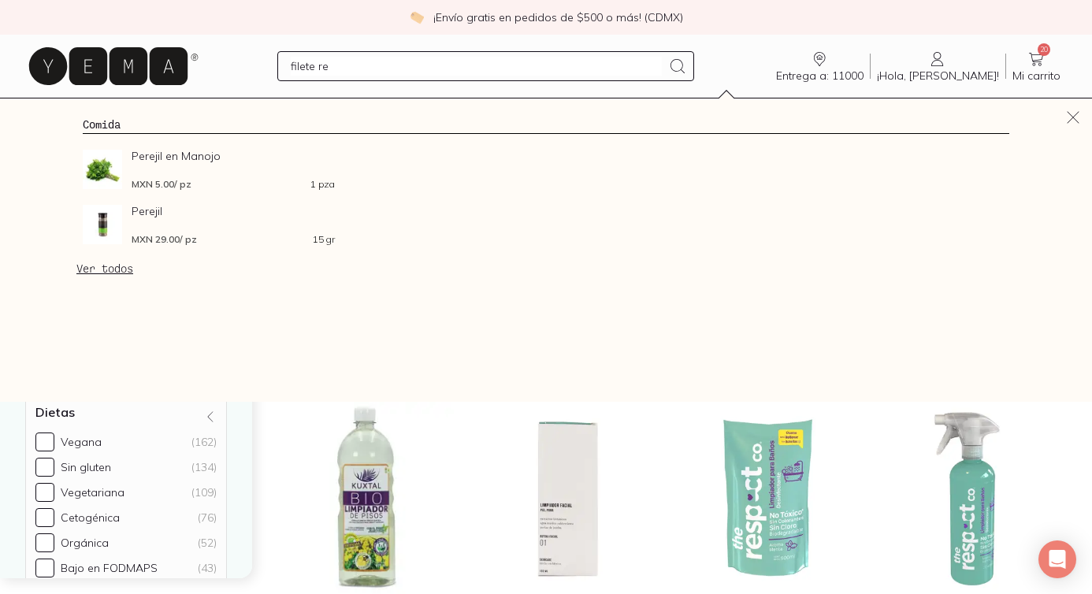
type input "filete res"
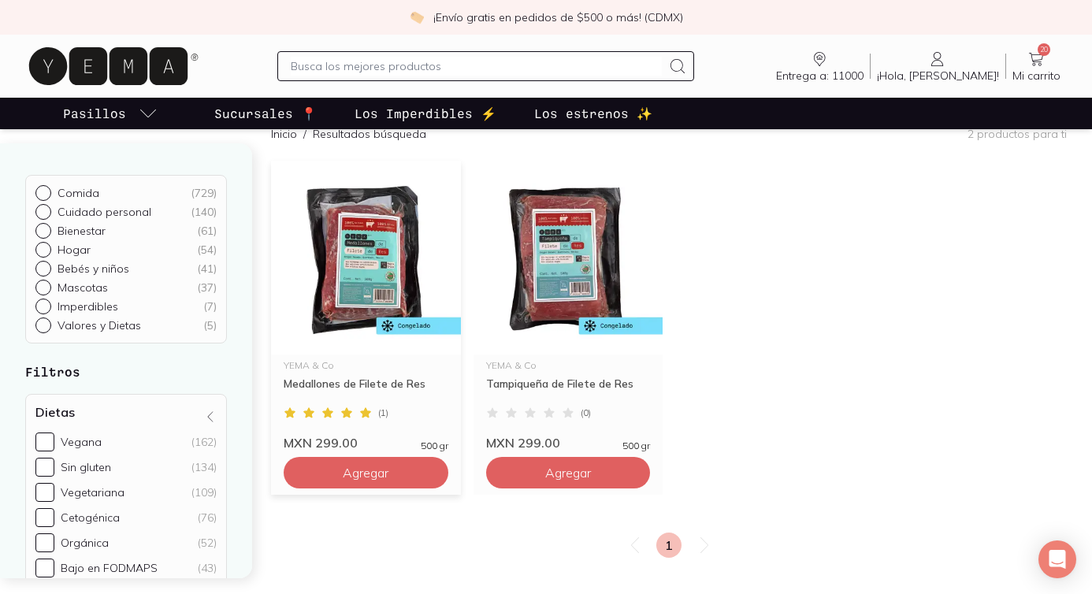
scroll to position [151, 0]
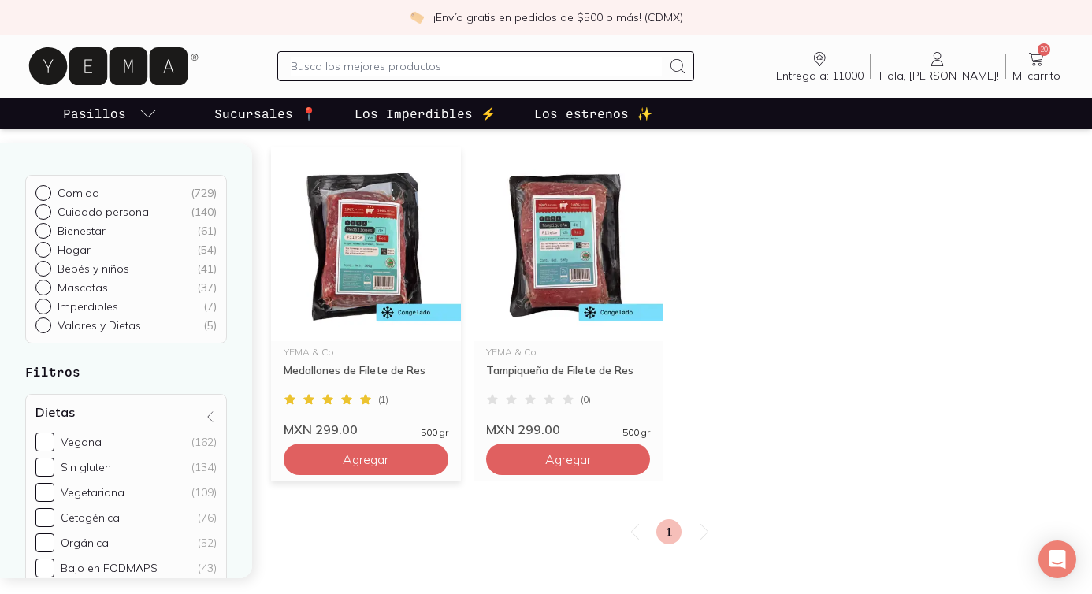
click at [382, 442] on div "Agregar" at bounding box center [366, 456] width 190 height 38
click at [385, 461] on span "Agregar" at bounding box center [366, 459] width 46 height 16
click at [441, 455] on div "1" at bounding box center [366, 460] width 165 height 32
click at [436, 456] on icon at bounding box center [431, 459] width 13 height 13
type input "2"
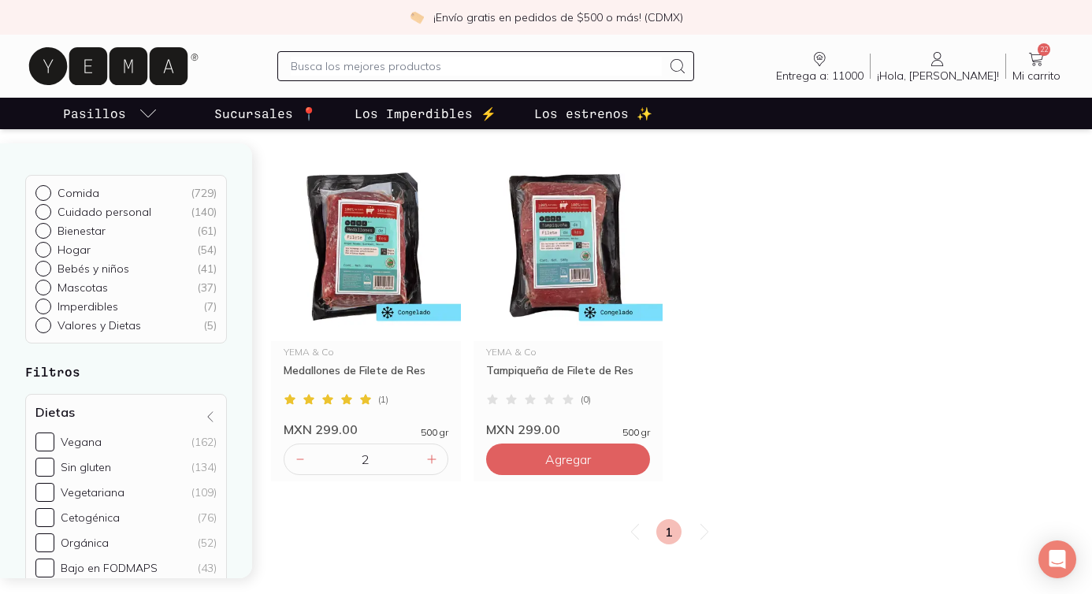
click at [381, 68] on input "text" at bounding box center [476, 66] width 371 height 19
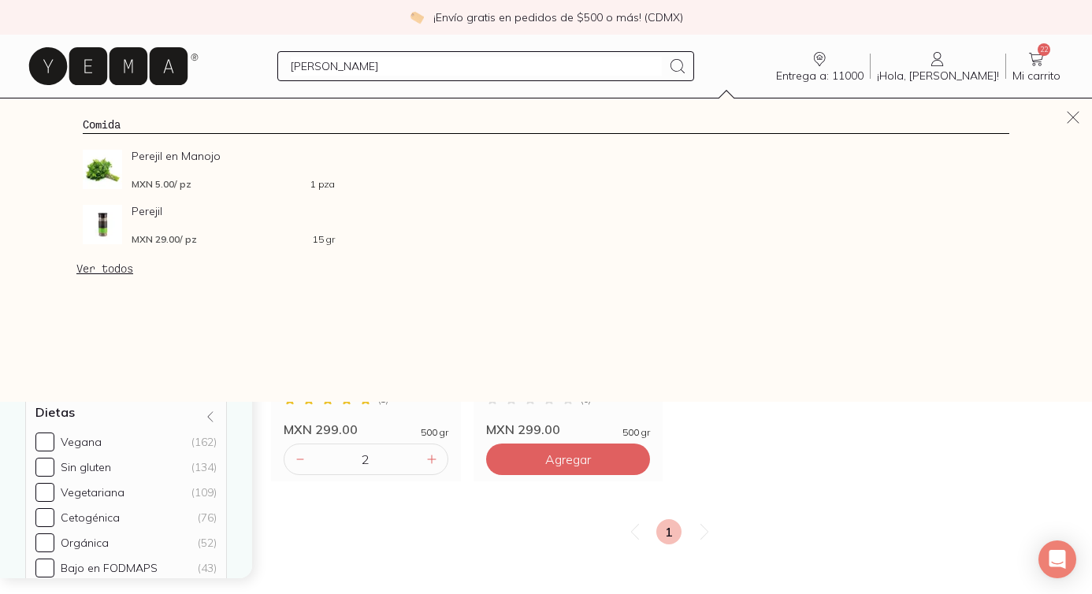
type input "cambray"
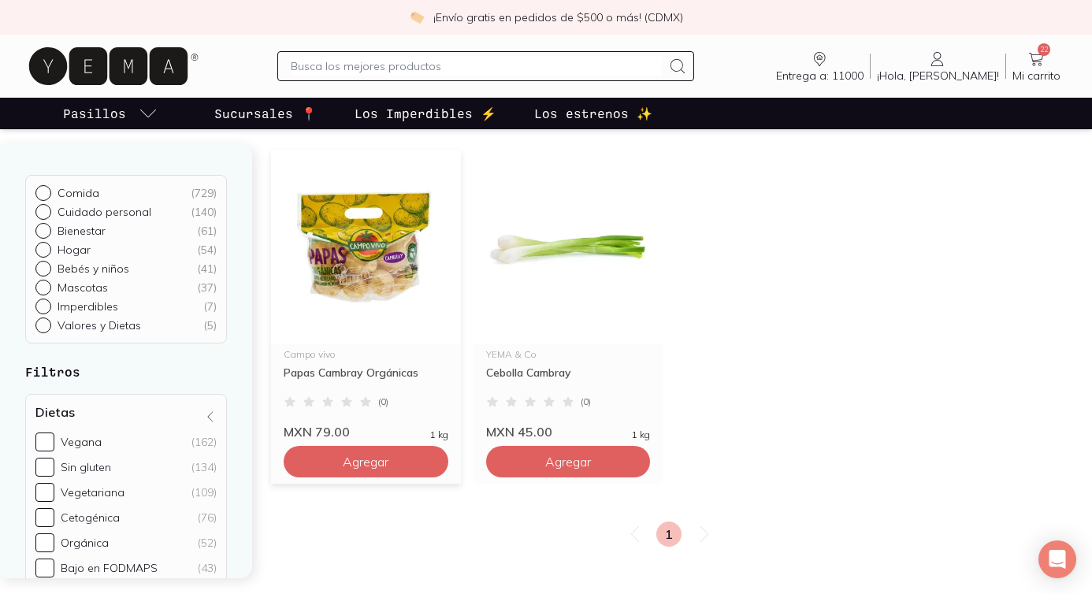
scroll to position [218, 0]
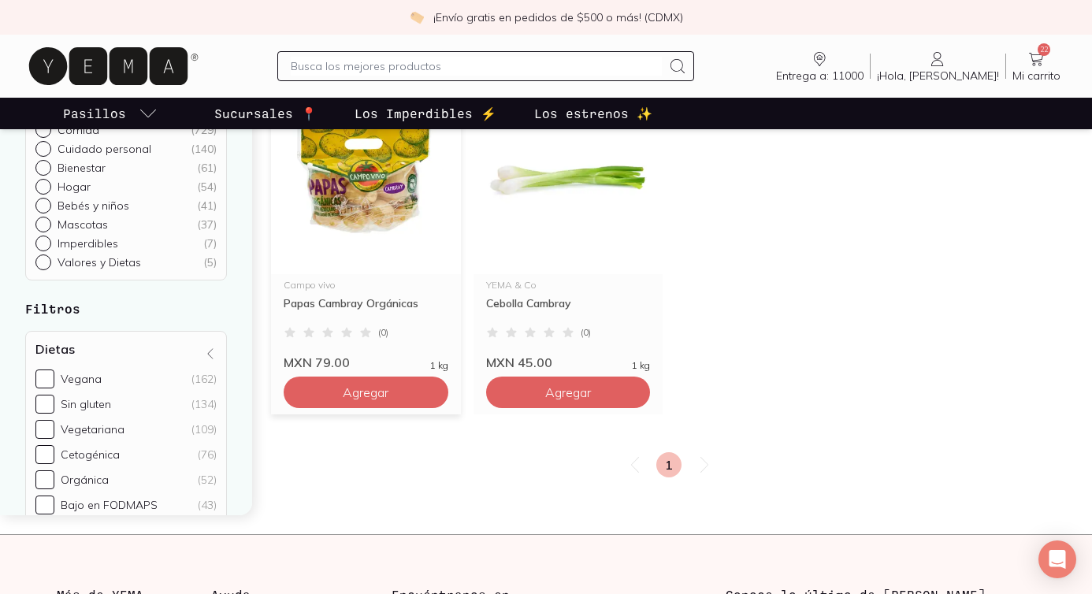
click at [391, 410] on div "Campo vivo Papas Cambray Orgánicas ( 0 ) MXN 79.00 1 kg Agregar" at bounding box center [366, 247] width 190 height 334
click at [391, 392] on button "Agregar" at bounding box center [366, 393] width 165 height 32
click at [392, 68] on input "text" at bounding box center [476, 66] width 371 height 19
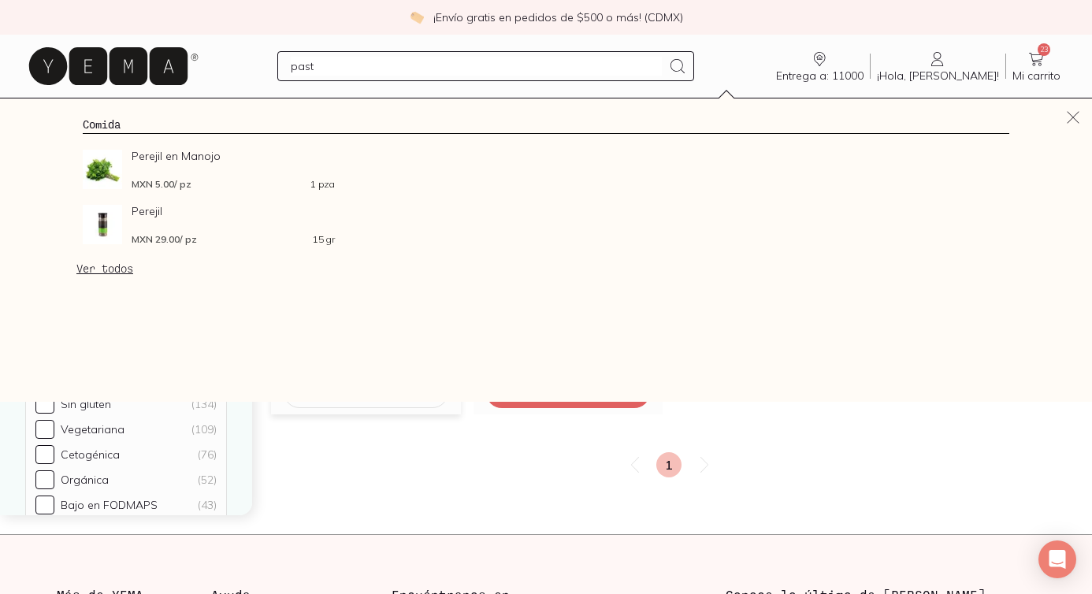
type input "pasta"
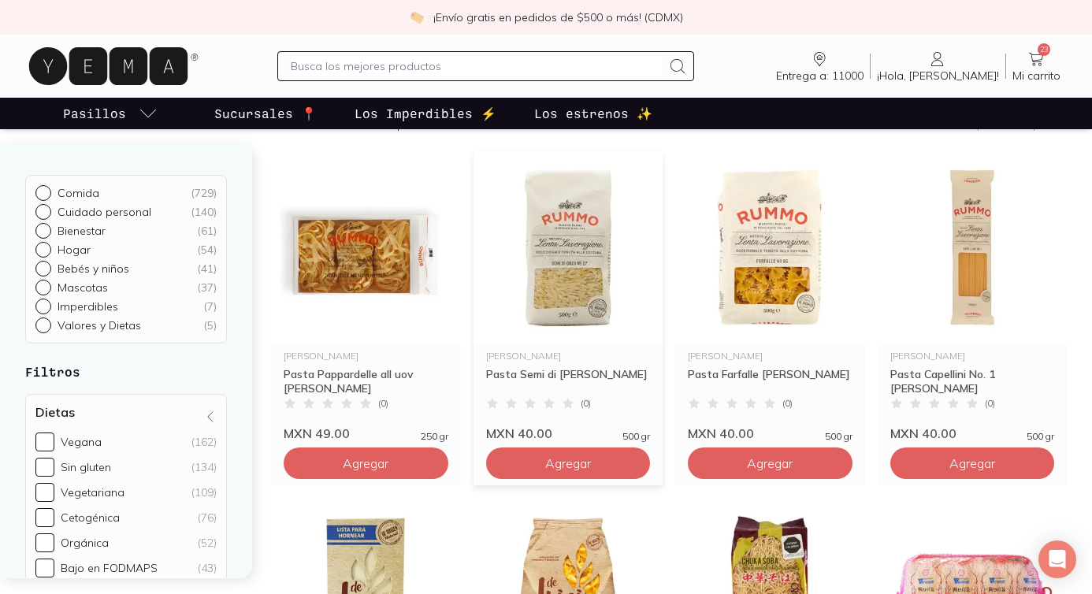
scroll to position [173, 0]
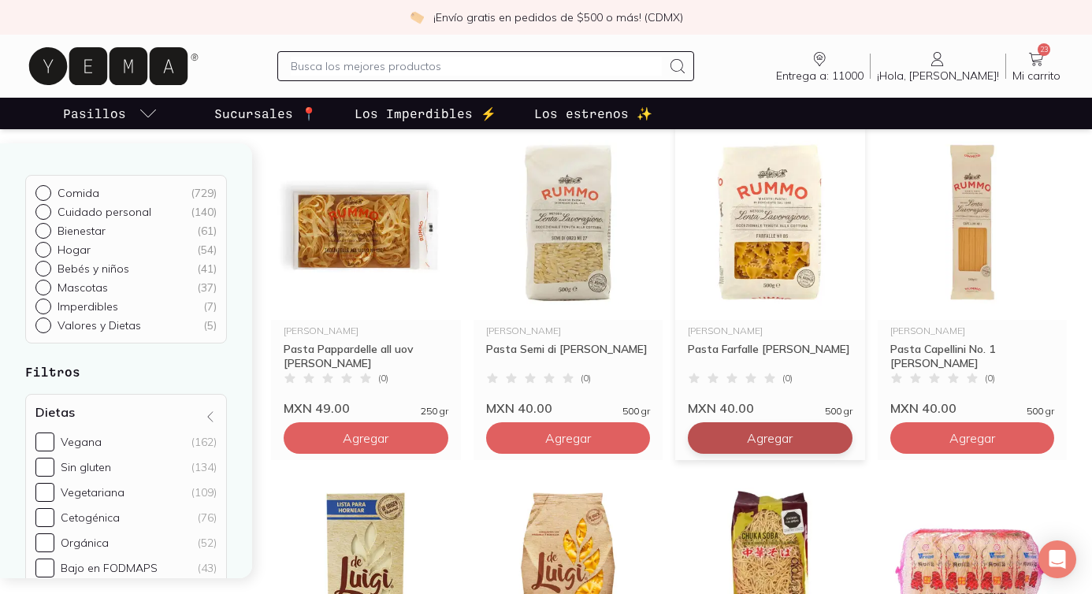
click at [448, 432] on button "Agregar" at bounding box center [366, 438] width 165 height 32
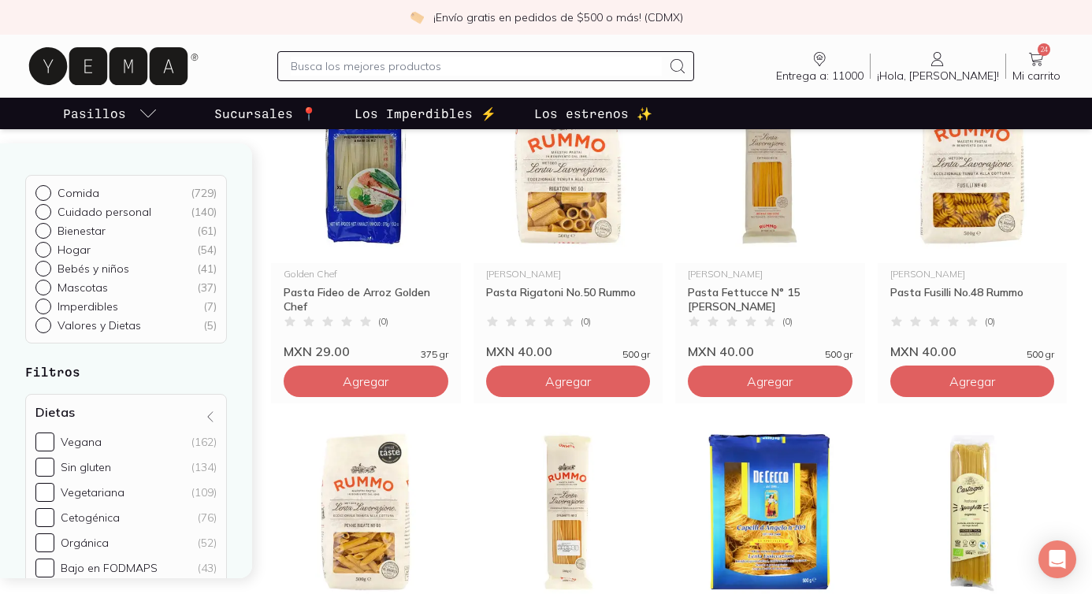
scroll to position [923, 0]
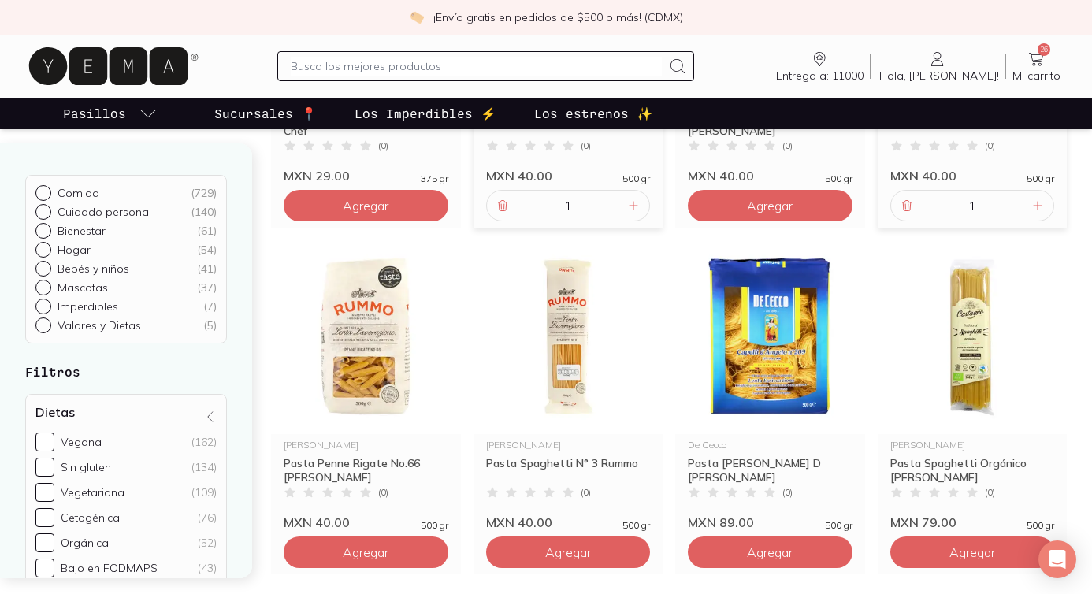
scroll to position [1116, 0]
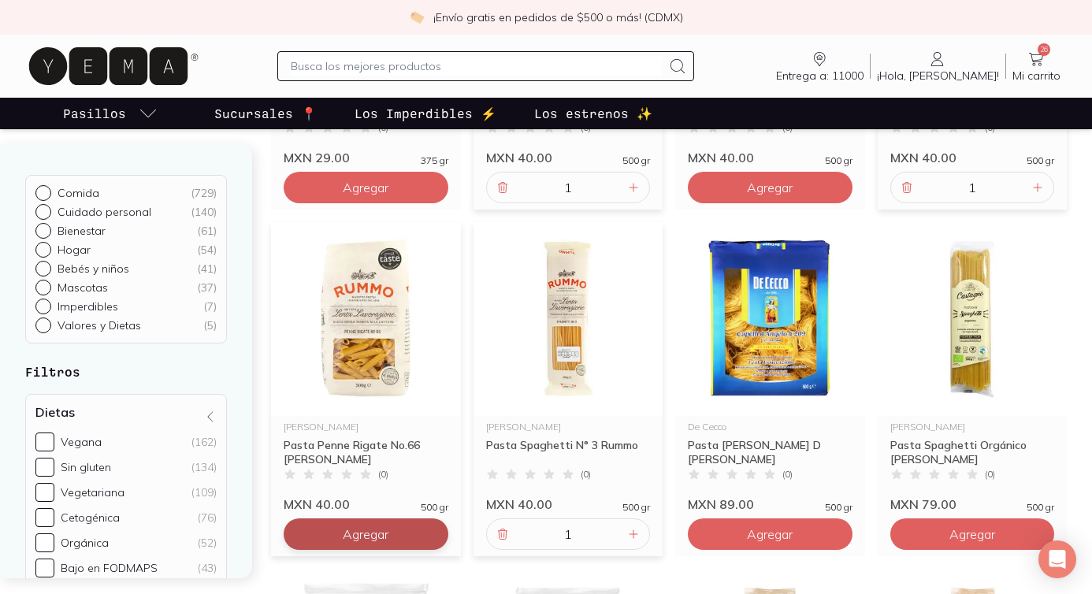
click at [392, 65] on input "text" at bounding box center [476, 66] width 371 height 19
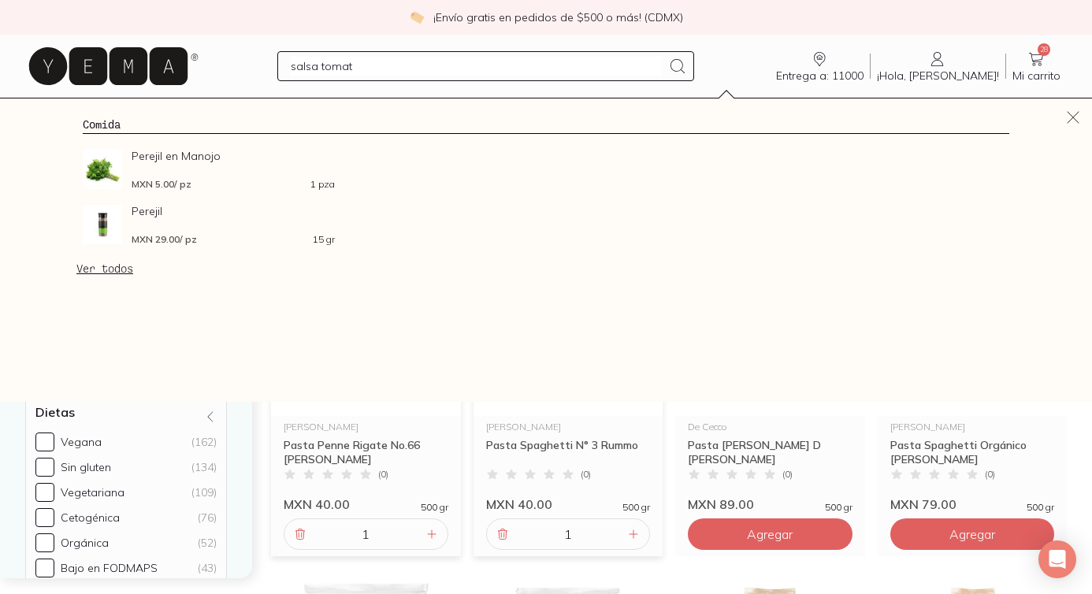
type input "salsa tomate"
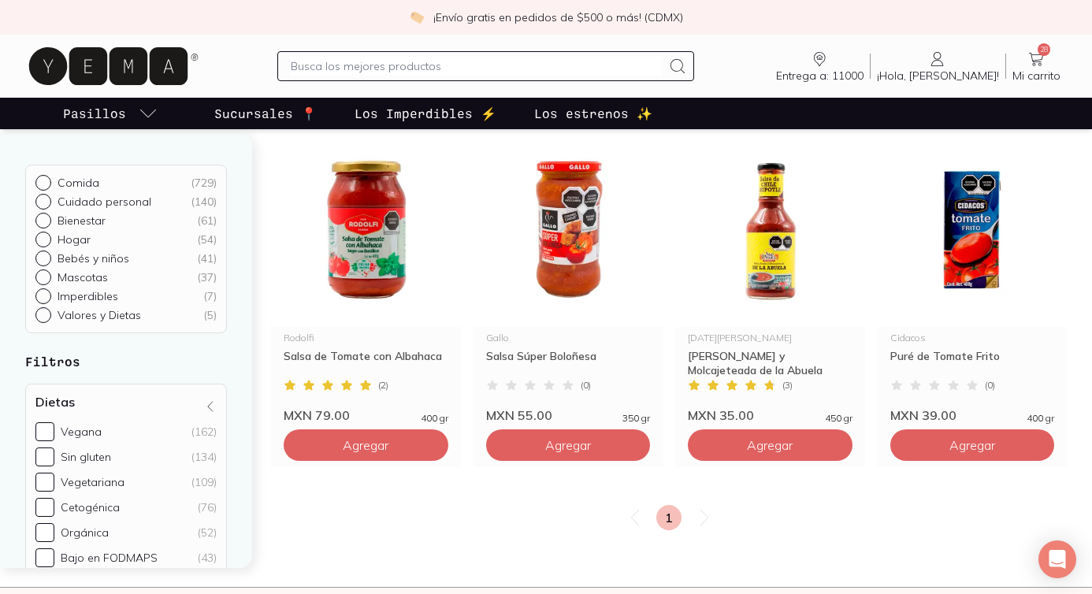
scroll to position [173, 0]
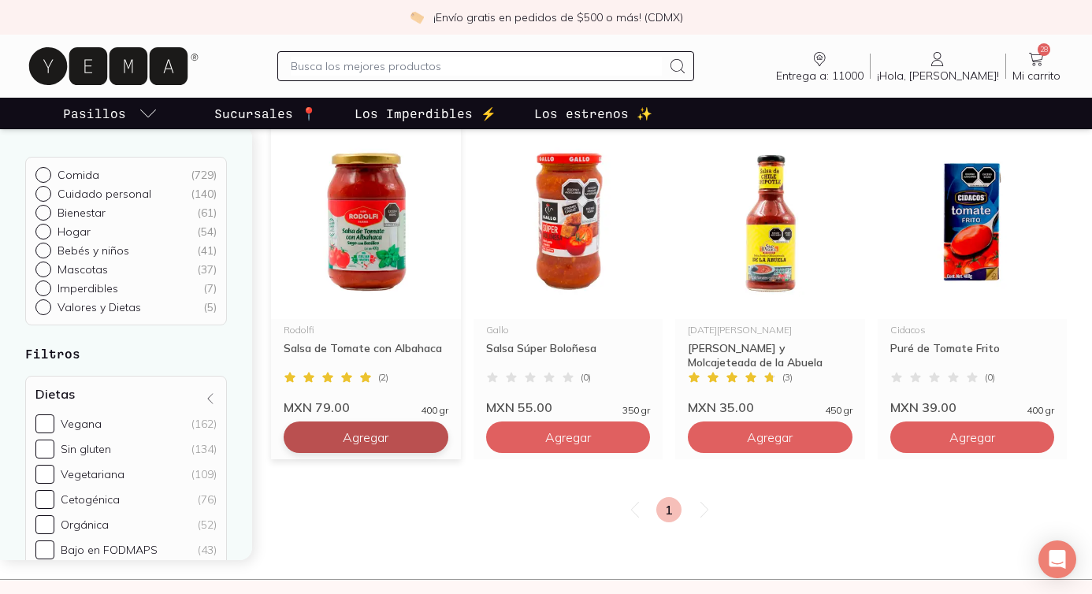
click at [360, 439] on span "Agregar" at bounding box center [366, 437] width 46 height 16
click at [351, 62] on input "text" at bounding box center [476, 66] width 371 height 19
click at [1046, 74] on span "Mi carrito" at bounding box center [1036, 76] width 48 height 14
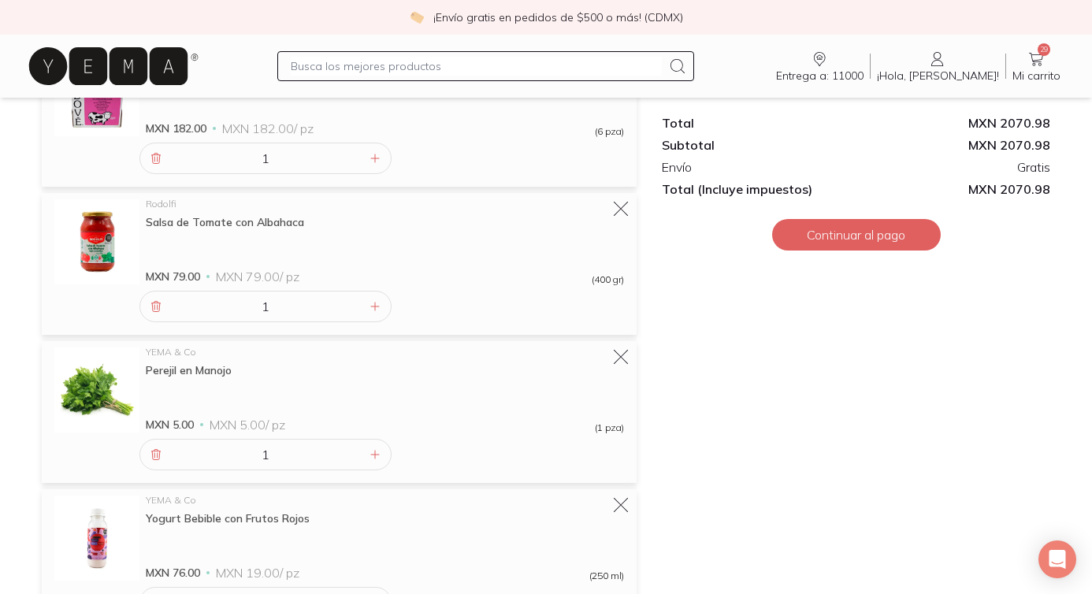
scroll to position [3394, 0]
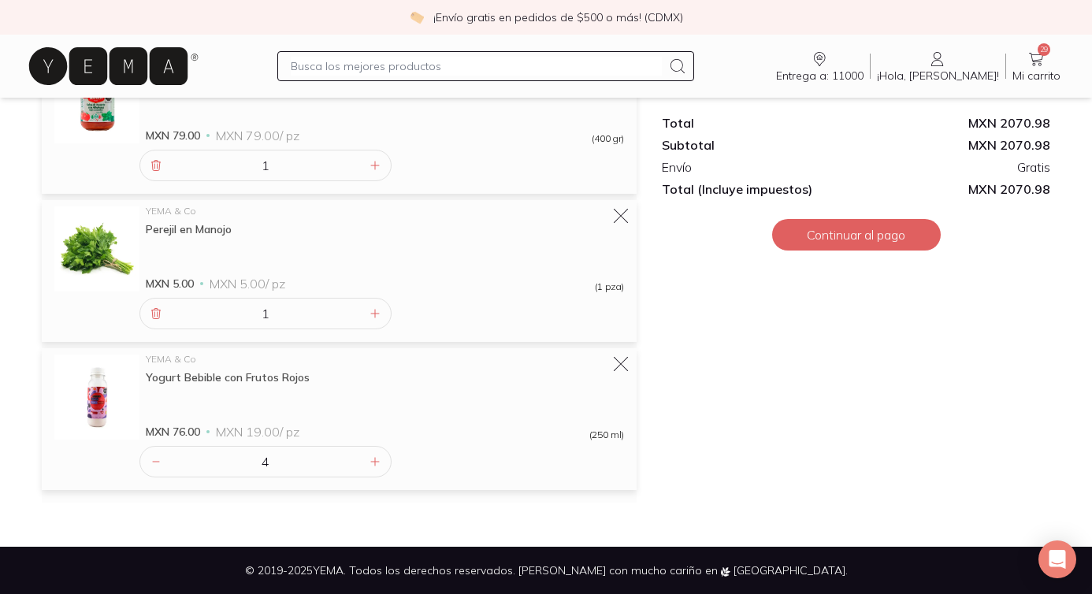
click at [352, 65] on input "text" at bounding box center [476, 66] width 371 height 19
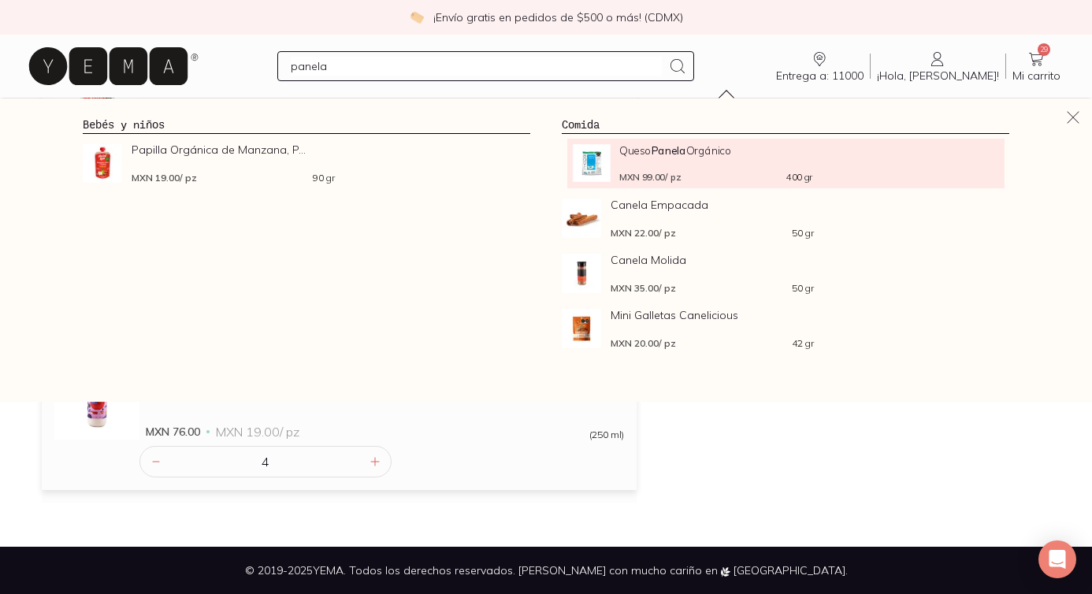
type input "panela"
click at [663, 147] on strong "Panela" at bounding box center [669, 149] width 35 height 13
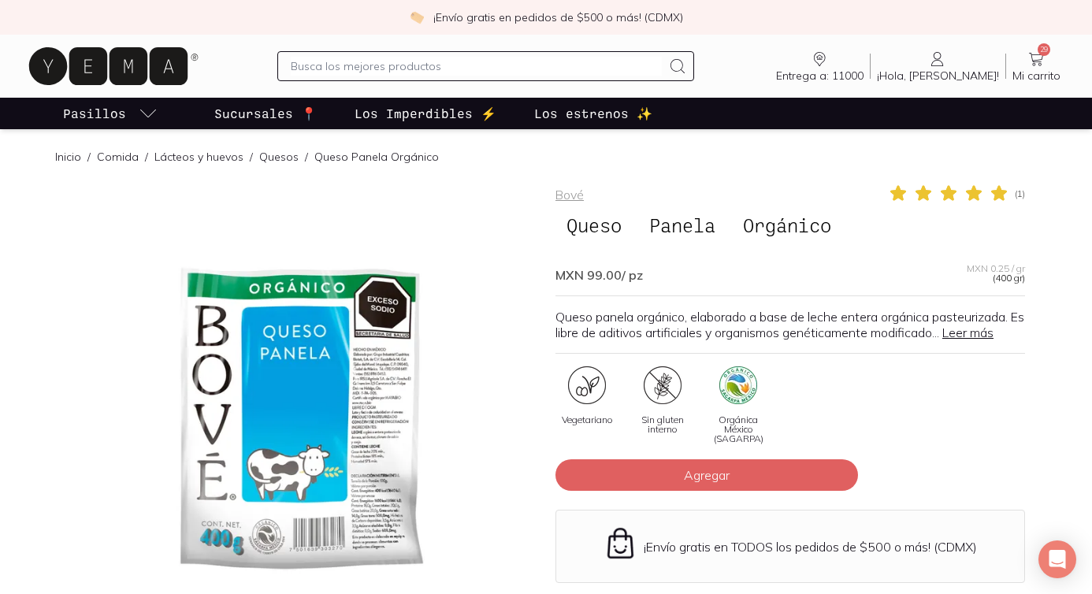
scroll to position [165, 0]
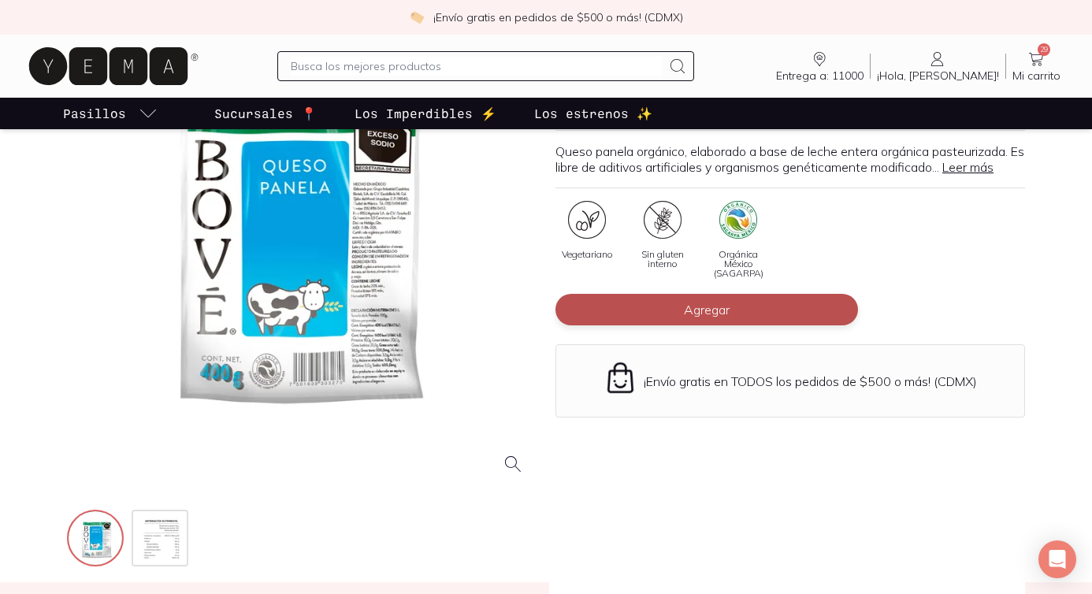
click at [722, 313] on span "Agregar" at bounding box center [707, 310] width 46 height 16
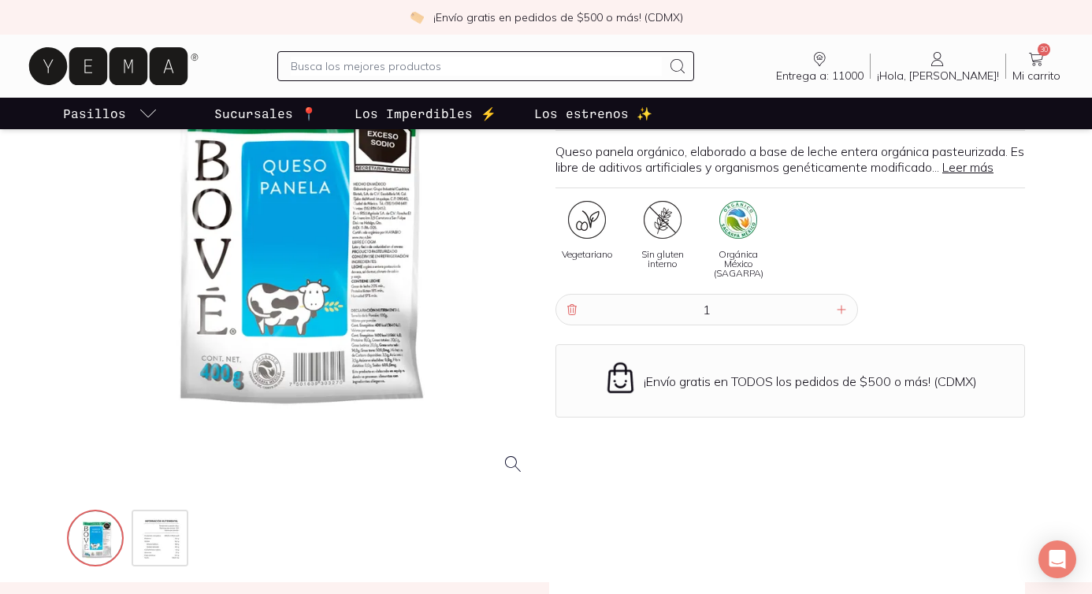
click at [1038, 78] on span "Mi carrito" at bounding box center [1036, 76] width 48 height 14
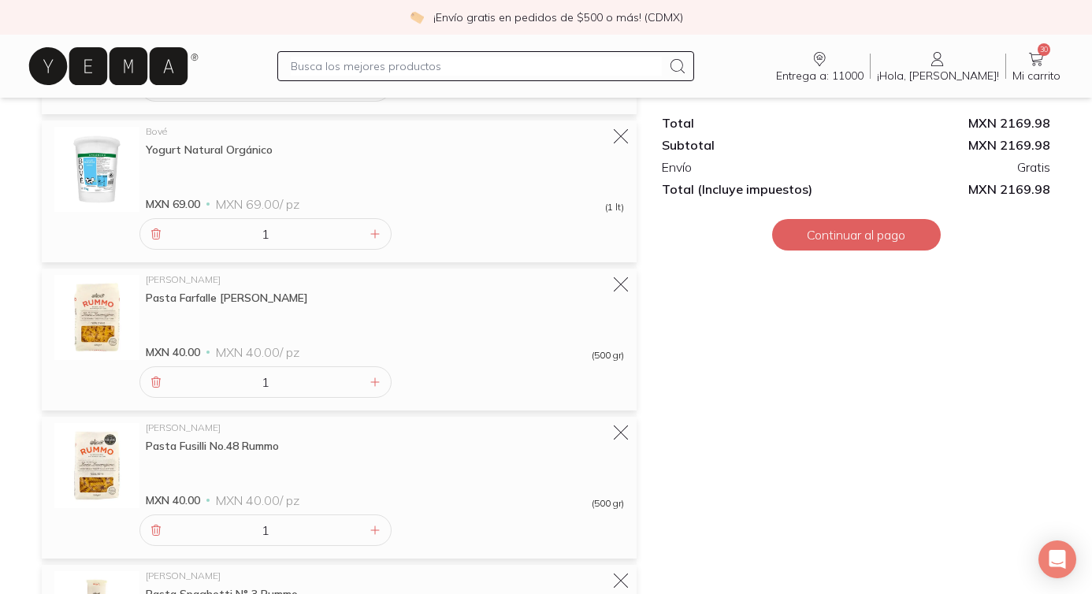
scroll to position [2311, 0]
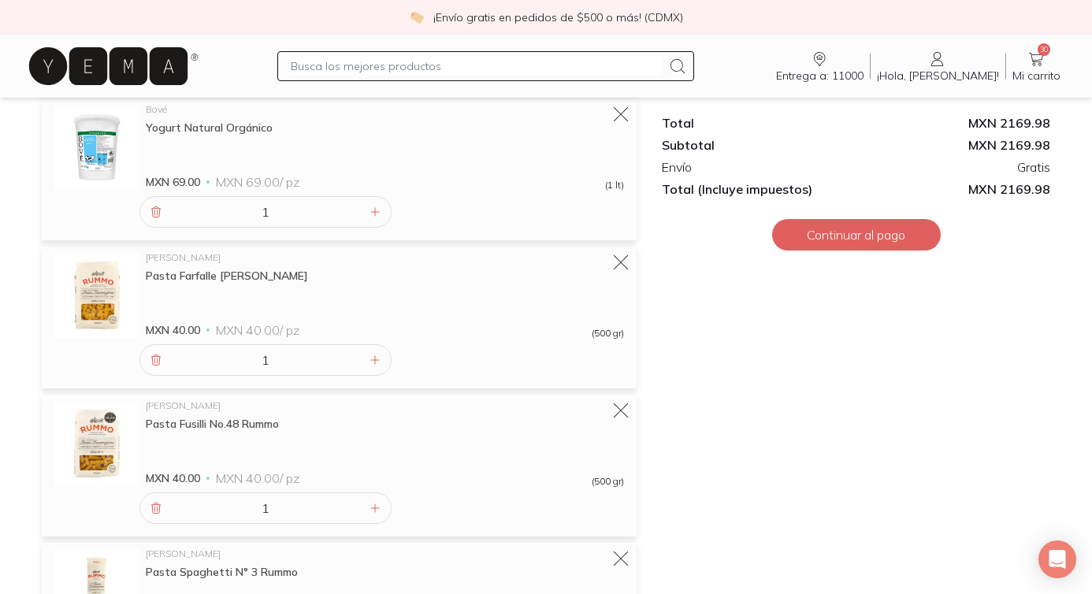
click at [118, 57] on icon at bounding box center [108, 66] width 158 height 38
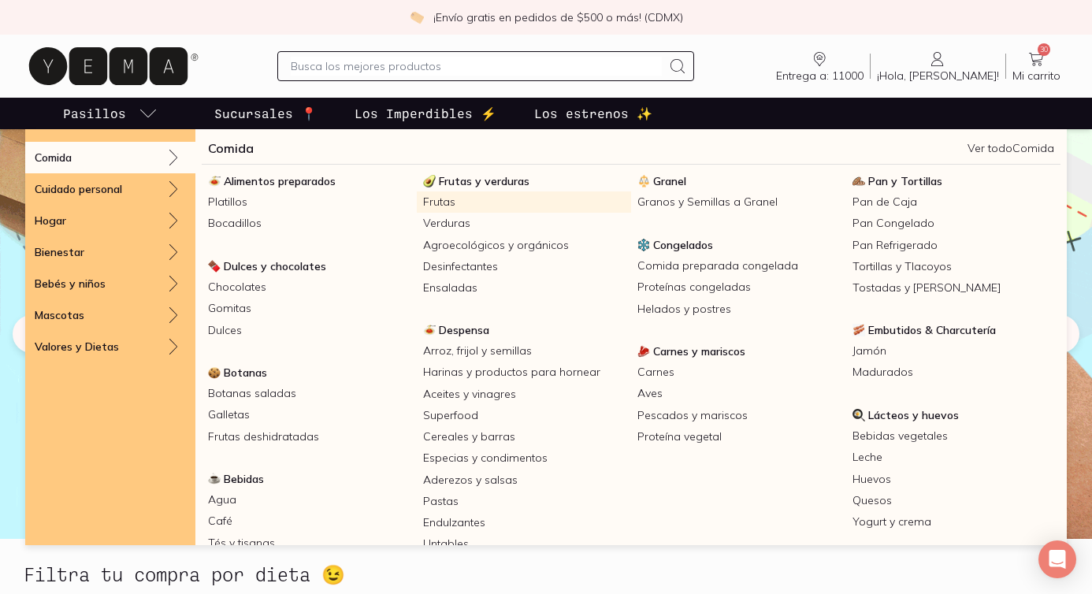
click at [499, 205] on link "Frutas" at bounding box center [524, 201] width 215 height 21
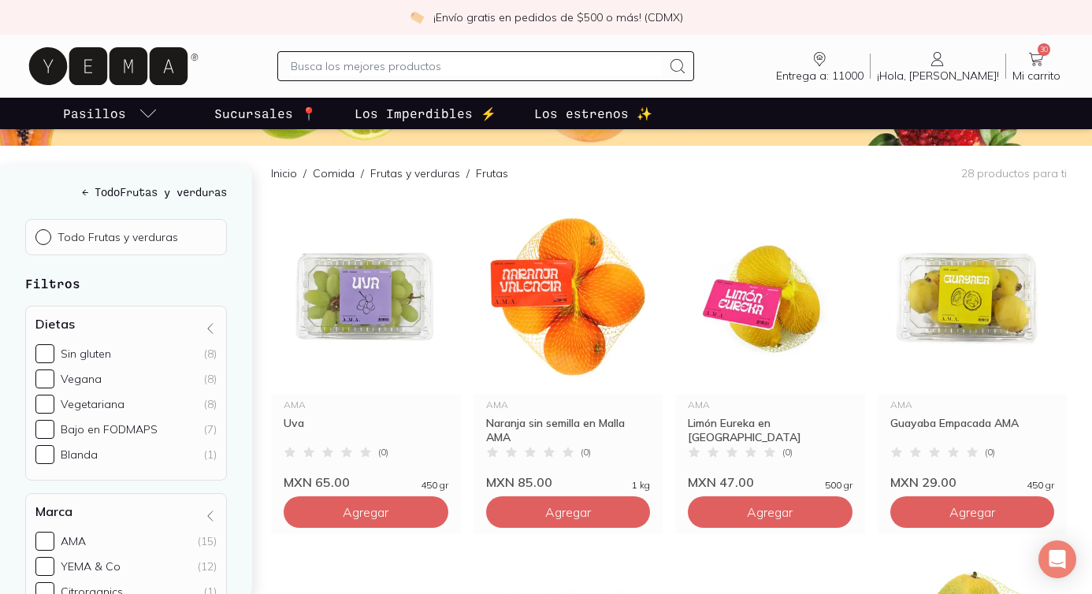
scroll to position [167, 0]
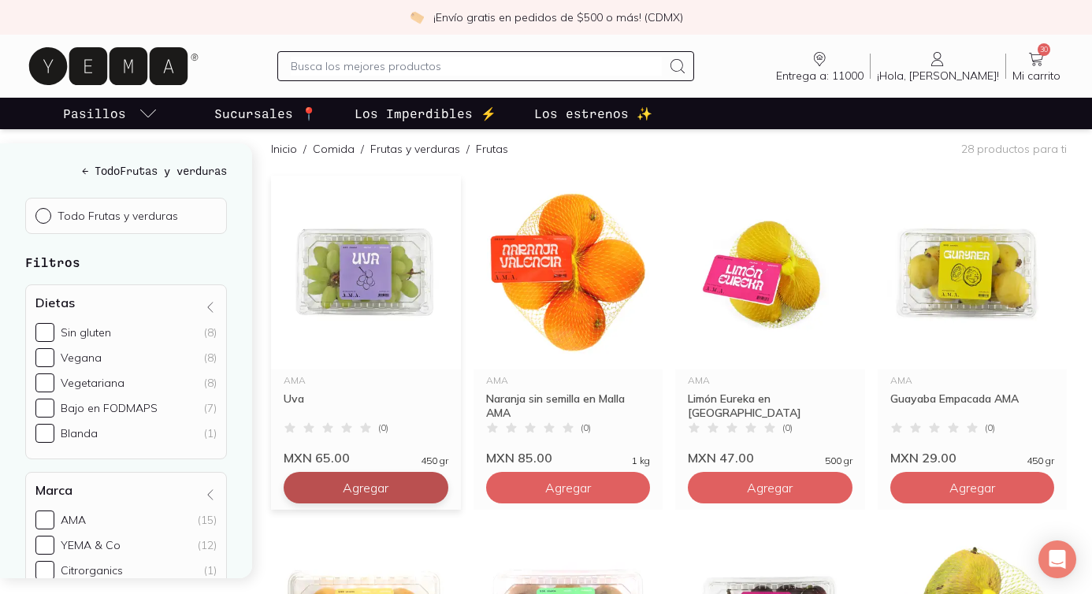
click at [356, 499] on button "Agregar" at bounding box center [366, 488] width 165 height 32
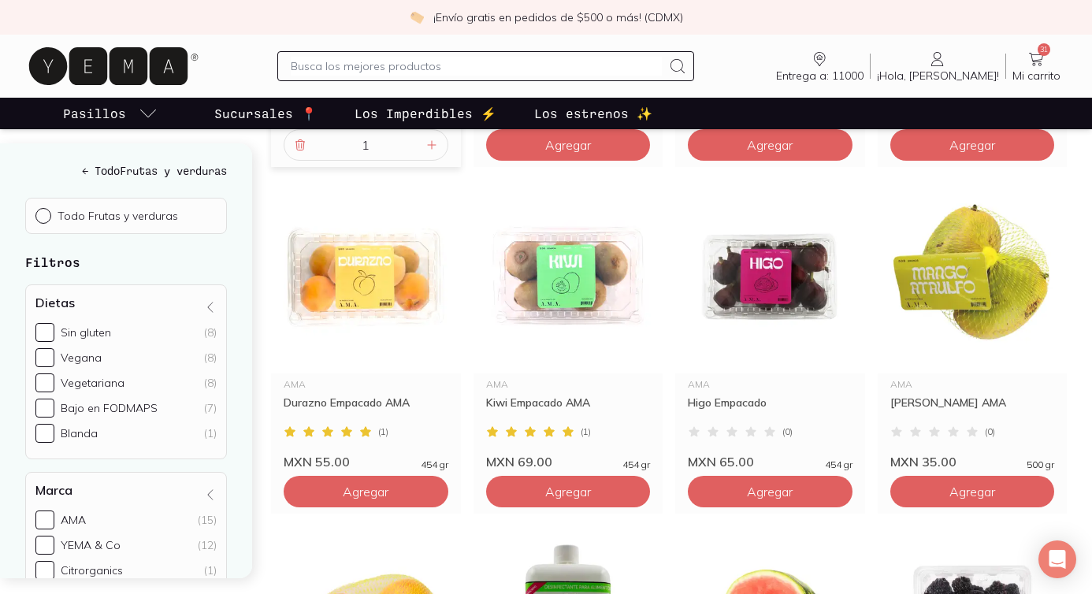
scroll to position [515, 0]
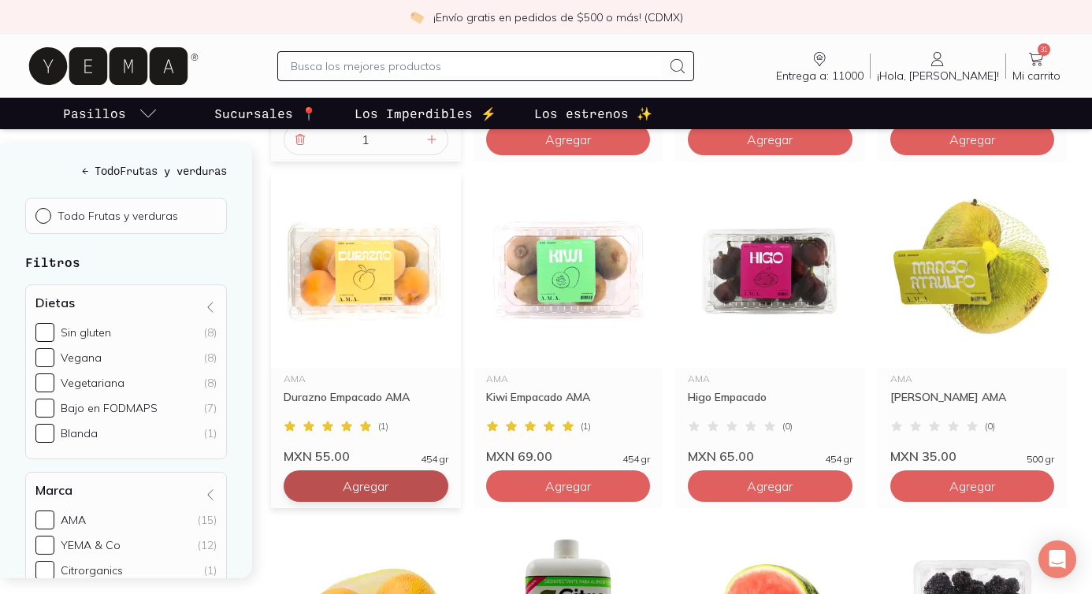
click at [545, 147] on span "Agregar" at bounding box center [568, 140] width 46 height 16
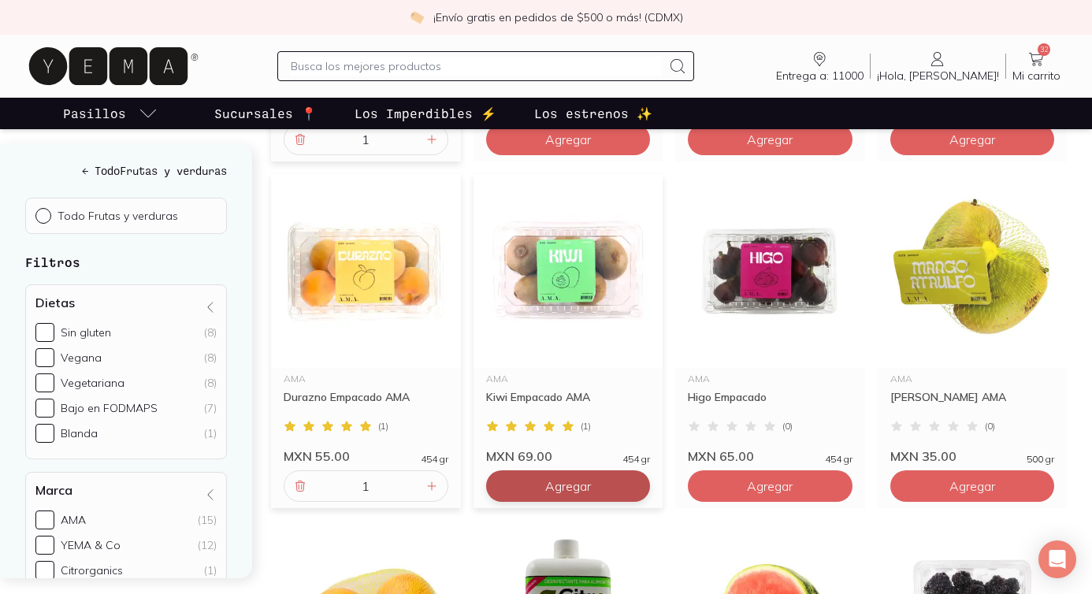
click at [557, 147] on span "Agregar" at bounding box center [568, 140] width 46 height 16
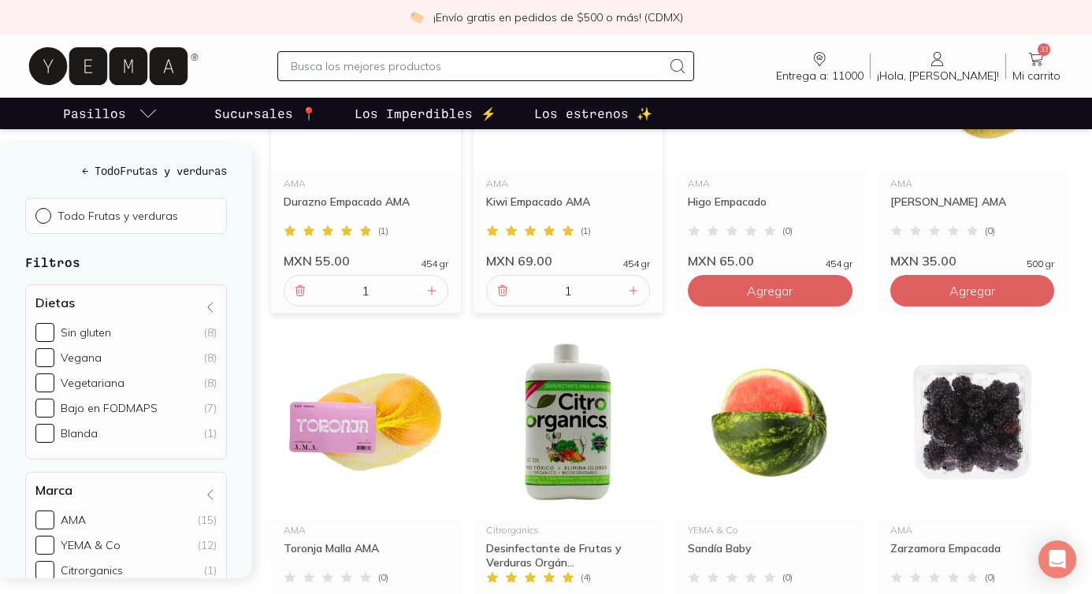
scroll to position [730, 0]
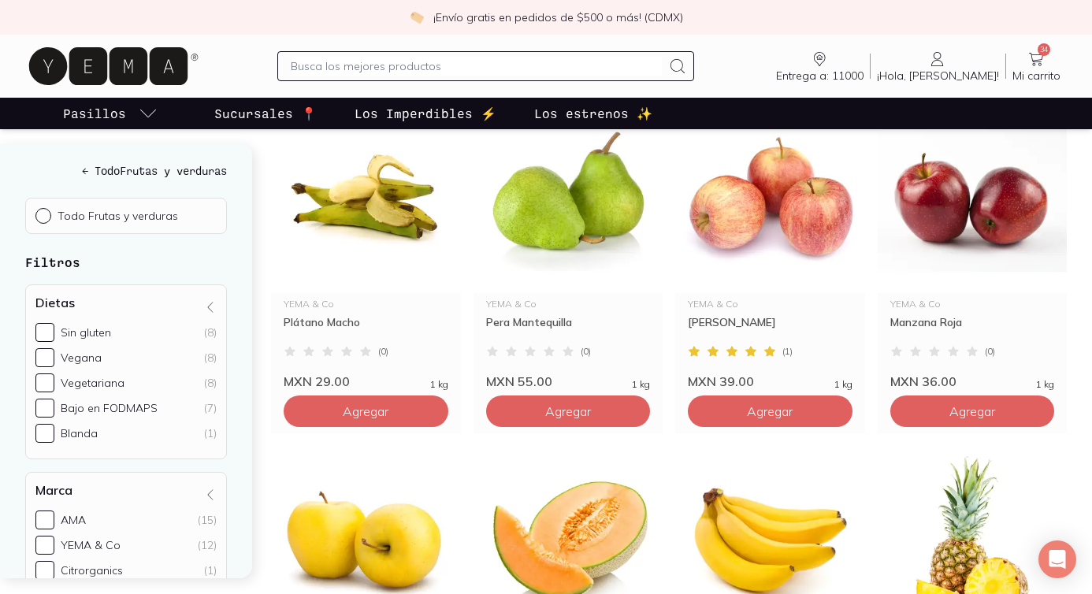
scroll to position [1349, 0]
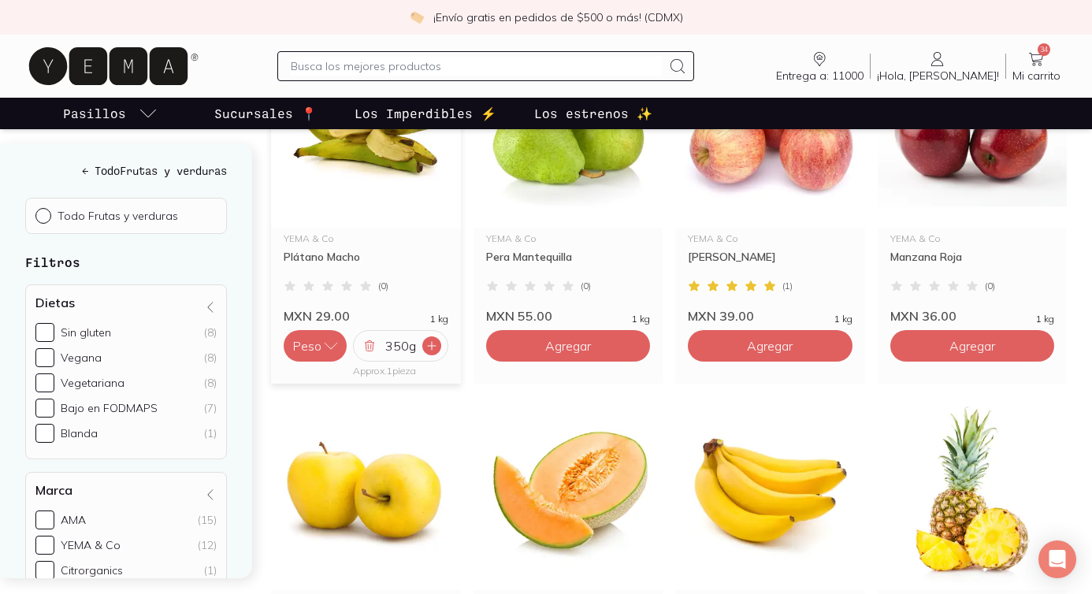
click at [425, 347] on icon at bounding box center [431, 346] width 13 height 13
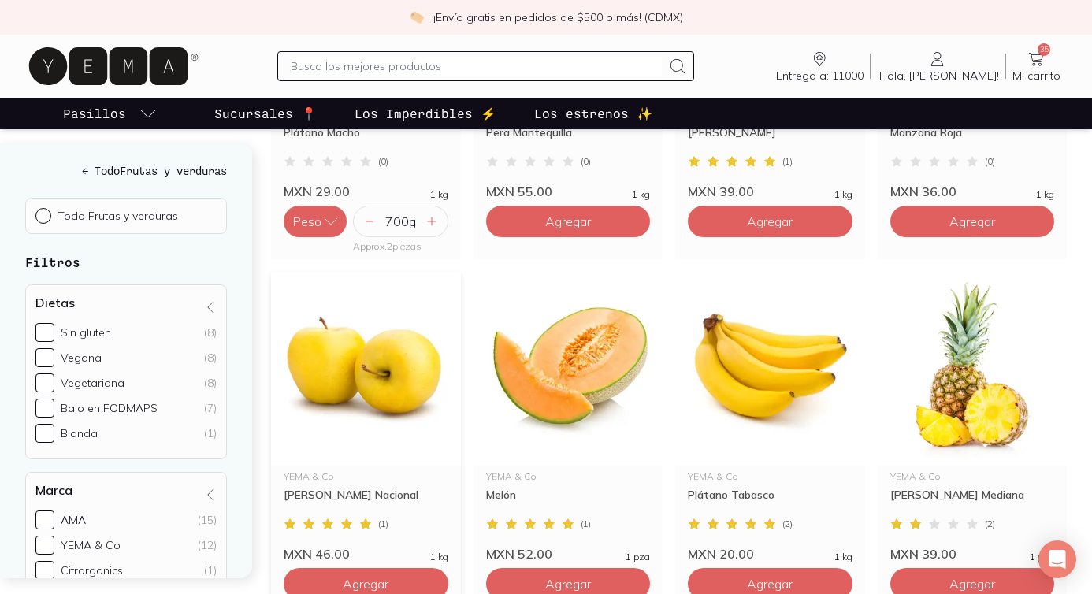
scroll to position [1570, 0]
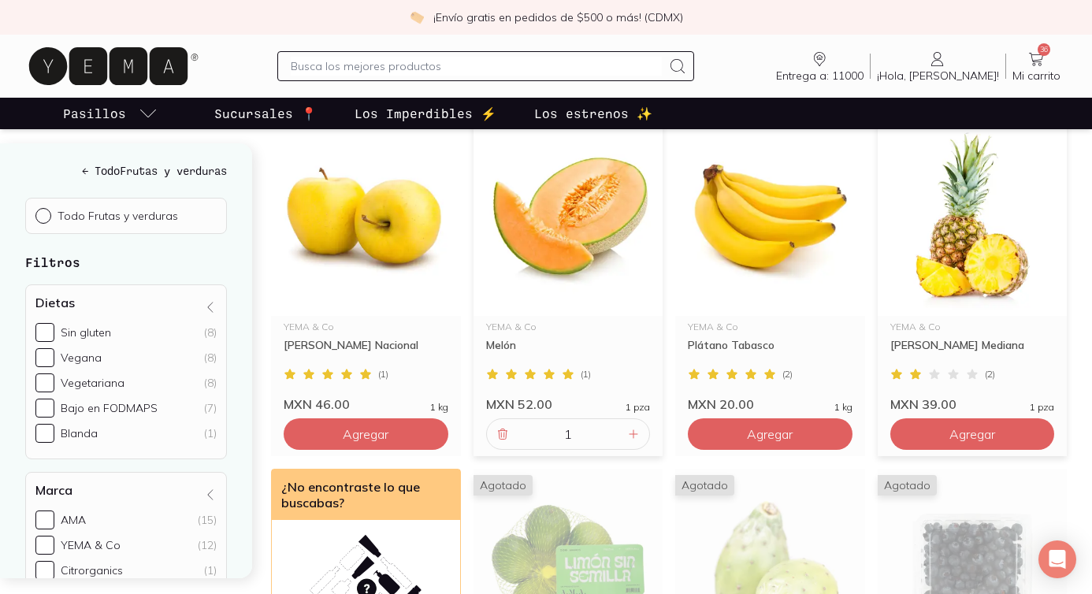
scroll to position [1813, 0]
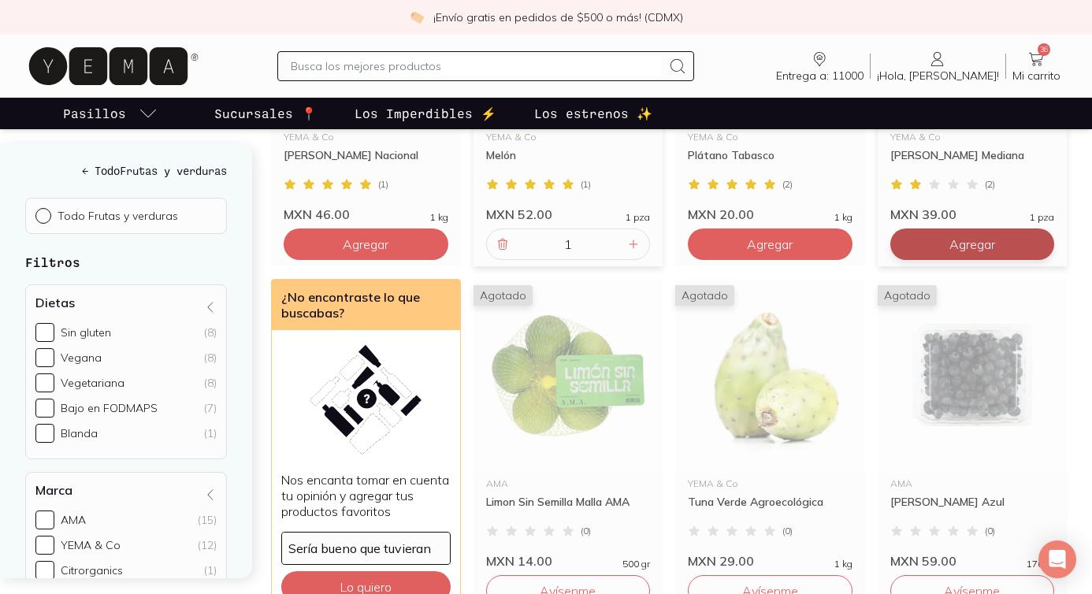
click at [337, 69] on input "text" at bounding box center [476, 66] width 371 height 19
type input "avena"
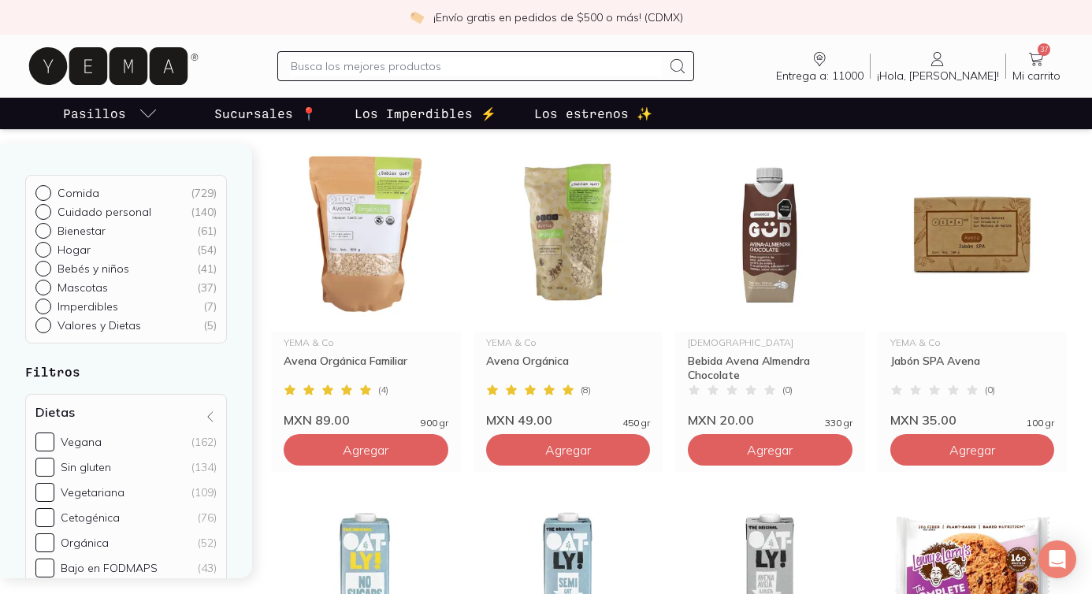
scroll to position [346, 0]
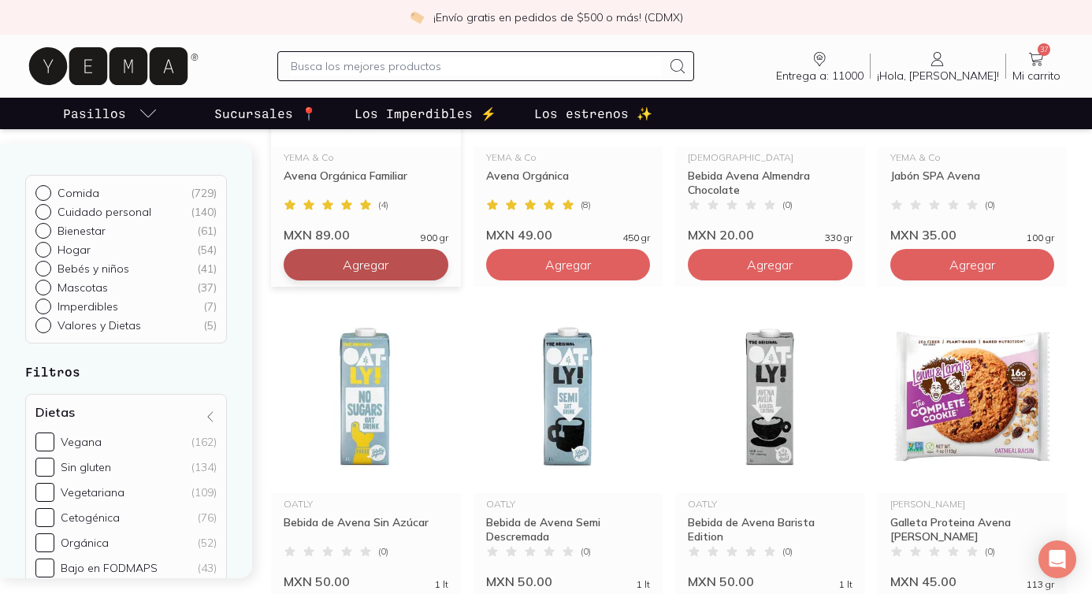
click at [375, 274] on button "Agregar" at bounding box center [366, 265] width 165 height 32
click at [392, 76] on div at bounding box center [485, 66] width 417 height 30
click at [390, 72] on input "text" at bounding box center [476, 66] width 371 height 19
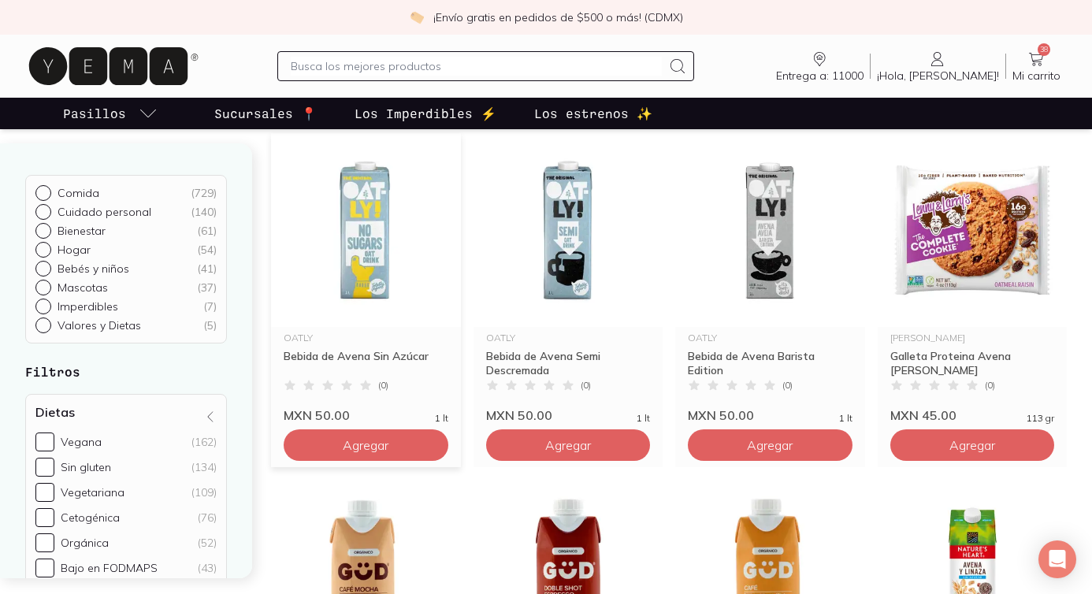
scroll to position [513, 0]
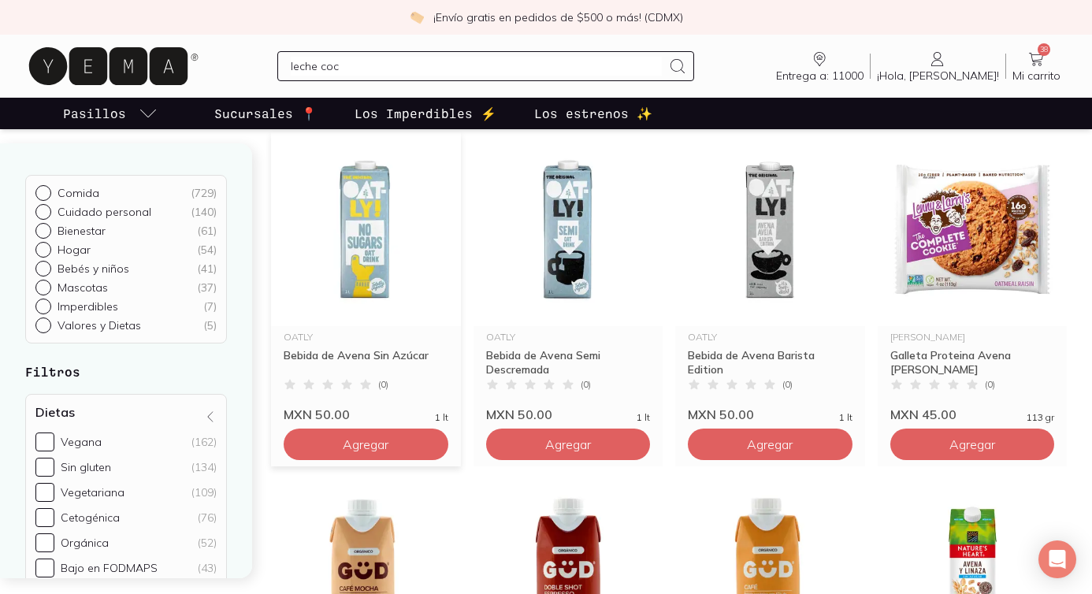
type input "leche coco"
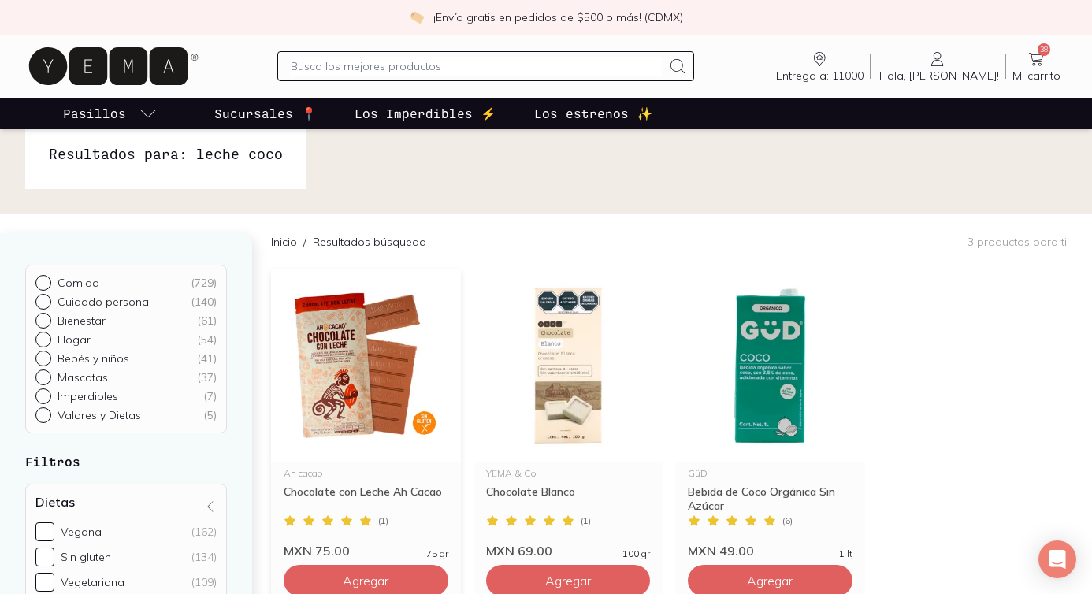
scroll to position [281, 0]
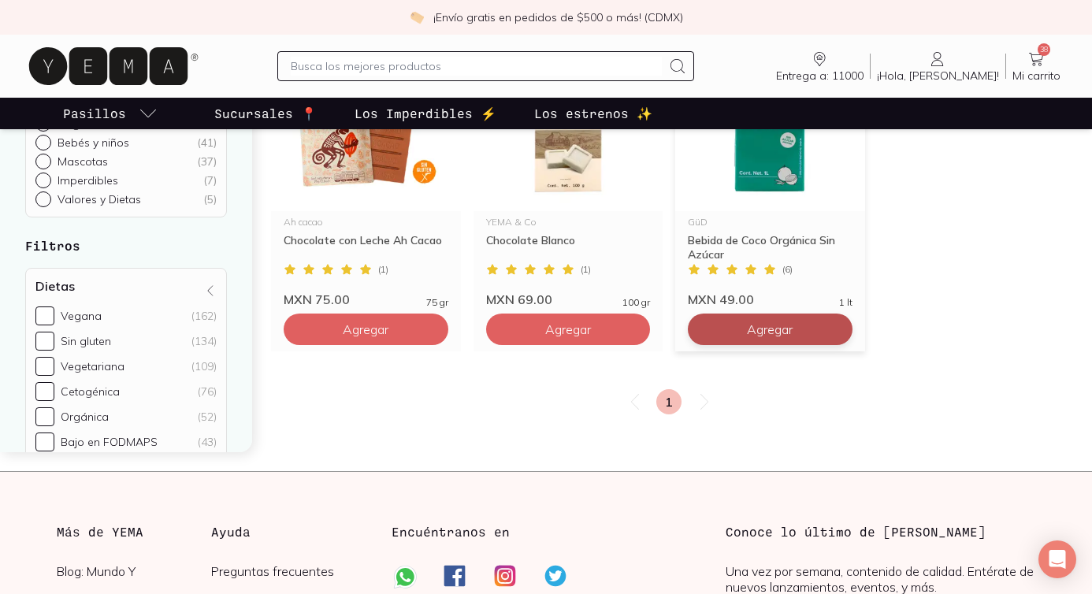
click at [388, 328] on span "Agregar" at bounding box center [366, 329] width 46 height 16
click at [343, 75] on input "text" at bounding box center [476, 66] width 371 height 19
type input "crema almendras"
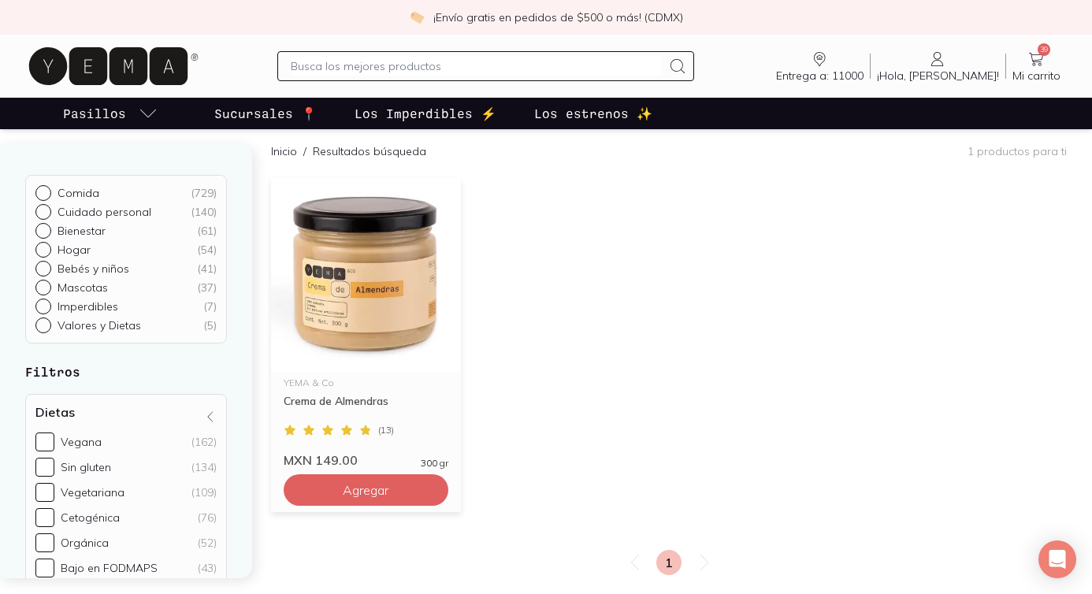
scroll to position [161, 0]
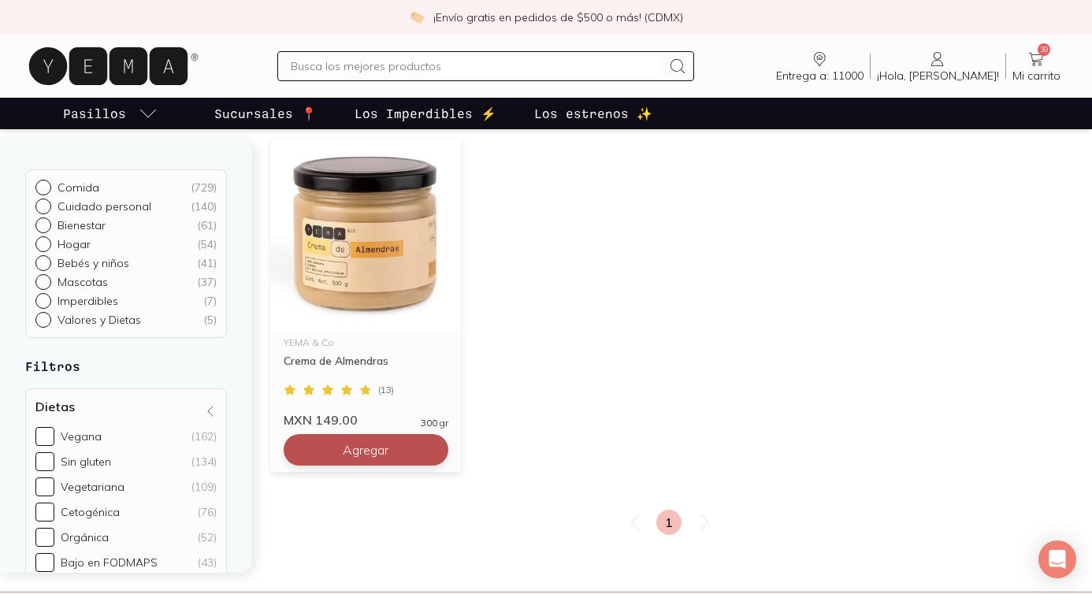
click at [364, 451] on span "Agregar" at bounding box center [366, 450] width 46 height 16
click at [346, 61] on input "text" at bounding box center [476, 66] width 371 height 19
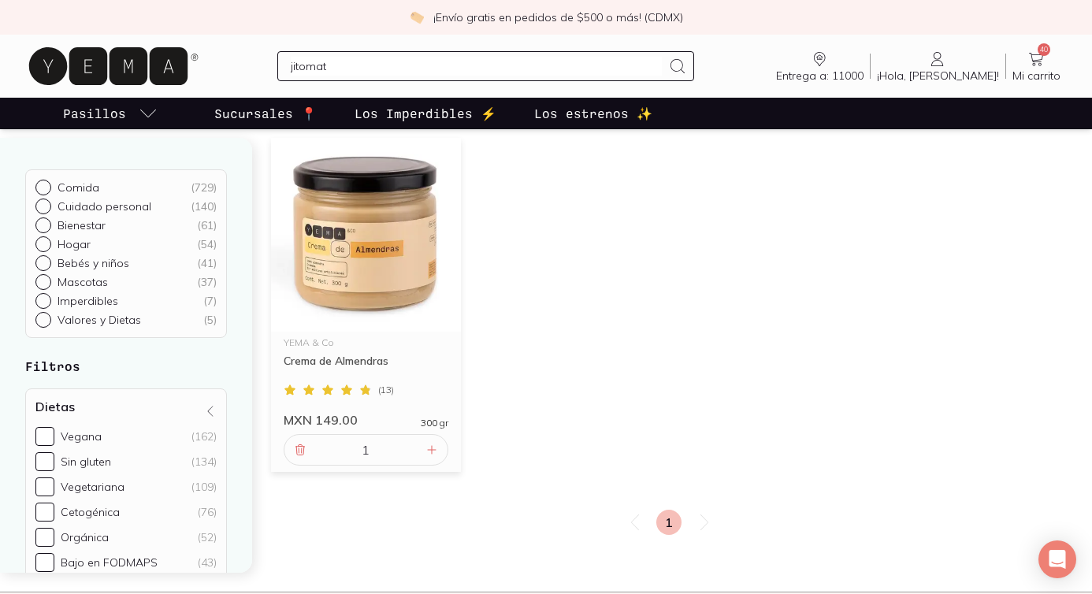
type input "jitomate"
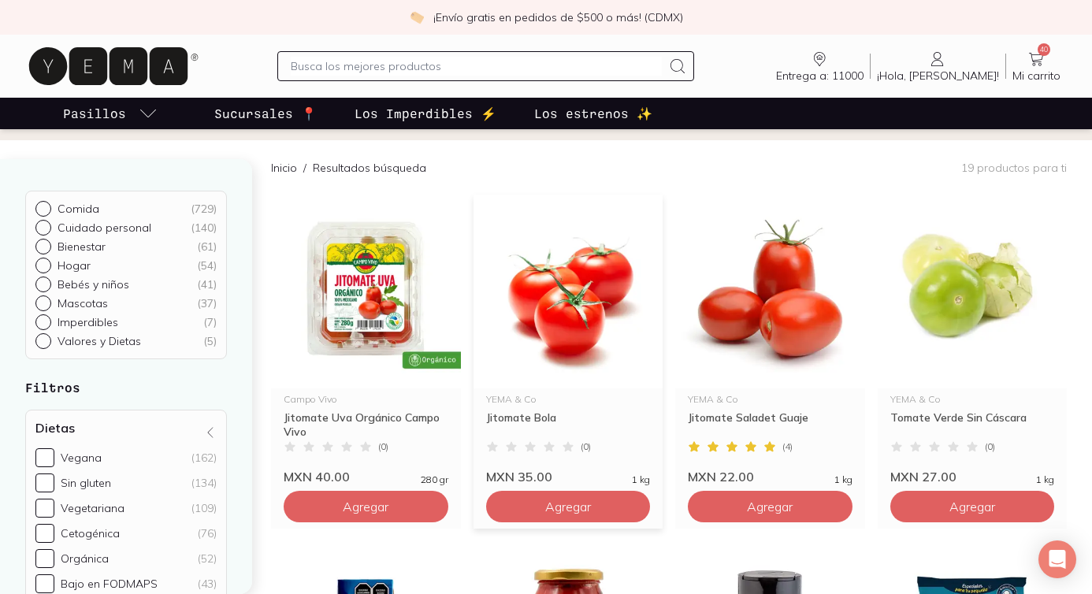
scroll to position [137, 0]
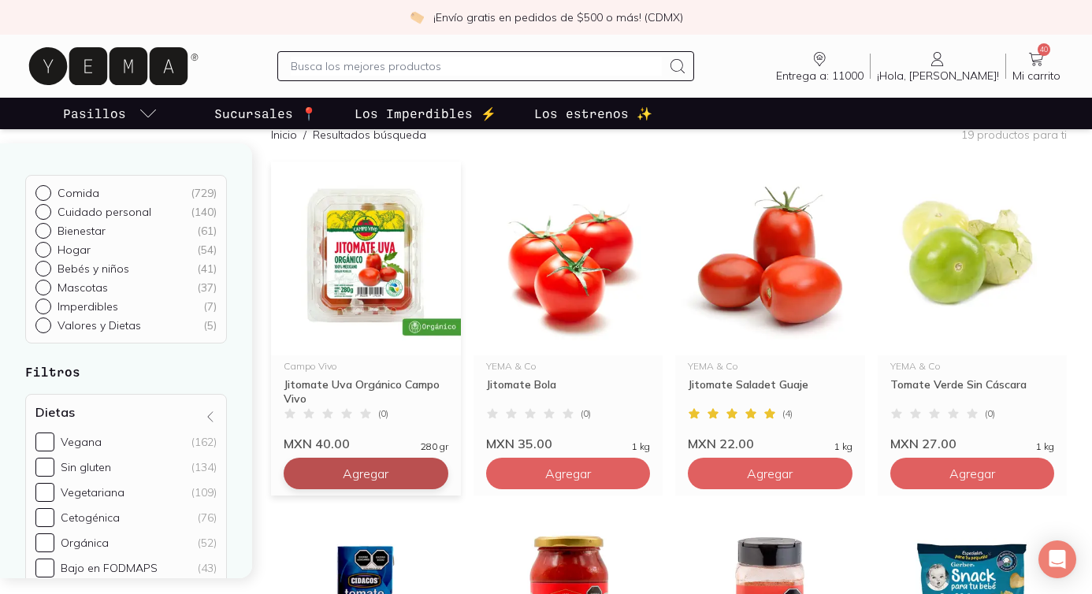
click at [380, 477] on span "Agregar" at bounding box center [366, 474] width 46 height 16
click at [1060, 43] on div "Entrega a: 11000 11000 Buscar Buscar ¡Hola, Laurene! Laurene 41 Mi carrito Carr…" at bounding box center [545, 66] width 1041 height 50
click at [1036, 52] on icon at bounding box center [1036, 59] width 19 height 19
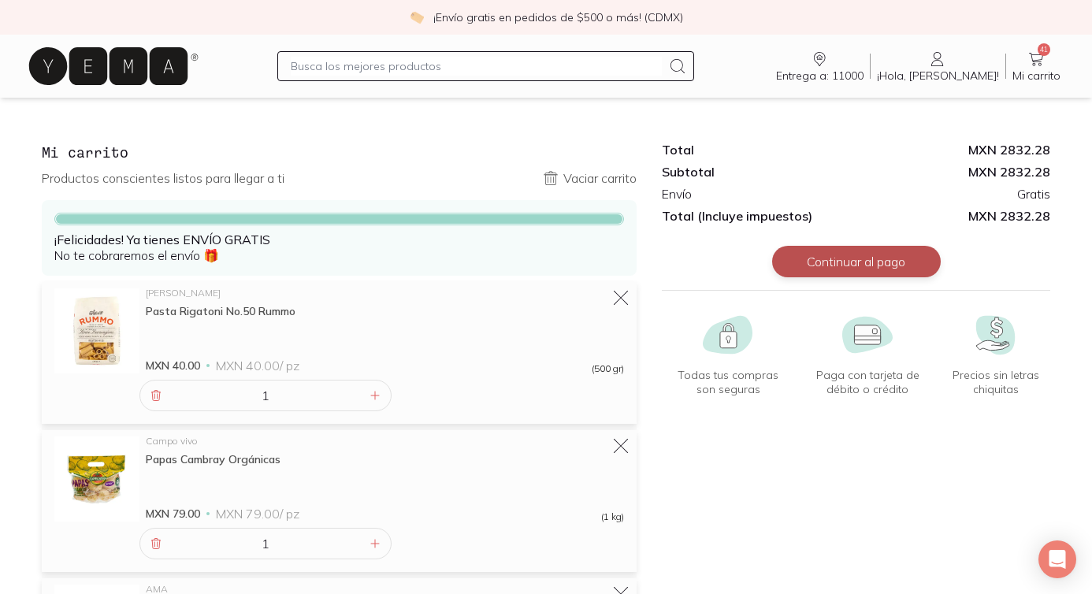
click at [886, 247] on button "Continuar al pago" at bounding box center [856, 262] width 169 height 32
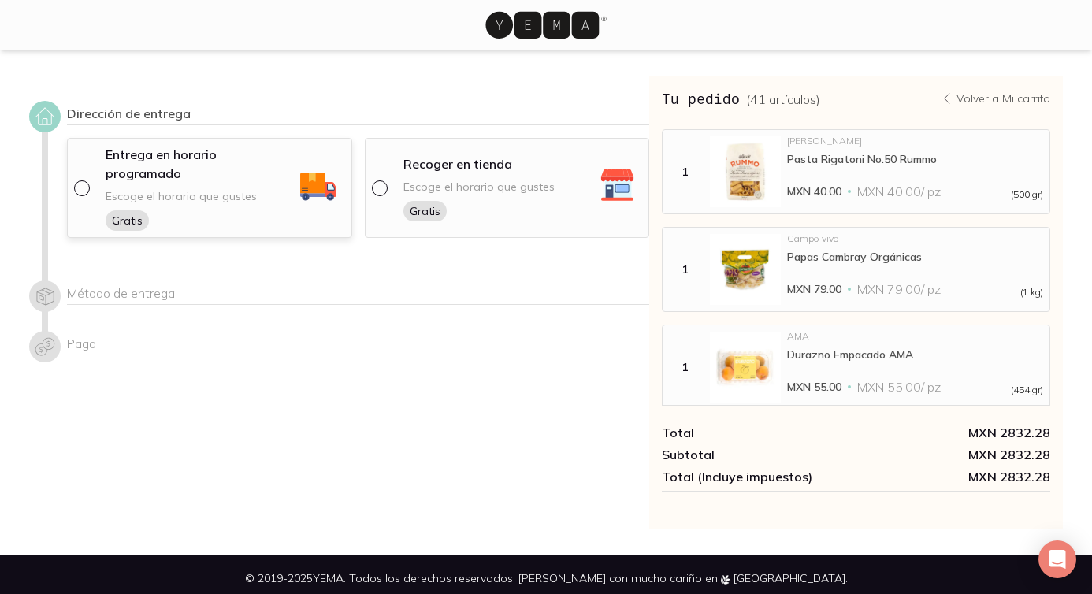
click at [269, 176] on div "Entrega en horario programado Escoge el horario que gustes Gratis" at bounding box center [200, 188] width 189 height 86
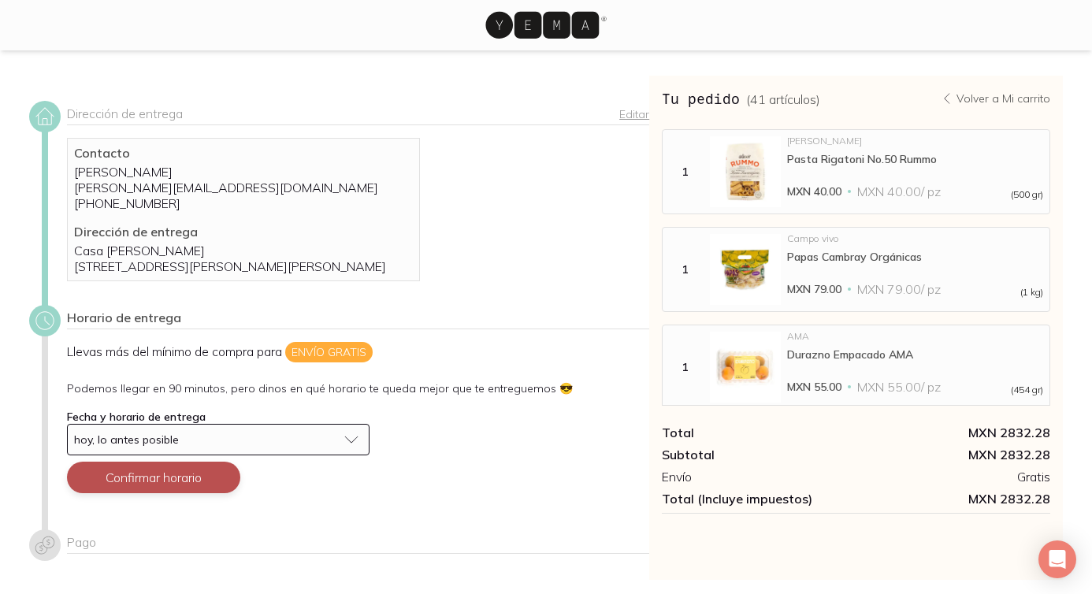
click at [191, 488] on button "Confirmar horario" at bounding box center [153, 478] width 173 height 32
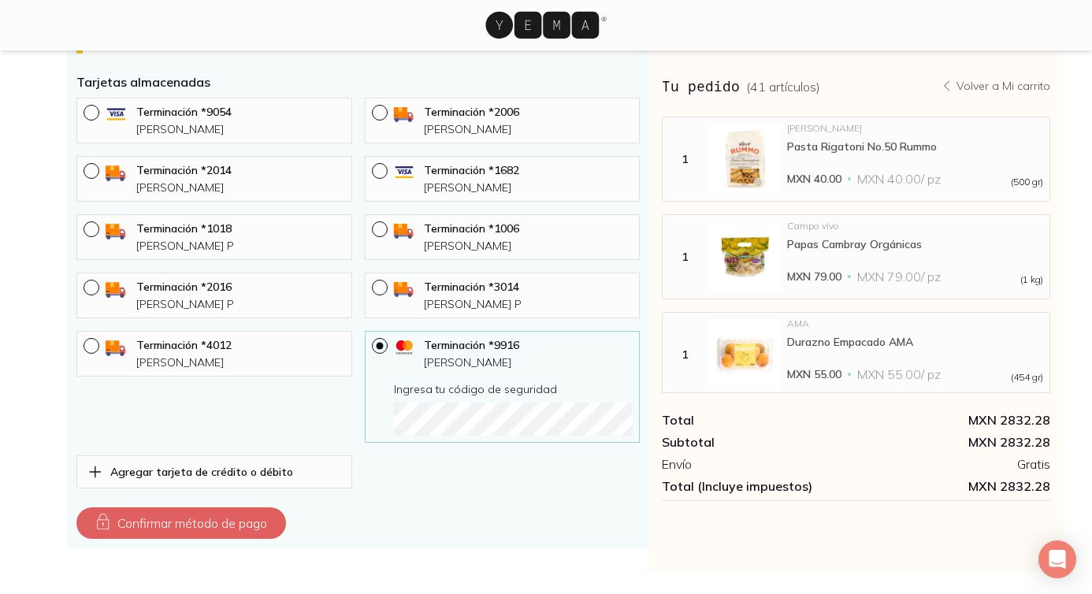
scroll to position [776, 0]
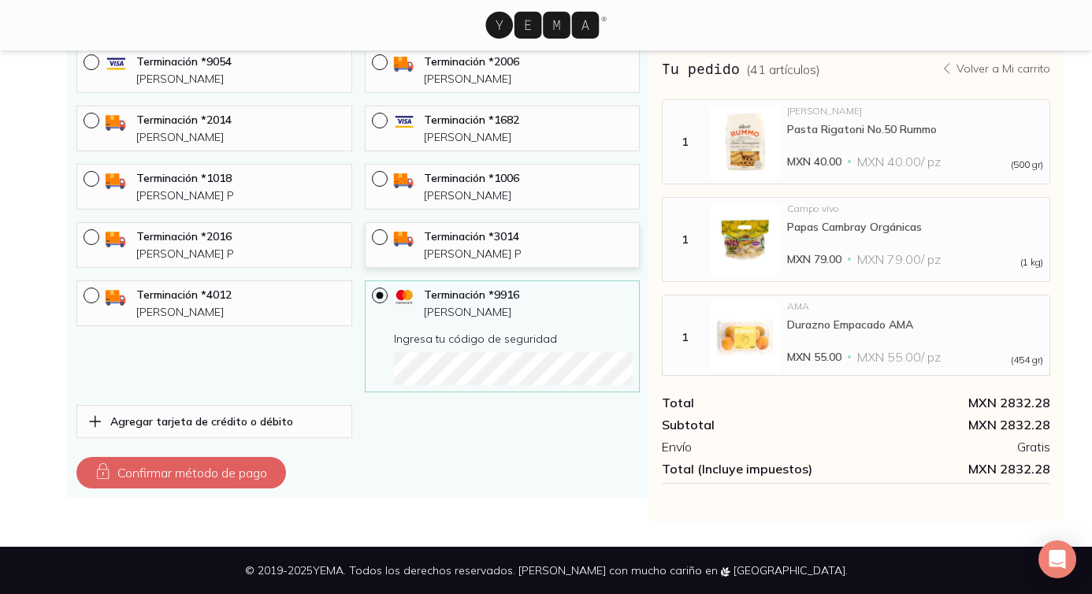
click at [439, 225] on div "Terminación * 3014 LAURENE MAIRE P" at bounding box center [503, 245] width 276 height 46
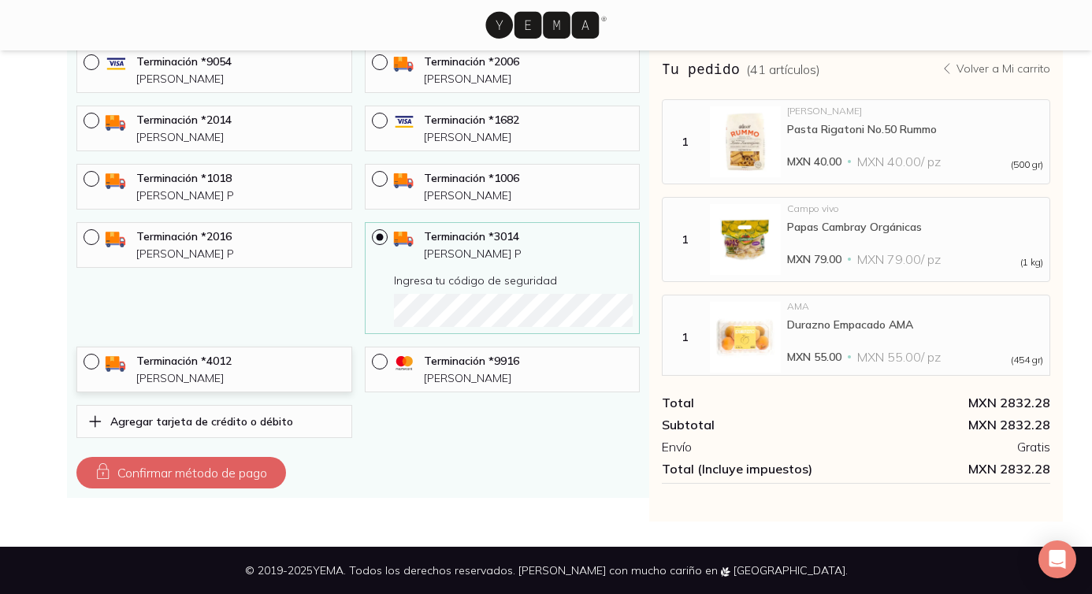
click at [225, 383] on p "Laurene Maire" at bounding box center [240, 378] width 209 height 14
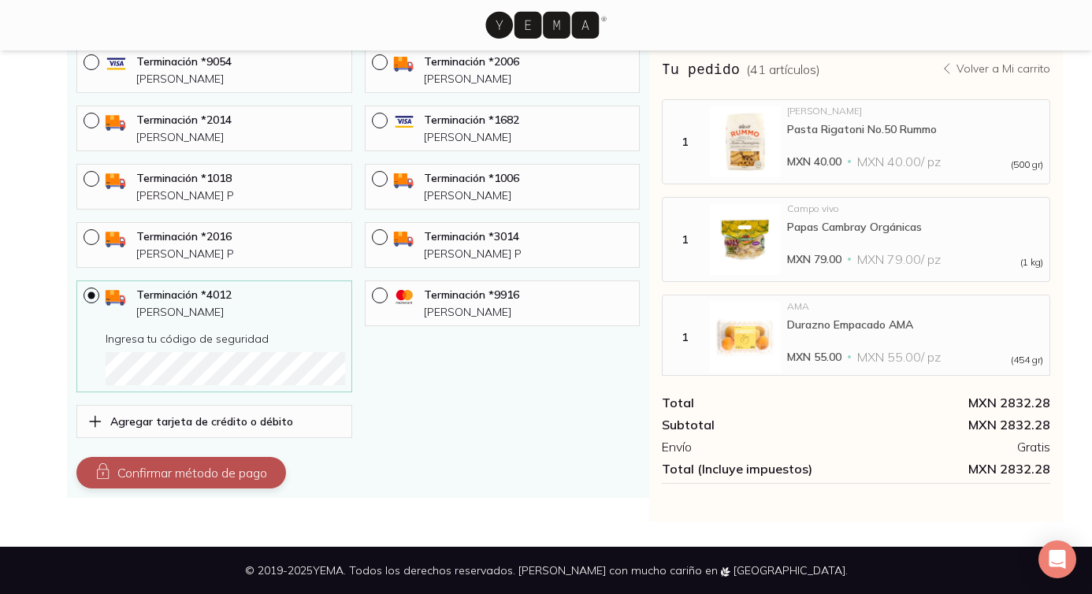
click at [218, 466] on button "Confirmar método de pago" at bounding box center [181, 473] width 210 height 32
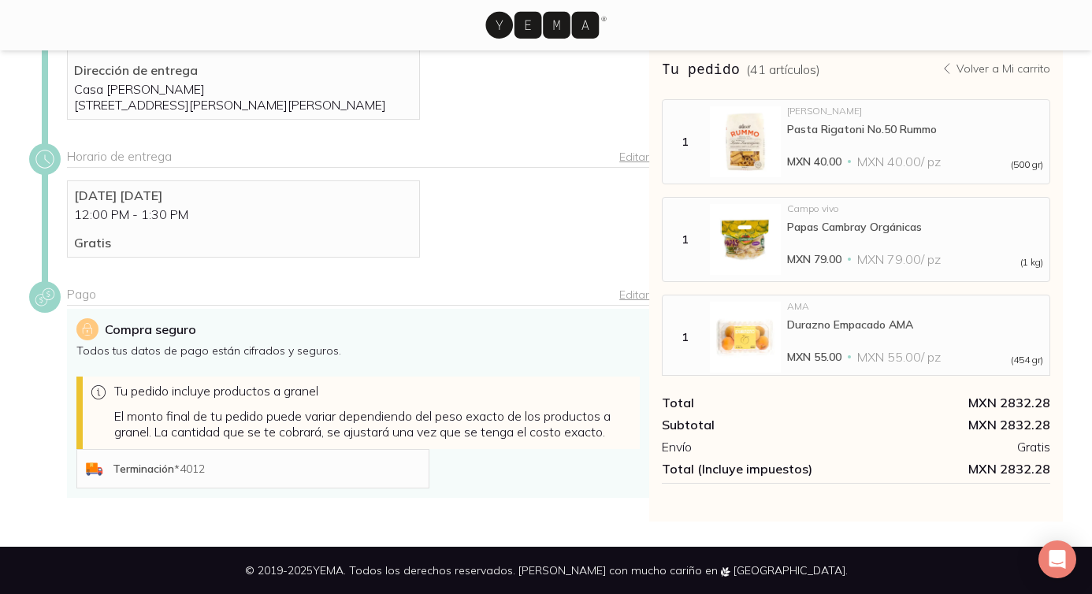
scroll to position [351, 0]
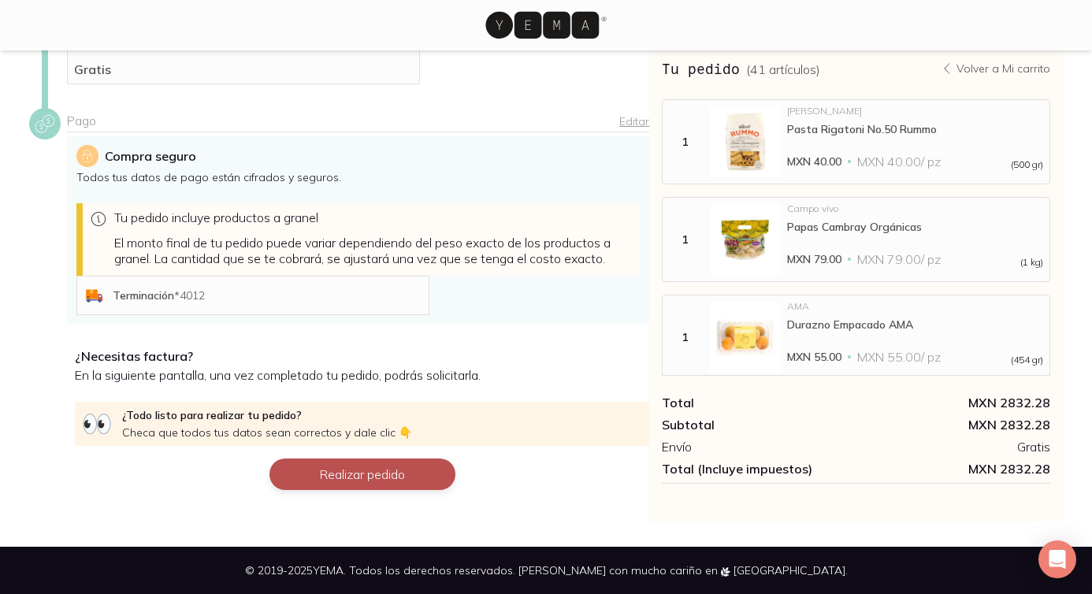
click at [374, 474] on button "Realizar pedido" at bounding box center [362, 474] width 186 height 32
